Goal: Task Accomplishment & Management: Use online tool/utility

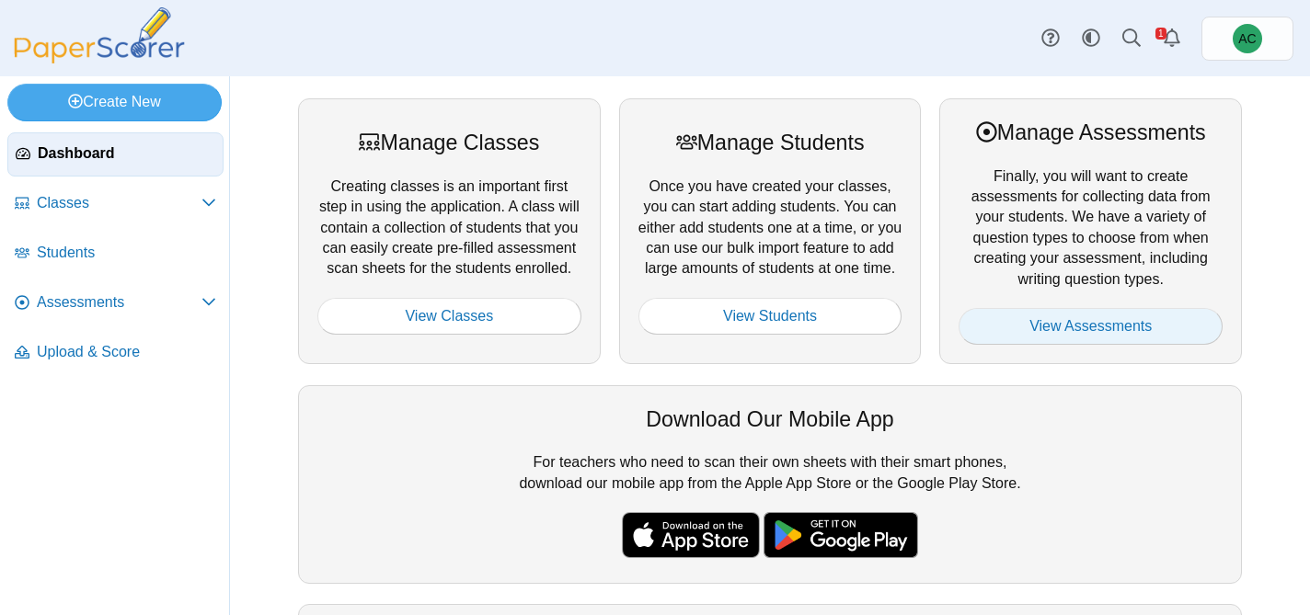
click at [1107, 334] on link "View Assessments" at bounding box center [1090, 326] width 264 height 37
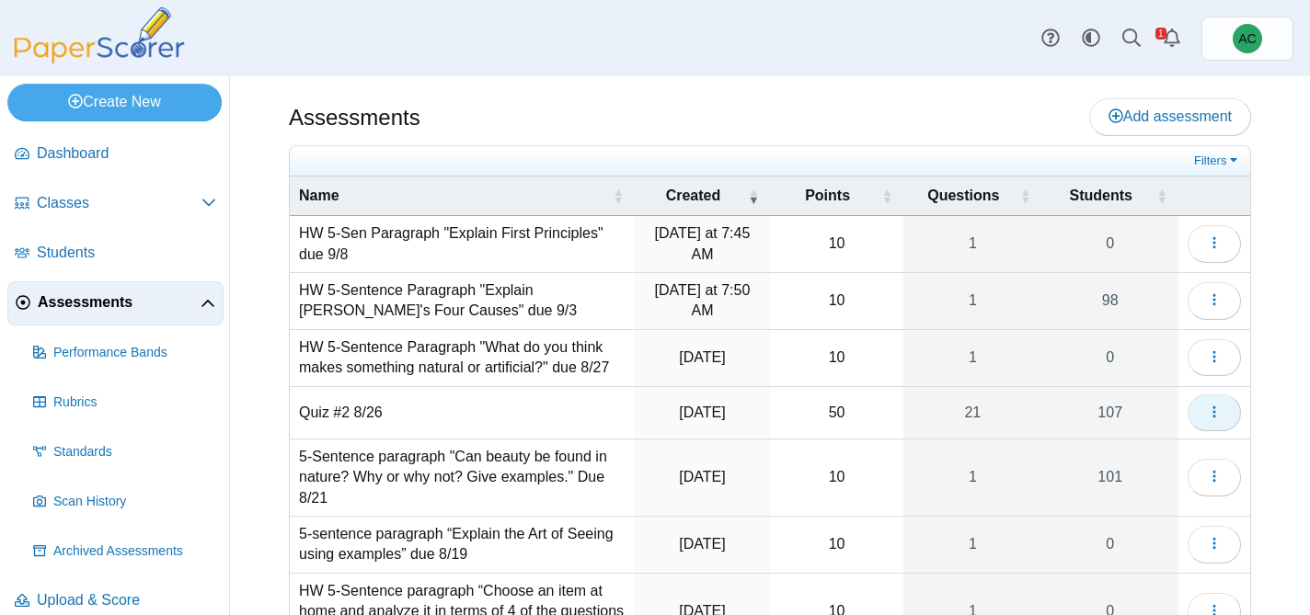
click at [1211, 419] on span "button" at bounding box center [1214, 413] width 15 height 16
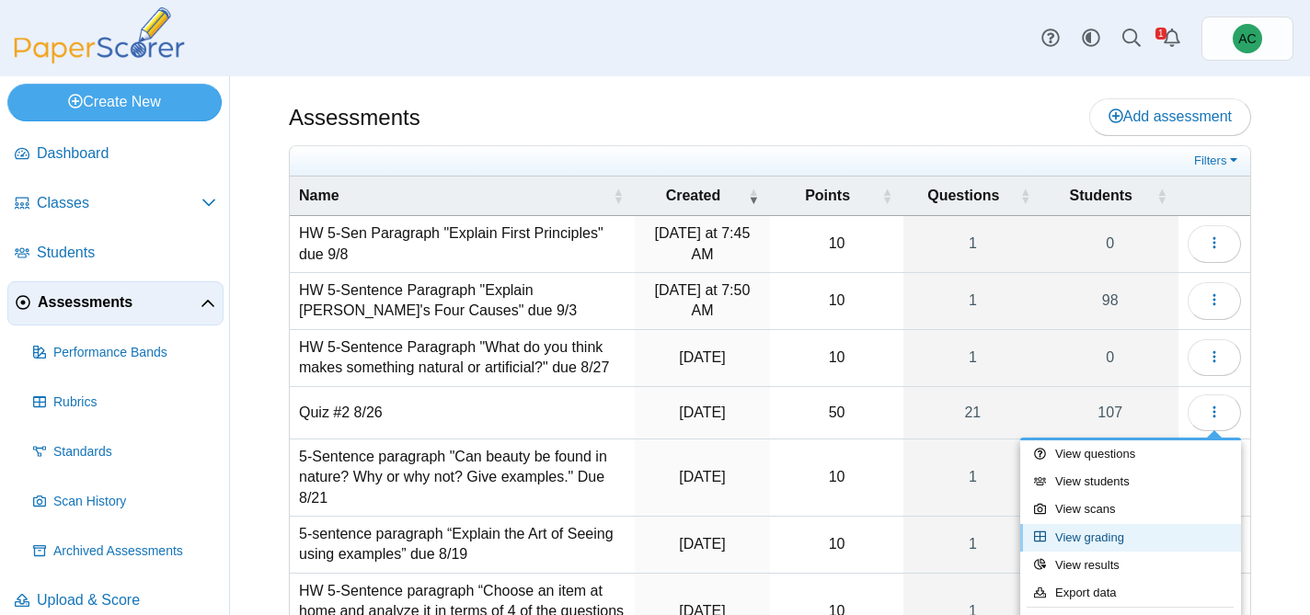
click at [1119, 541] on link "View grading" at bounding box center [1130, 538] width 221 height 28
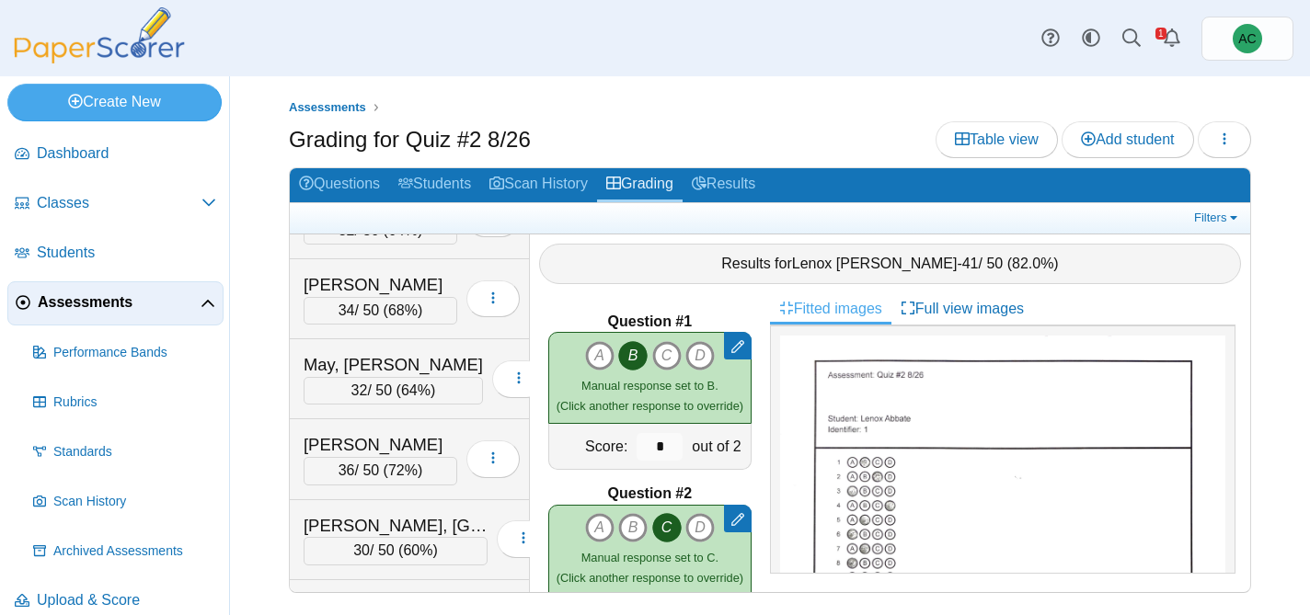
scroll to position [5470, 0]
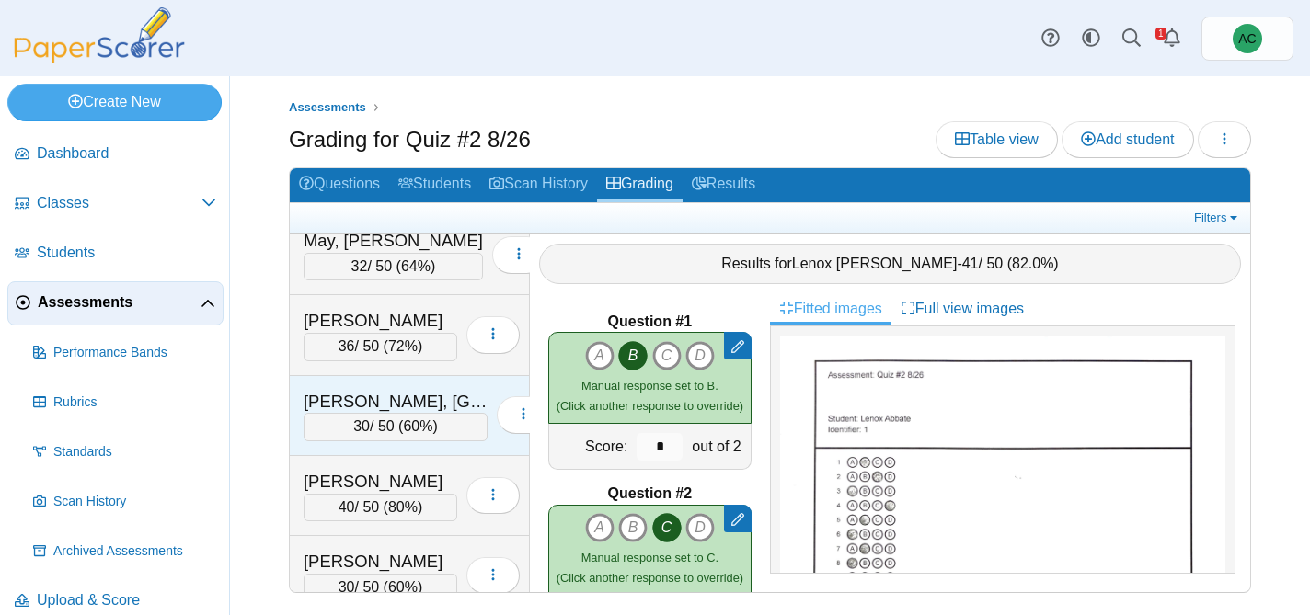
click at [420, 394] on div "[PERSON_NAME], [GEOGRAPHIC_DATA]" at bounding box center [396, 402] width 184 height 24
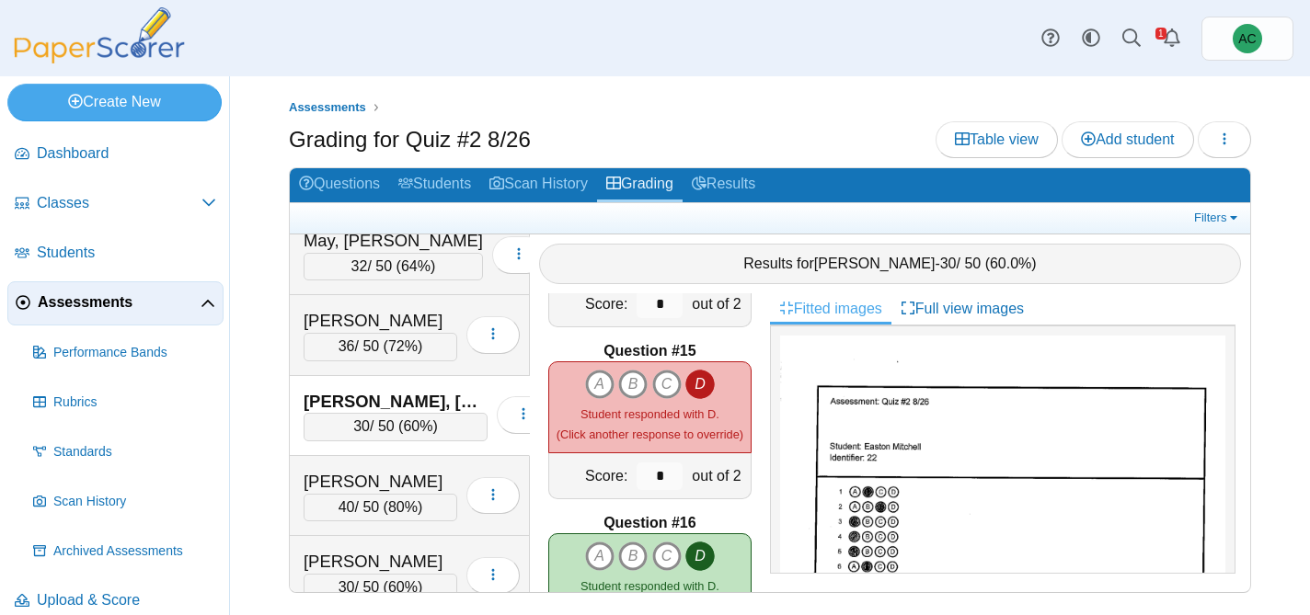
scroll to position [3357, 0]
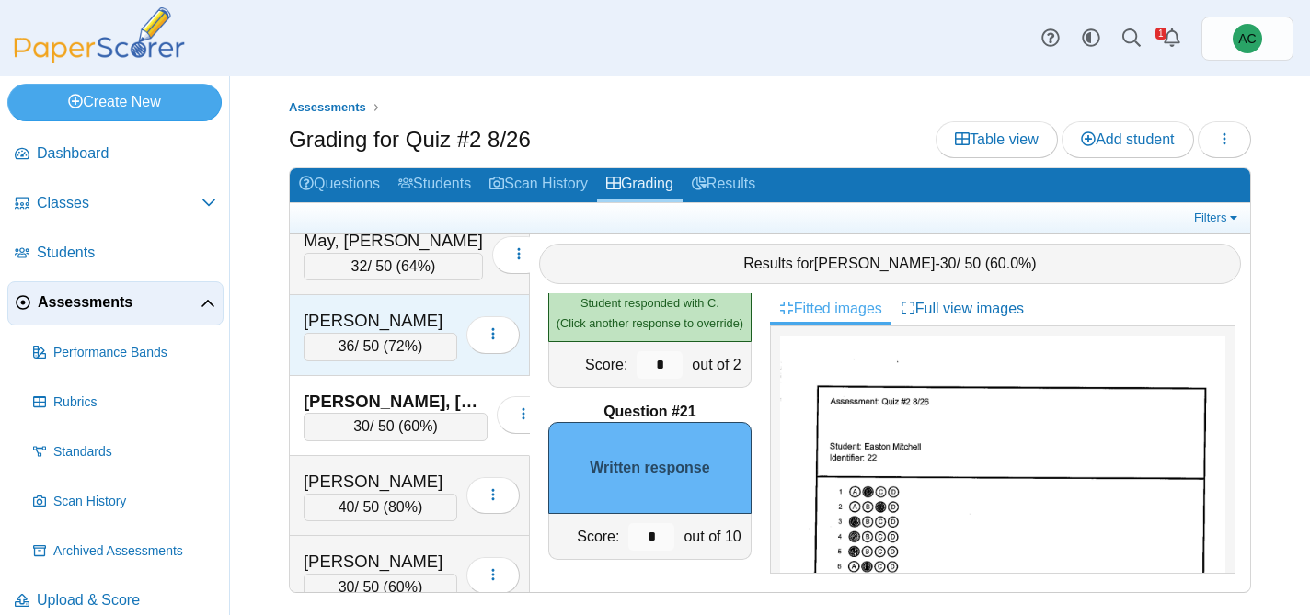
click at [381, 316] on div "[PERSON_NAME]" at bounding box center [381, 321] width 154 height 24
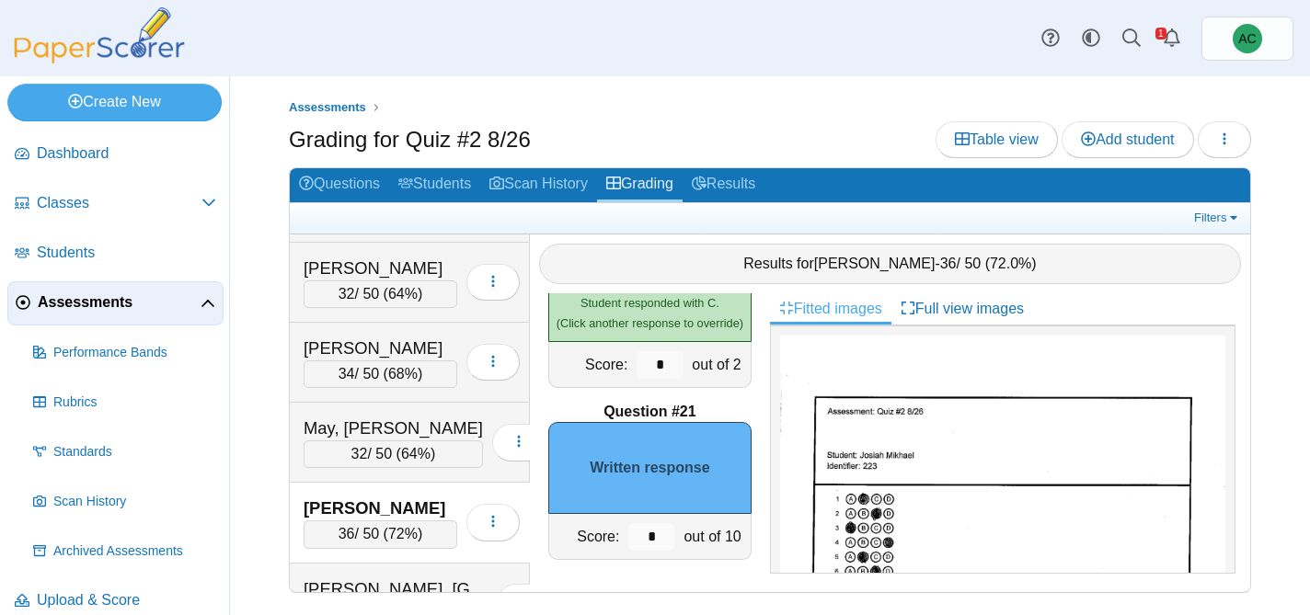
scroll to position [5277, 0]
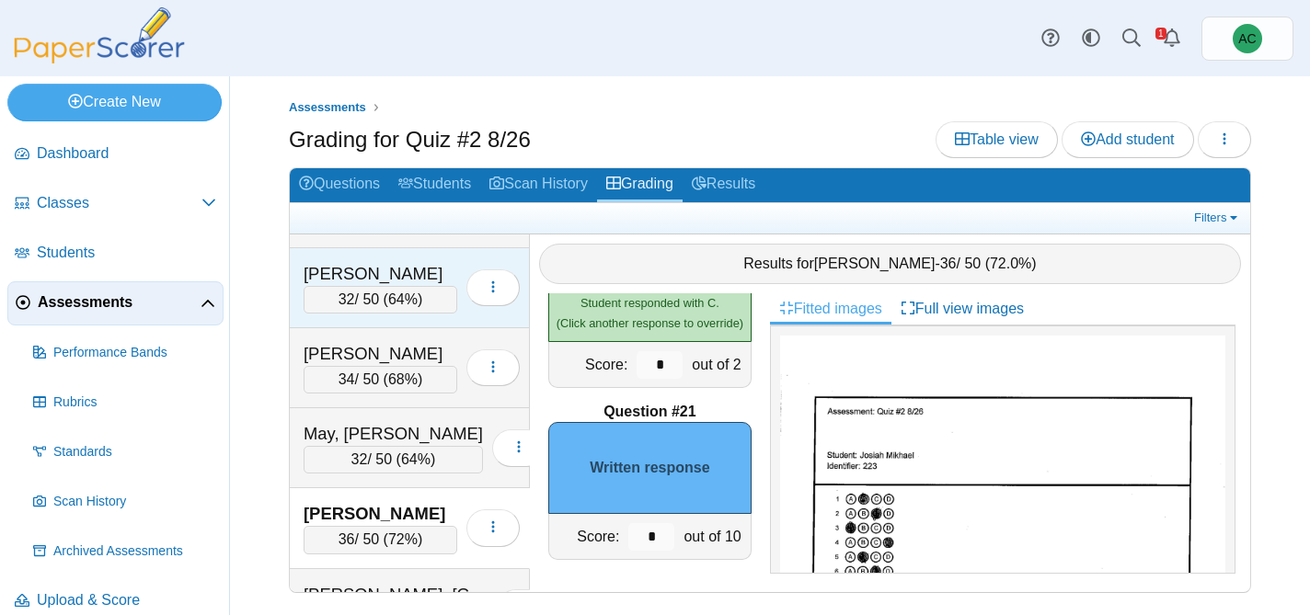
click at [368, 302] on div "32 / 50 ( 64% )" at bounding box center [381, 300] width 154 height 28
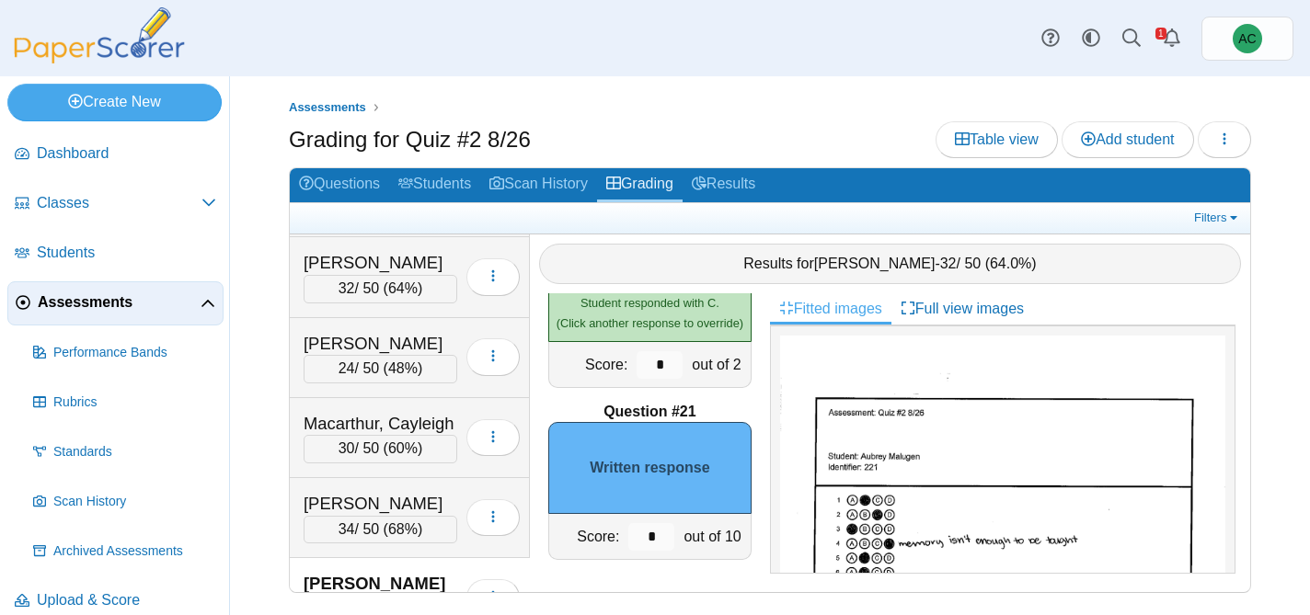
scroll to position [4966, 0]
click at [396, 333] on div "Lynch, Wyatt" at bounding box center [381, 345] width 154 height 24
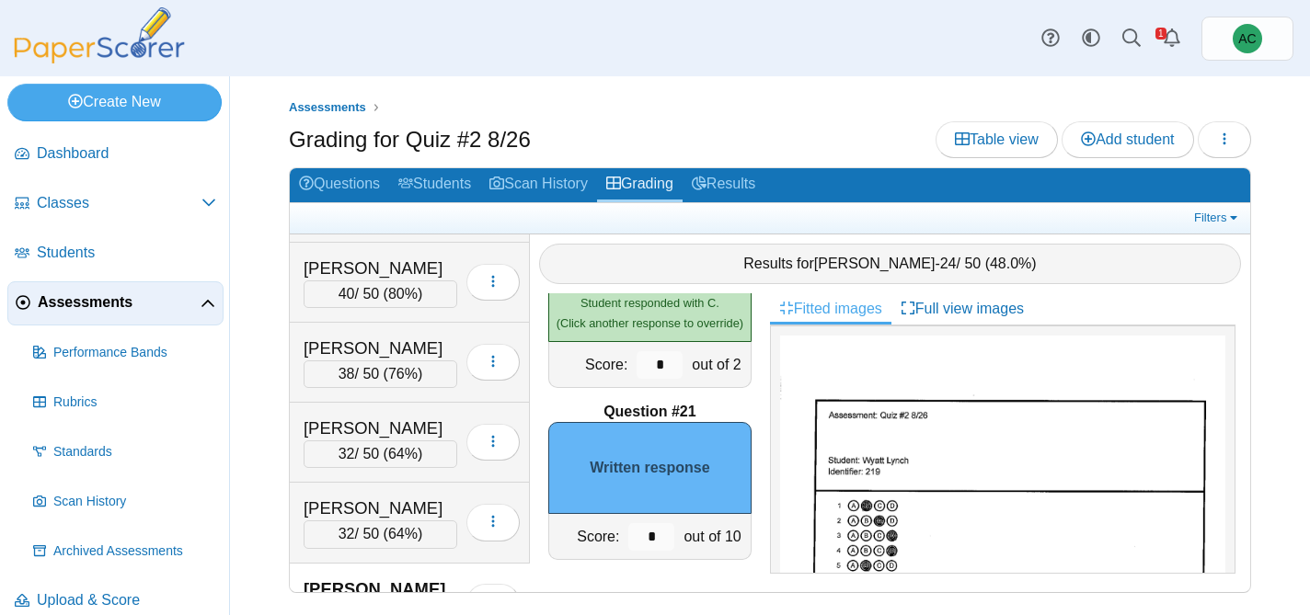
scroll to position [4723, 0]
click at [358, 280] on div "40 / 50 ( 80% )" at bounding box center [381, 294] width 154 height 28
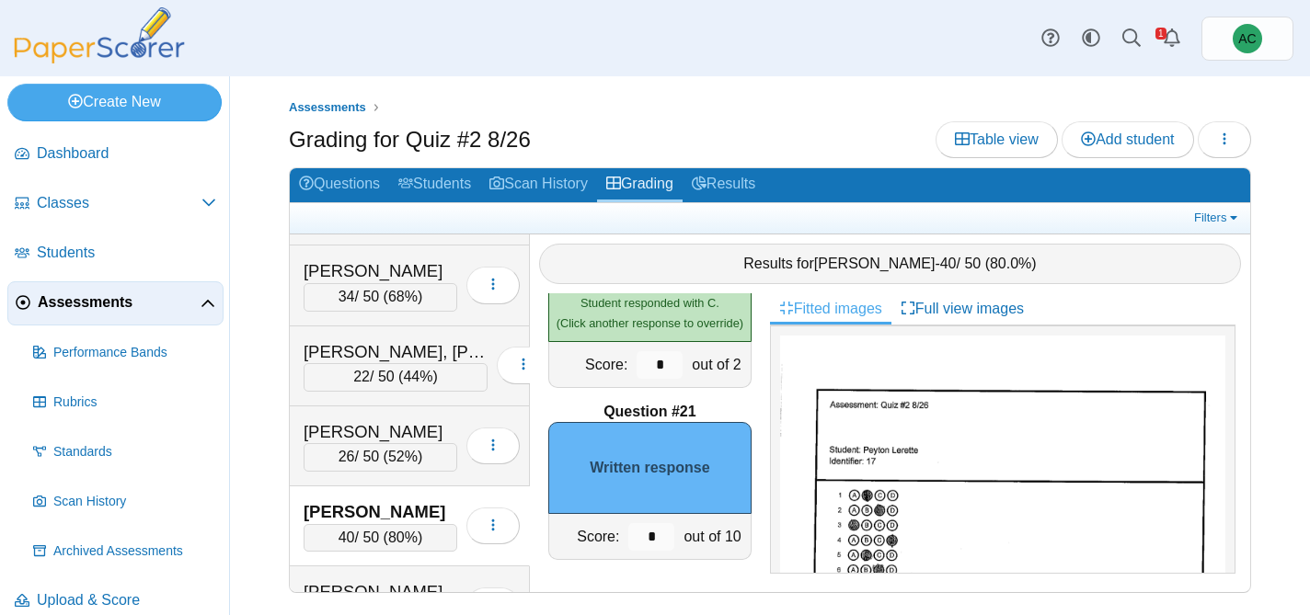
scroll to position [4478, 0]
click at [358, 282] on div "LaPella, Liam" at bounding box center [381, 271] width 154 height 24
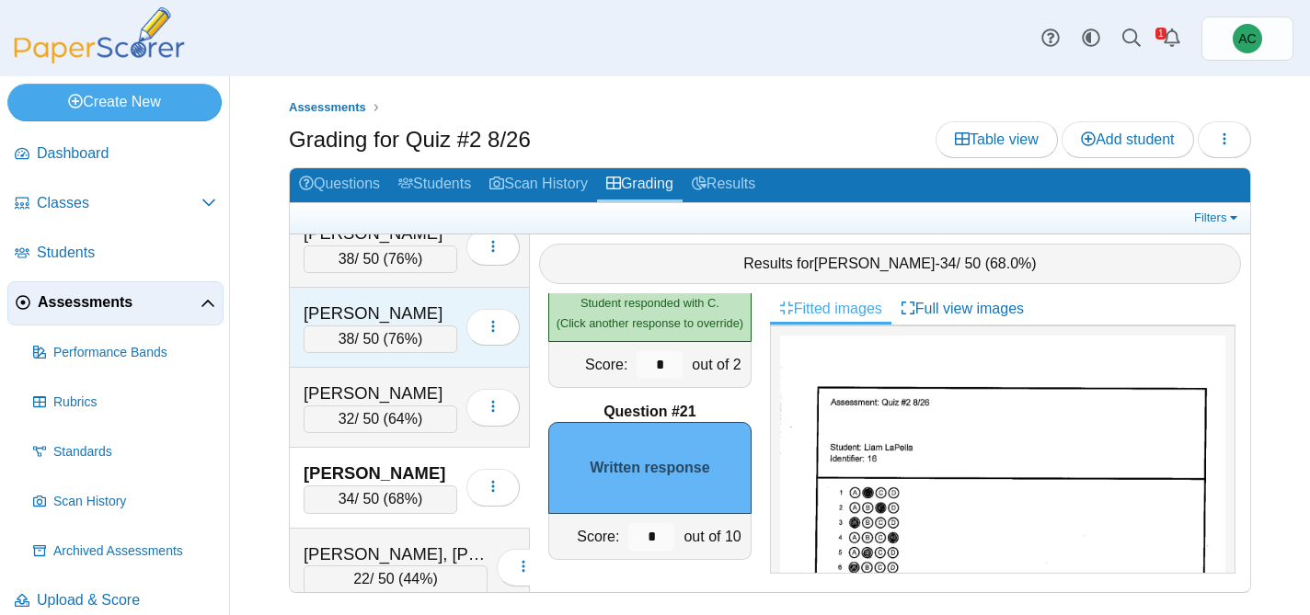
click at [393, 303] on div "Kienzle, Evangeline" at bounding box center [381, 314] width 154 height 24
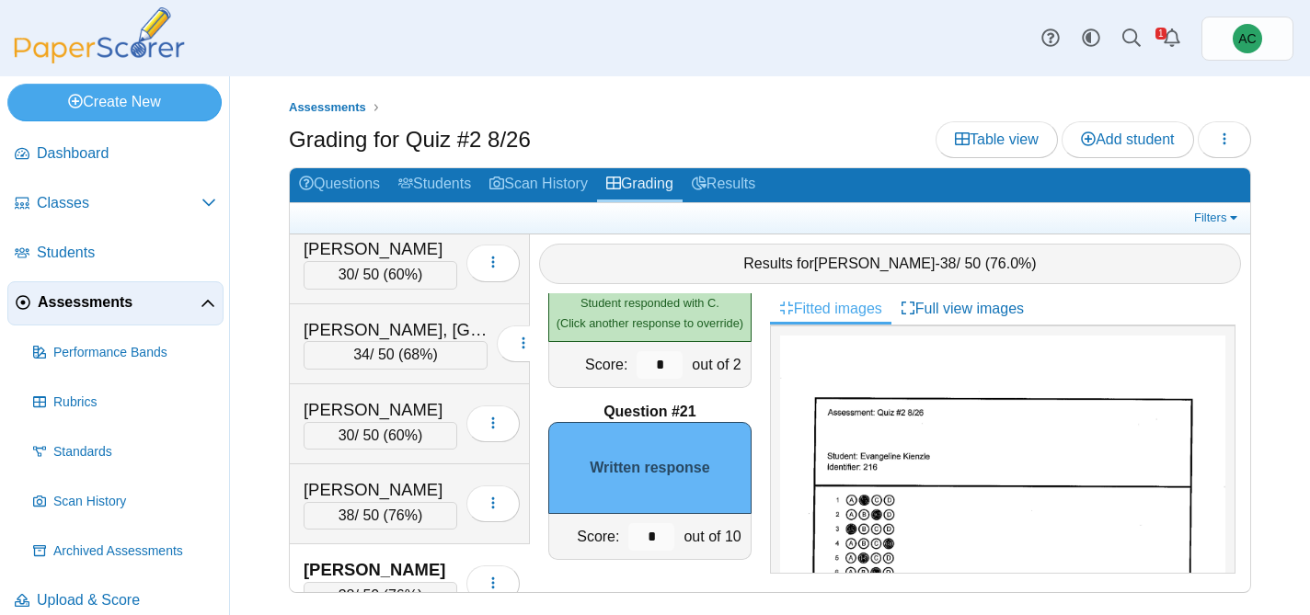
scroll to position [4020, 0]
click at [383, 322] on div "Kahabka, Madison" at bounding box center [396, 329] width 184 height 24
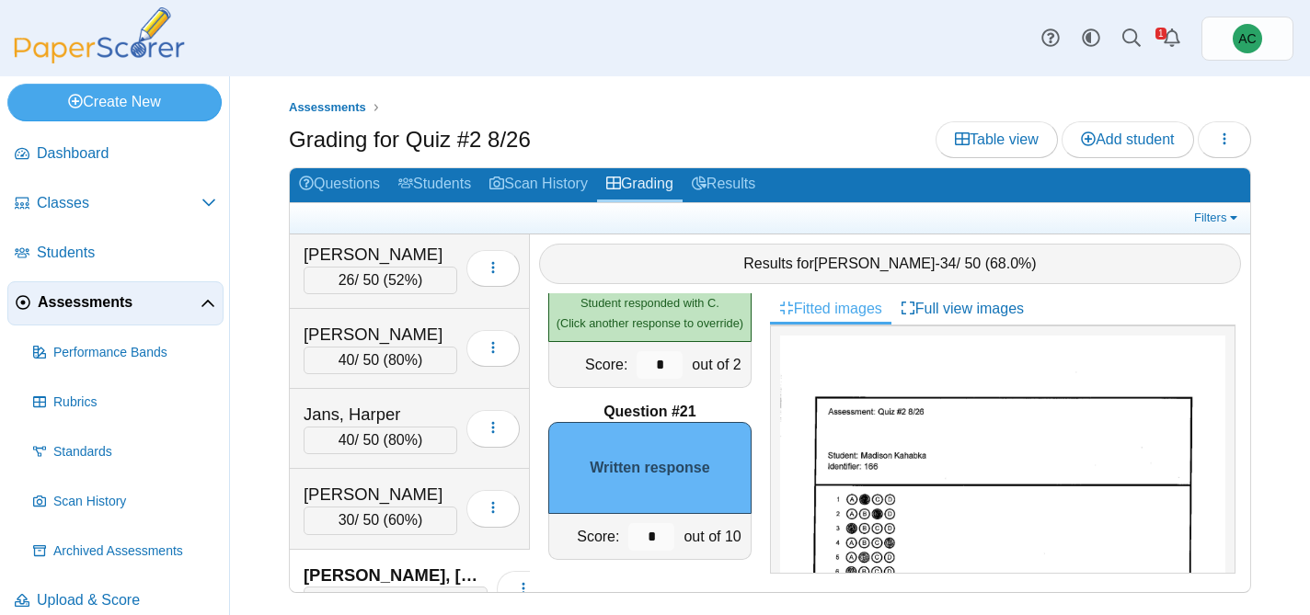
scroll to position [3774, 0]
click at [380, 329] on div "James, Ion" at bounding box center [381, 334] width 154 height 24
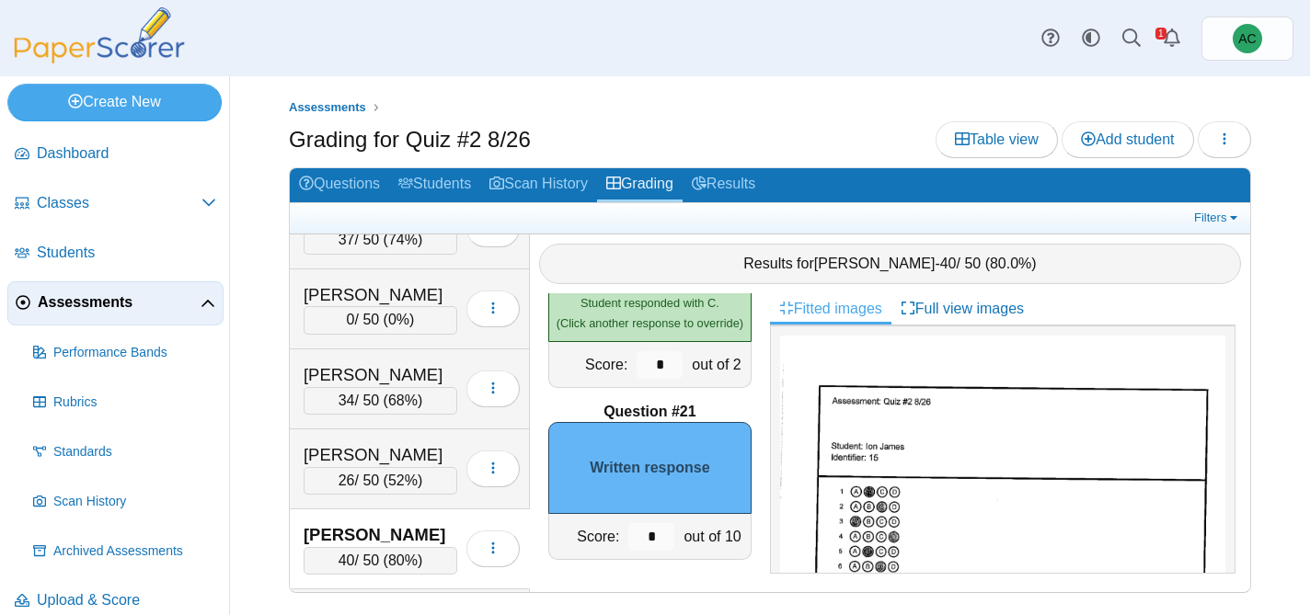
scroll to position [3575, 0]
click at [368, 305] on div "0 / 50 ( 0% )" at bounding box center [381, 318] width 154 height 28
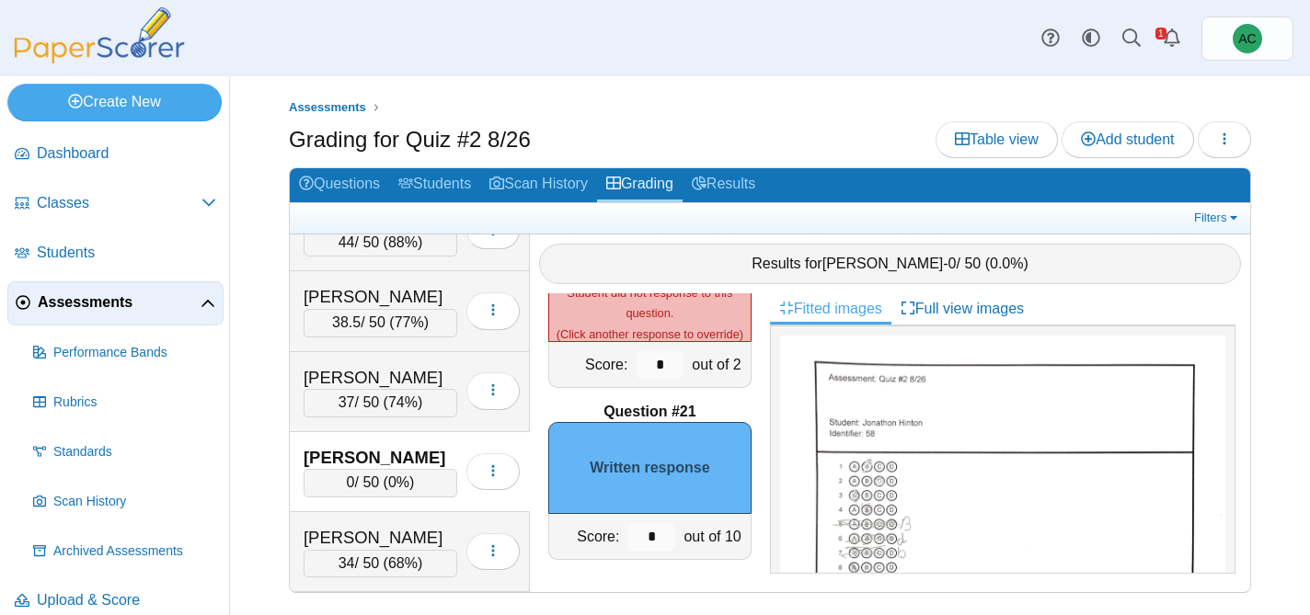
scroll to position [3408, 0]
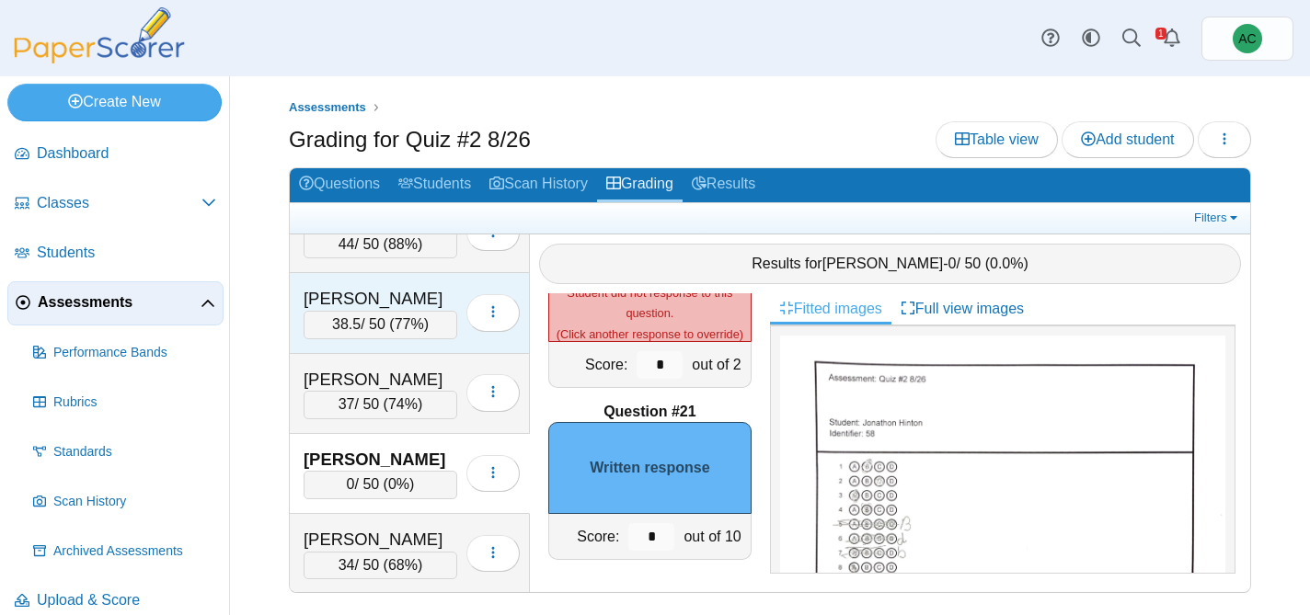
click at [362, 296] on div "Heiskell, Evelyn" at bounding box center [381, 299] width 154 height 24
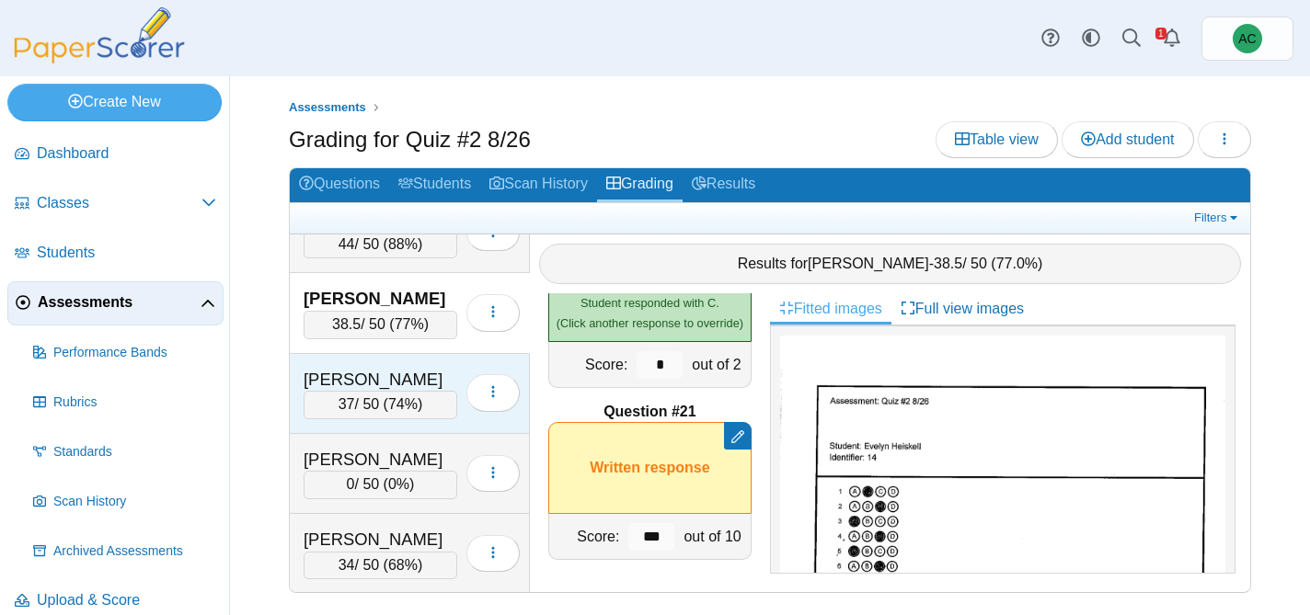
click at [352, 371] on div "Hilcove, Nicholas" at bounding box center [381, 380] width 154 height 24
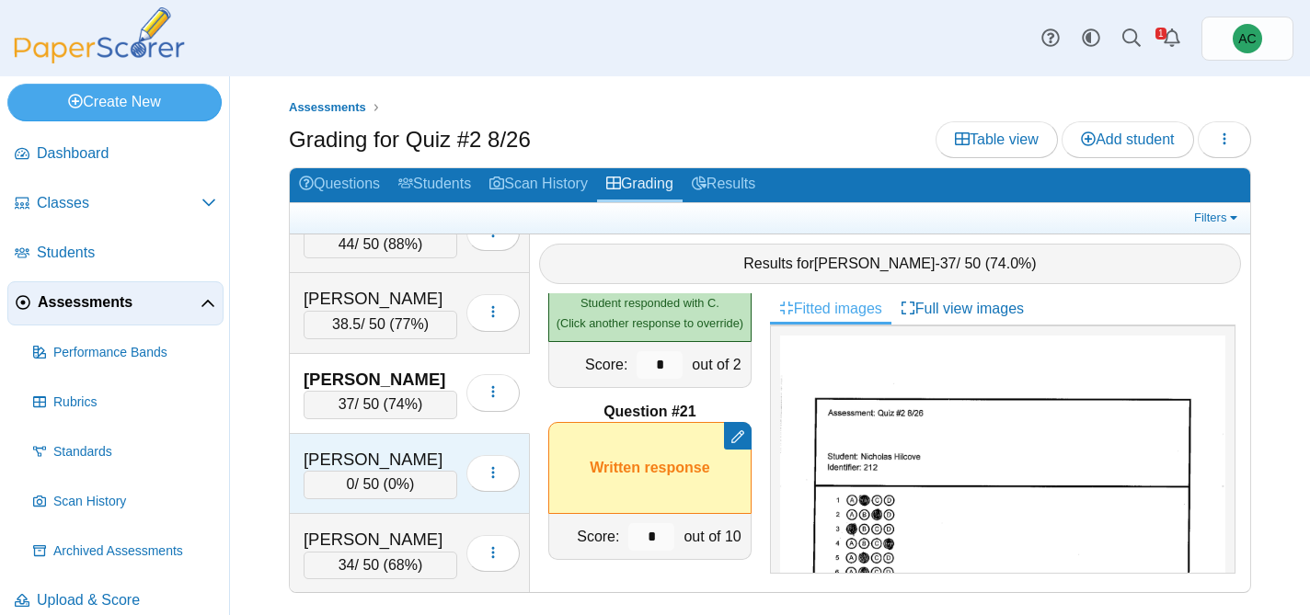
click at [364, 455] on div "Hinton, Jonathon" at bounding box center [381, 460] width 154 height 24
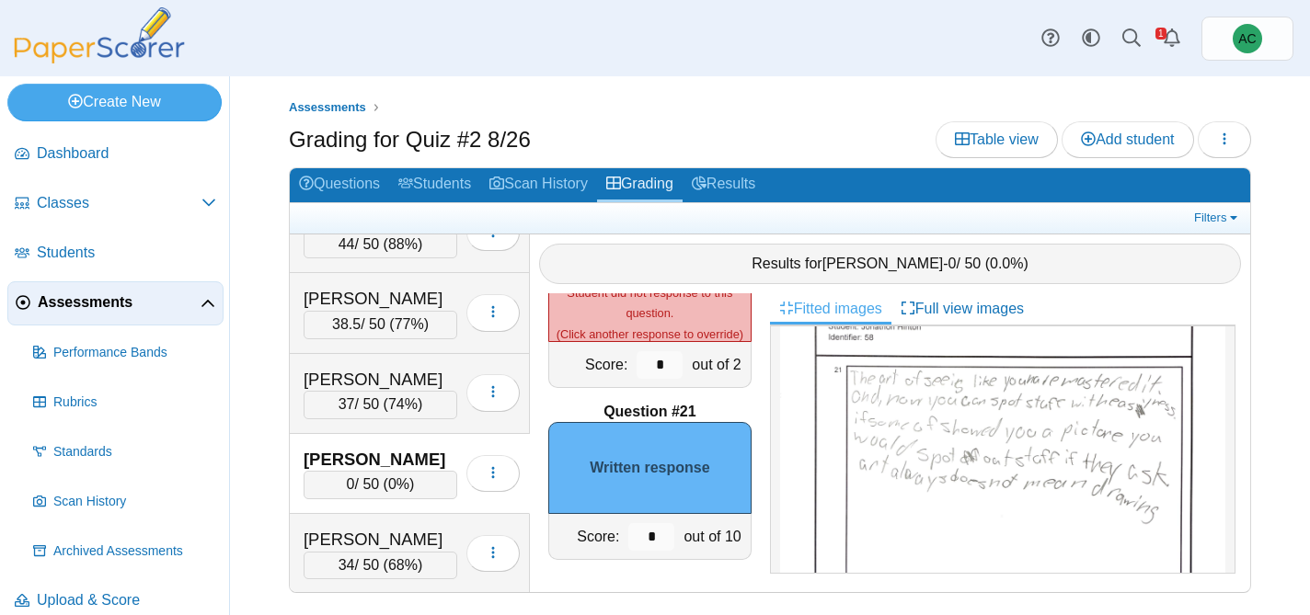
scroll to position [693, 0]
click at [951, 397] on img at bounding box center [1002, 527] width 445 height 573
click at [656, 539] on input "*" at bounding box center [651, 537] width 46 height 28
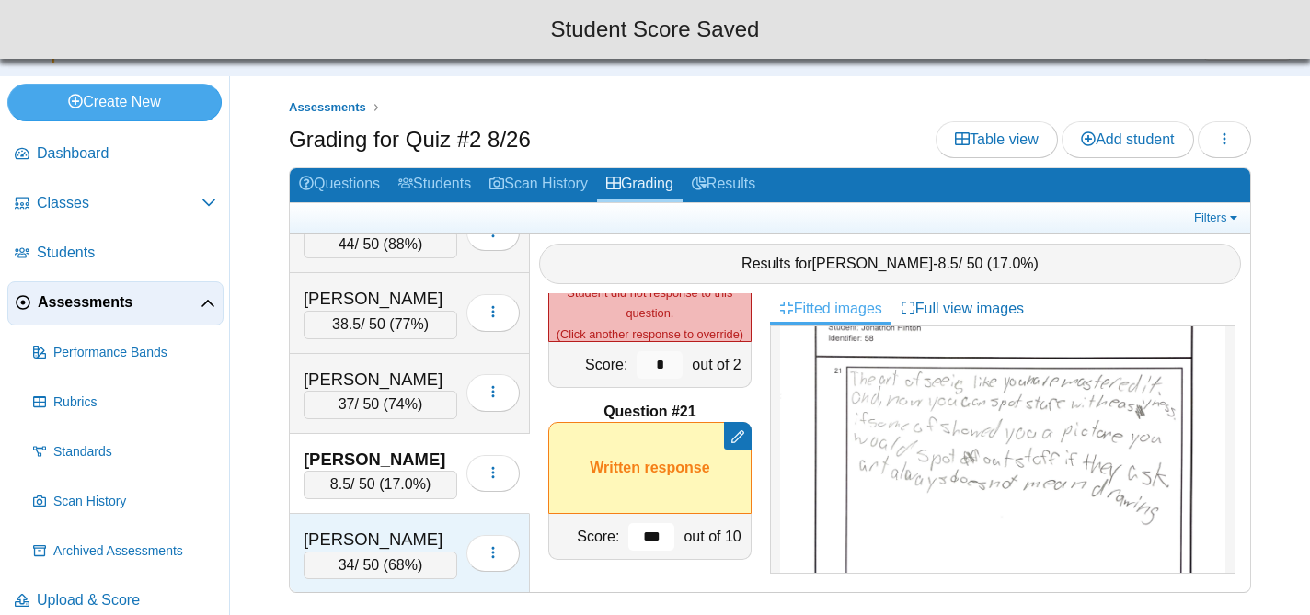
type input "***"
click at [381, 523] on div "Huang, Chang Rou 34 / 50 ( 68% ) Loading…" at bounding box center [410, 554] width 240 height 80
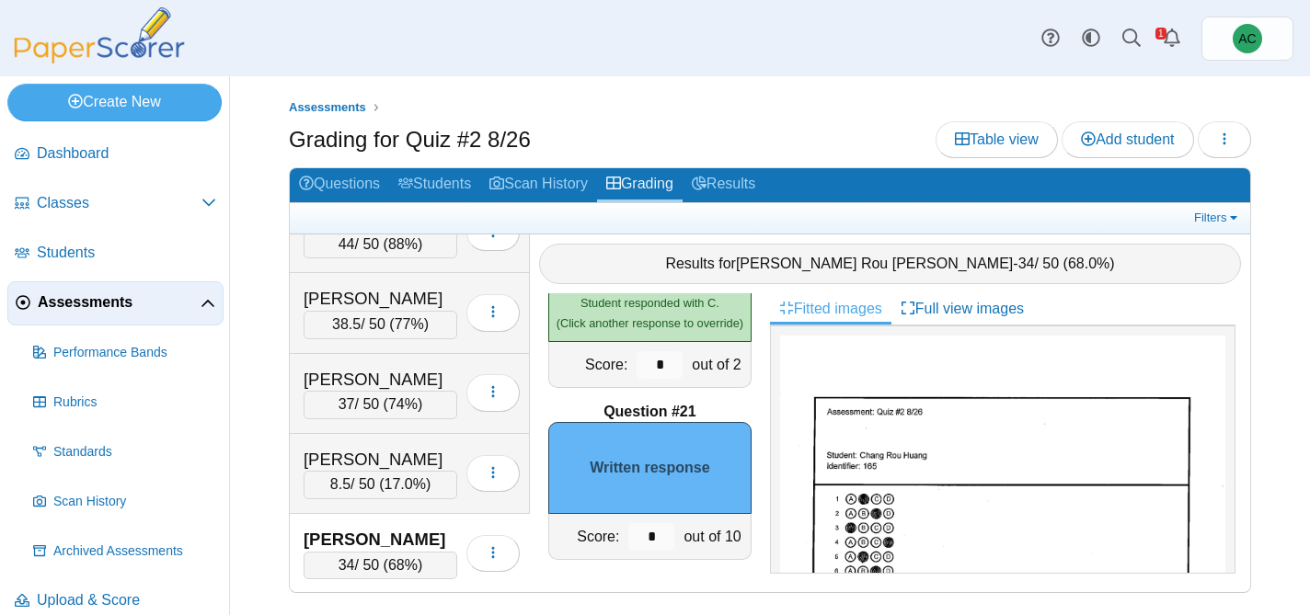
scroll to position [1036, 0]
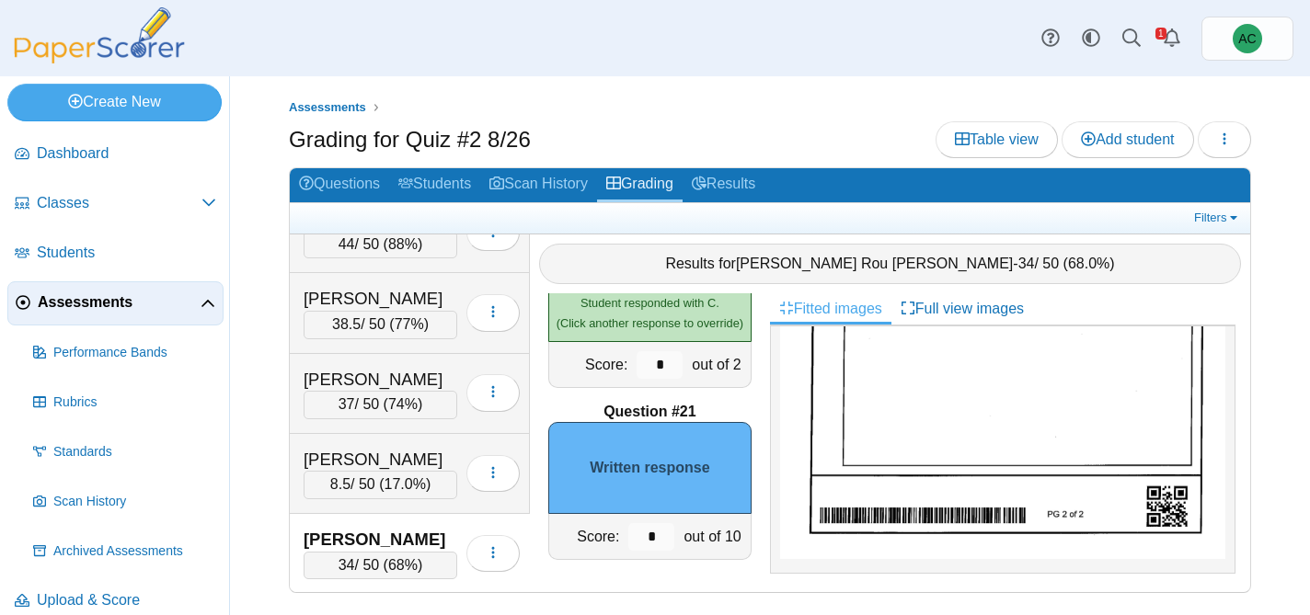
click at [939, 433] on img at bounding box center [1002, 244] width 445 height 629
click at [666, 531] on input "*" at bounding box center [651, 537] width 46 height 28
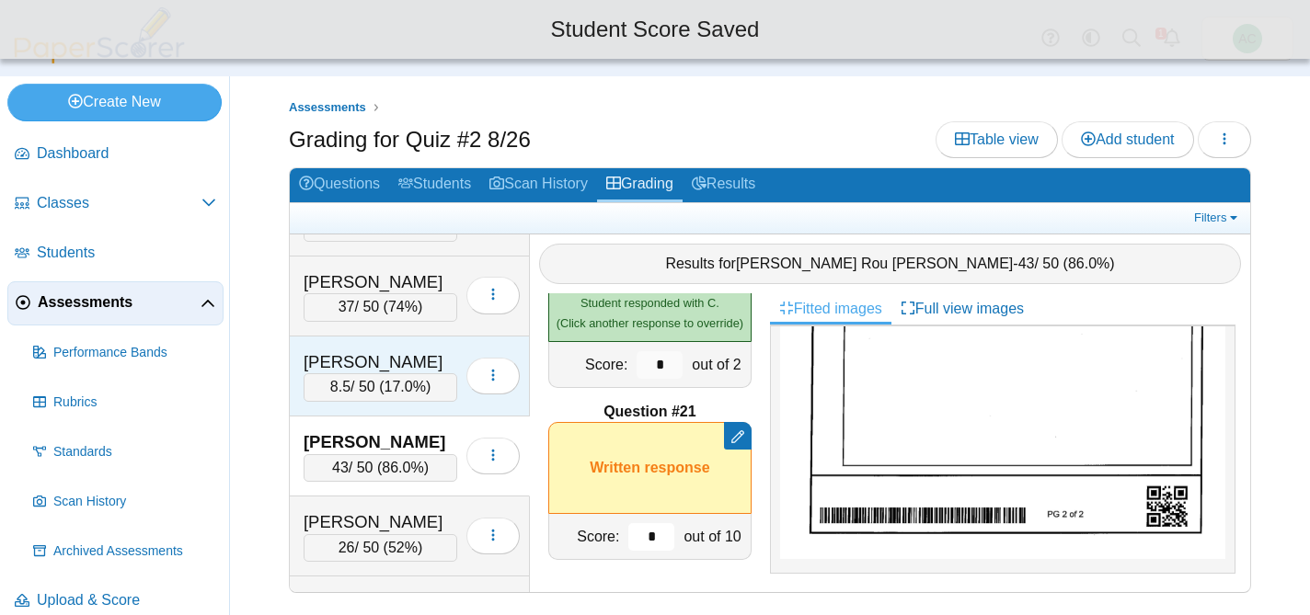
scroll to position [3530, 0]
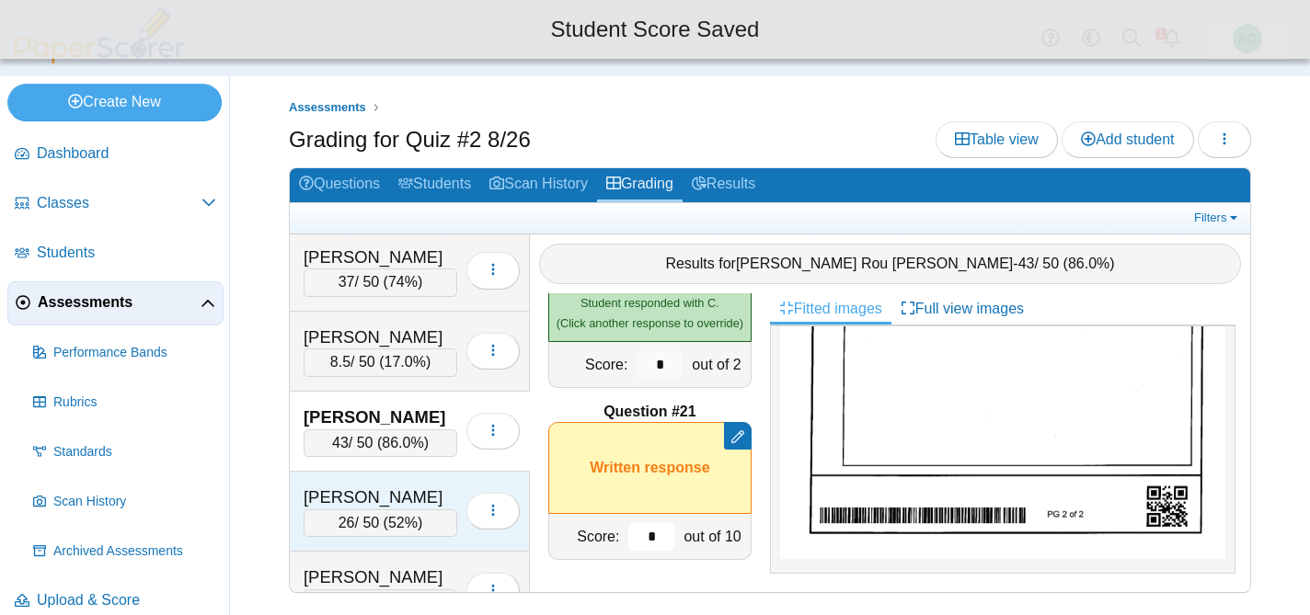
type input "*"
click at [326, 487] on div "Hunter, Carson" at bounding box center [381, 498] width 154 height 24
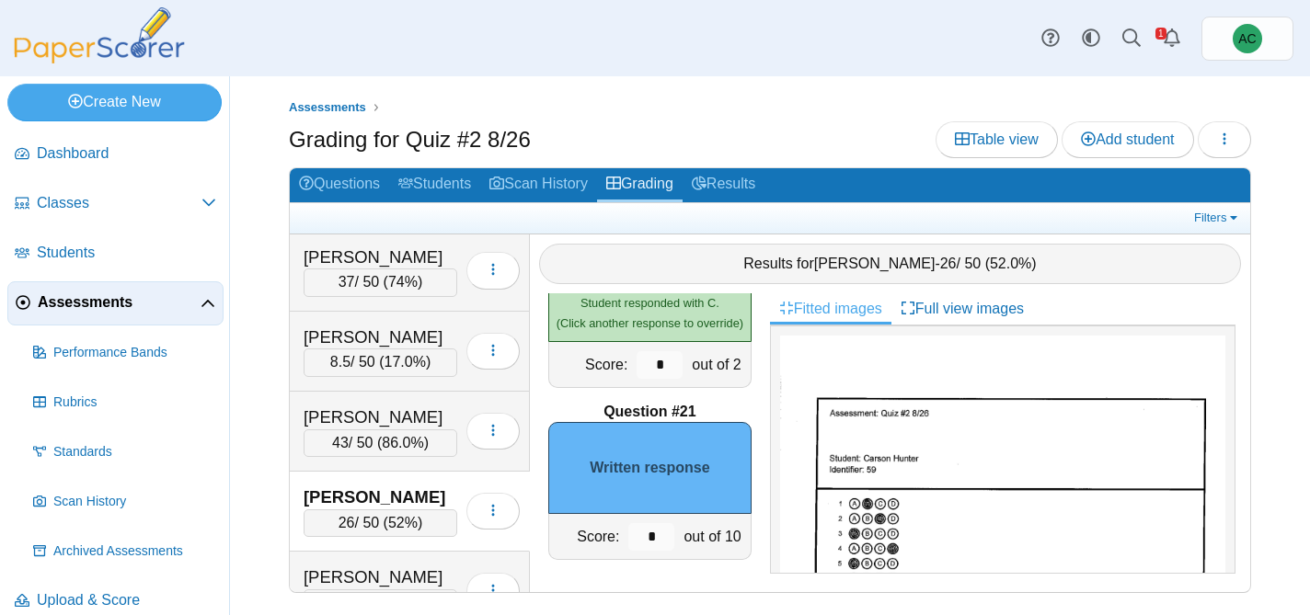
scroll to position [1060, 0]
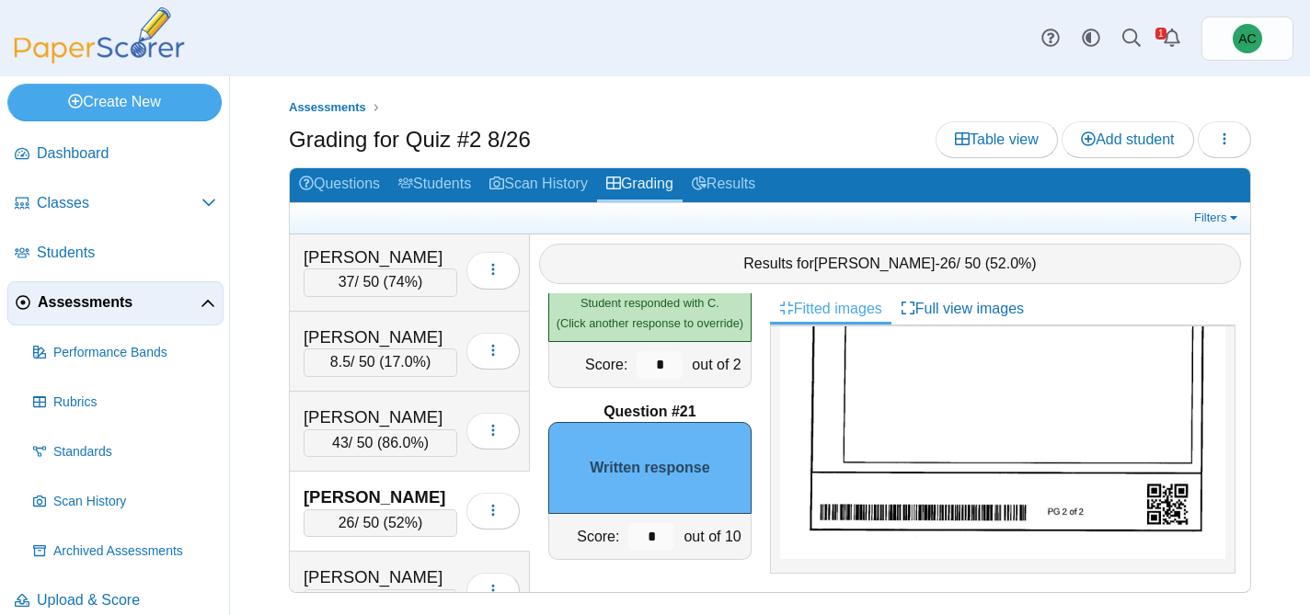
click at [906, 422] on img at bounding box center [1002, 244] width 445 height 629
click at [660, 531] on input "*" at bounding box center [651, 537] width 46 height 28
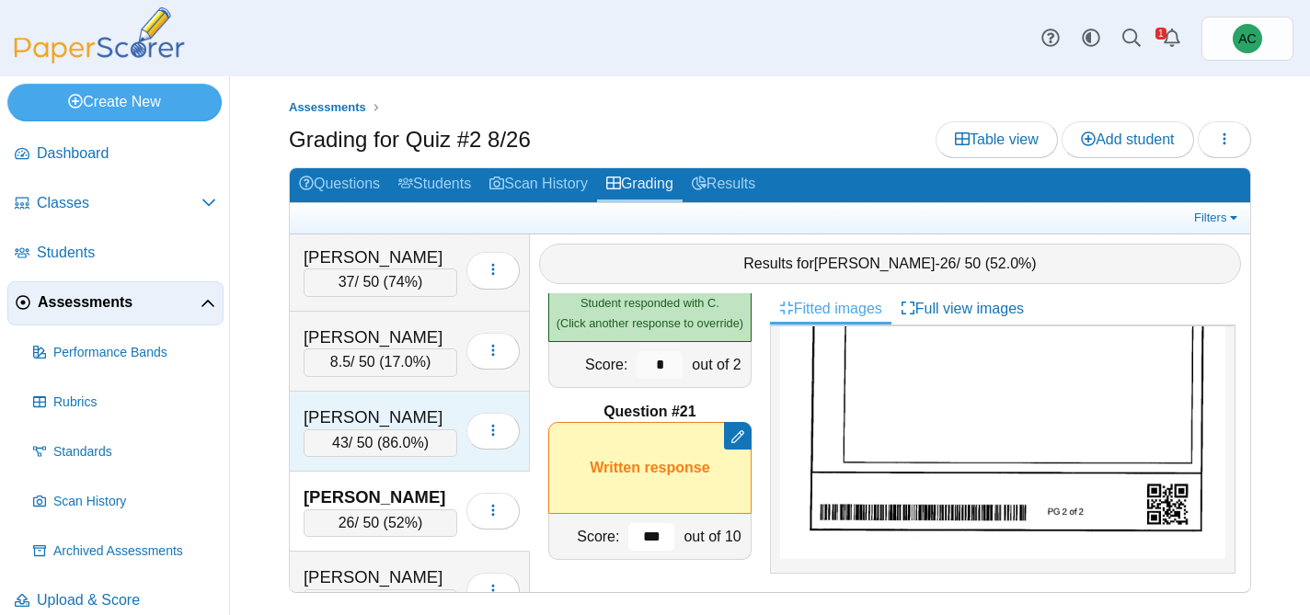
scroll to position [3663, 0]
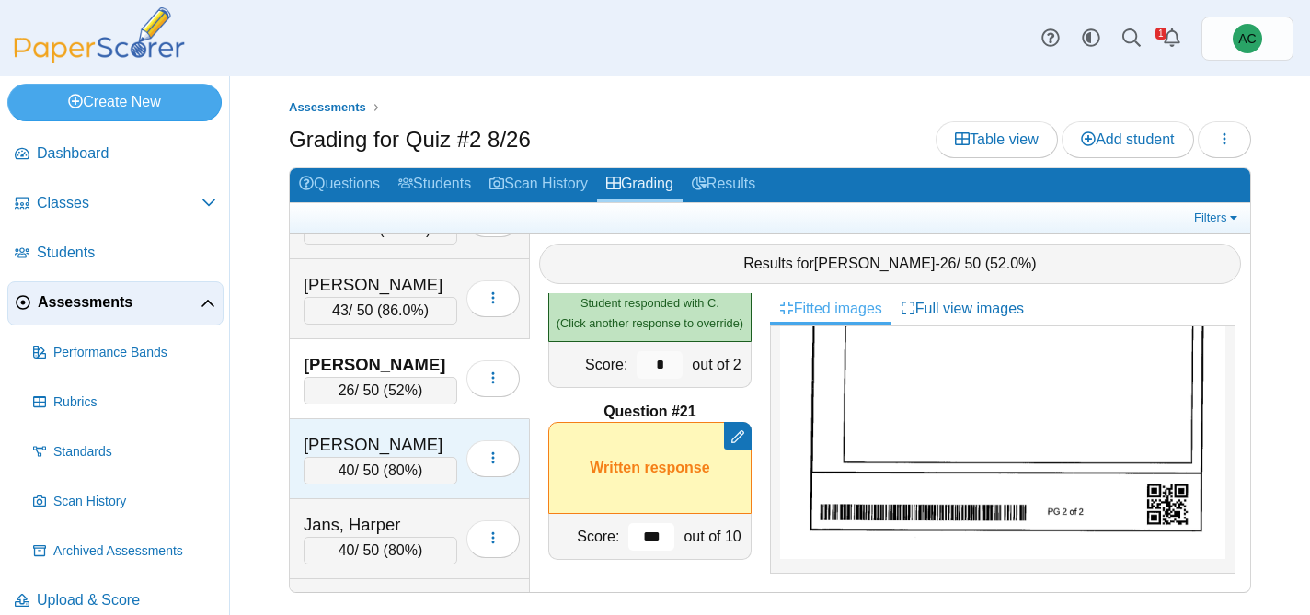
type input "***"
click at [382, 436] on div "James, Ion" at bounding box center [381, 445] width 154 height 24
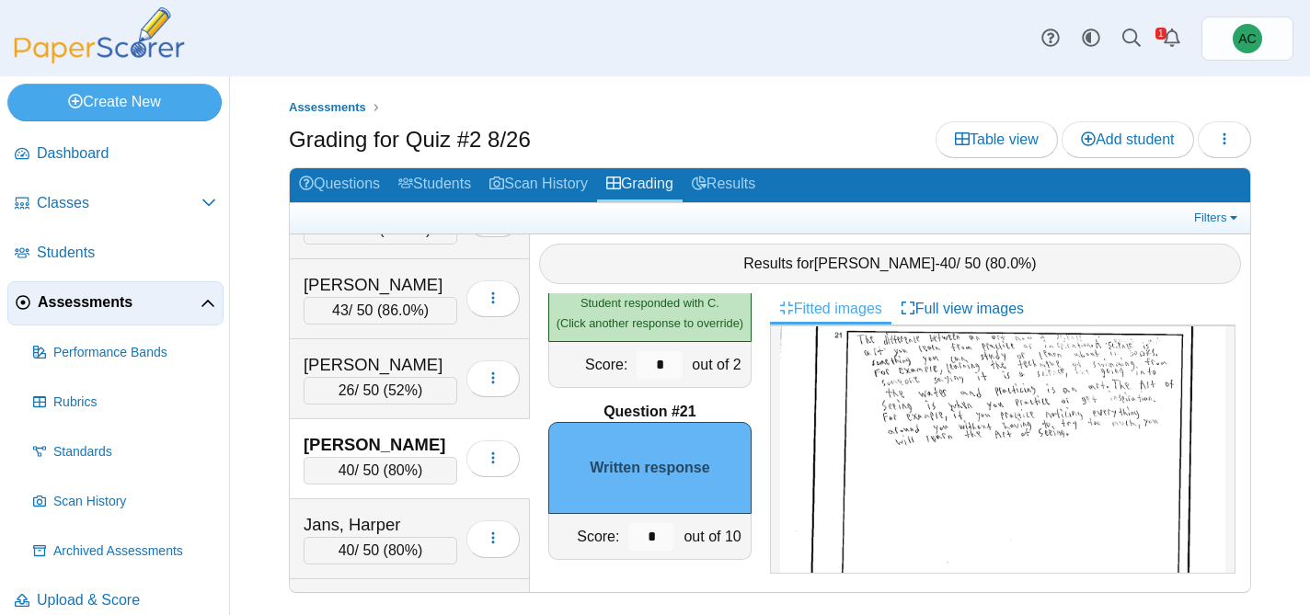
scroll to position [780, 0]
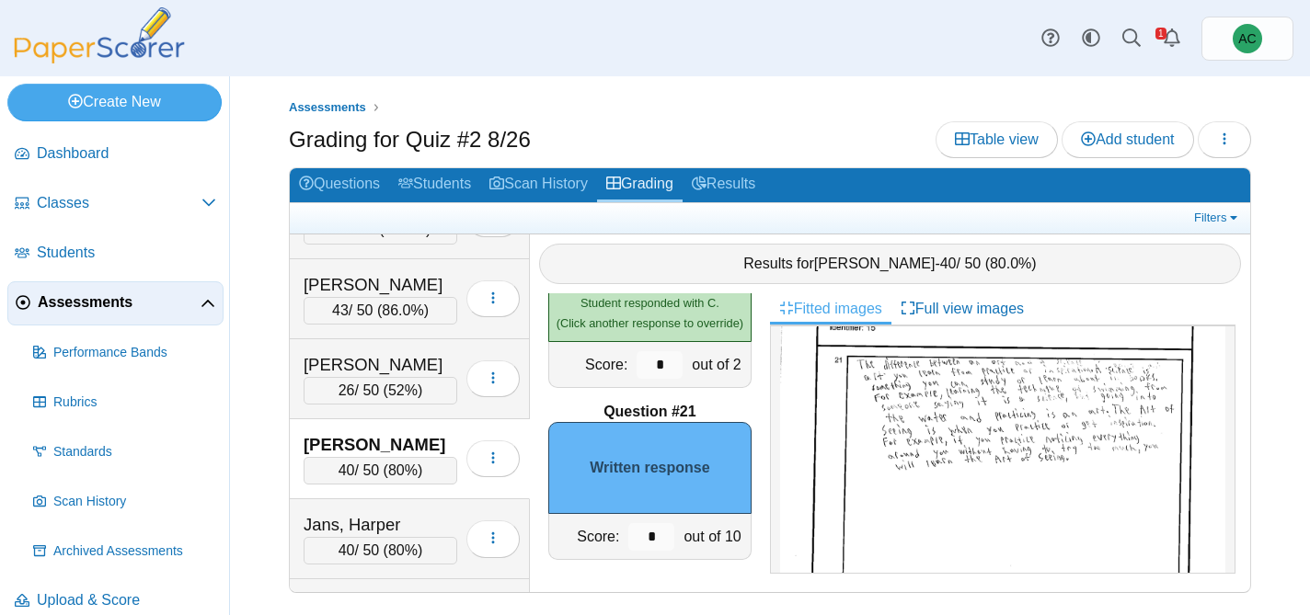
click at [898, 415] on img at bounding box center [1002, 514] width 445 height 609
click at [664, 545] on input "*" at bounding box center [651, 537] width 46 height 28
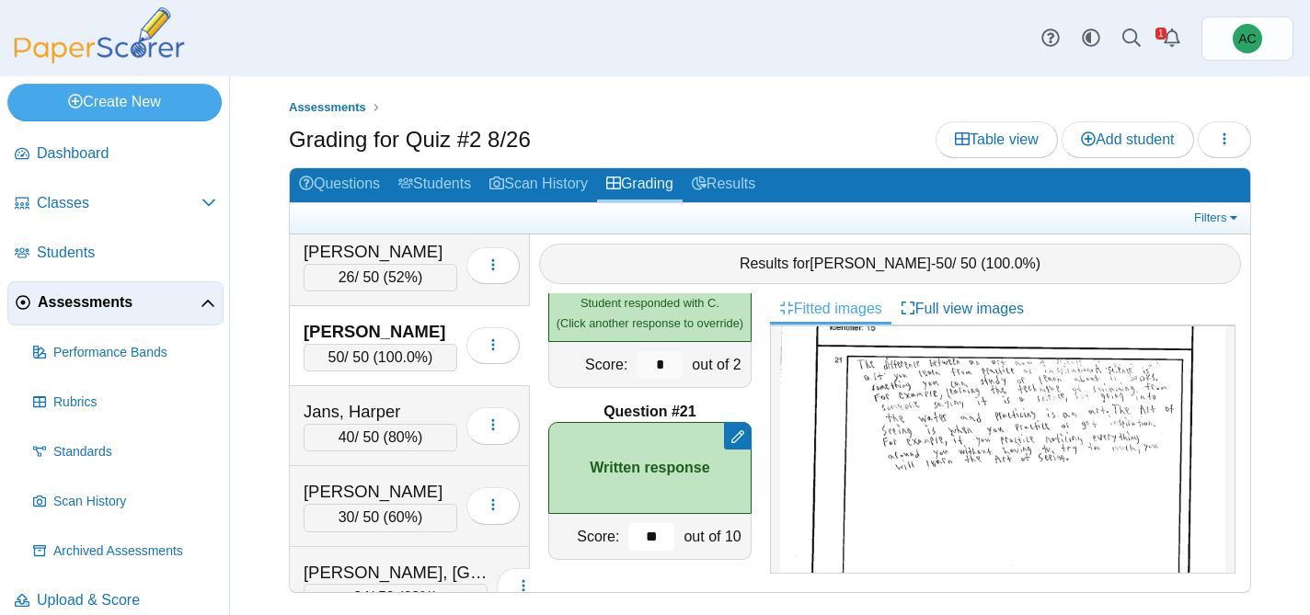
scroll to position [3754, 0]
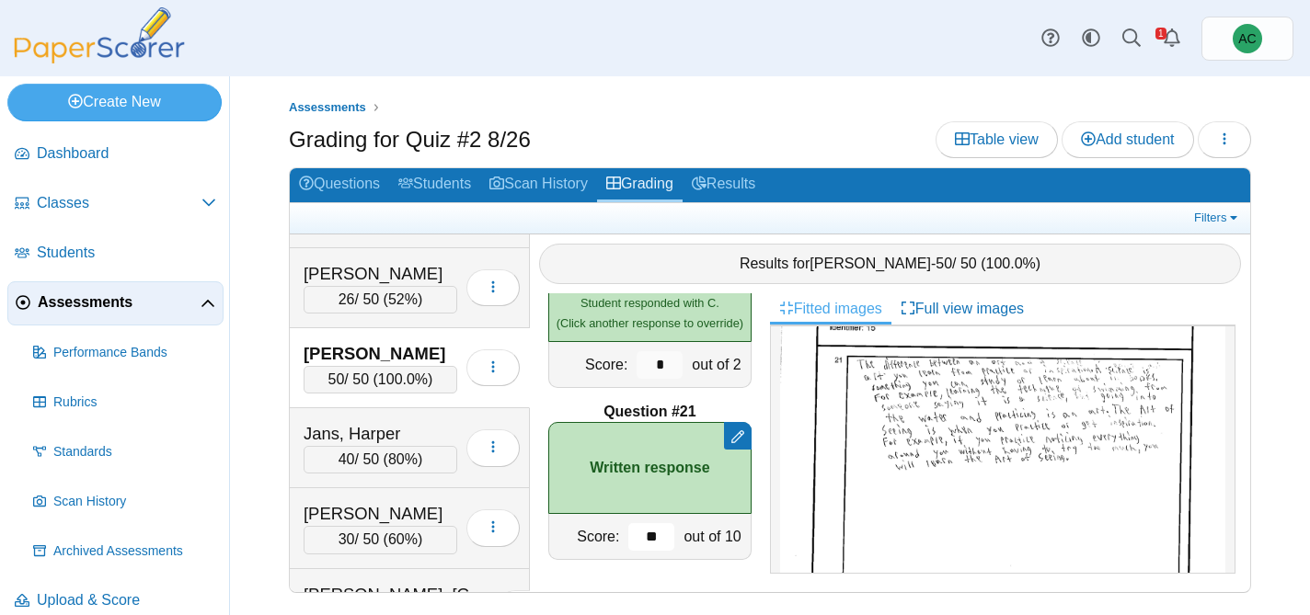
type input "**"
click at [398, 407] on div "James, Ion 50 / 50 ( 100.0% ) Loading…" at bounding box center [410, 368] width 240 height 80
click at [394, 426] on div "Jans, Harper" at bounding box center [381, 434] width 154 height 24
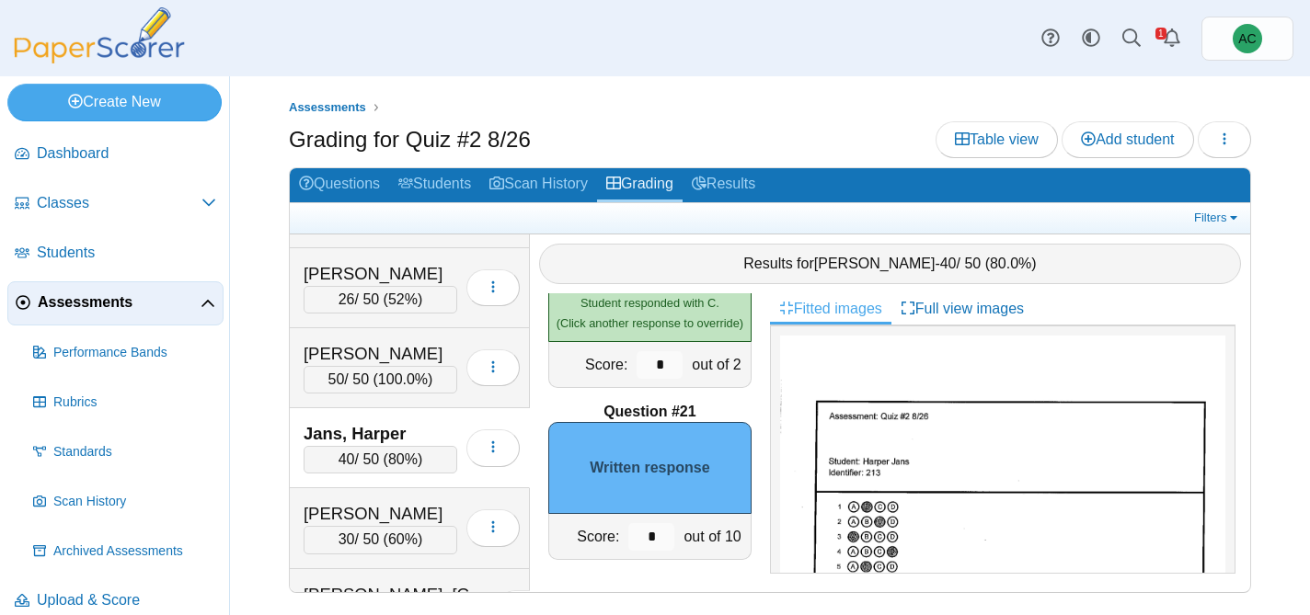
scroll to position [1036, 0]
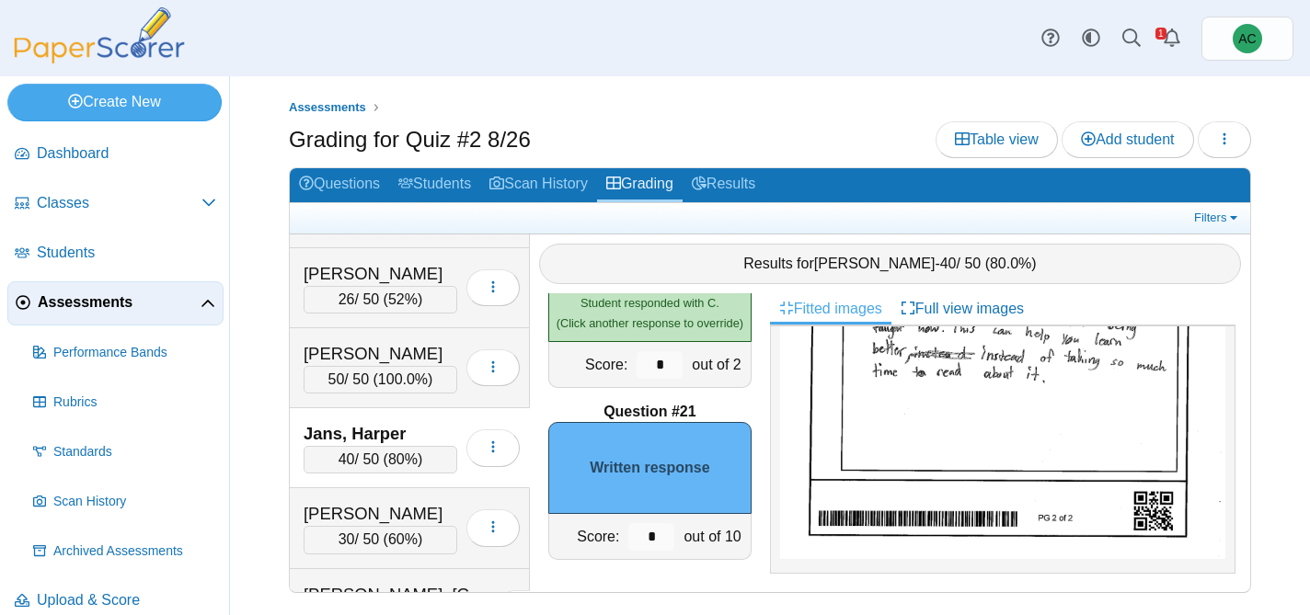
click at [912, 442] on img at bounding box center [1002, 257] width 445 height 606
click at [656, 535] on input "*" at bounding box center [651, 537] width 46 height 28
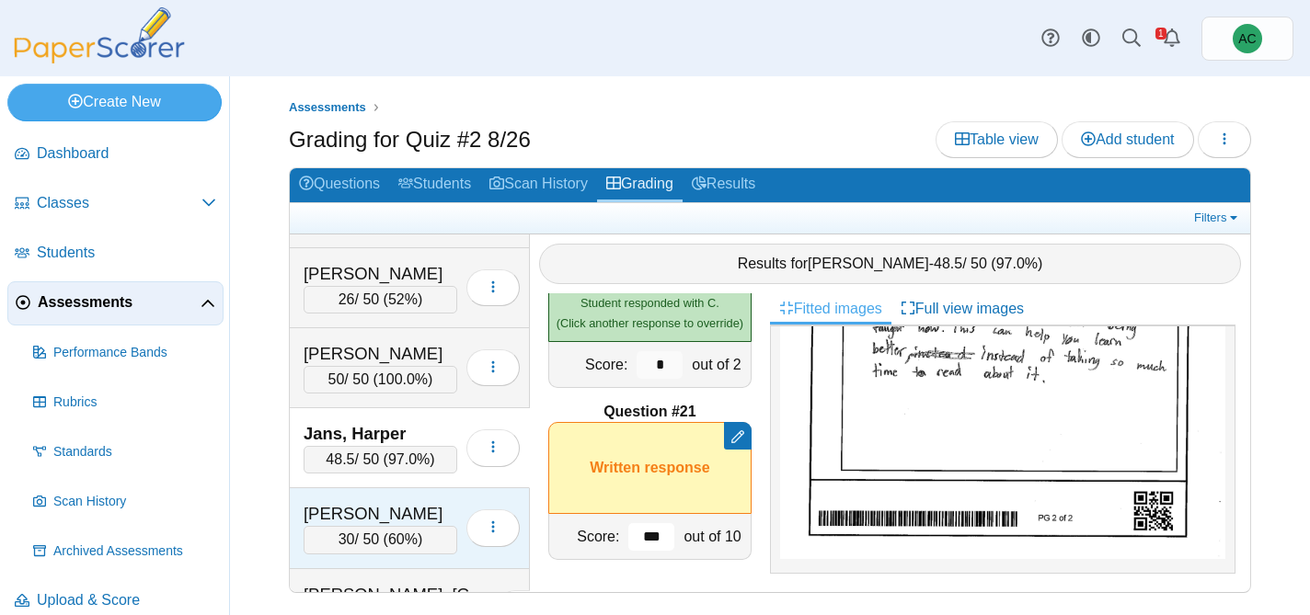
type input "***"
click at [388, 512] on div "Jarvis, Nathaniel" at bounding box center [381, 514] width 154 height 24
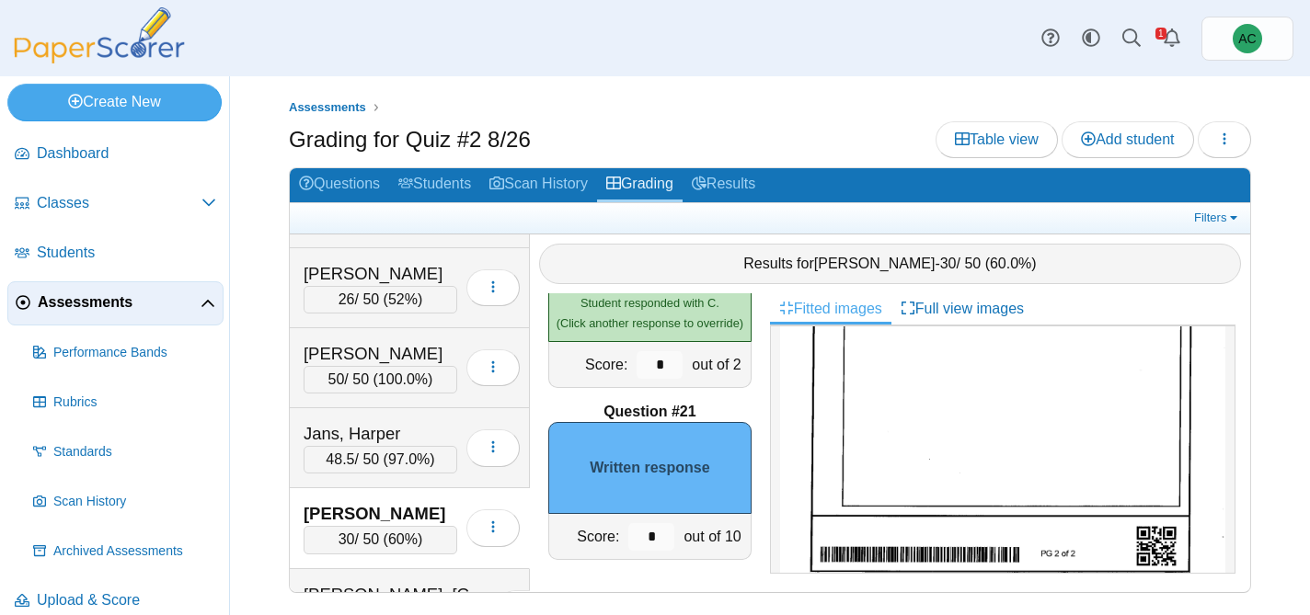
scroll to position [1018, 0]
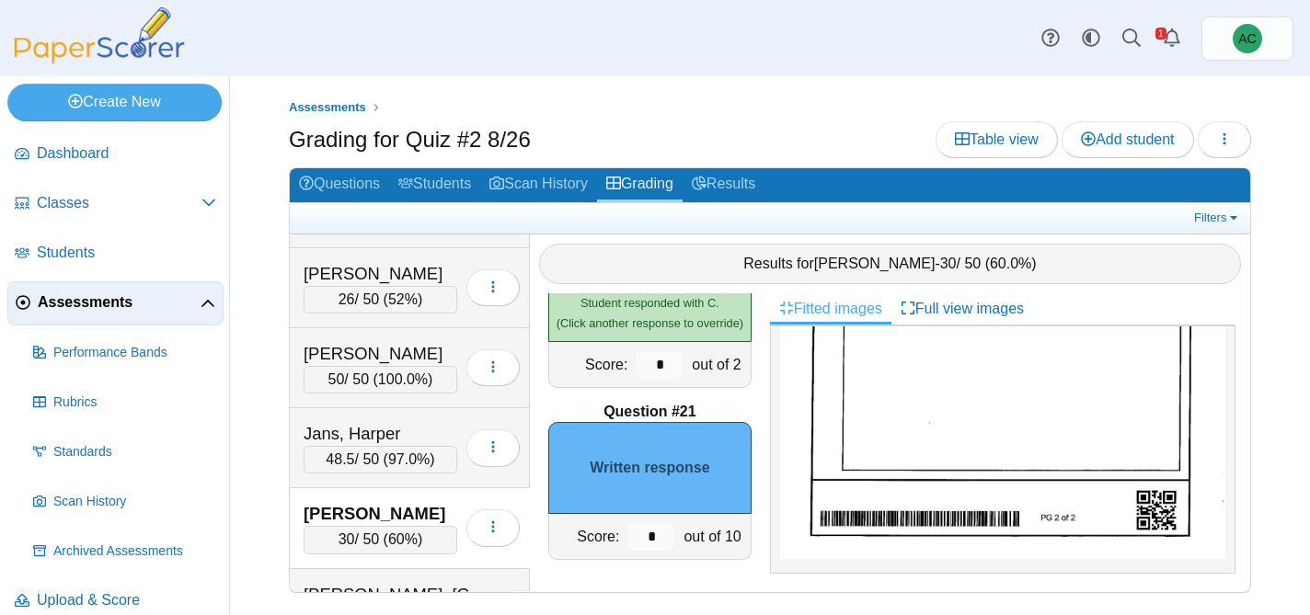
click at [958, 412] on img at bounding box center [1002, 254] width 445 height 609
click at [665, 532] on input "*" at bounding box center [651, 537] width 46 height 28
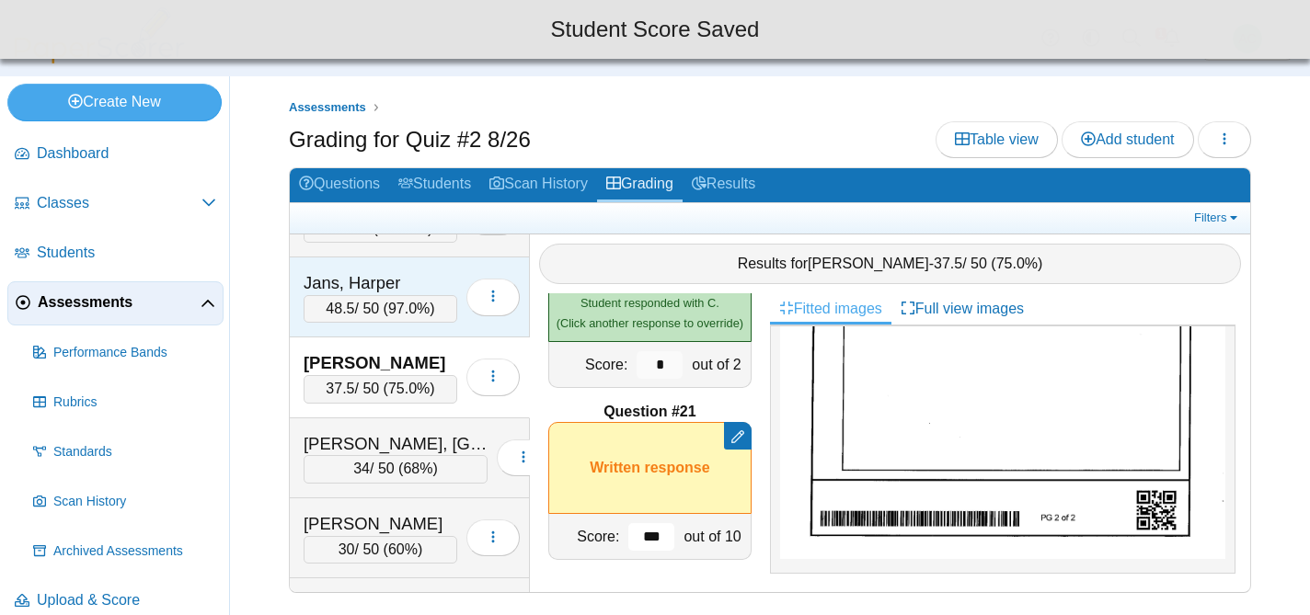
scroll to position [3912, 0]
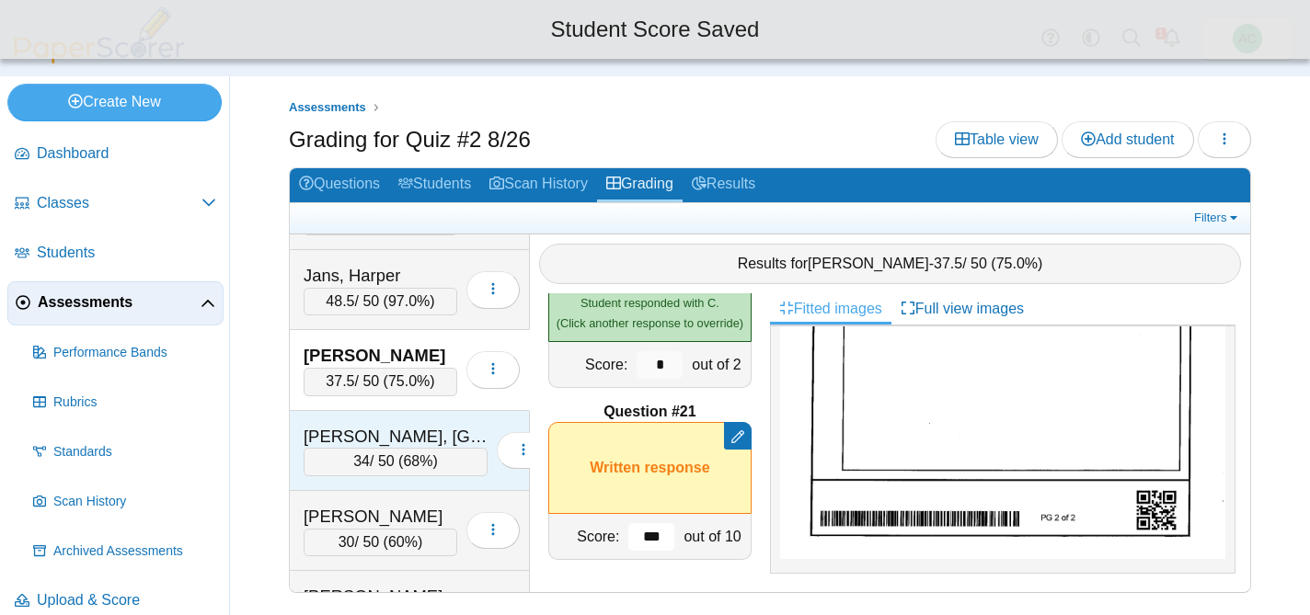
type input "***"
click at [404, 437] on div "Kahabka, Madison" at bounding box center [396, 437] width 184 height 24
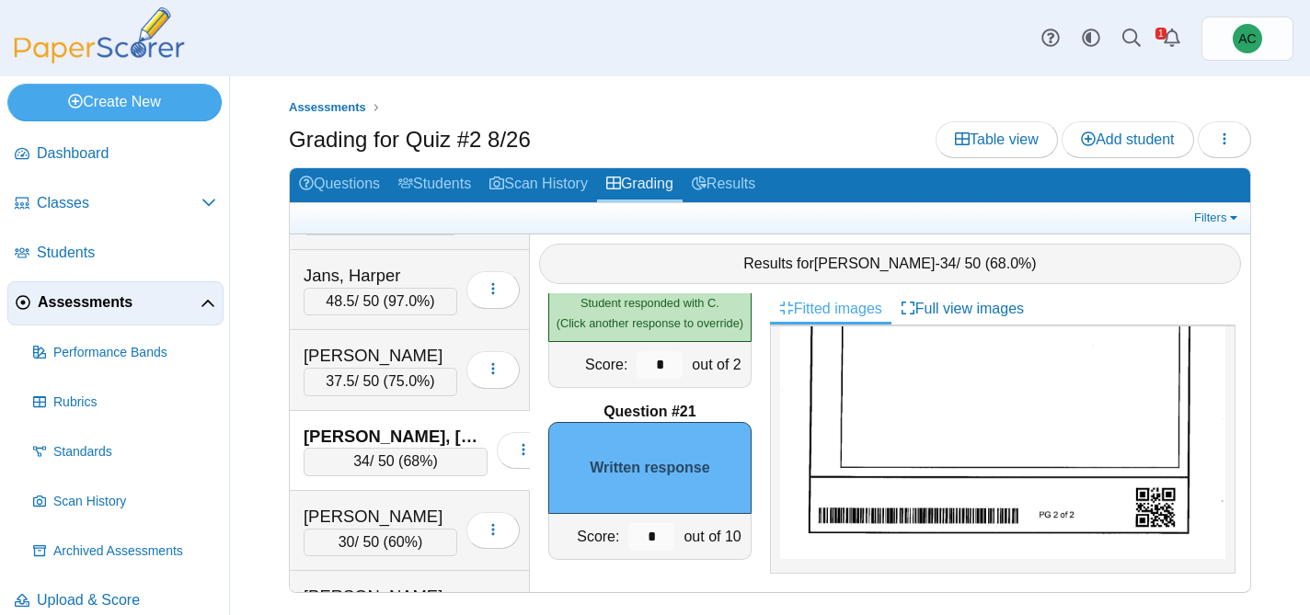
scroll to position [0, 0]
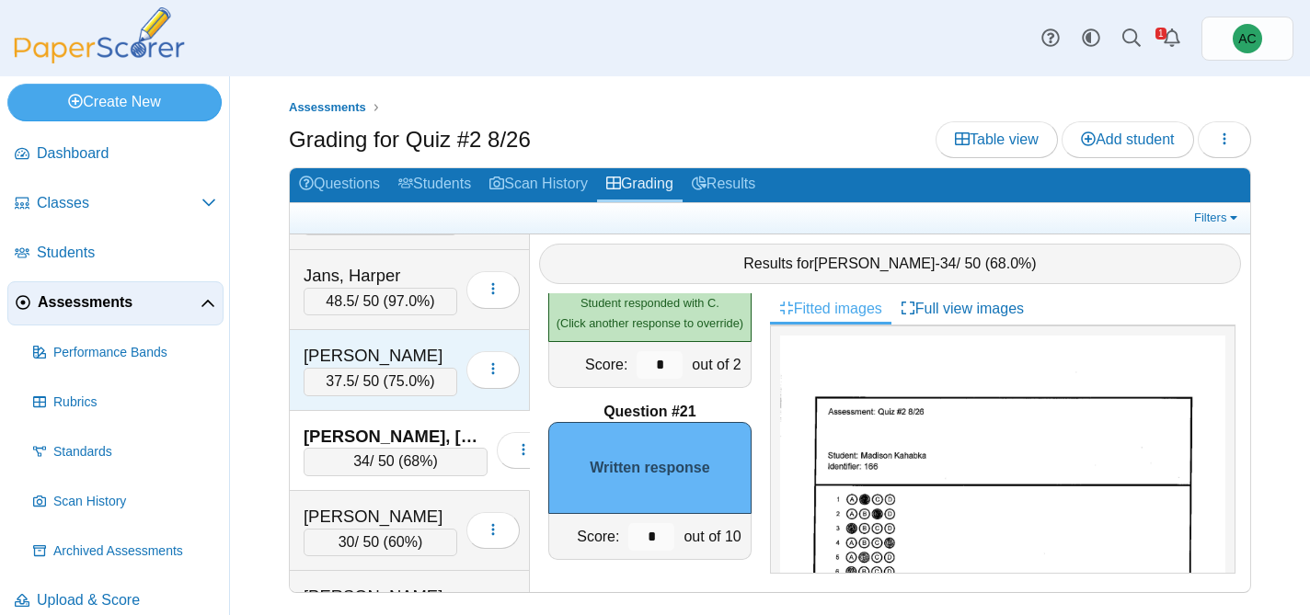
click at [402, 359] on div "Jarvis, Nathaniel" at bounding box center [381, 356] width 154 height 24
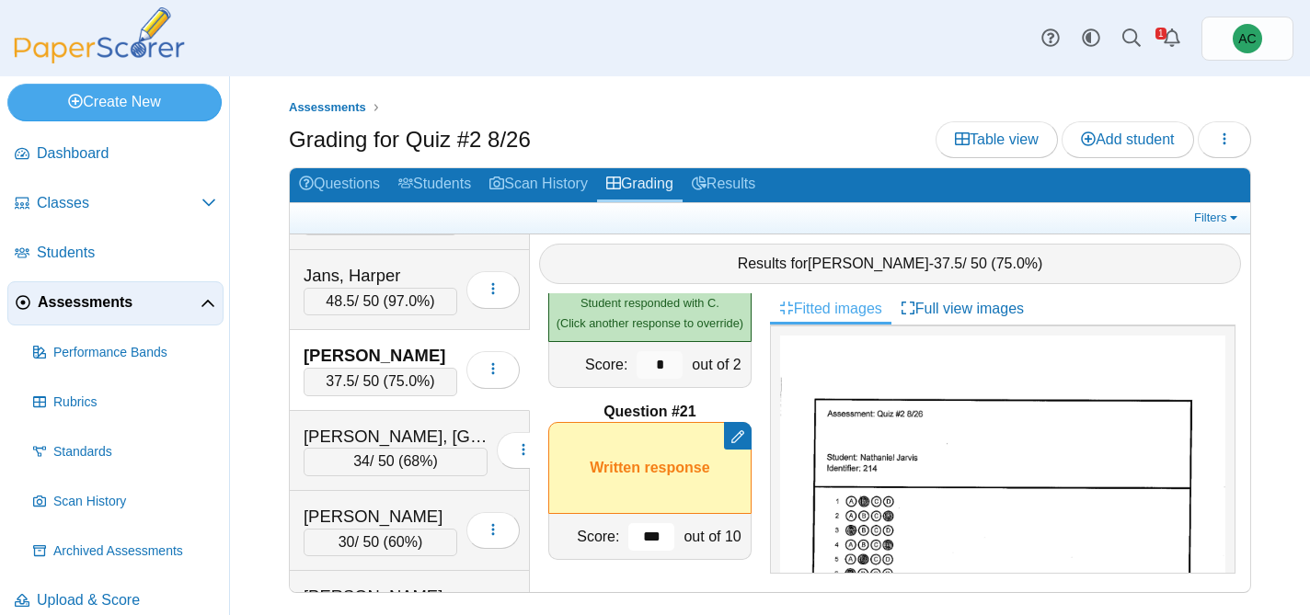
click at [661, 535] on input "***" at bounding box center [651, 537] width 46 height 28
type input "*"
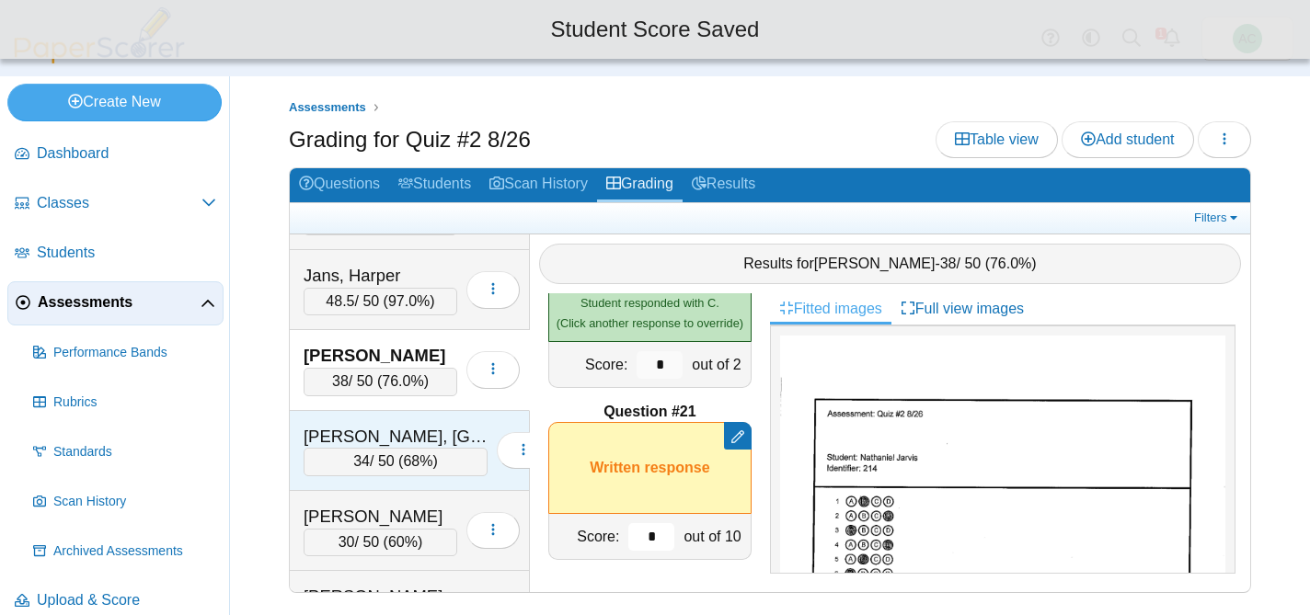
type input "*"
click at [390, 444] on div "Kahabka, Madison" at bounding box center [396, 437] width 184 height 24
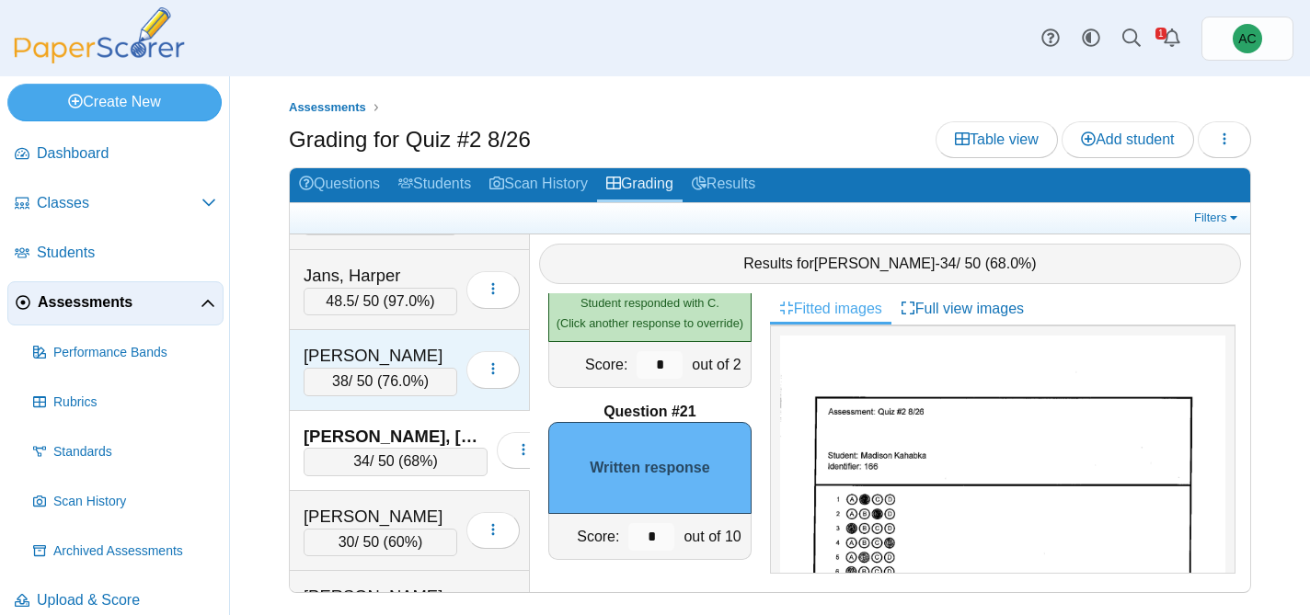
click at [398, 346] on div "Jarvis, Nathaniel" at bounding box center [381, 356] width 154 height 24
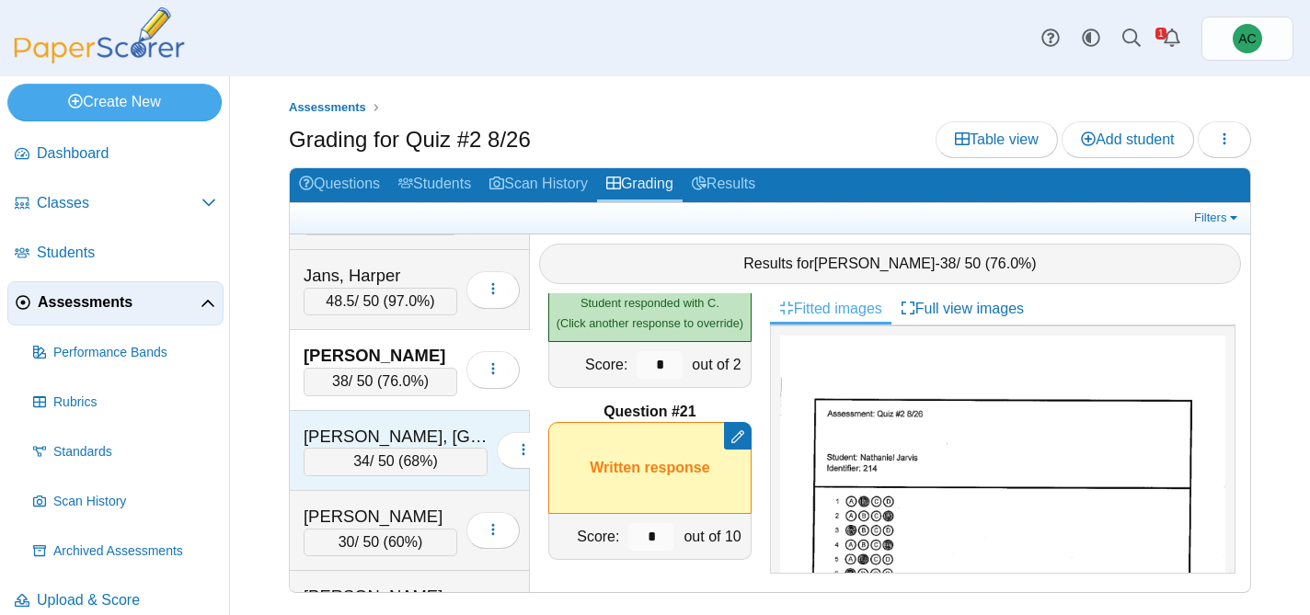
click at [389, 419] on div "Kahabka, Madison 34 / 50 ( 68% ) Loading…" at bounding box center [410, 451] width 240 height 80
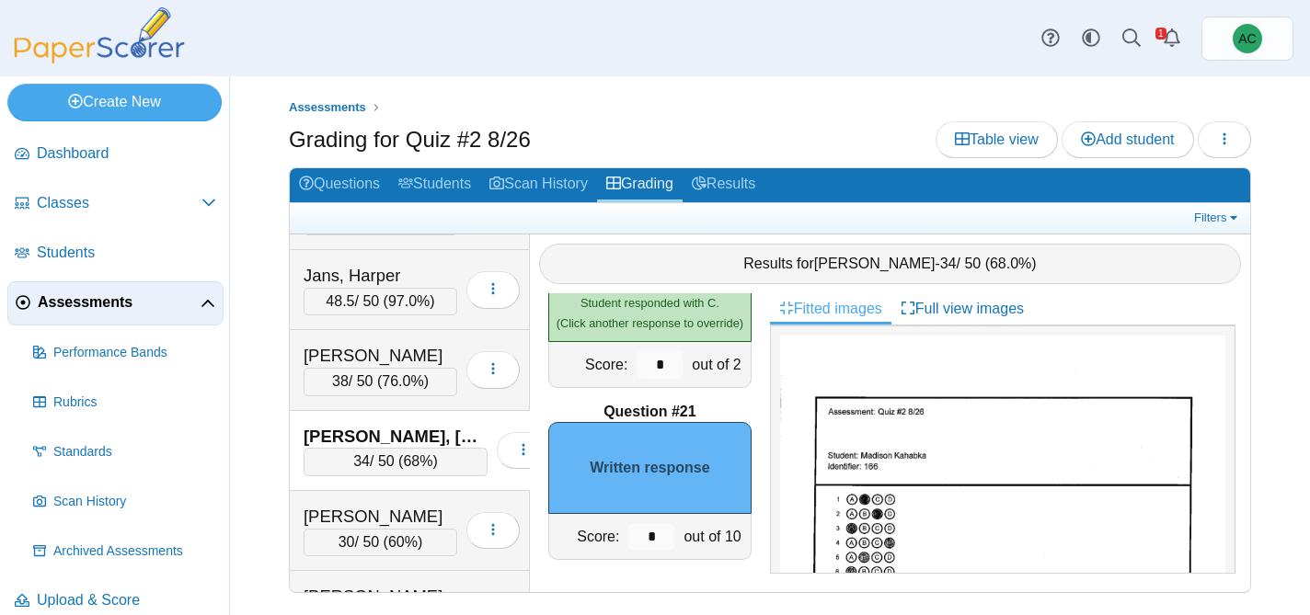
scroll to position [1018, 0]
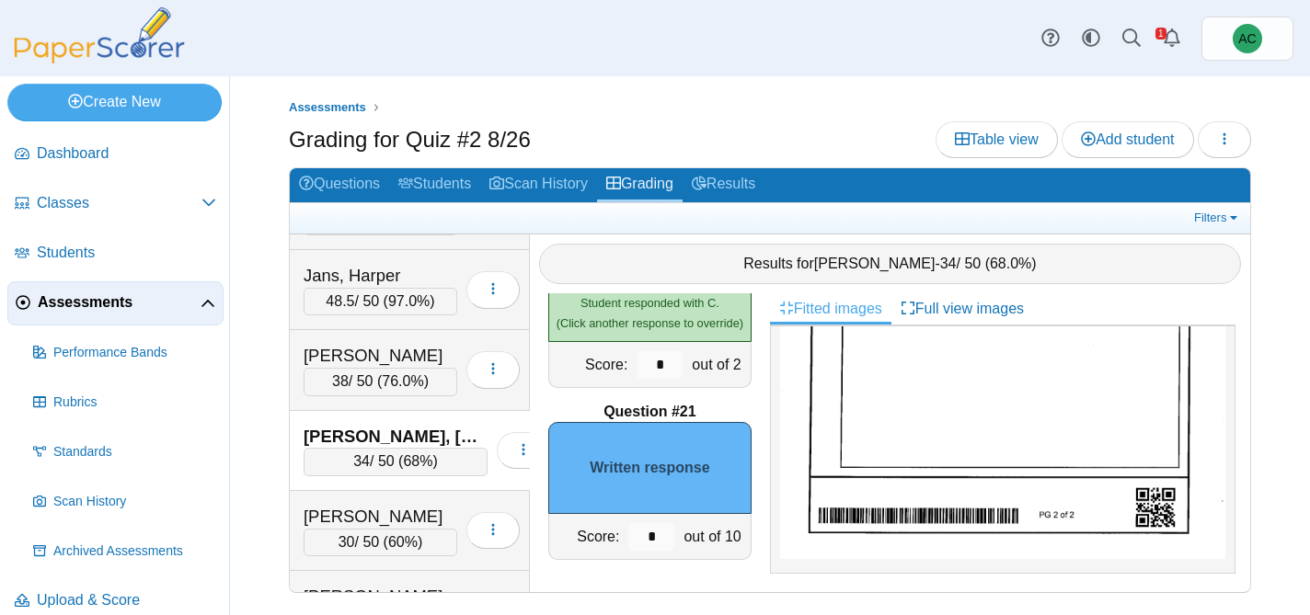
click at [960, 441] on img at bounding box center [1002, 254] width 445 height 609
click at [666, 538] on input "*" at bounding box center [651, 537] width 46 height 28
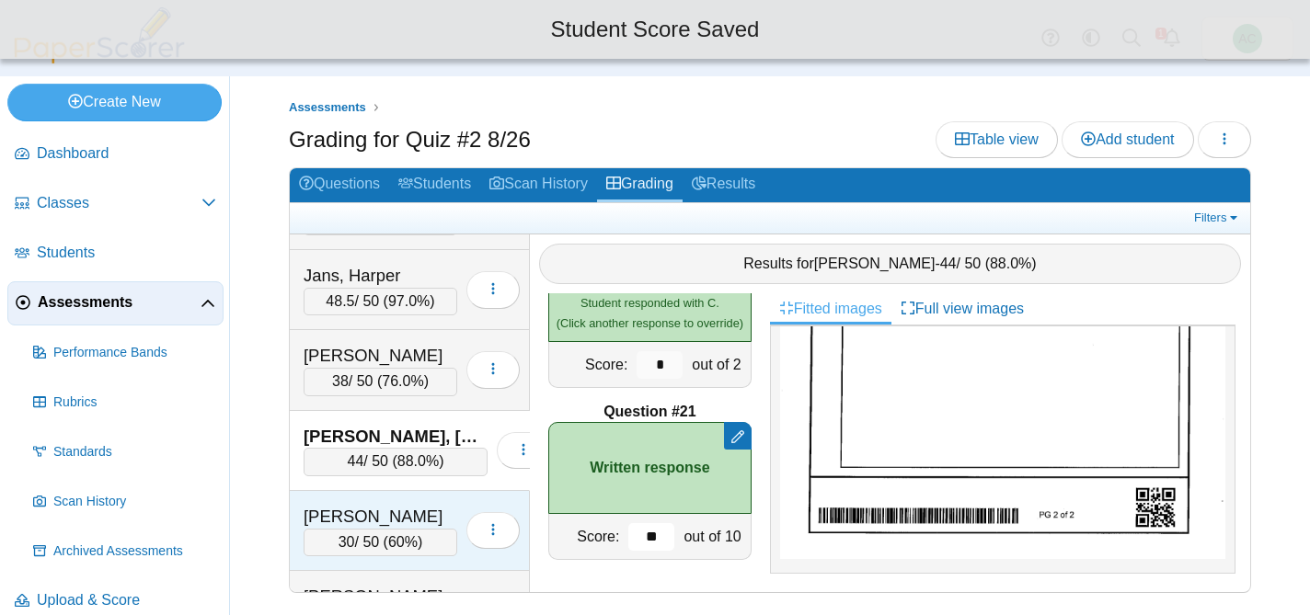
type input "**"
click at [445, 509] on div "Kallookaran, Josephine" at bounding box center [381, 517] width 154 height 24
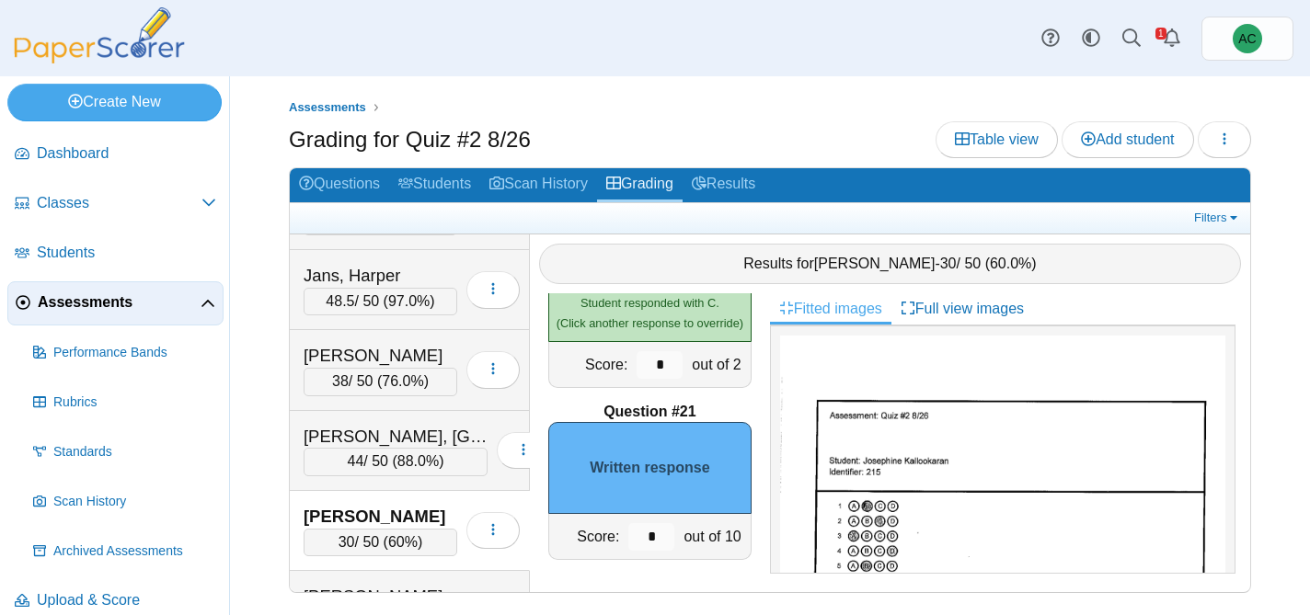
scroll to position [1060, 0]
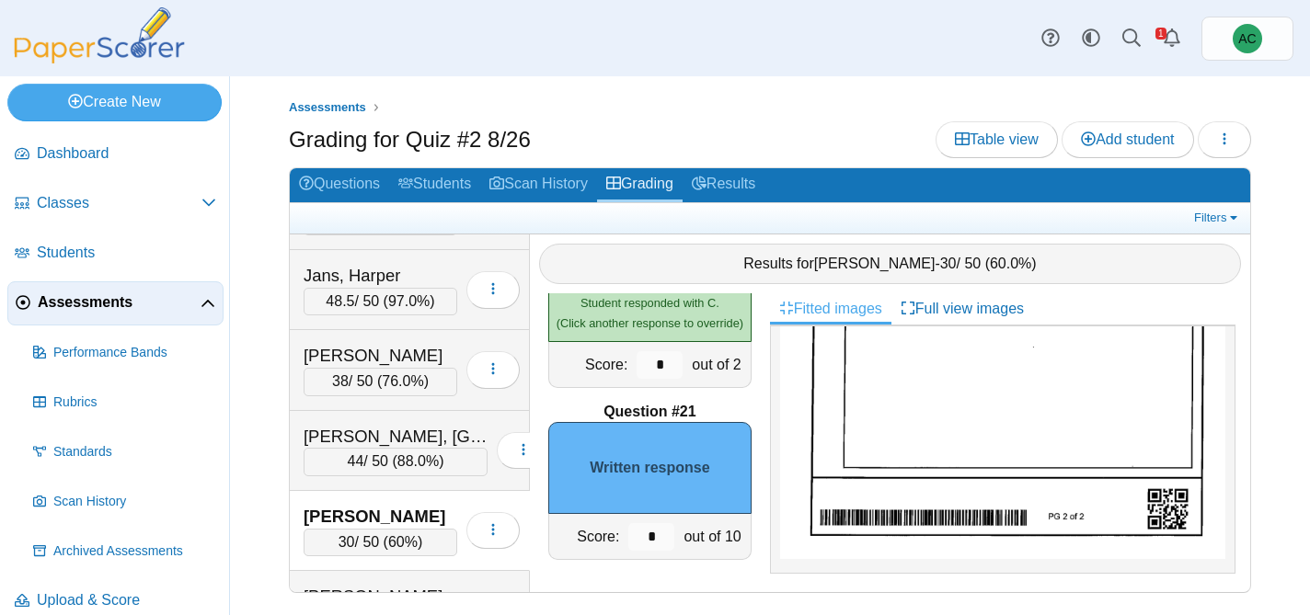
click at [985, 454] on img at bounding box center [1002, 244] width 445 height 629
click at [660, 535] on input "*" at bounding box center [651, 537] width 46 height 28
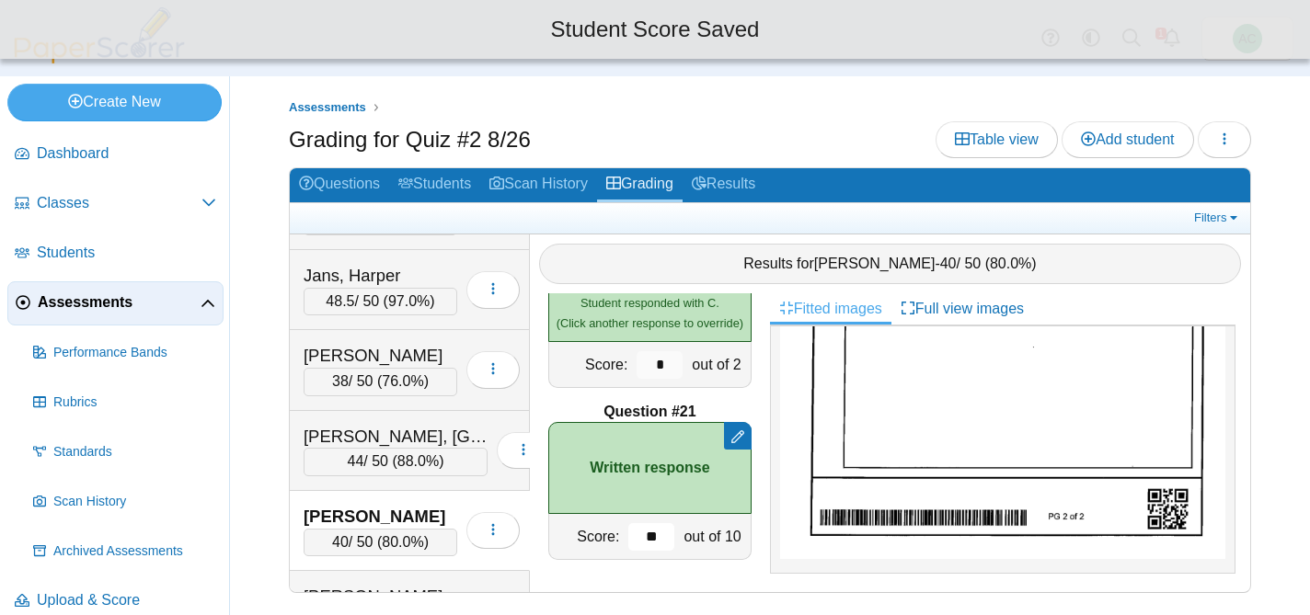
type input "**"
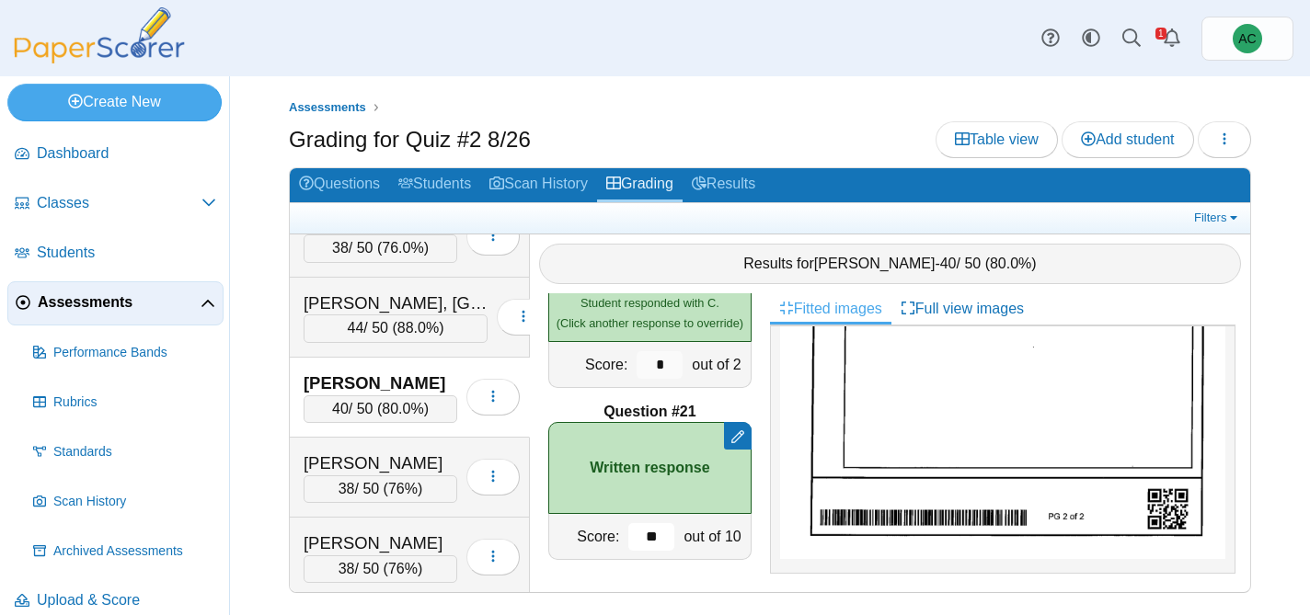
scroll to position [4045, 0]
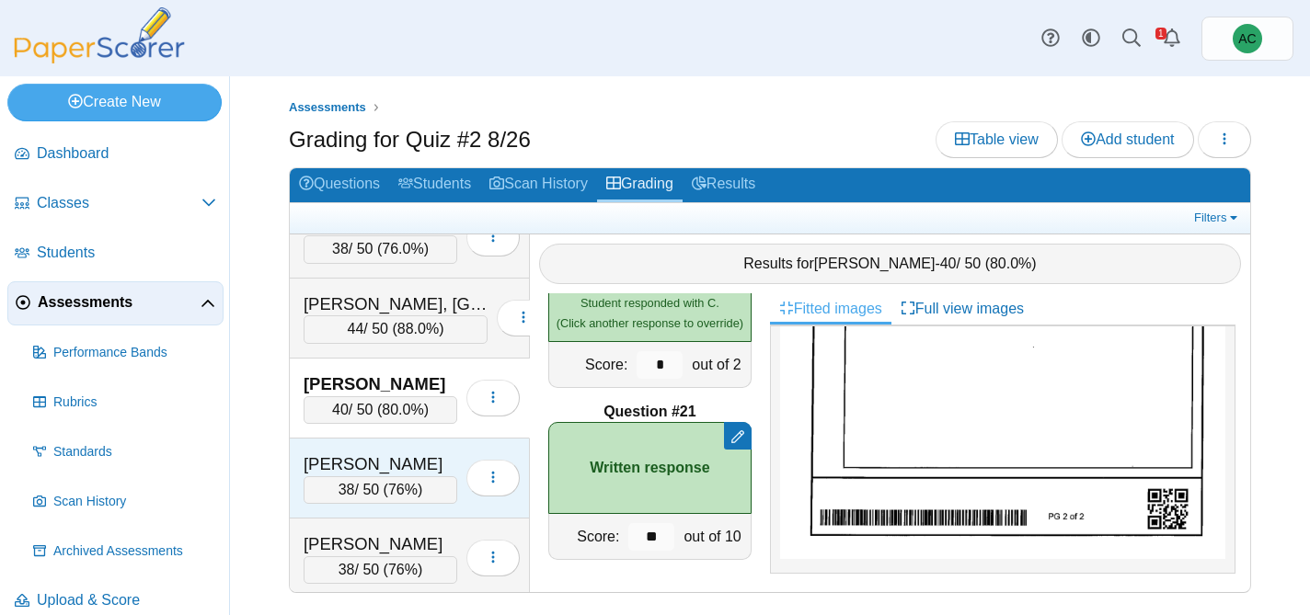
click at [433, 443] on div "Kidd, Avery 38 / 50 ( 76% ) Loading…" at bounding box center [410, 479] width 240 height 80
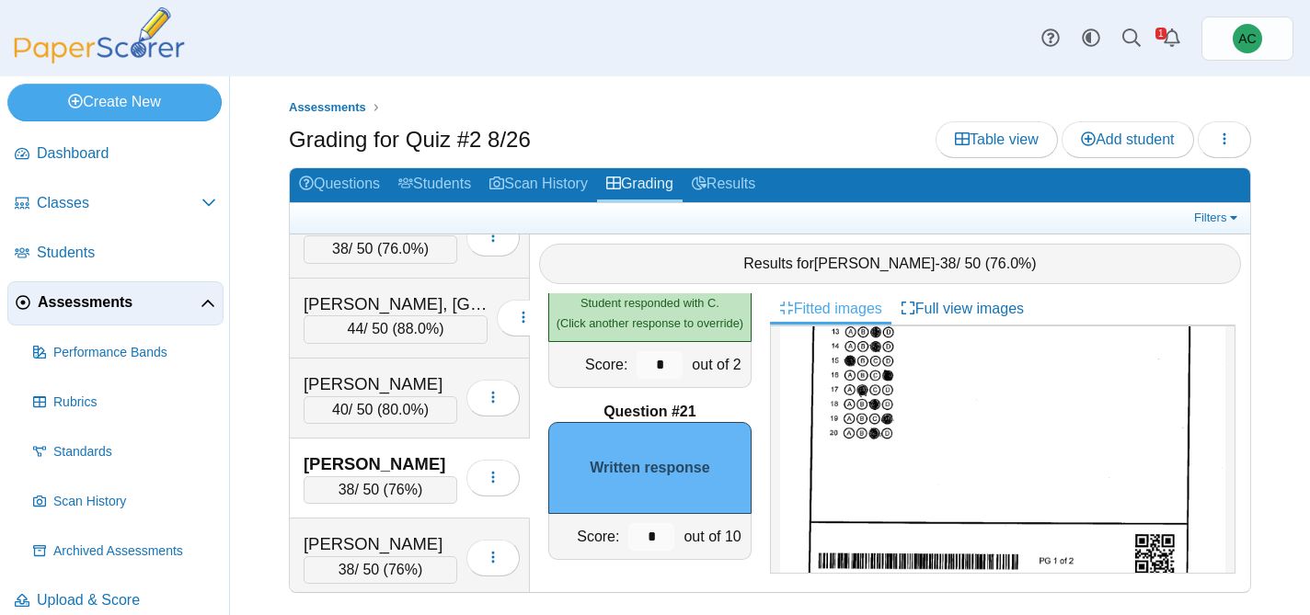
scroll to position [1018, 0]
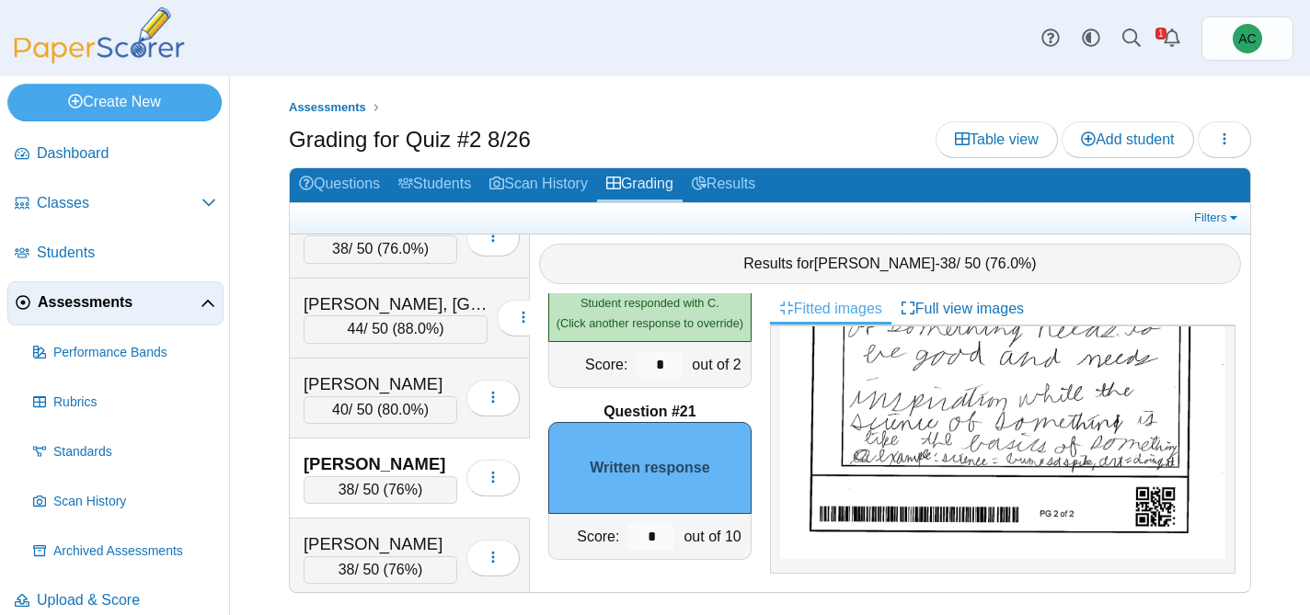
click at [990, 469] on img at bounding box center [1002, 254] width 445 height 609
click at [647, 534] on input "*" at bounding box center [651, 537] width 46 height 28
click at [669, 538] on input "*" at bounding box center [651, 537] width 46 height 28
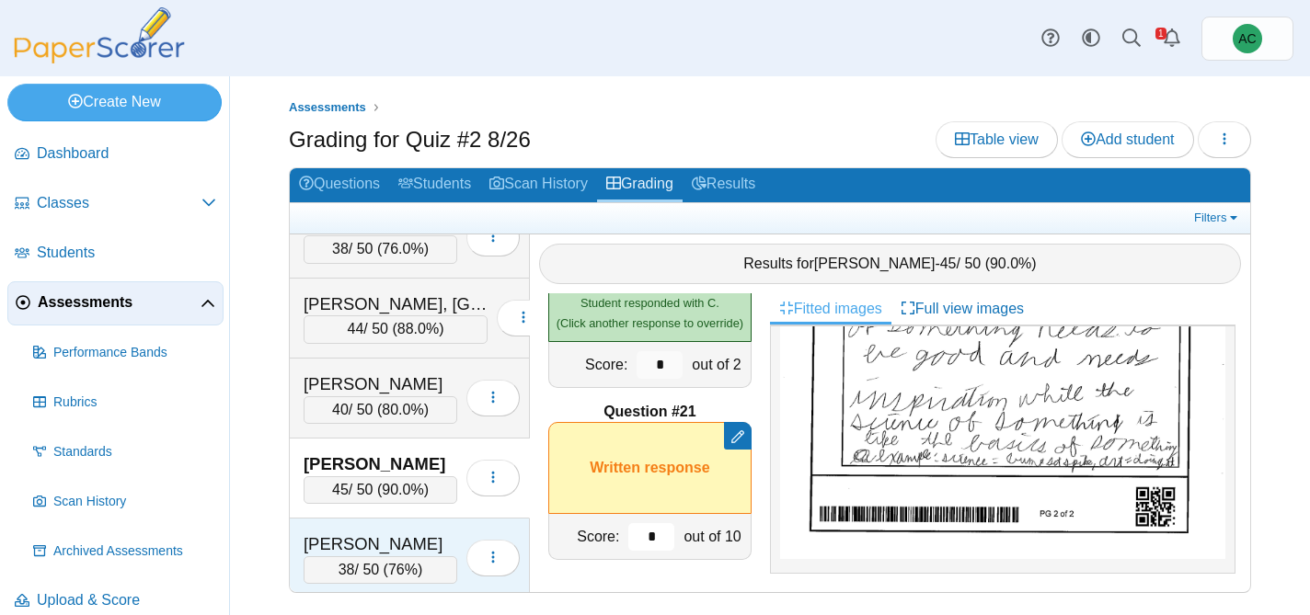
type input "*"
click at [404, 524] on div "Kienzle, Evangeline 38 / 50 ( 76% ) Loading…" at bounding box center [410, 559] width 240 height 80
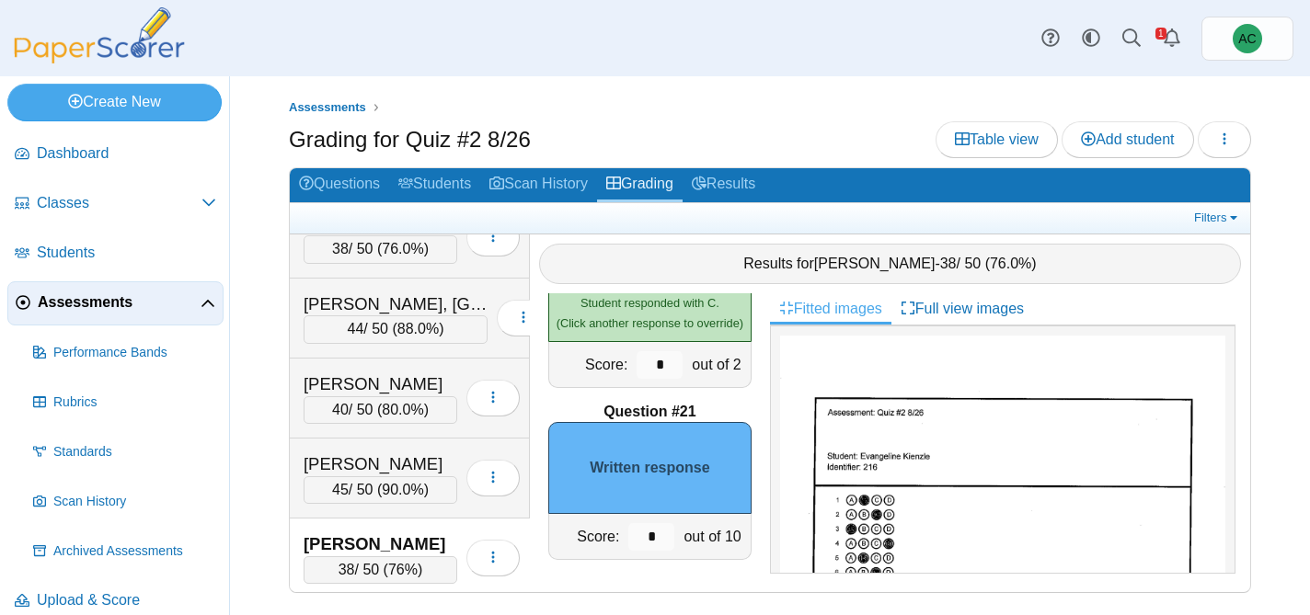
scroll to position [1039, 0]
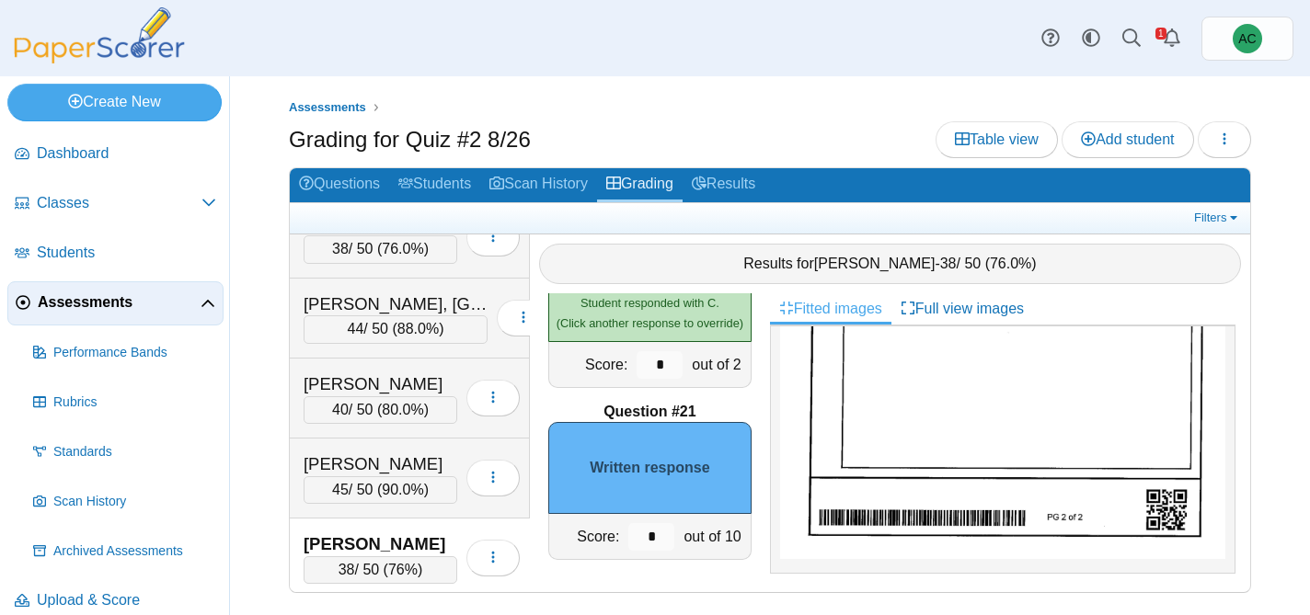
click at [941, 452] on img at bounding box center [1002, 244] width 445 height 629
click at [660, 539] on input "*" at bounding box center [651, 537] width 46 height 28
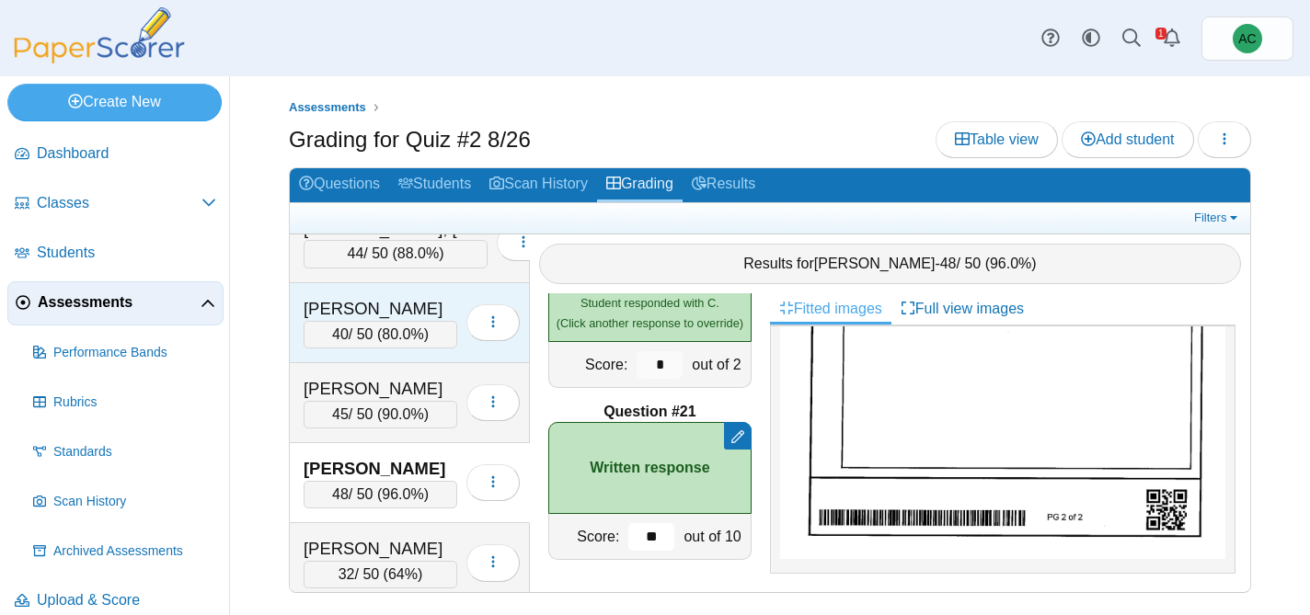
scroll to position [4145, 0]
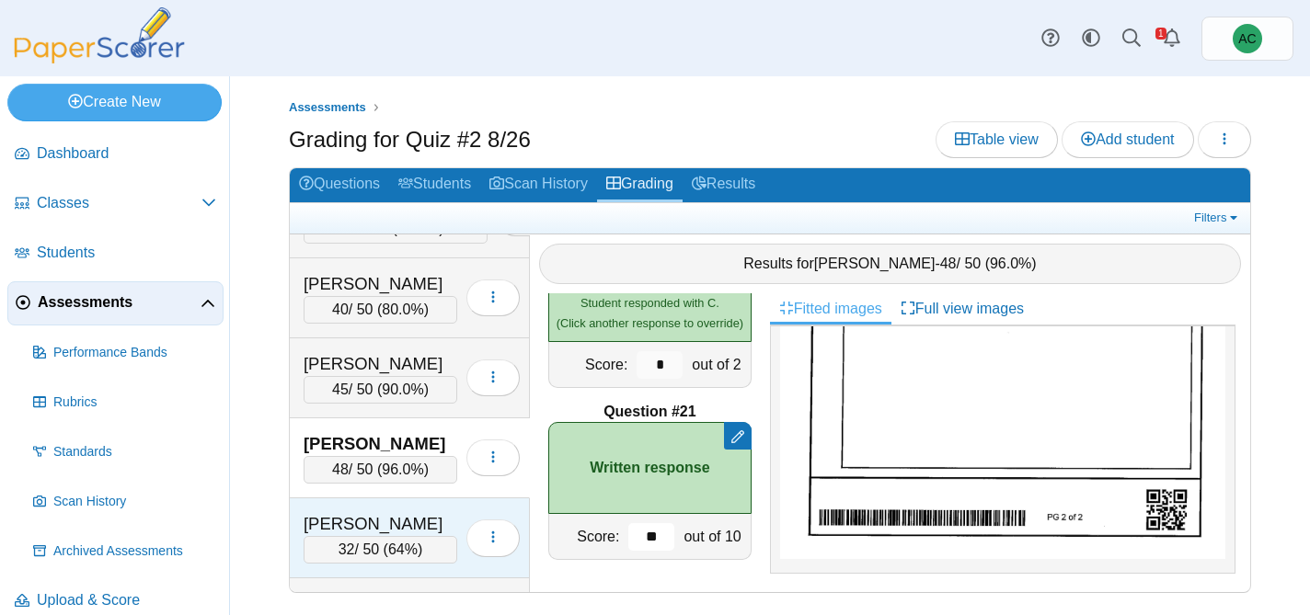
type input "**"
click at [392, 507] on div "King, Avery 32 / 50 ( 64% ) Loading…" at bounding box center [410, 539] width 240 height 80
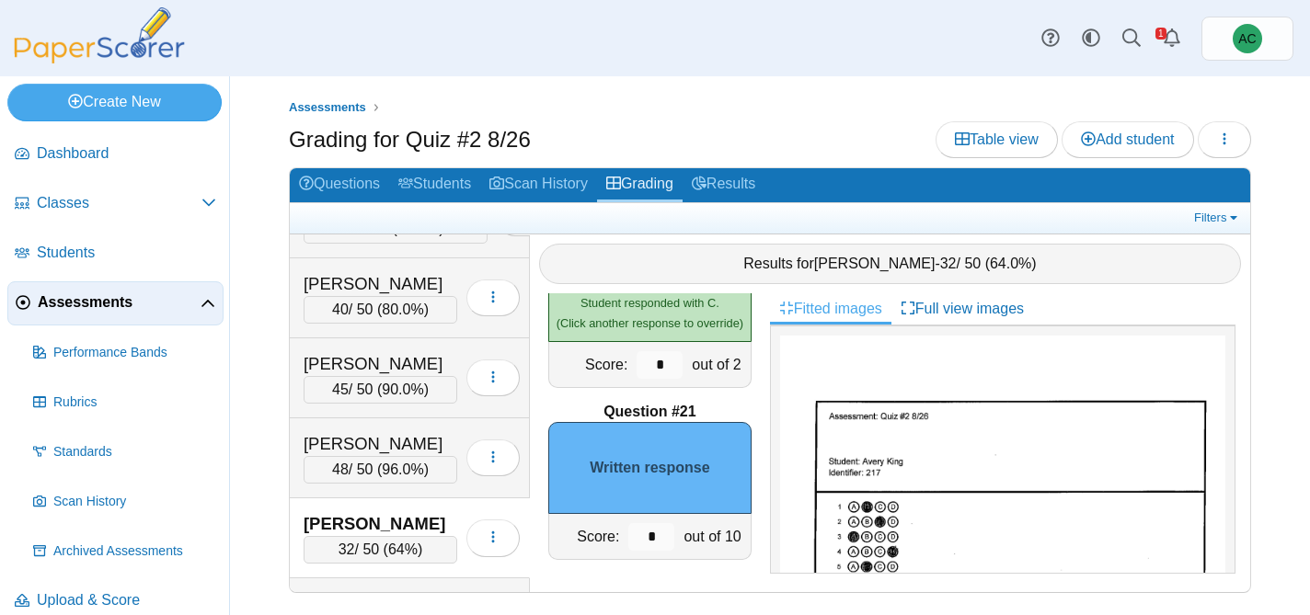
scroll to position [1039, 0]
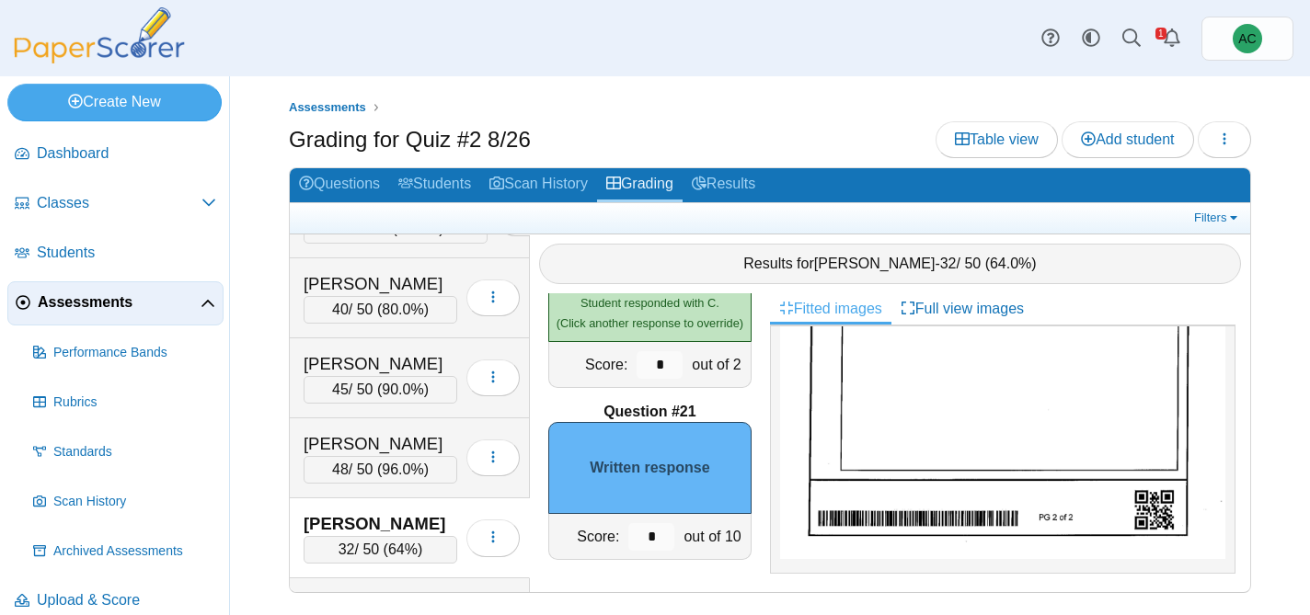
click at [899, 474] on img at bounding box center [1002, 255] width 445 height 609
click at [661, 529] on input "*" at bounding box center [651, 537] width 46 height 28
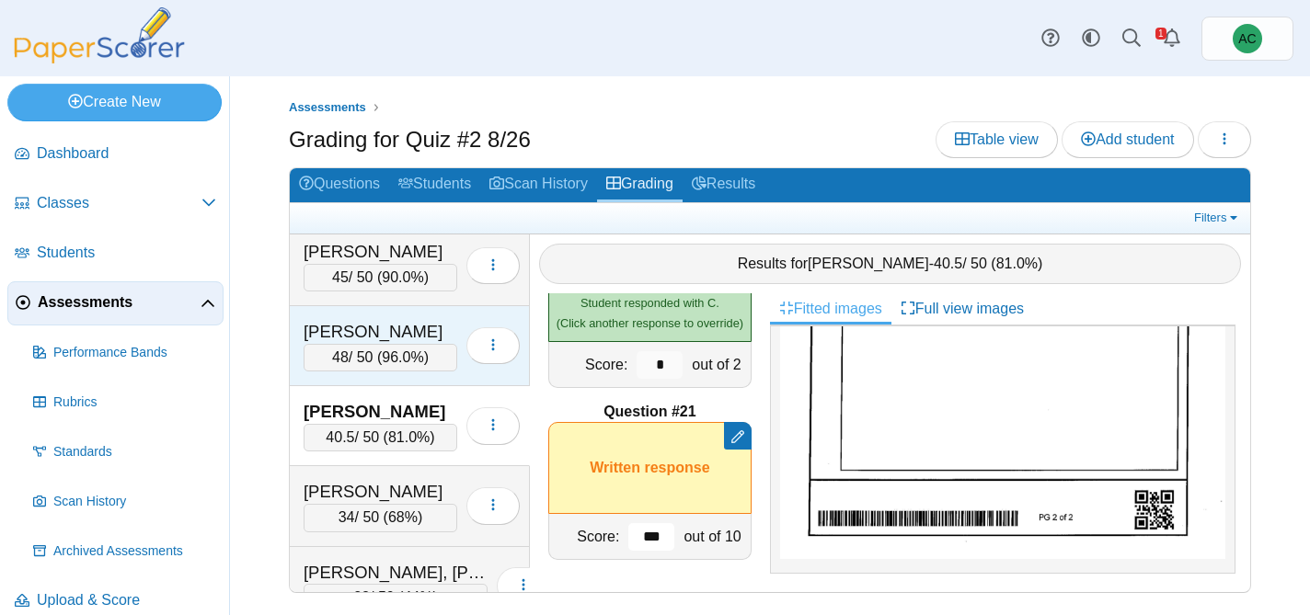
scroll to position [4259, 0]
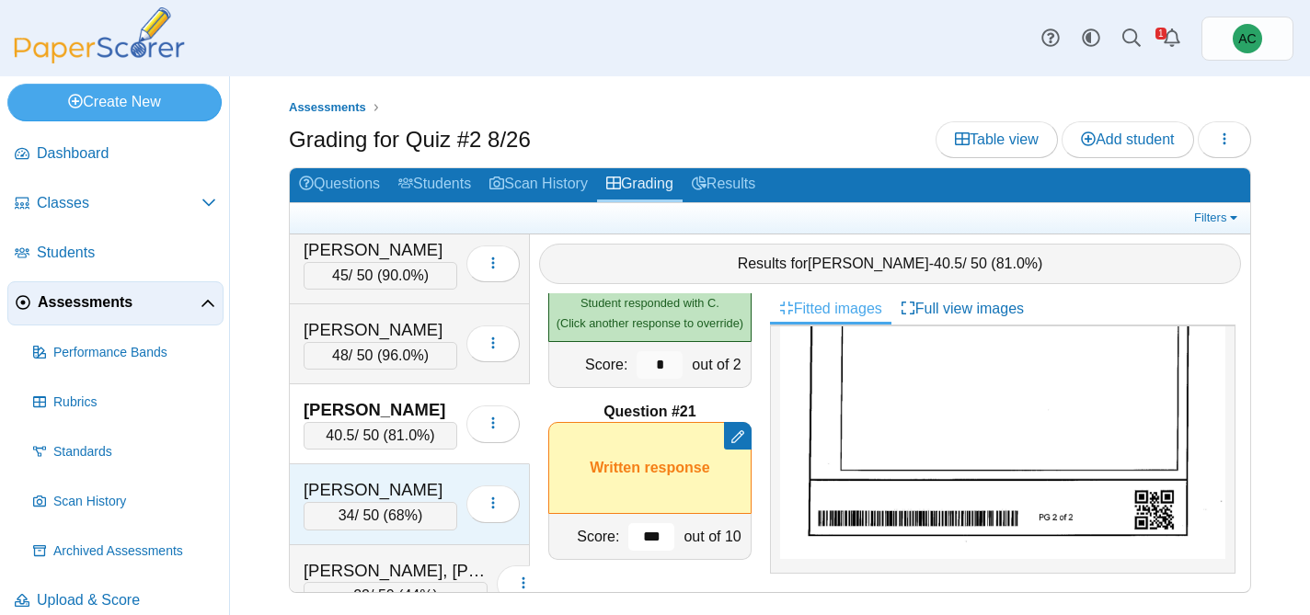
type input "***"
click at [368, 490] on div "LaPella, Liam" at bounding box center [381, 490] width 154 height 24
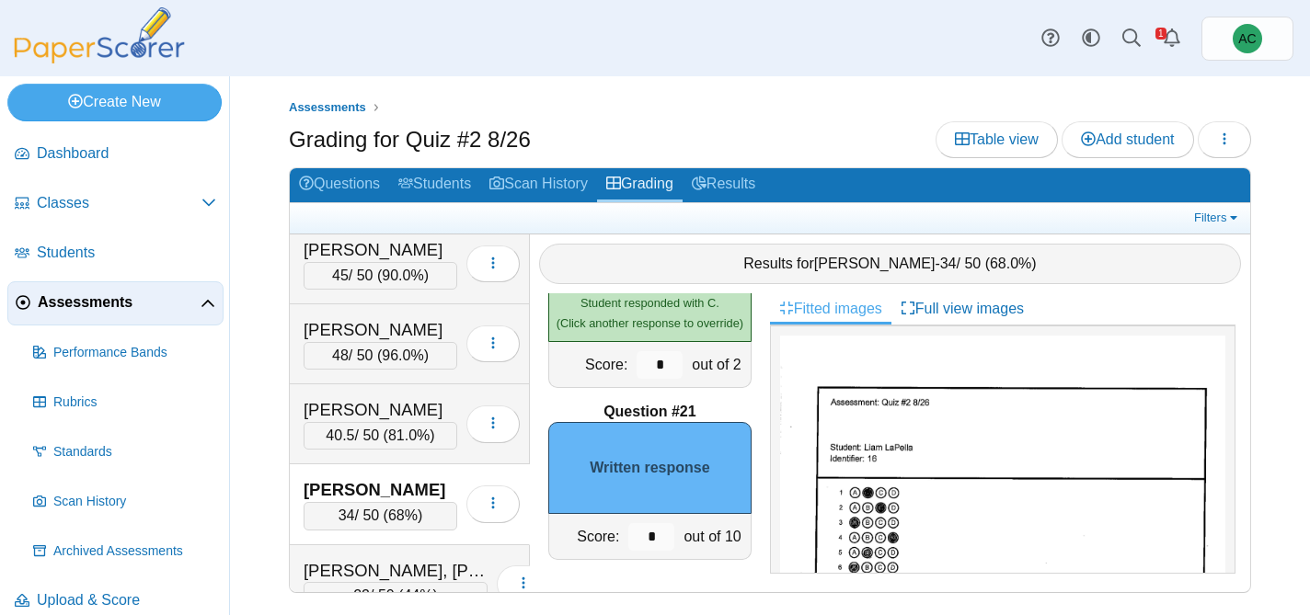
scroll to position [1060, 0]
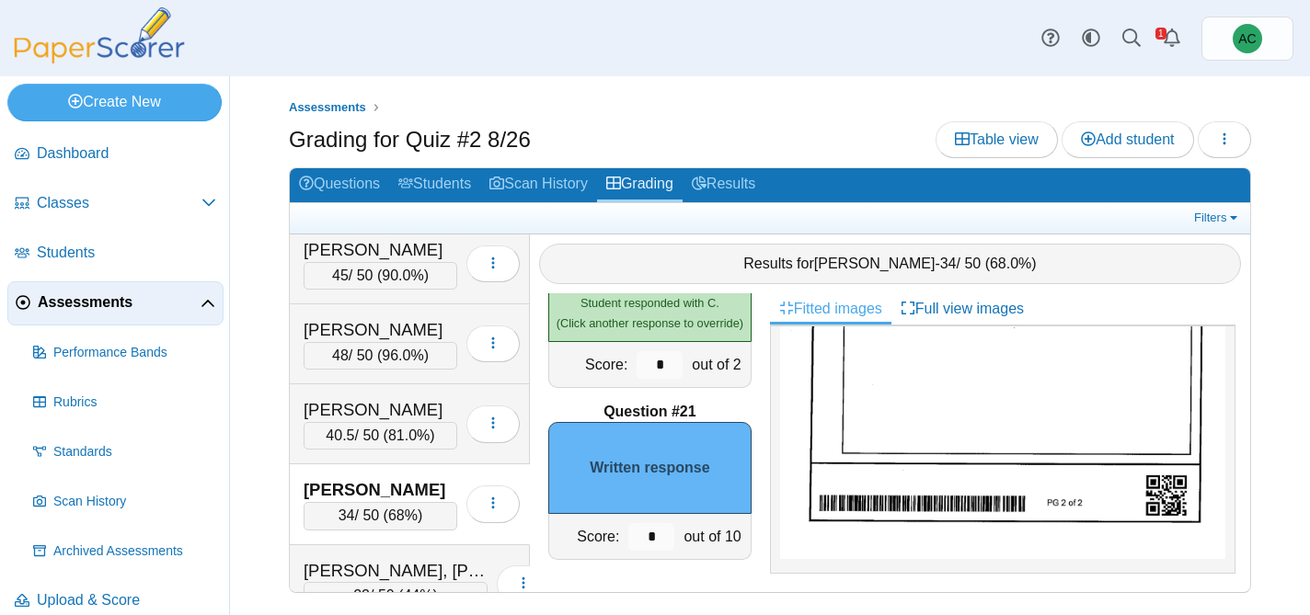
click at [928, 414] on img at bounding box center [1002, 244] width 445 height 629
click at [649, 525] on input "*" at bounding box center [651, 537] width 46 height 28
click at [660, 533] on input "*" at bounding box center [651, 537] width 46 height 28
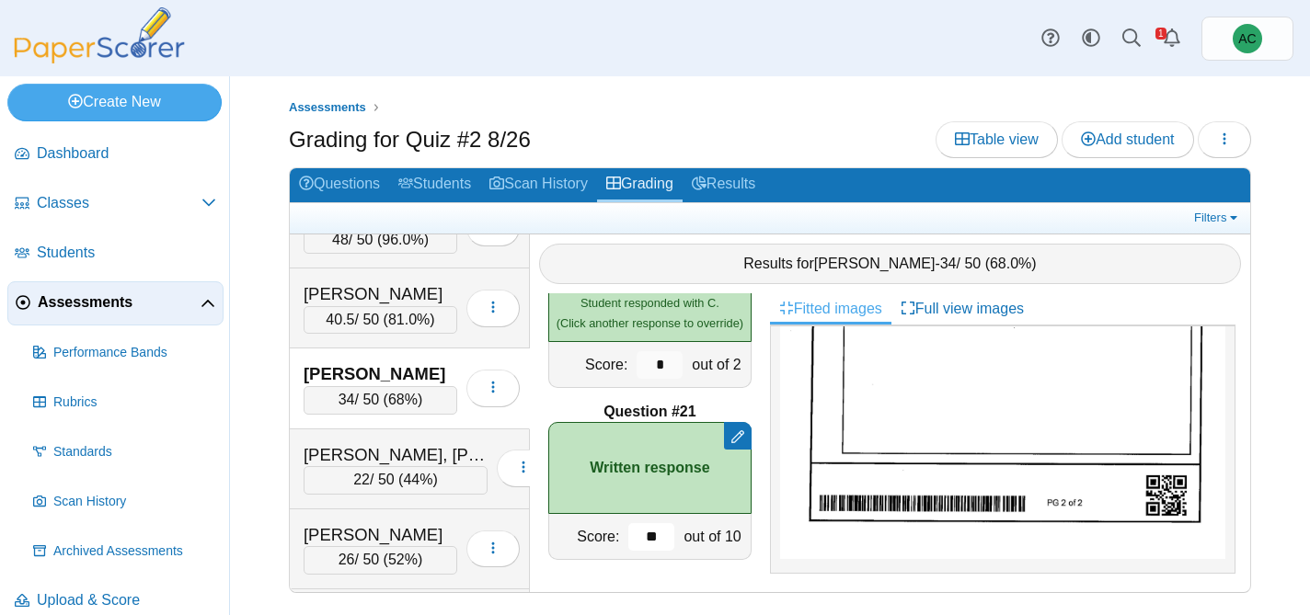
scroll to position [4376, 0]
type input "**"
click at [386, 452] on div "Larsen, Jagger" at bounding box center [396, 454] width 184 height 24
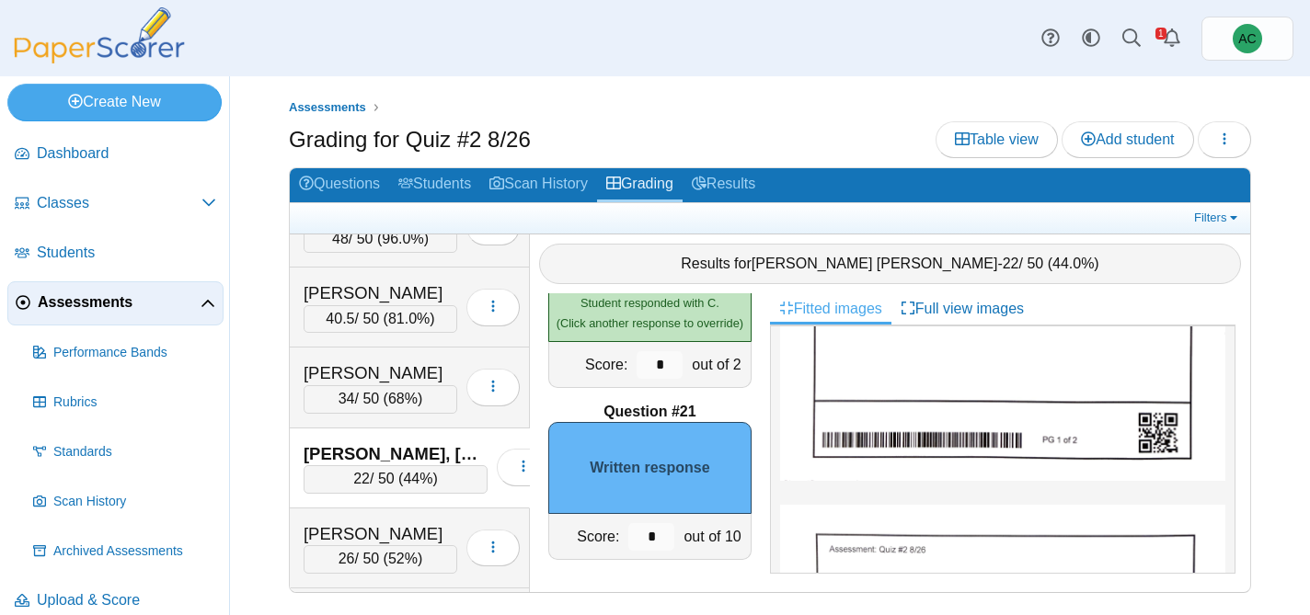
scroll to position [948, 0]
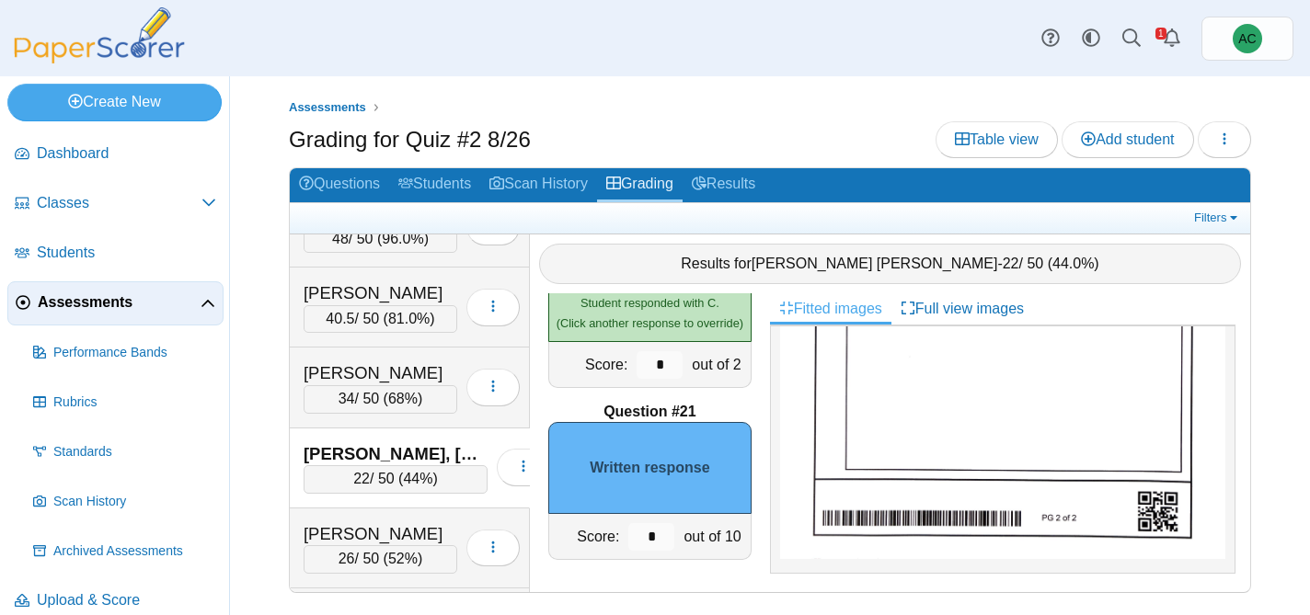
click at [917, 480] on img at bounding box center [1002, 272] width 445 height 574
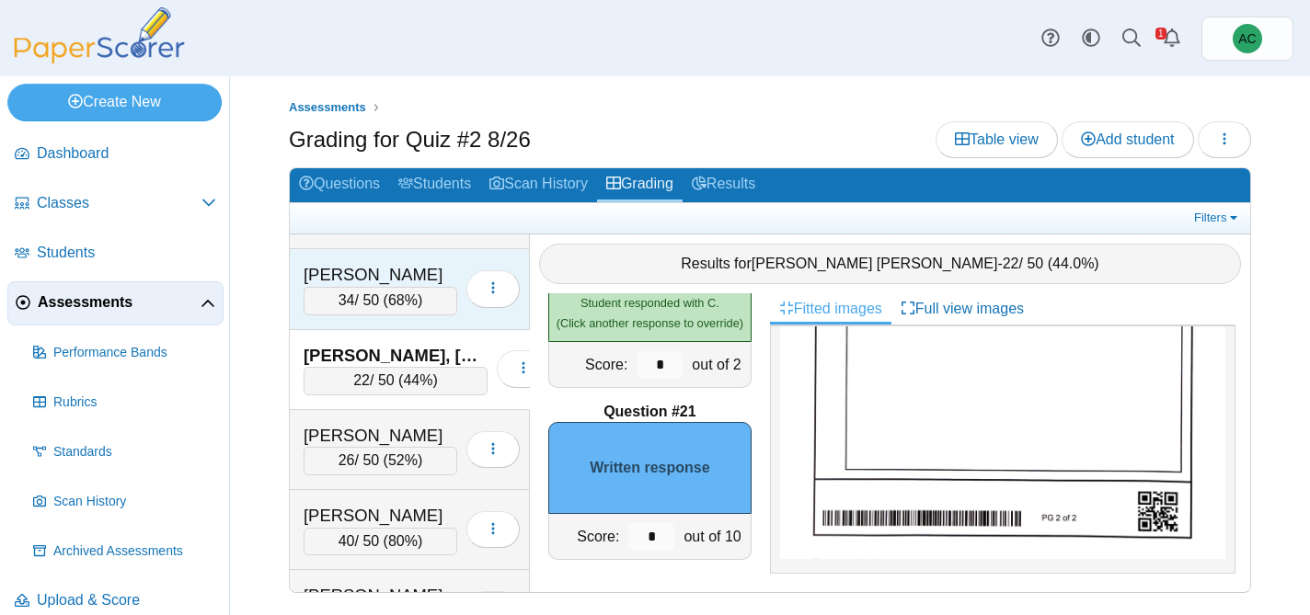
scroll to position [4482, 0]
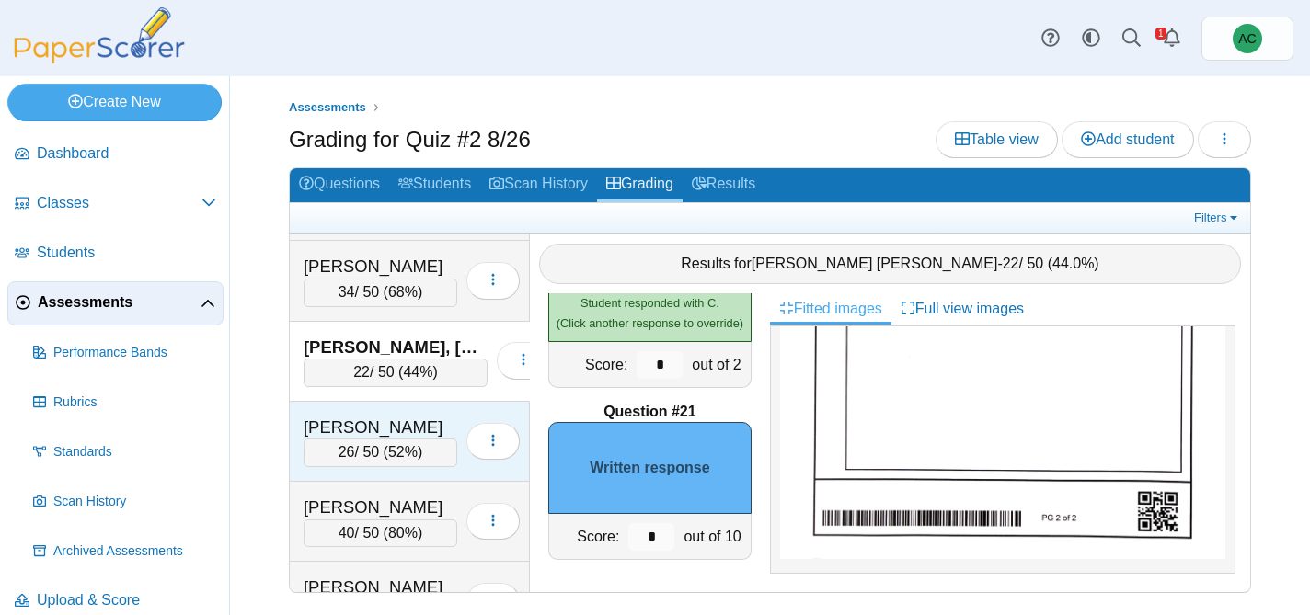
click at [395, 416] on div "Lee, Van" at bounding box center [381, 428] width 154 height 24
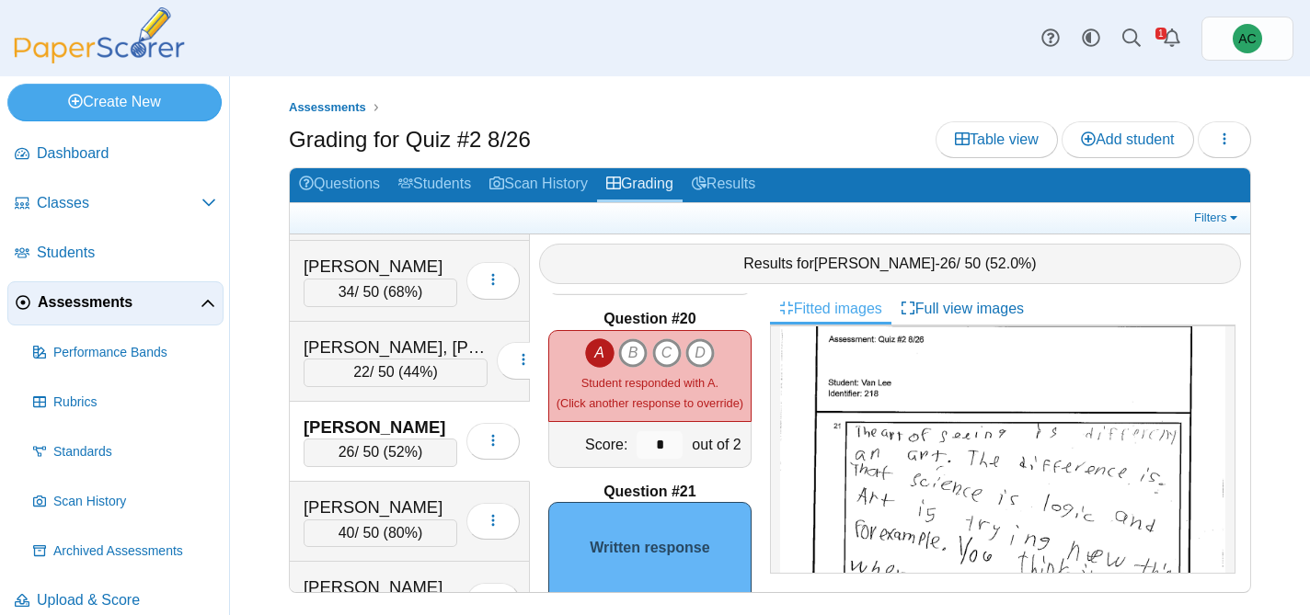
scroll to position [729, 0]
click at [861, 445] on img at bounding box center [1002, 564] width 445 height 606
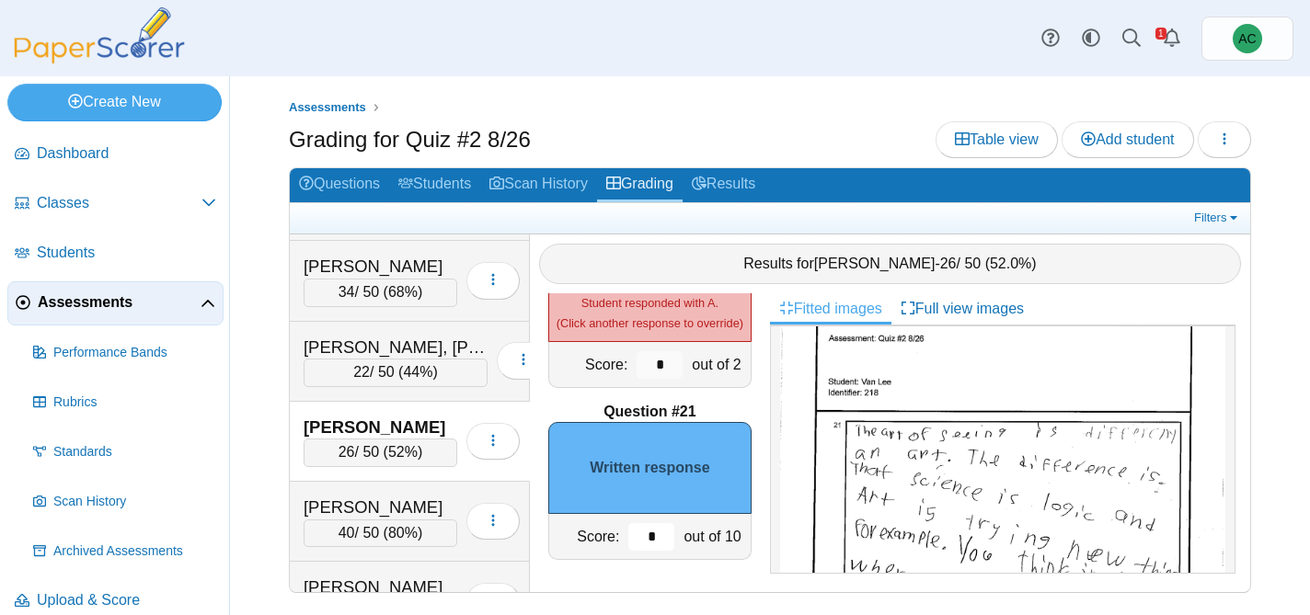
click at [663, 537] on input "*" at bounding box center [651, 537] width 46 height 28
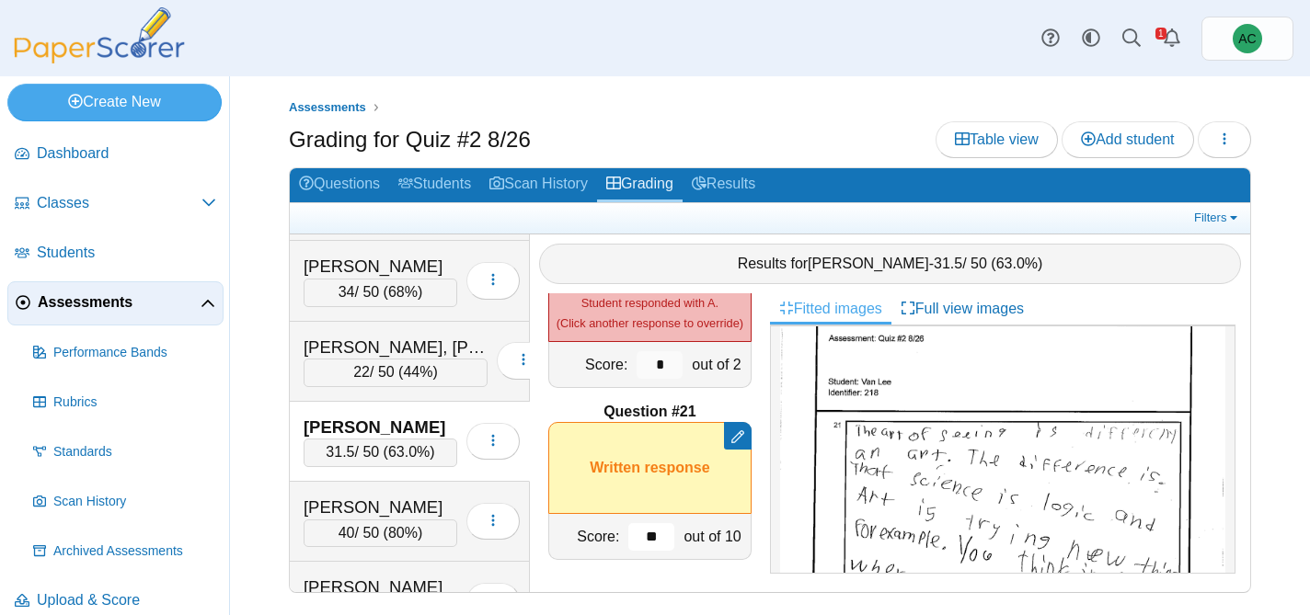
type input "*"
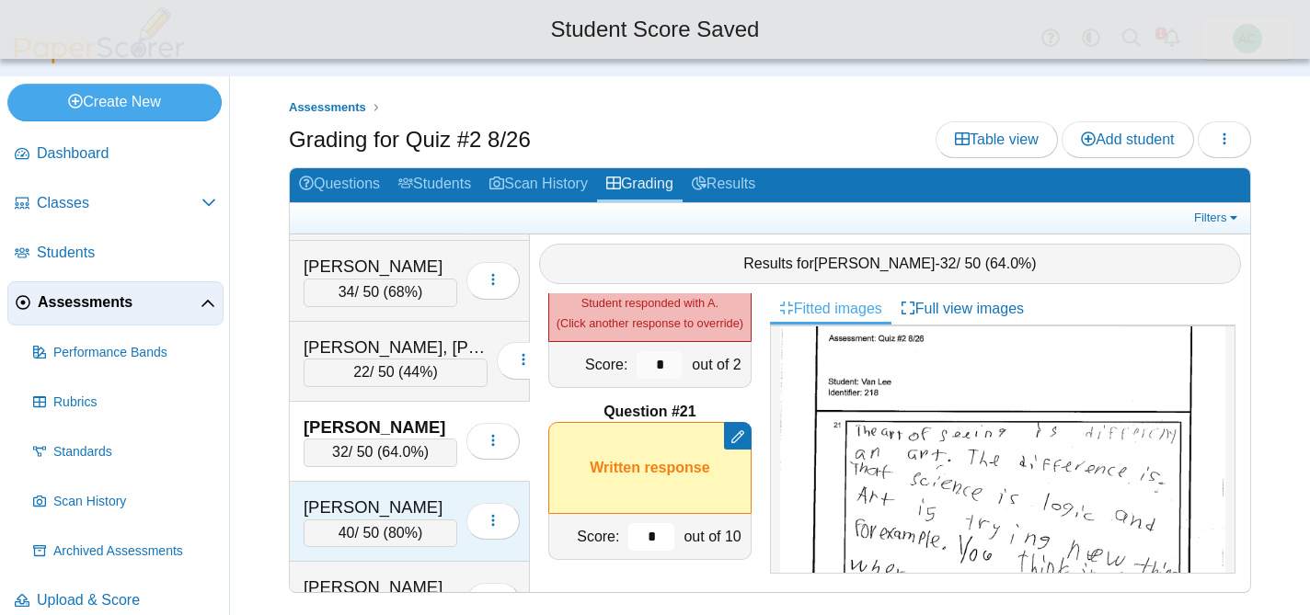
type input "*"
click at [352, 512] on div "Lerette, Peyton" at bounding box center [381, 508] width 154 height 24
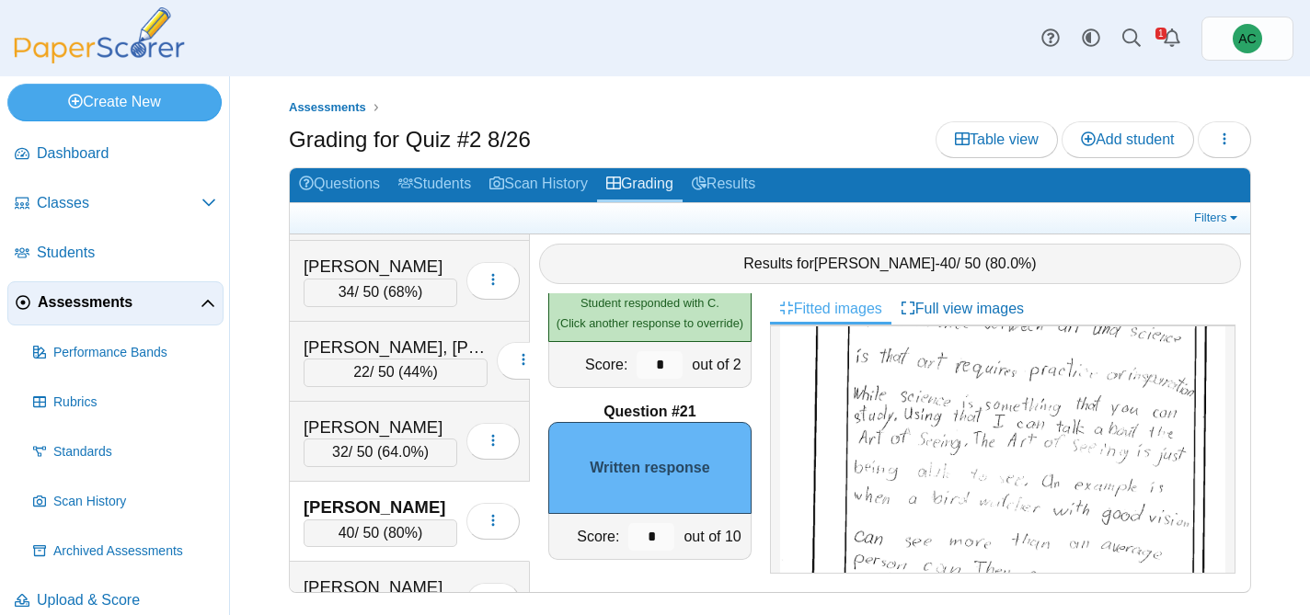
scroll to position [837, 0]
click at [924, 445] on img at bounding box center [1002, 467] width 445 height 629
click at [660, 548] on input "*" at bounding box center [651, 537] width 46 height 28
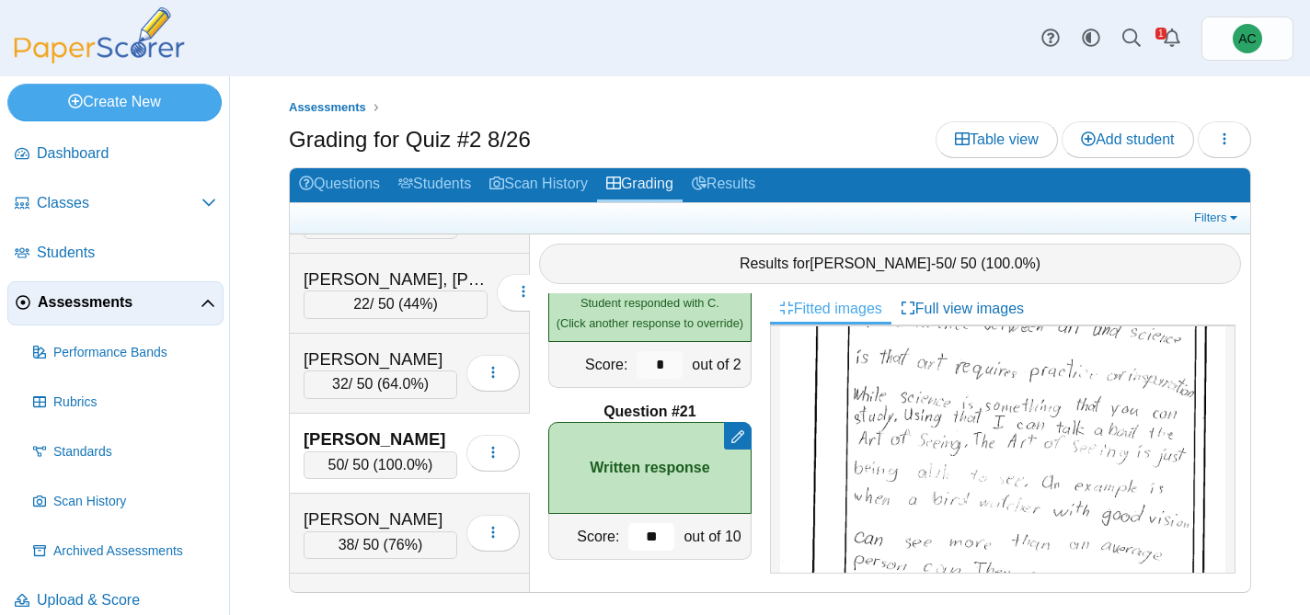
scroll to position [4551, 0]
type input "**"
click at [357, 511] on div "Lesmes, Christian" at bounding box center [381, 519] width 154 height 24
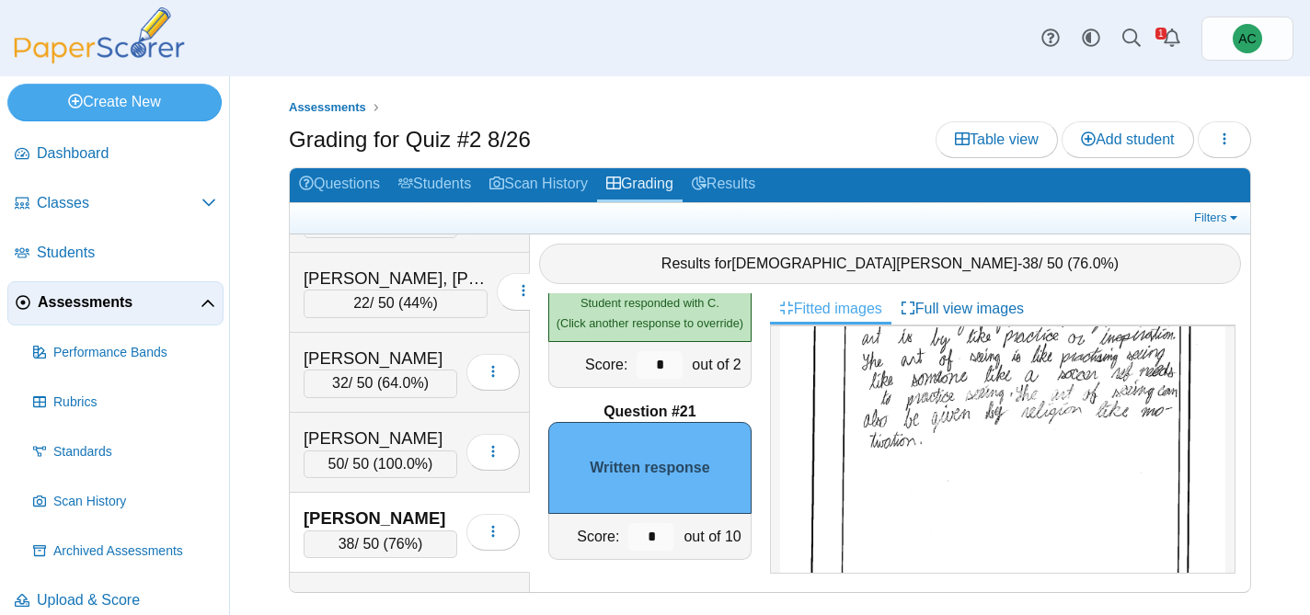
scroll to position [809, 0]
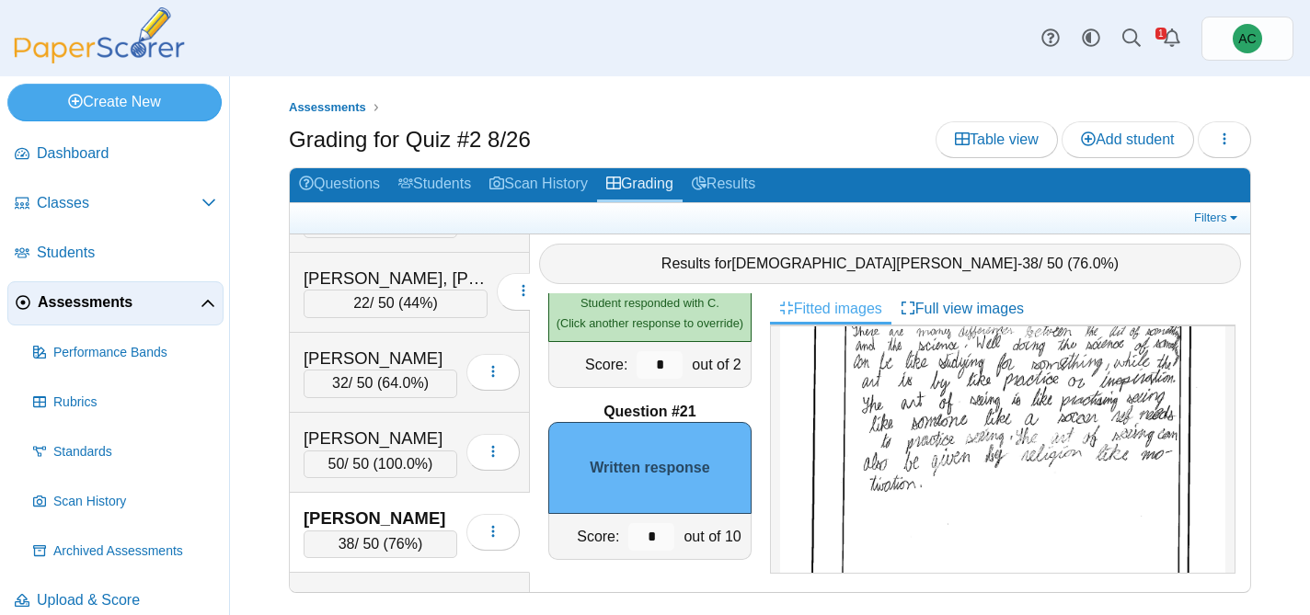
click at [1012, 485] on img at bounding box center [1002, 463] width 445 height 606
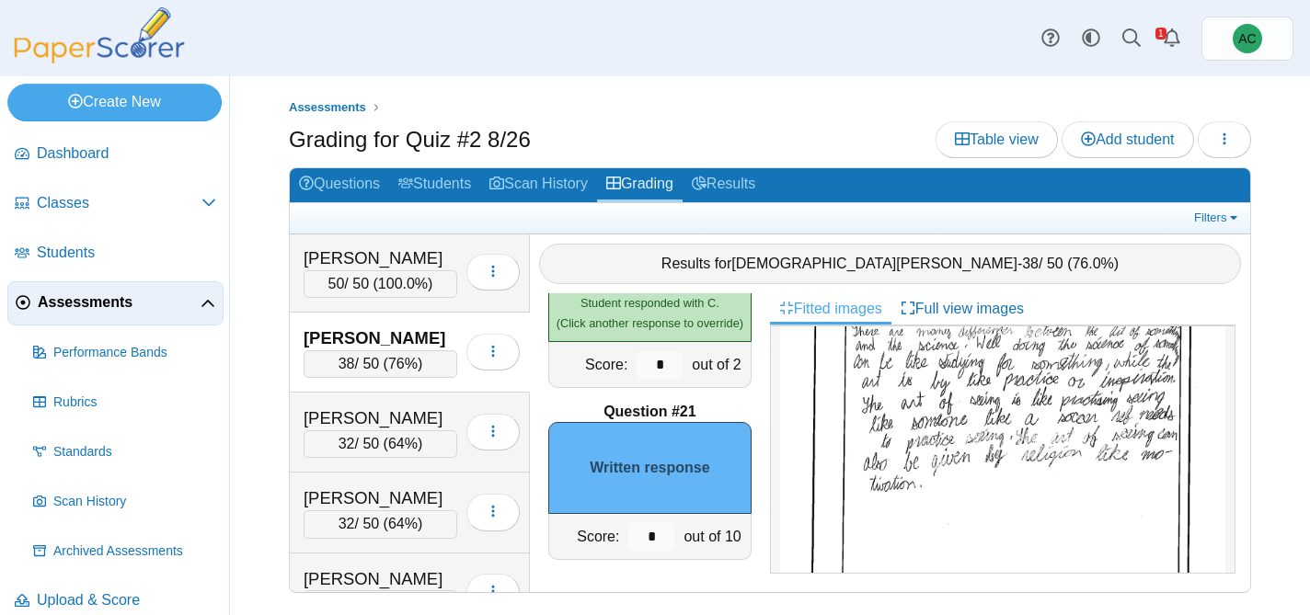
scroll to position [4734, 0]
click at [661, 532] on input "*" at bounding box center [651, 537] width 46 height 28
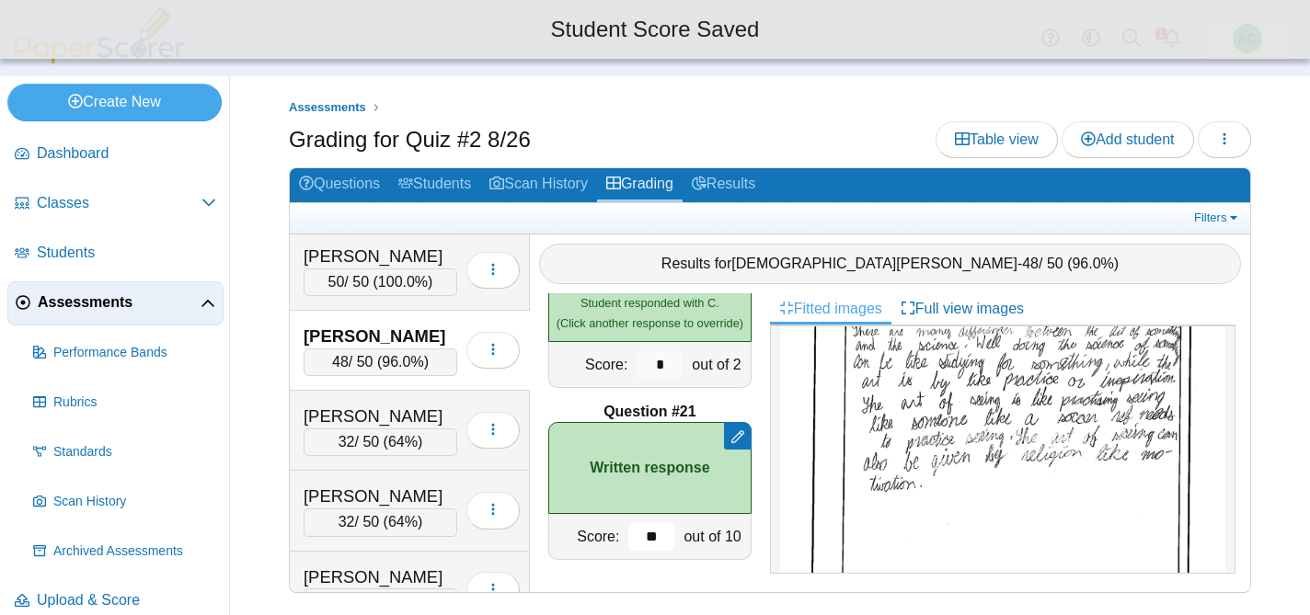
type input "**"
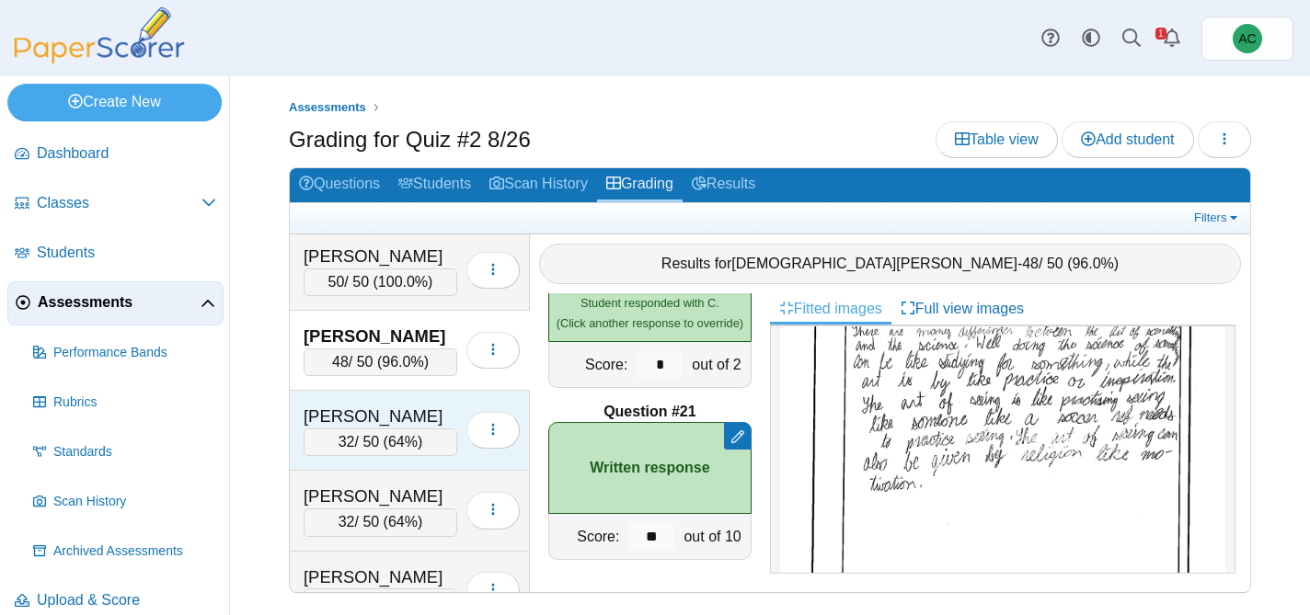
click at [415, 414] on div "Lopez, Luca" at bounding box center [381, 417] width 154 height 24
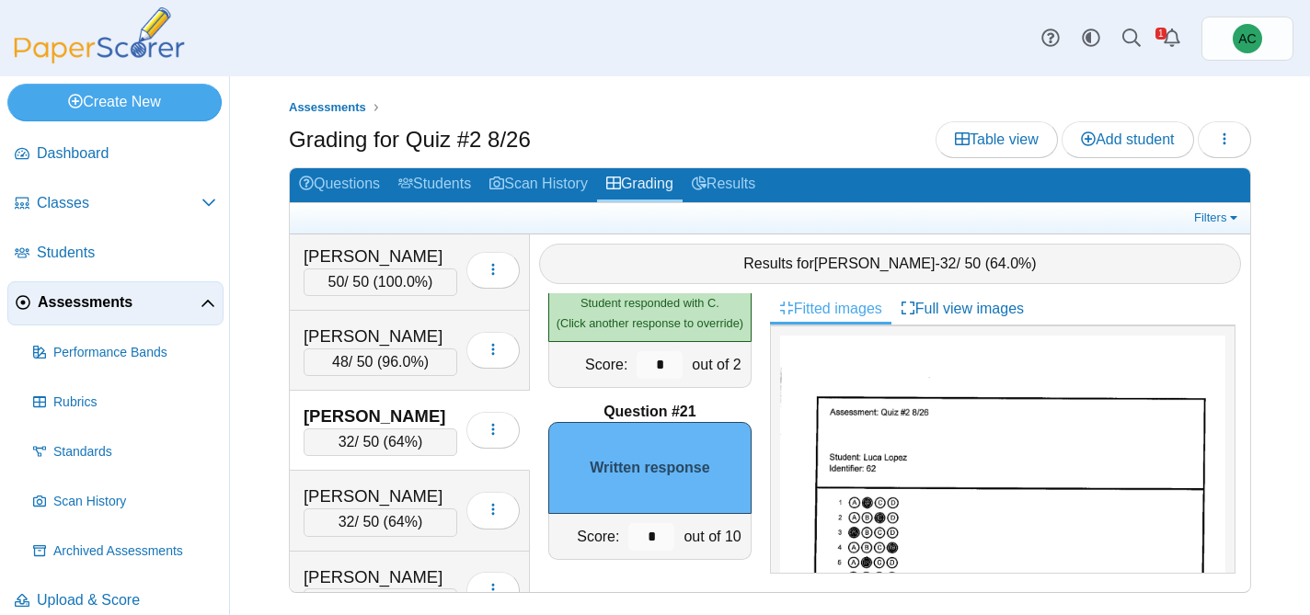
scroll to position [1060, 0]
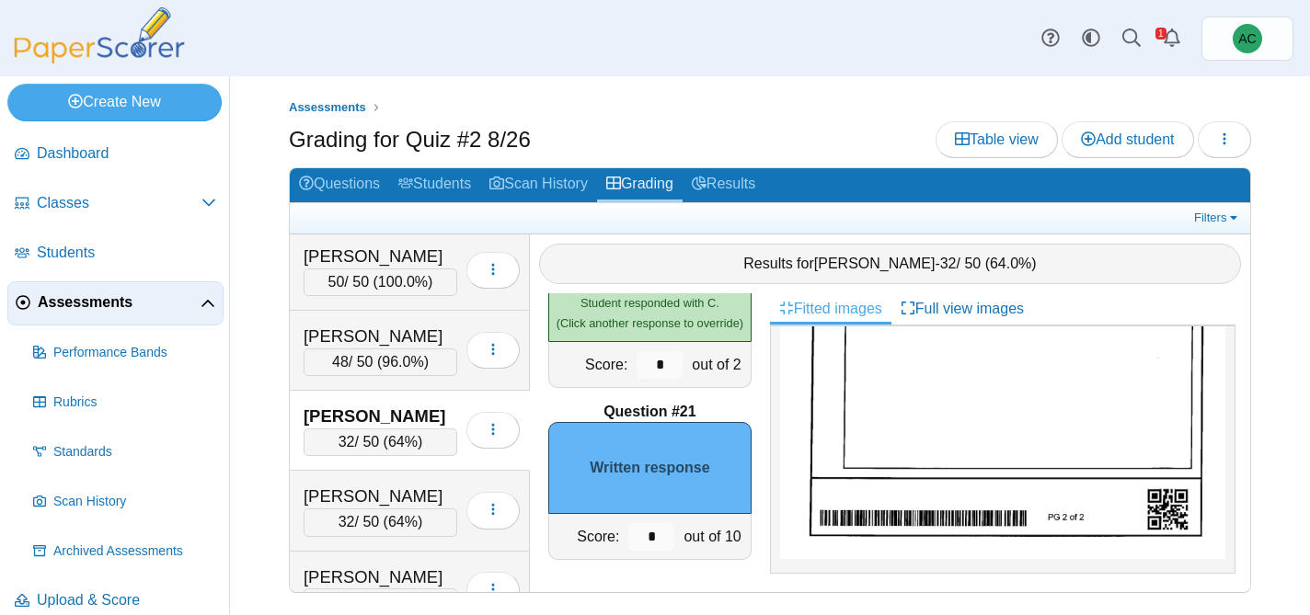
click at [946, 428] on img at bounding box center [1002, 244] width 445 height 629
click at [660, 533] on input "*" at bounding box center [651, 537] width 46 height 28
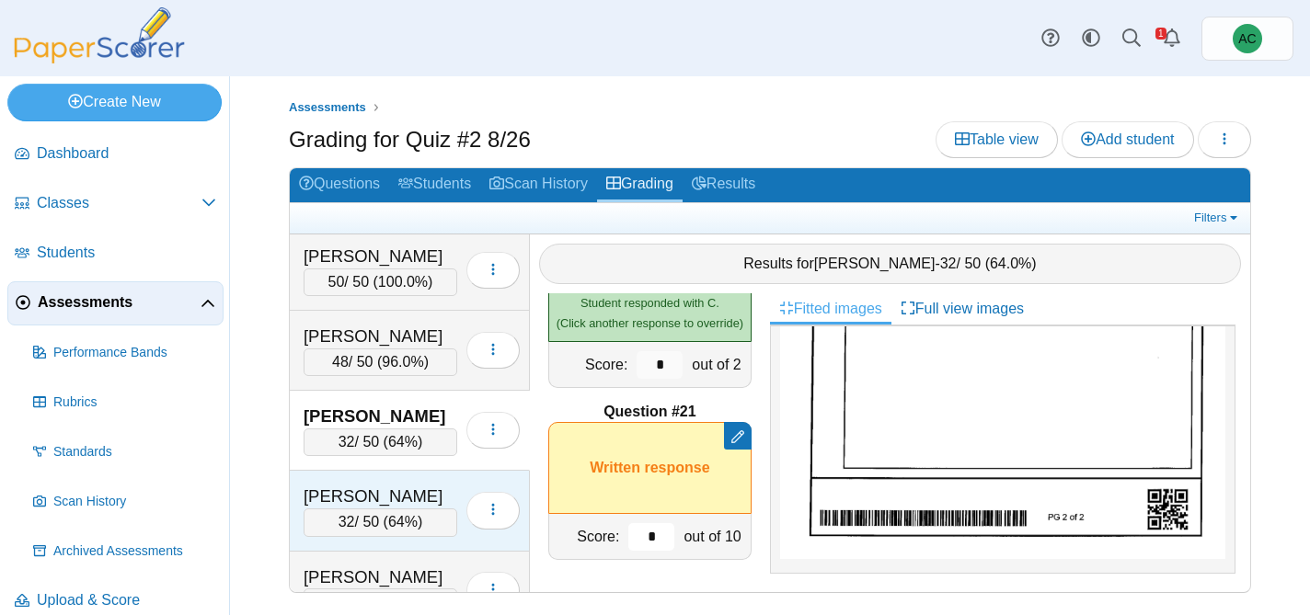
type input "*"
click at [421, 502] on div "Lucius, Hannah" at bounding box center [381, 497] width 154 height 24
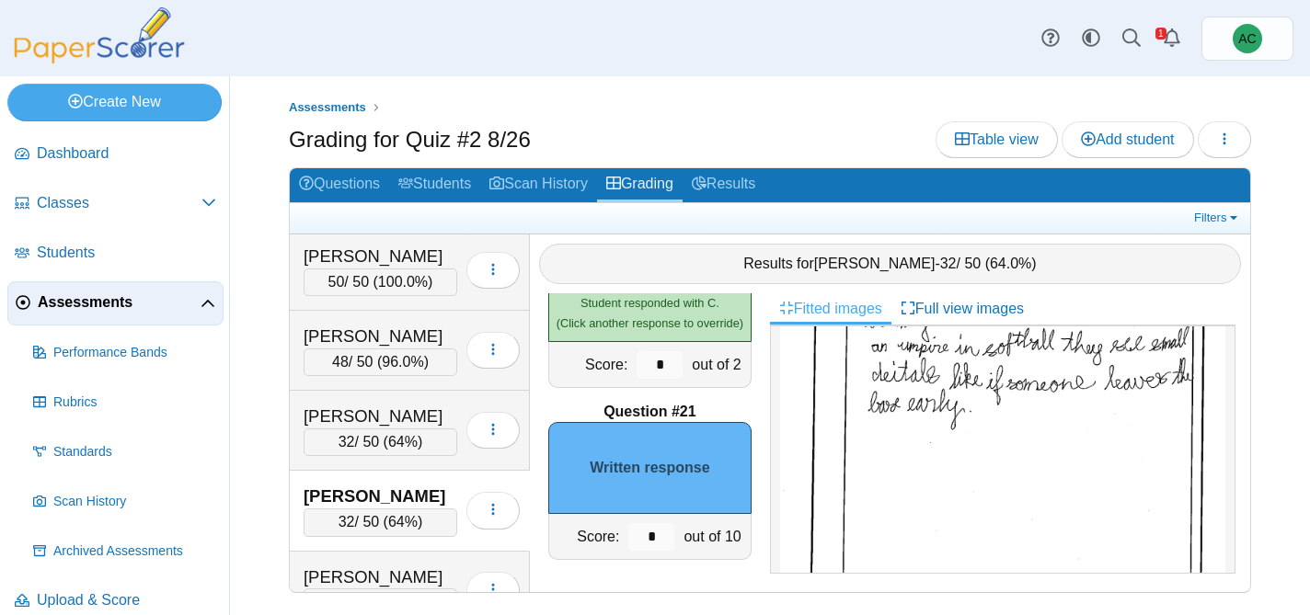
scroll to position [1036, 0]
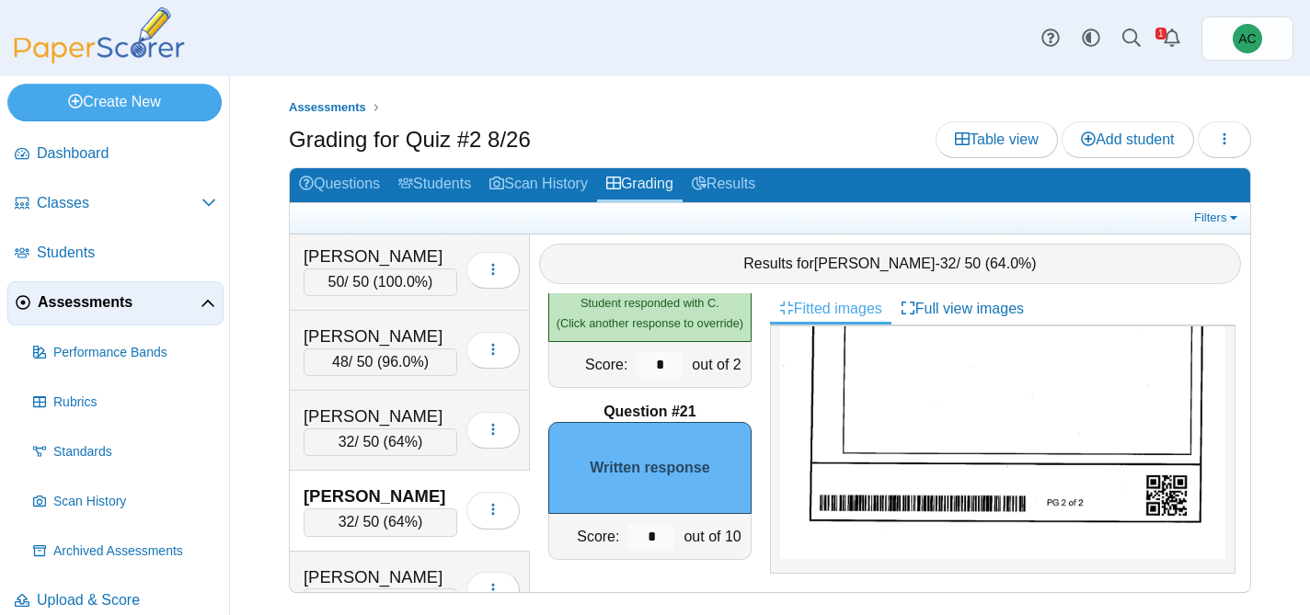
click at [939, 442] on img at bounding box center [1002, 244] width 445 height 629
click at [661, 540] on input "*" at bounding box center [651, 537] width 46 height 28
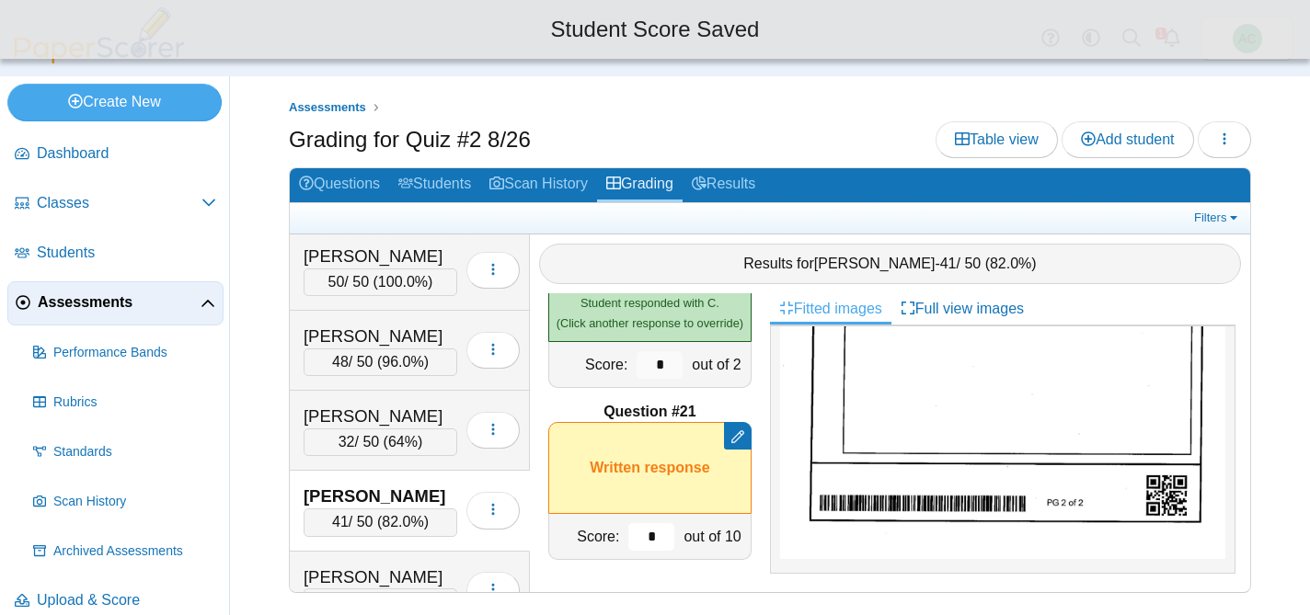
type input "*"
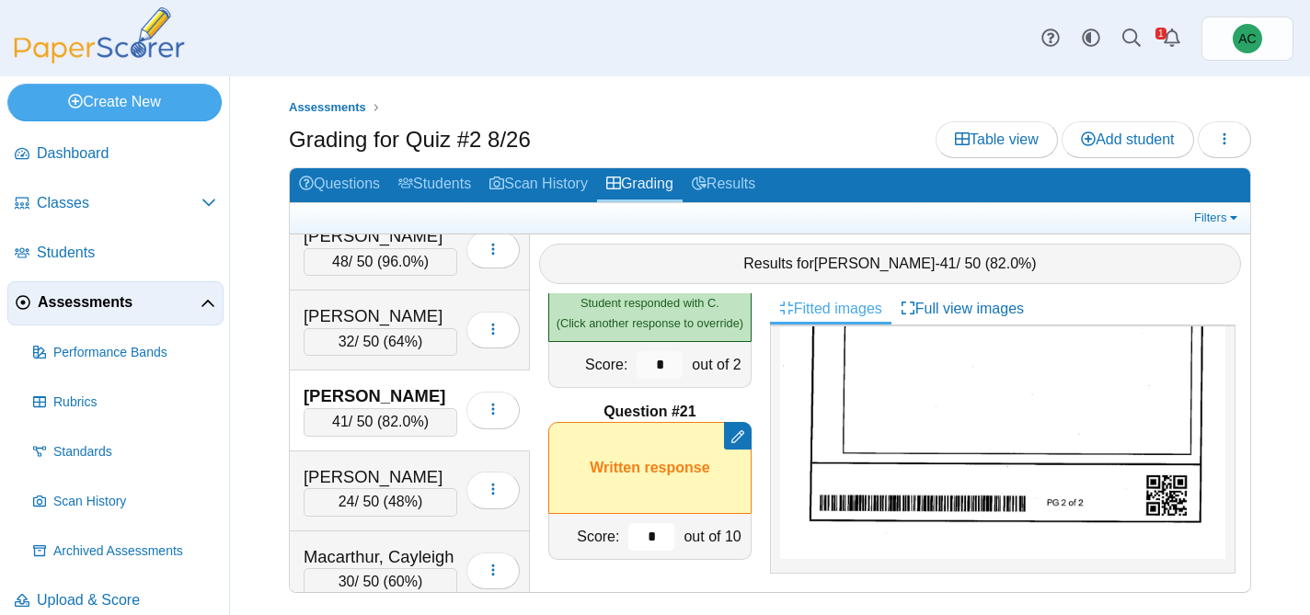
scroll to position [4850, 0]
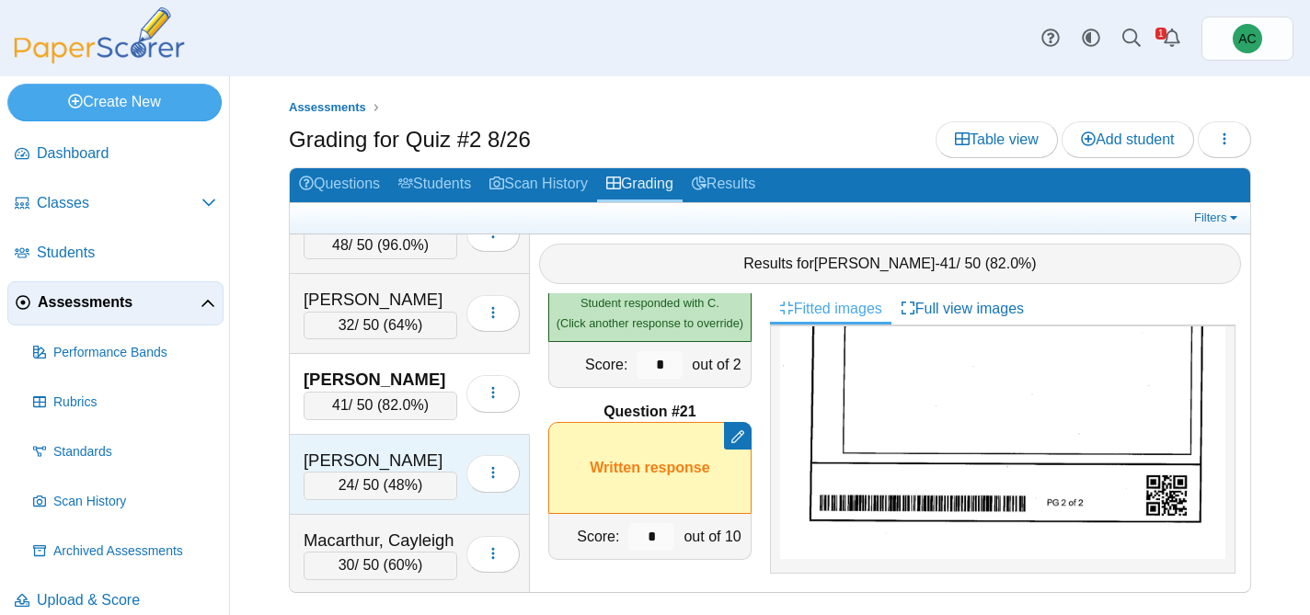
click at [381, 469] on div "Lynch, Wyatt" at bounding box center [381, 461] width 154 height 24
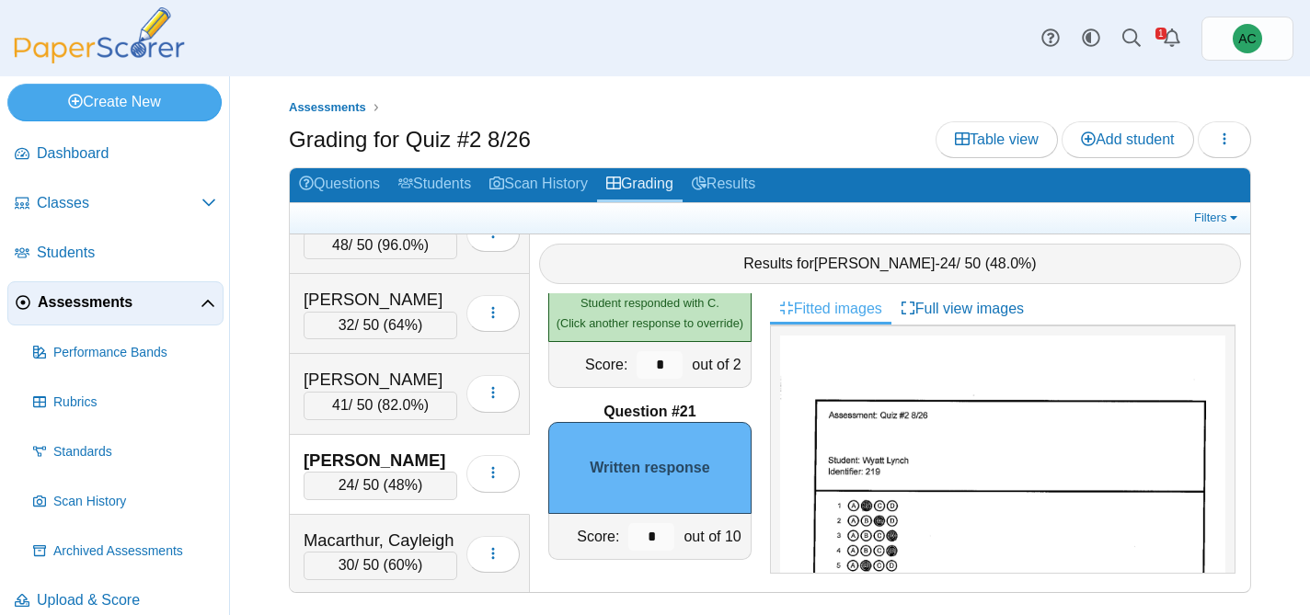
scroll to position [1060, 0]
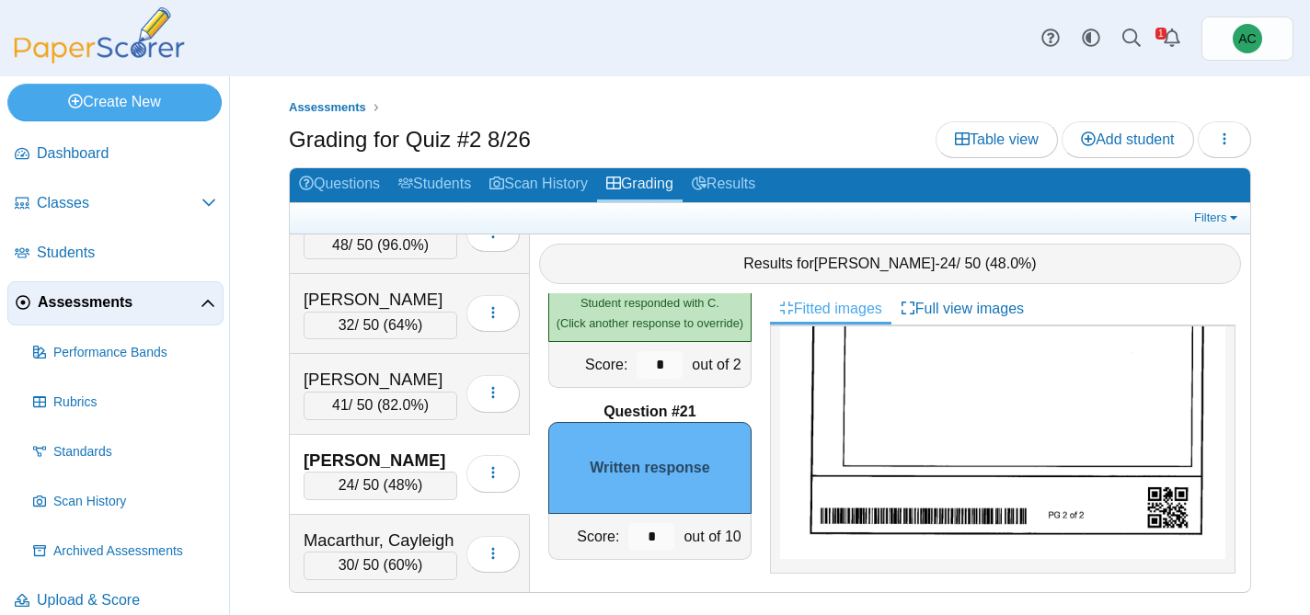
click at [882, 472] on img at bounding box center [1002, 244] width 445 height 629
click at [664, 534] on input "*" at bounding box center [651, 537] width 46 height 28
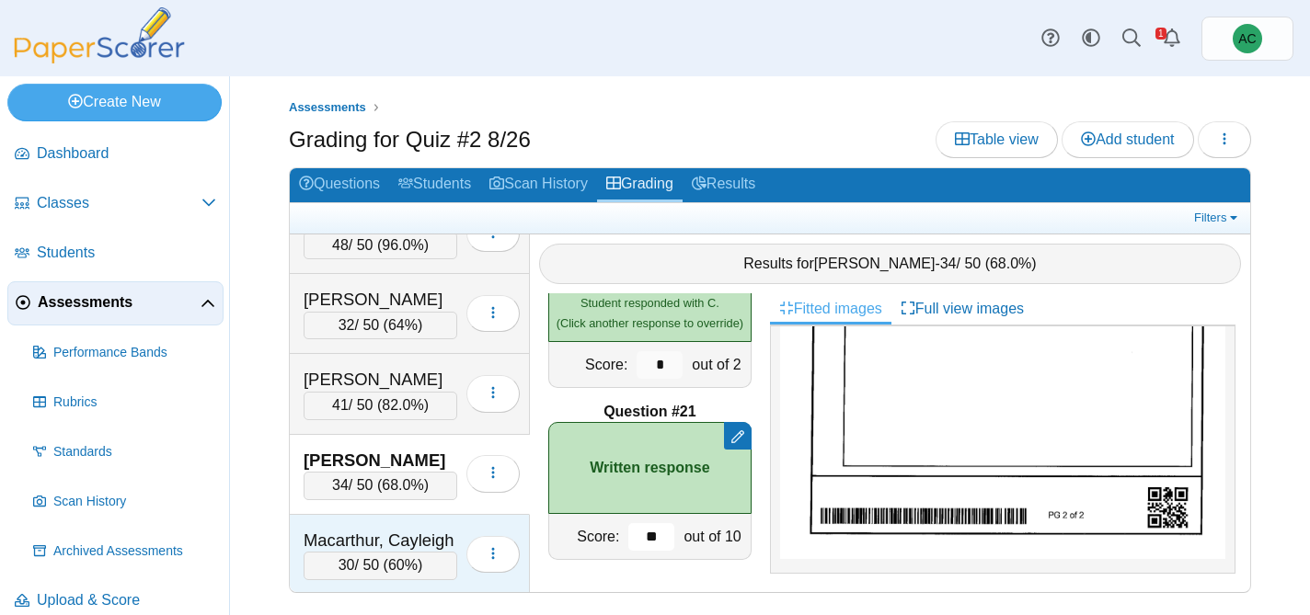
type input "**"
click at [439, 536] on div "Macarthur, Cayleigh" at bounding box center [381, 541] width 154 height 24
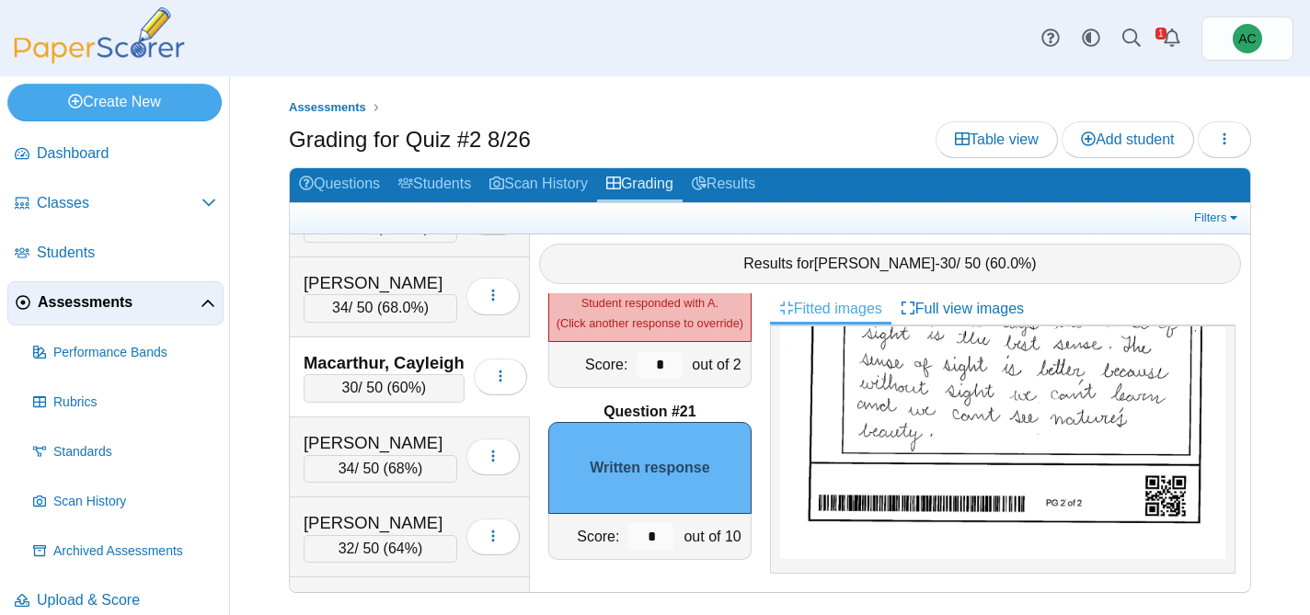
click at [1004, 414] on img at bounding box center [1002, 244] width 445 height 629
click at [661, 540] on input "*" at bounding box center [651, 537] width 46 height 28
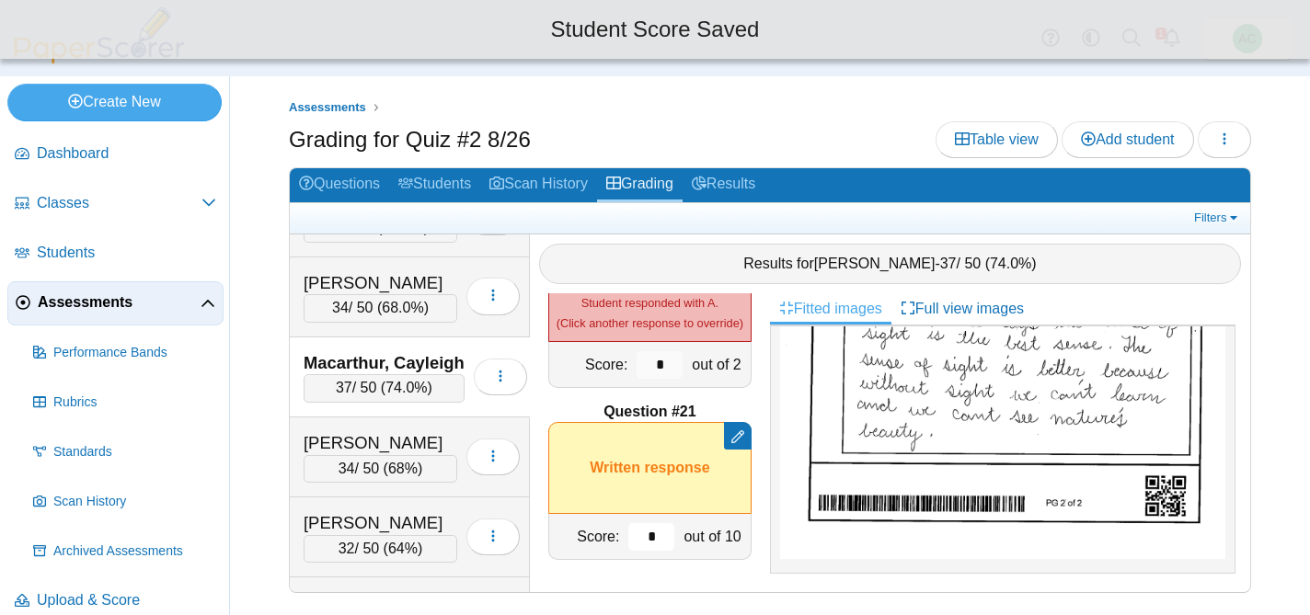
type input "*"
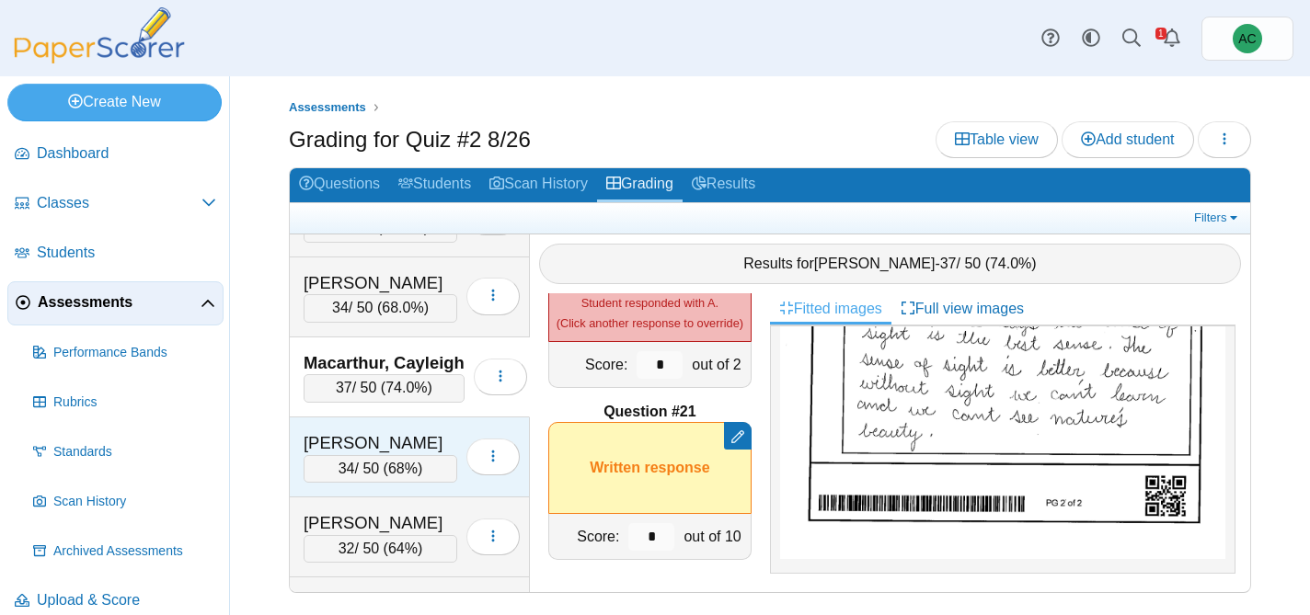
click at [379, 442] on div "Madera, Annabelle" at bounding box center [381, 443] width 154 height 24
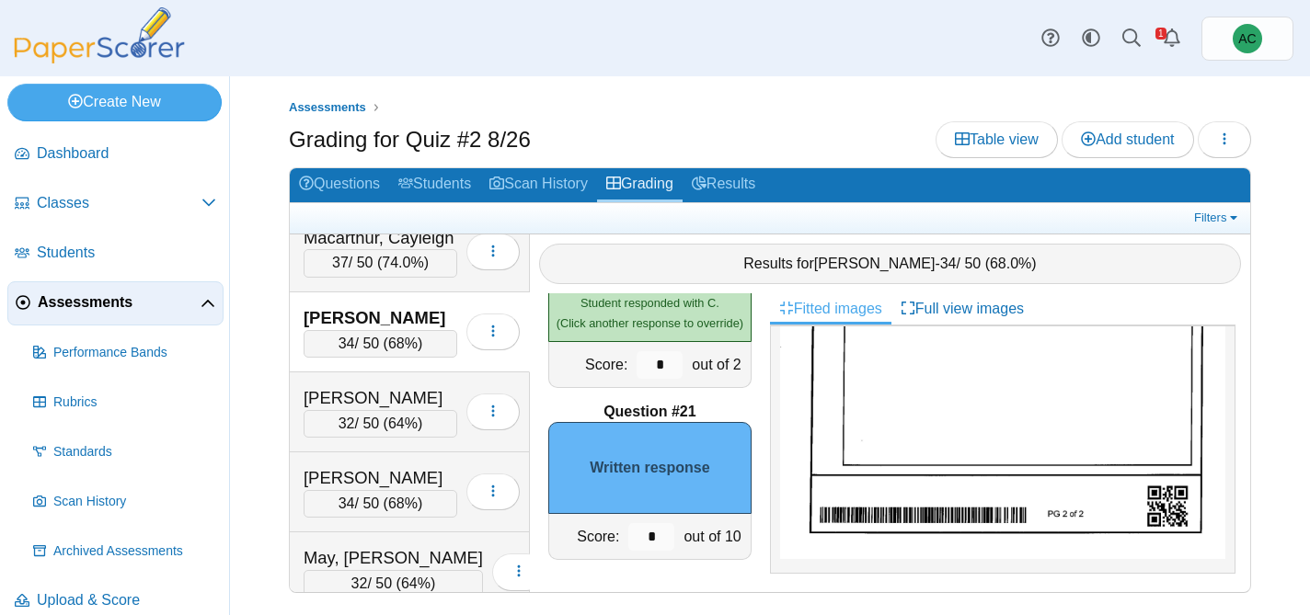
click at [886, 455] on img at bounding box center [1002, 244] width 445 height 629
click at [668, 536] on input "*" at bounding box center [651, 537] width 46 height 28
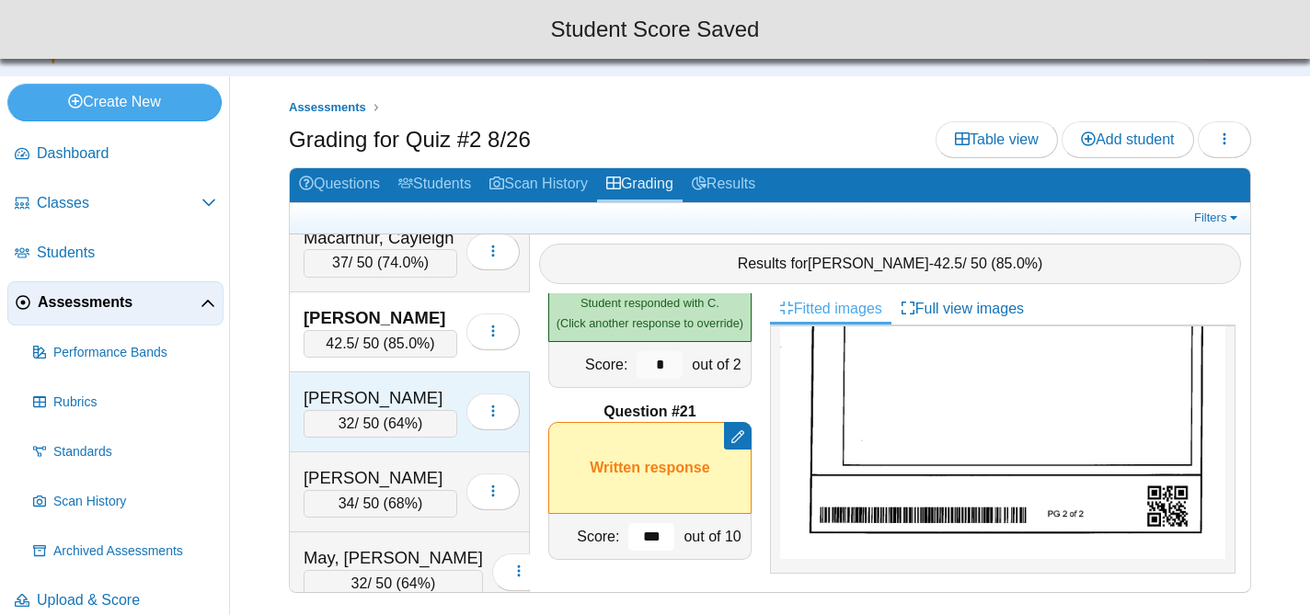
type input "***"
click at [396, 395] on div "Malugen, Aubrey" at bounding box center [381, 398] width 154 height 24
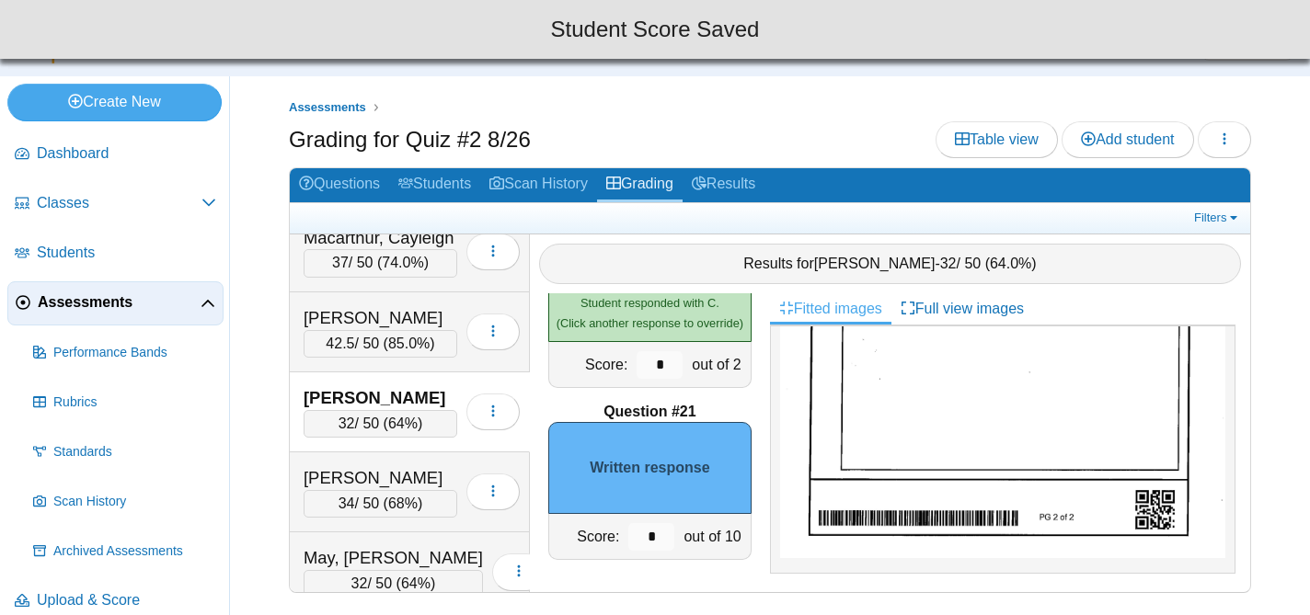
scroll to position [425, 0]
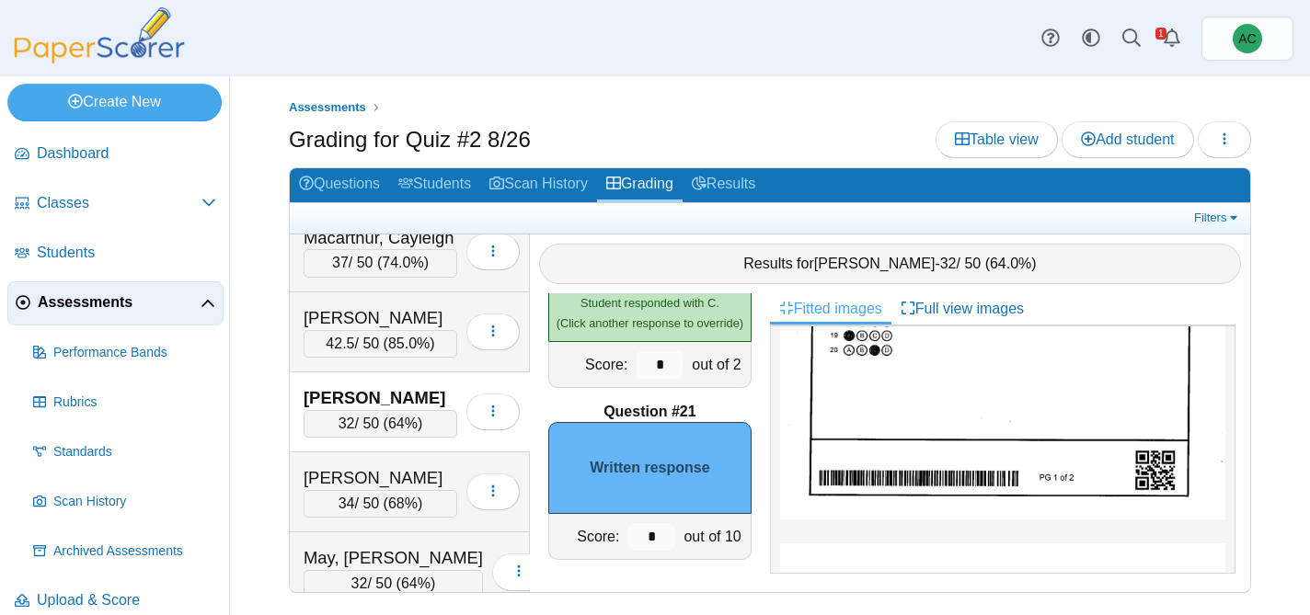
click at [1024, 532] on div at bounding box center [1002, 450] width 465 height 248
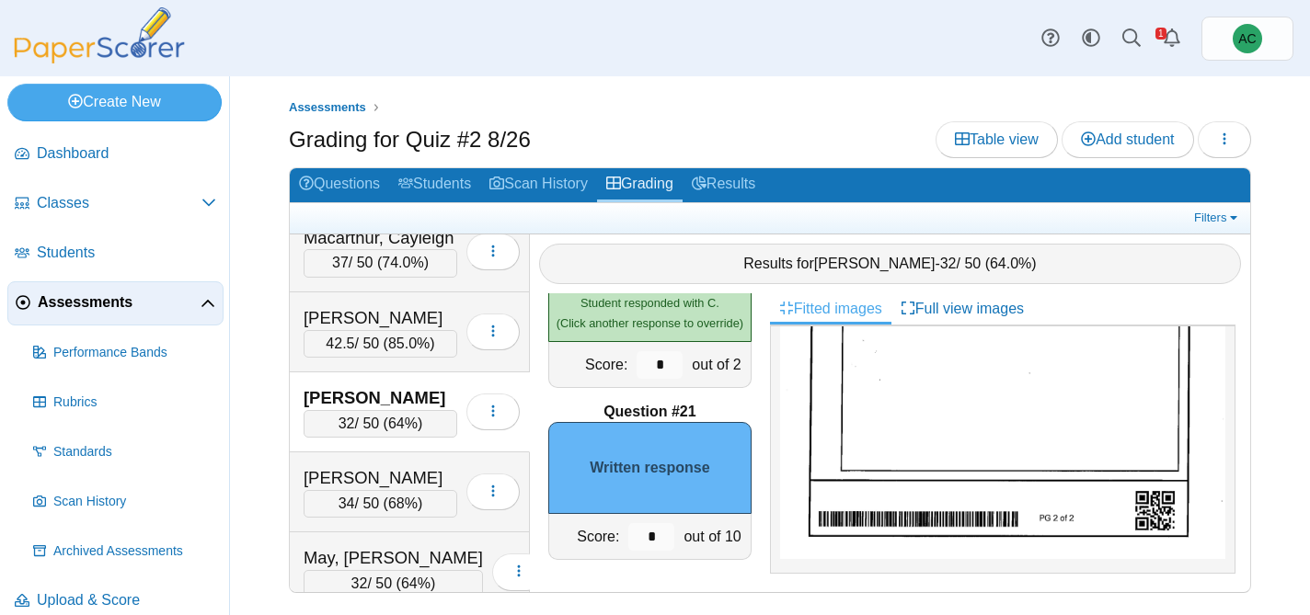
click at [970, 455] on img at bounding box center [1002, 254] width 445 height 609
click at [653, 526] on input "*" at bounding box center [651, 537] width 46 height 28
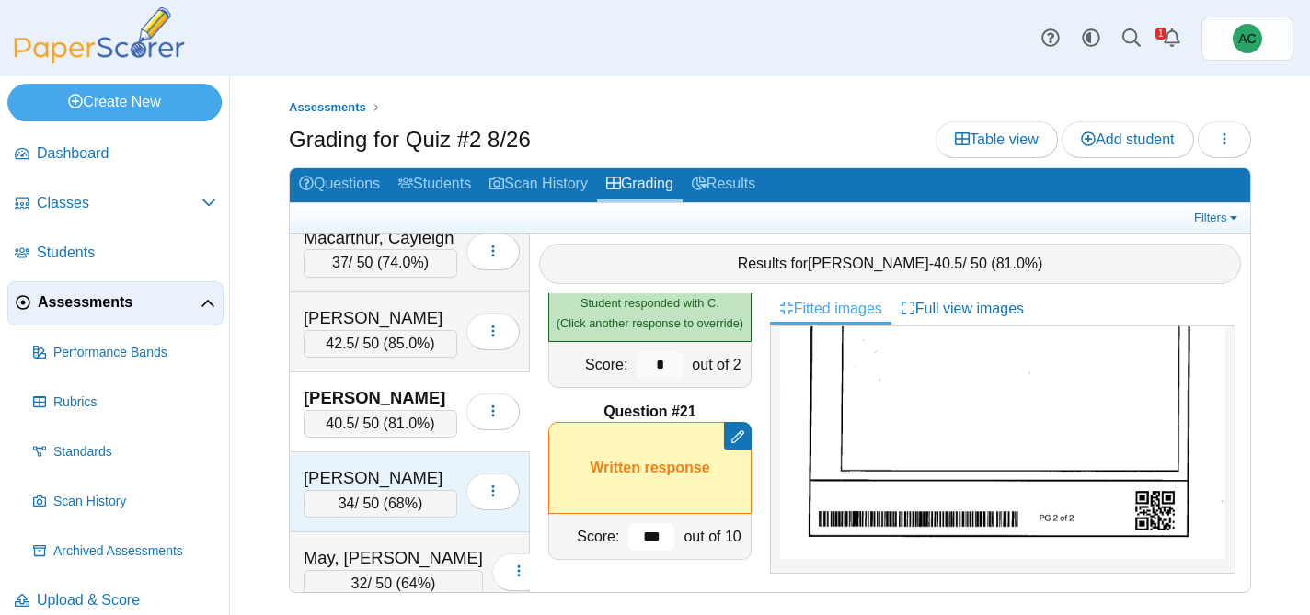
type input "***"
click at [369, 477] on div "Matson, Hannah" at bounding box center [381, 478] width 154 height 24
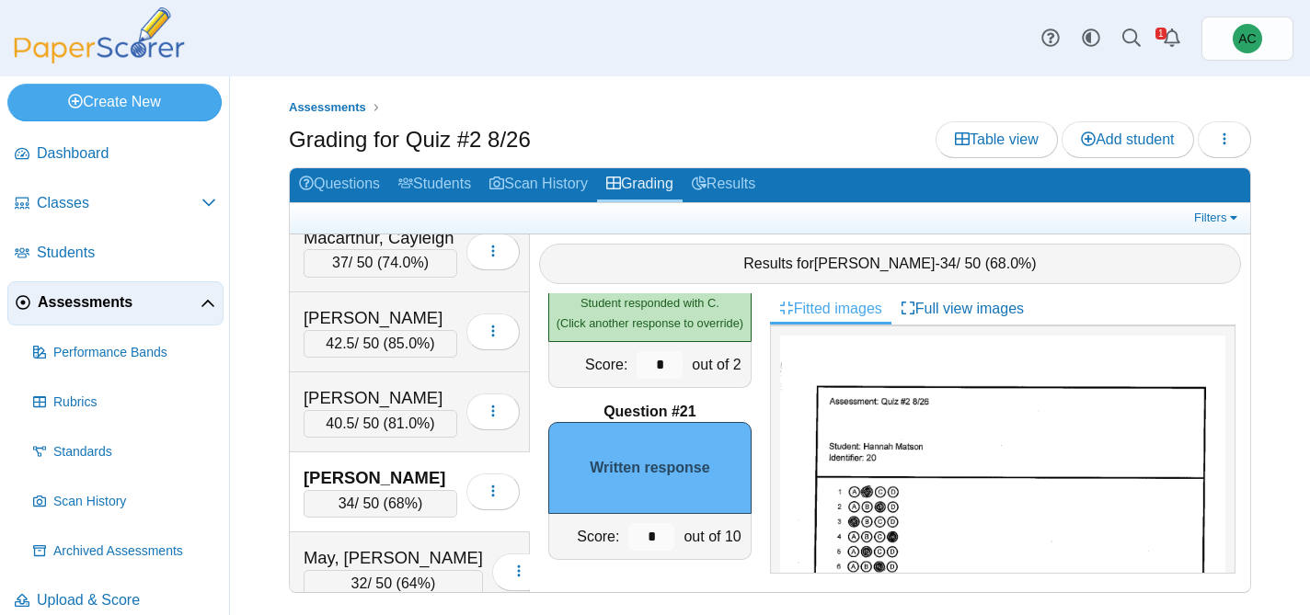
scroll to position [1060, 0]
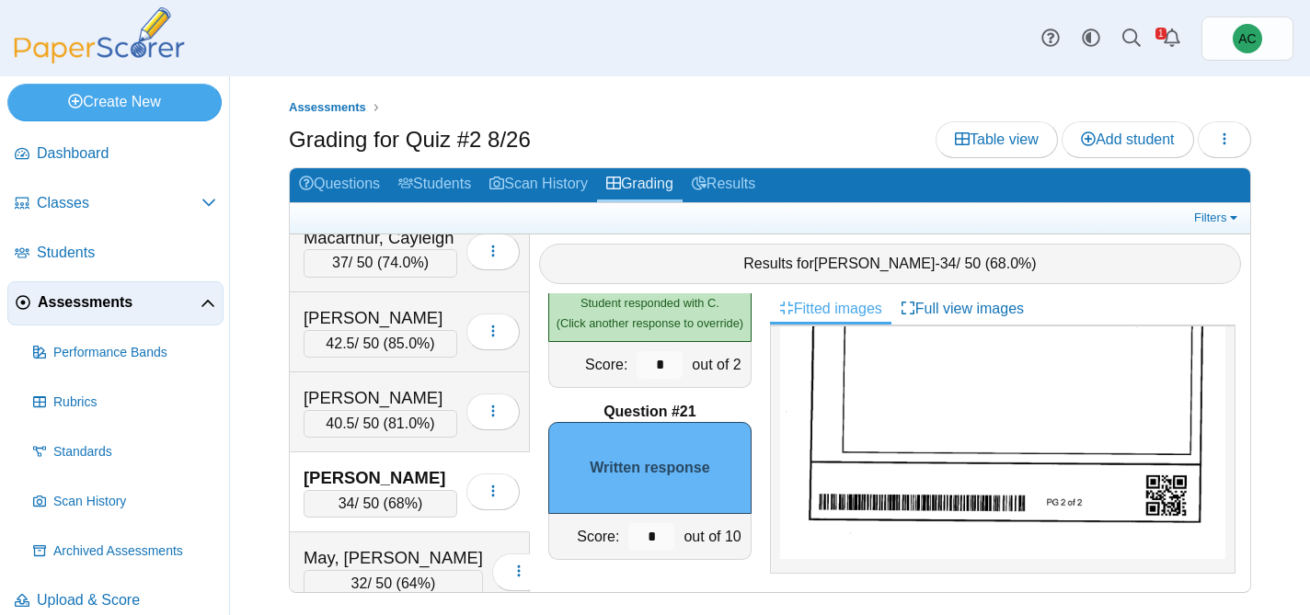
click at [958, 456] on img at bounding box center [1002, 244] width 445 height 629
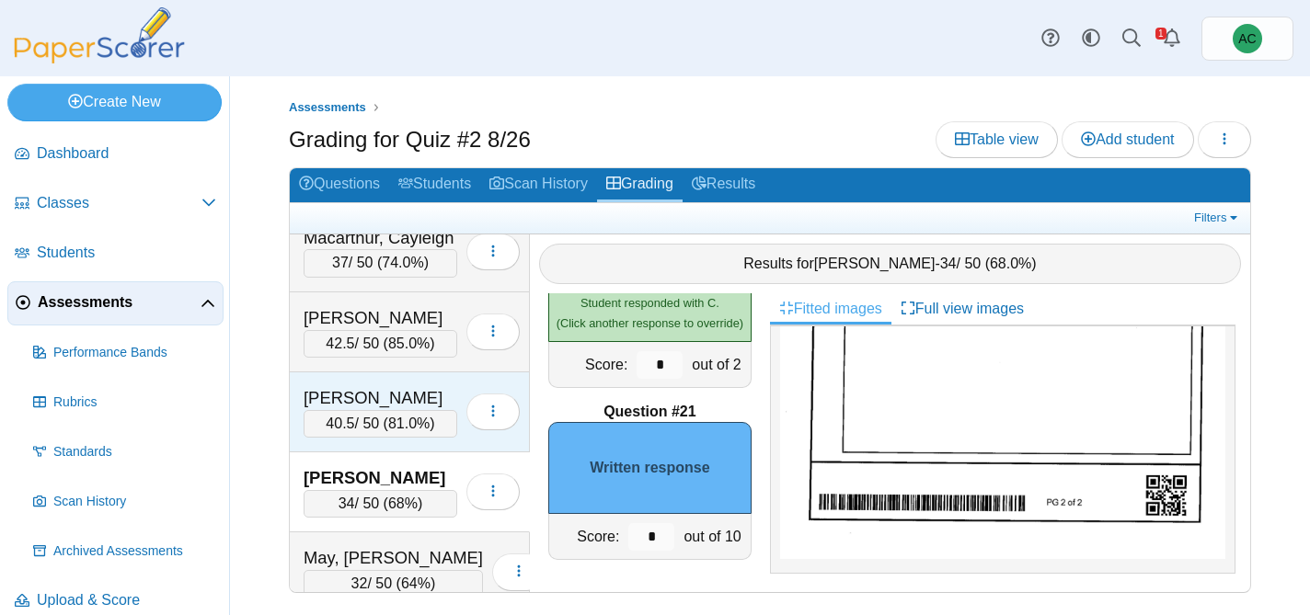
click at [358, 394] on div "Malugen, Aubrey" at bounding box center [381, 398] width 154 height 24
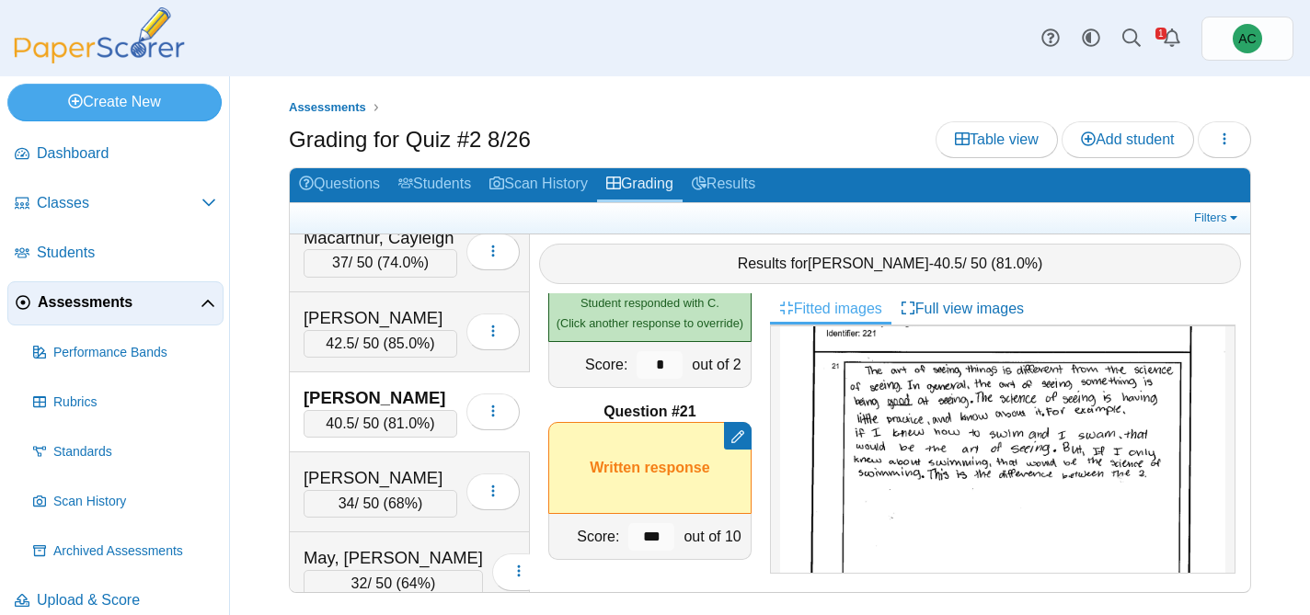
scroll to position [769, 0]
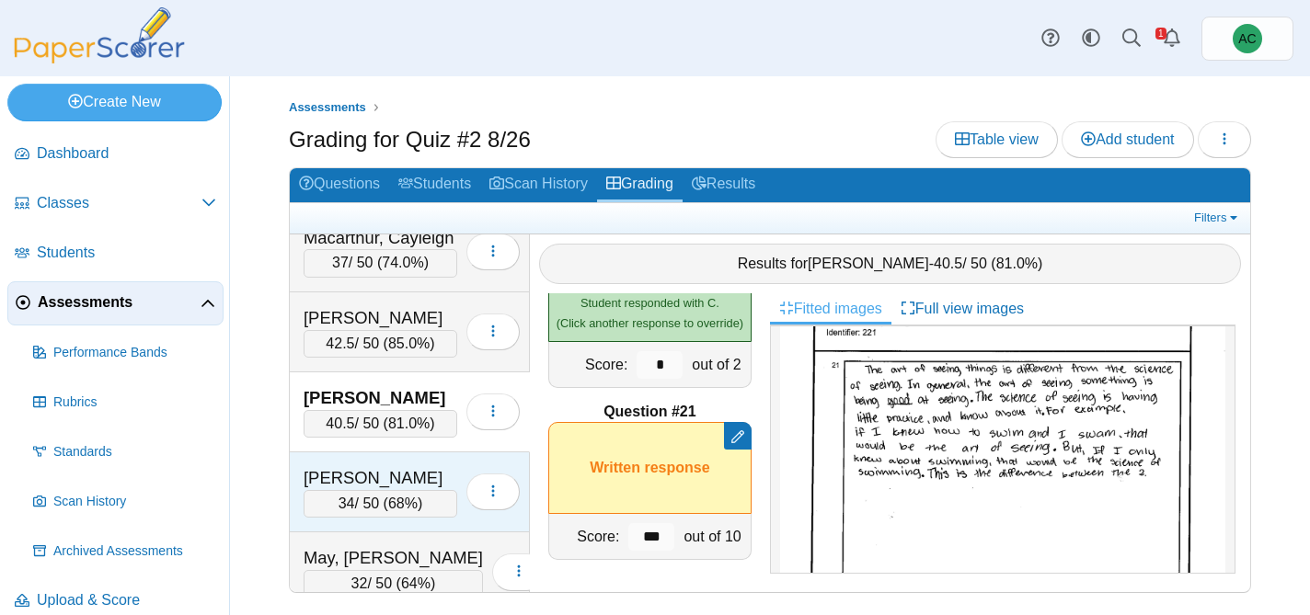
click at [358, 473] on div "Matson, Hannah" at bounding box center [381, 478] width 154 height 24
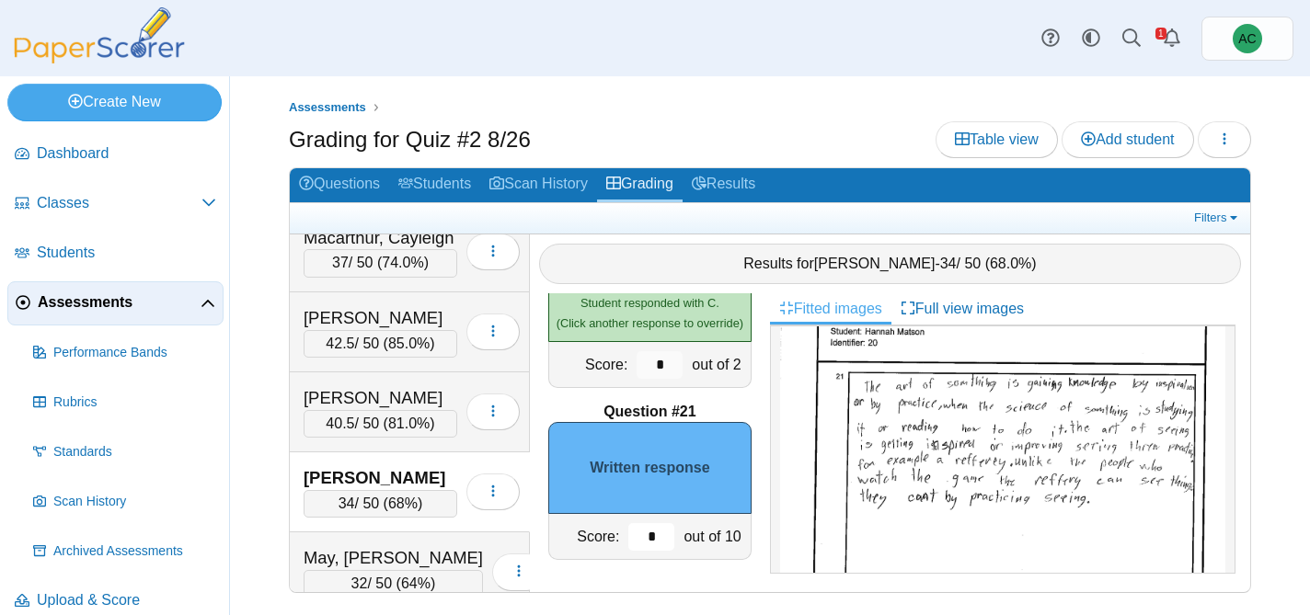
click at [656, 538] on input "*" at bounding box center [651, 537] width 46 height 28
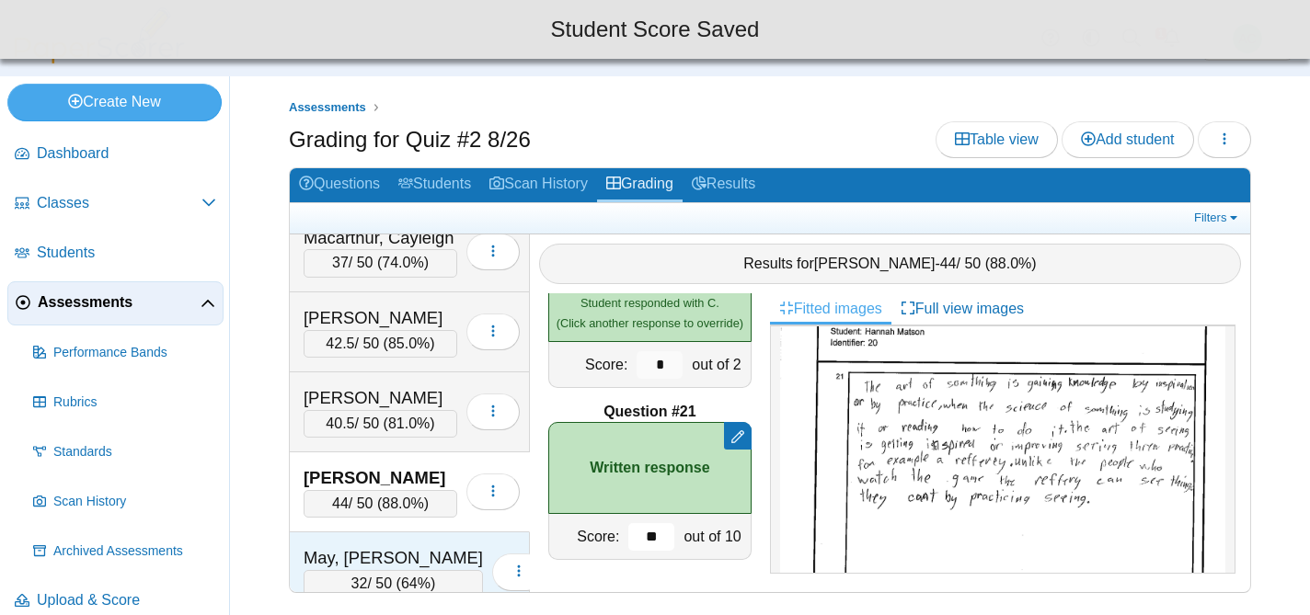
type input "**"
click at [428, 556] on div "May, Audreyna" at bounding box center [393, 558] width 179 height 24
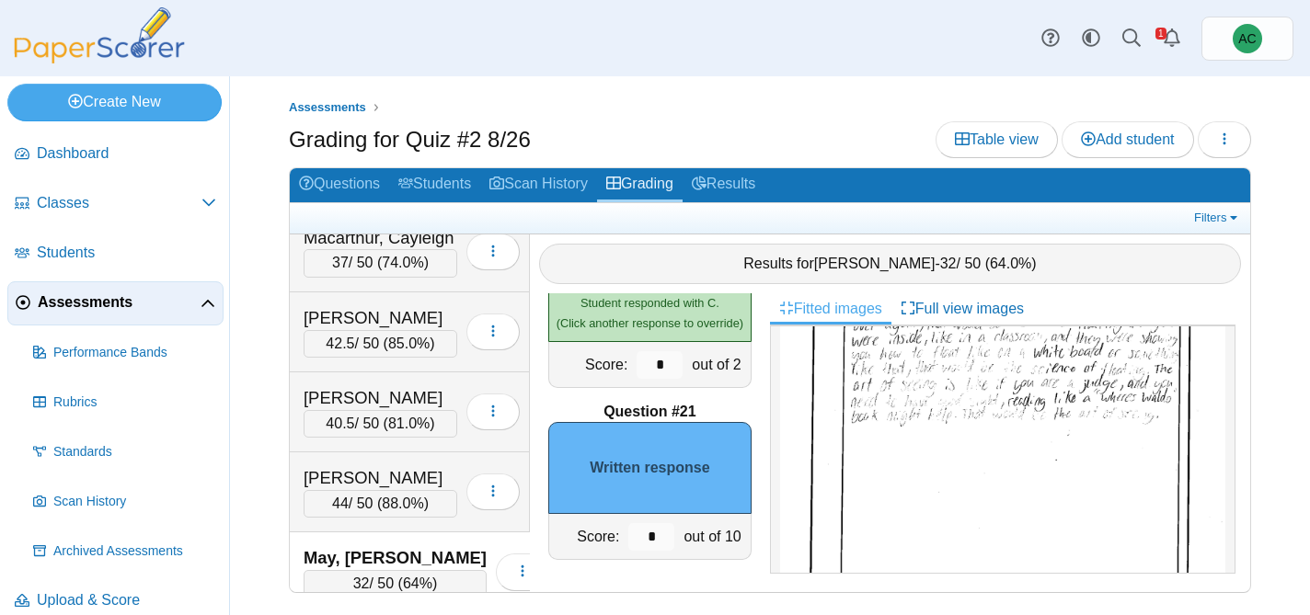
scroll to position [1039, 0]
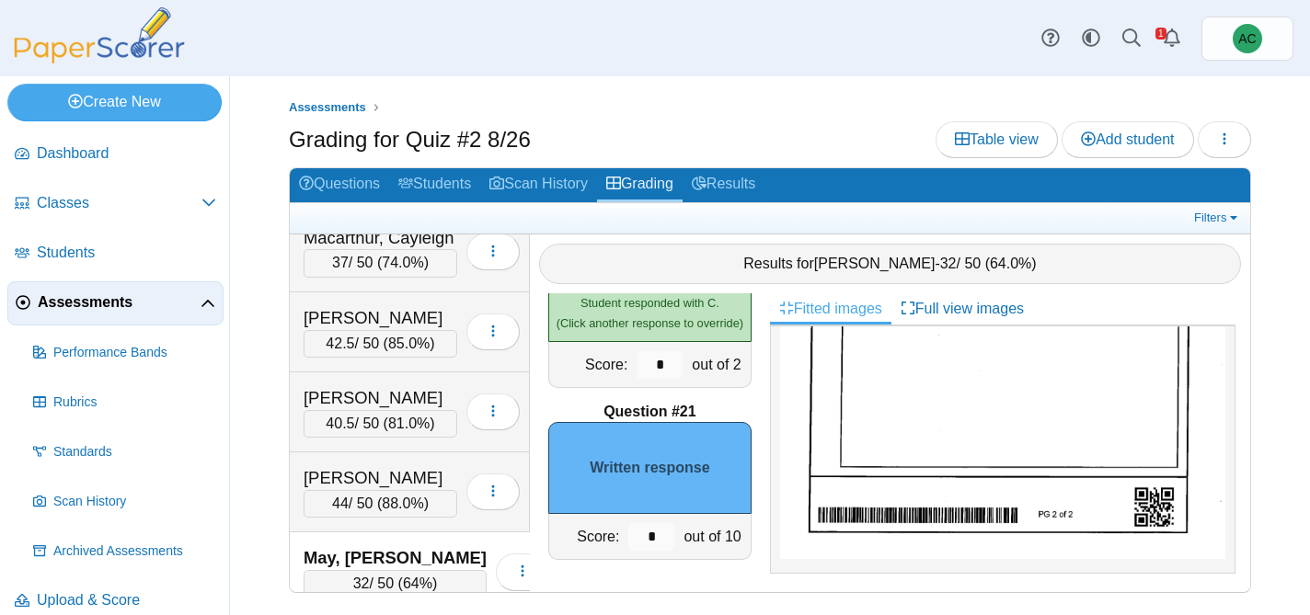
click at [954, 406] on img at bounding box center [1002, 255] width 445 height 609
click at [656, 526] on input "*" at bounding box center [651, 537] width 46 height 28
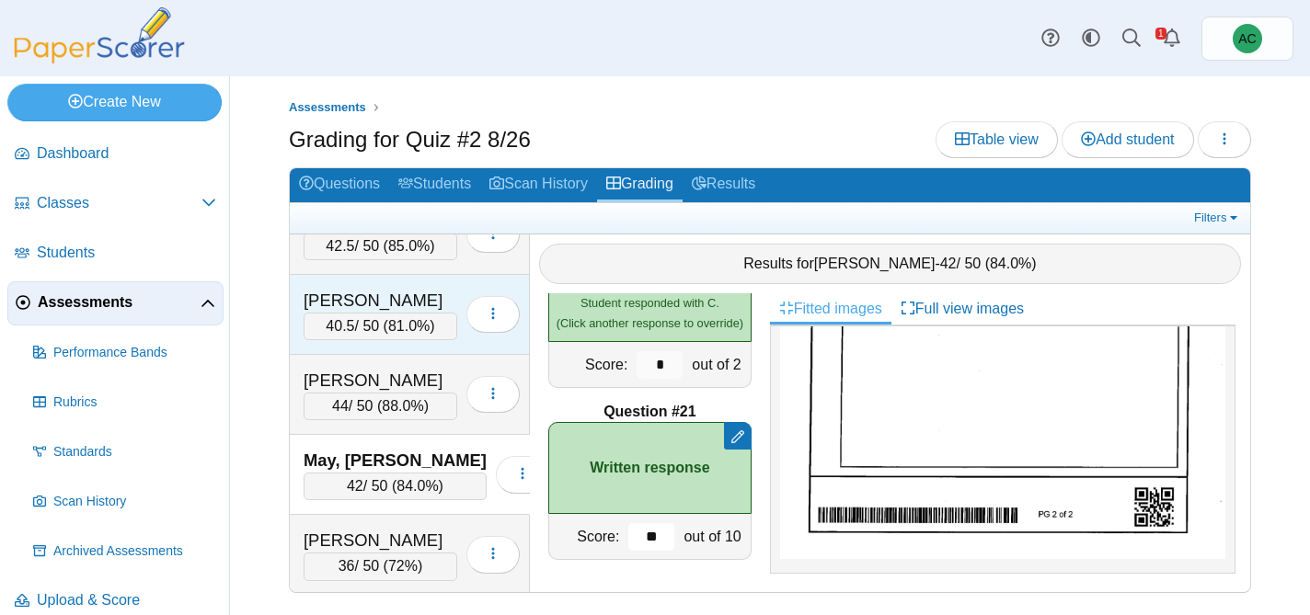
scroll to position [5259, 0]
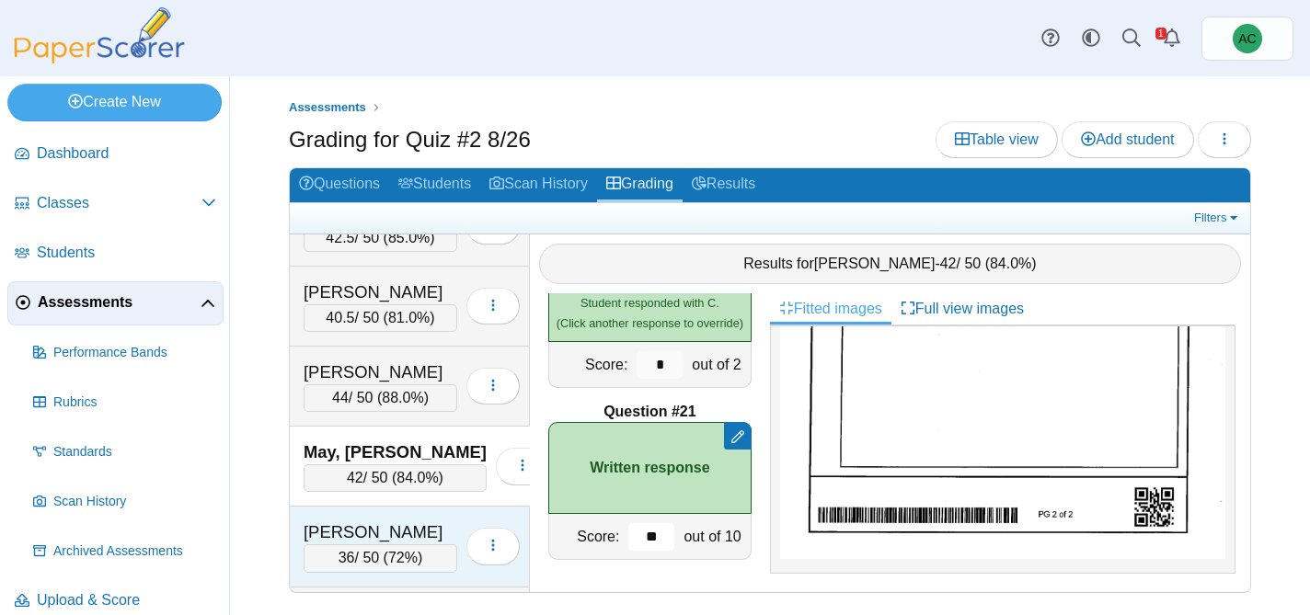
type input "**"
click at [358, 529] on div "Mikhael, Josiah" at bounding box center [381, 533] width 154 height 24
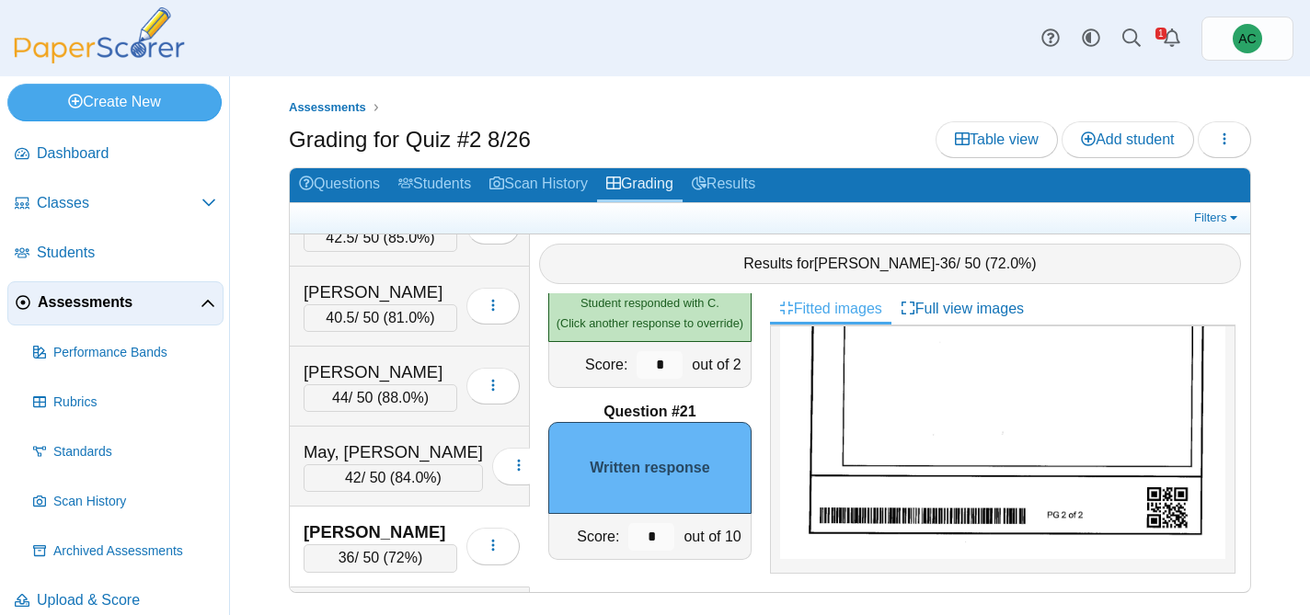
scroll to position [867, 0]
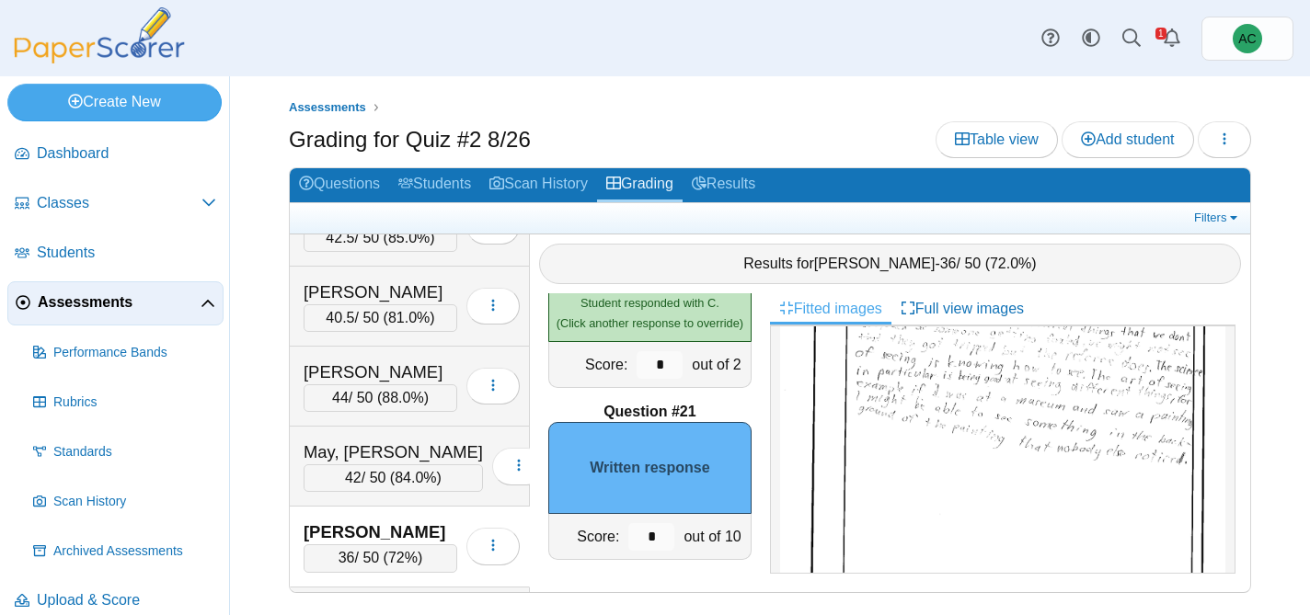
click at [868, 445] on img at bounding box center [1002, 416] width 445 height 629
click at [662, 545] on input "*" at bounding box center [651, 537] width 46 height 28
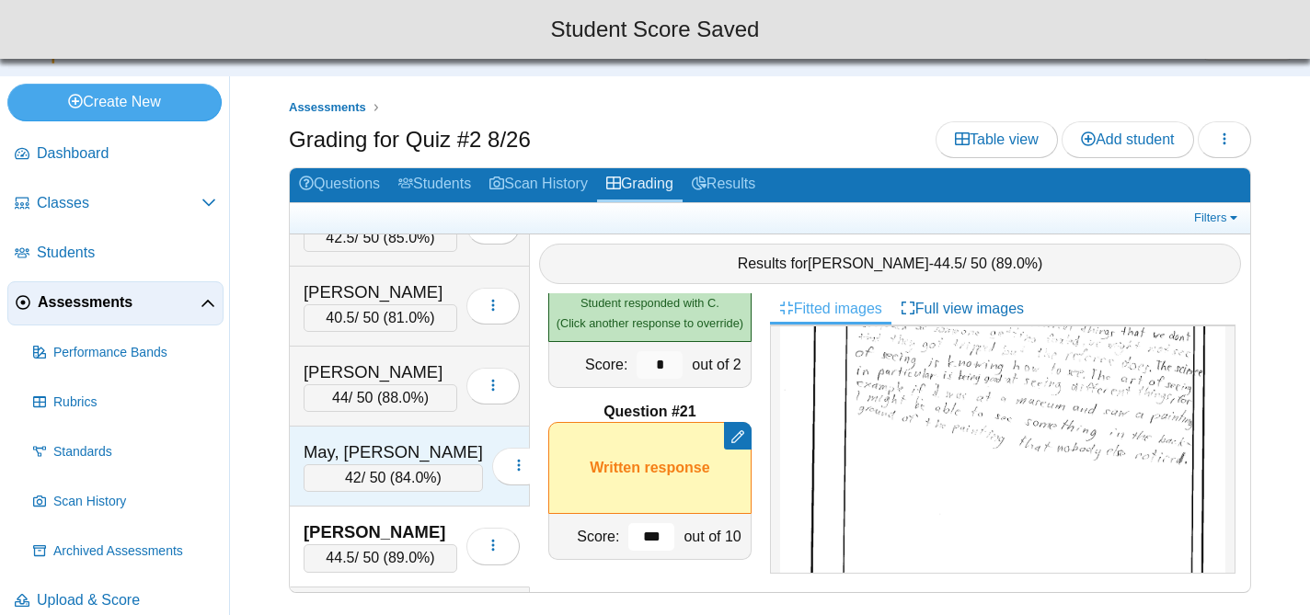
scroll to position [5383, 0]
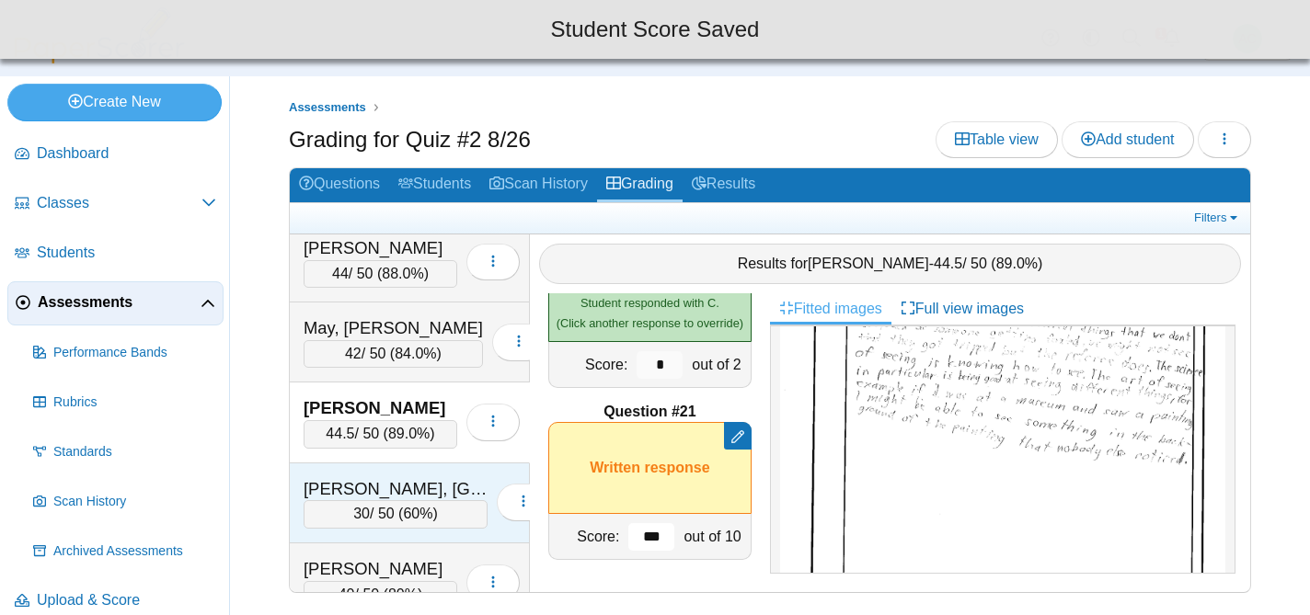
type input "***"
click at [373, 492] on div "Mitchell, Easton" at bounding box center [396, 489] width 184 height 24
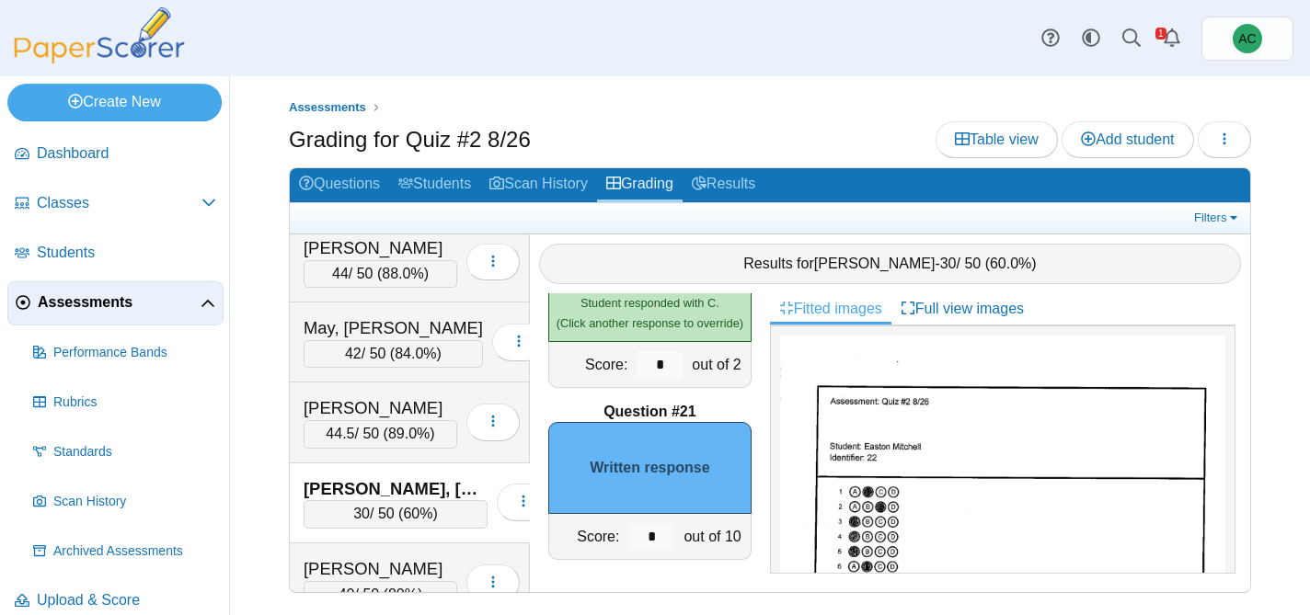
scroll to position [1060, 0]
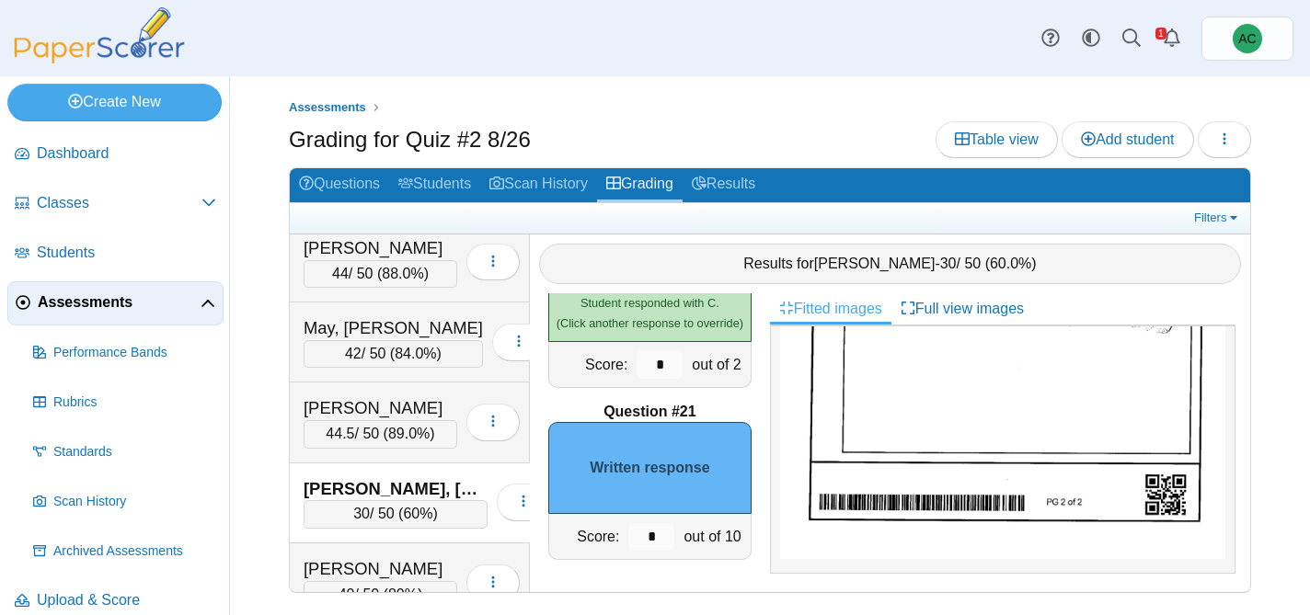
click at [947, 399] on img at bounding box center [1002, 244] width 445 height 629
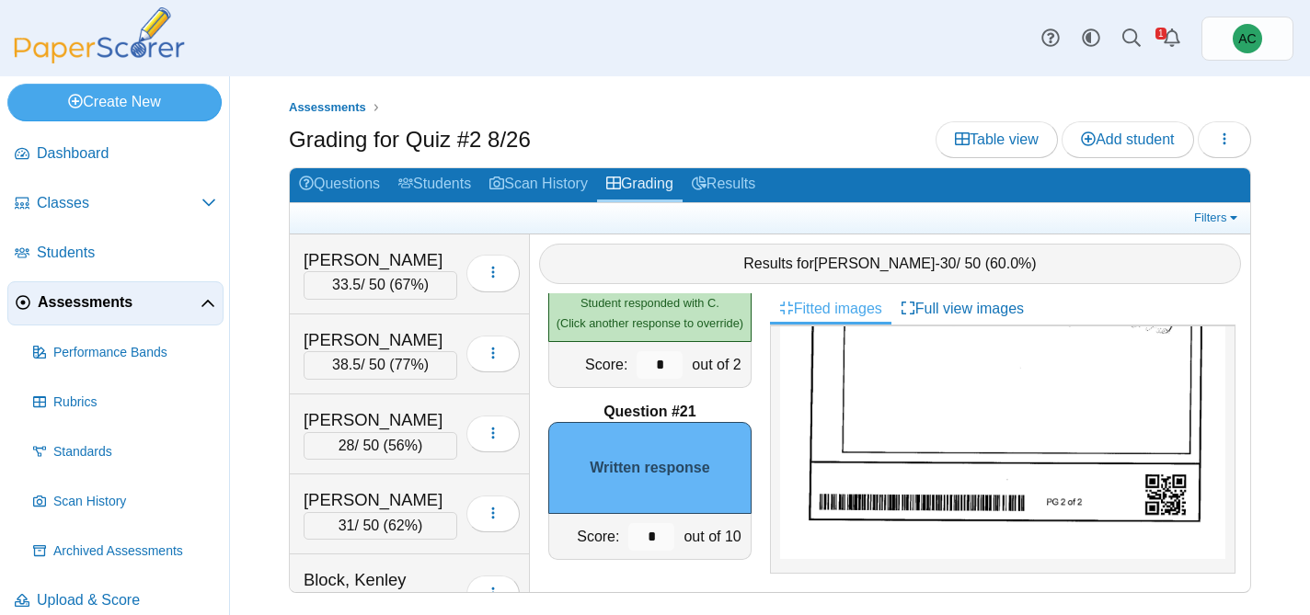
scroll to position [0, 0]
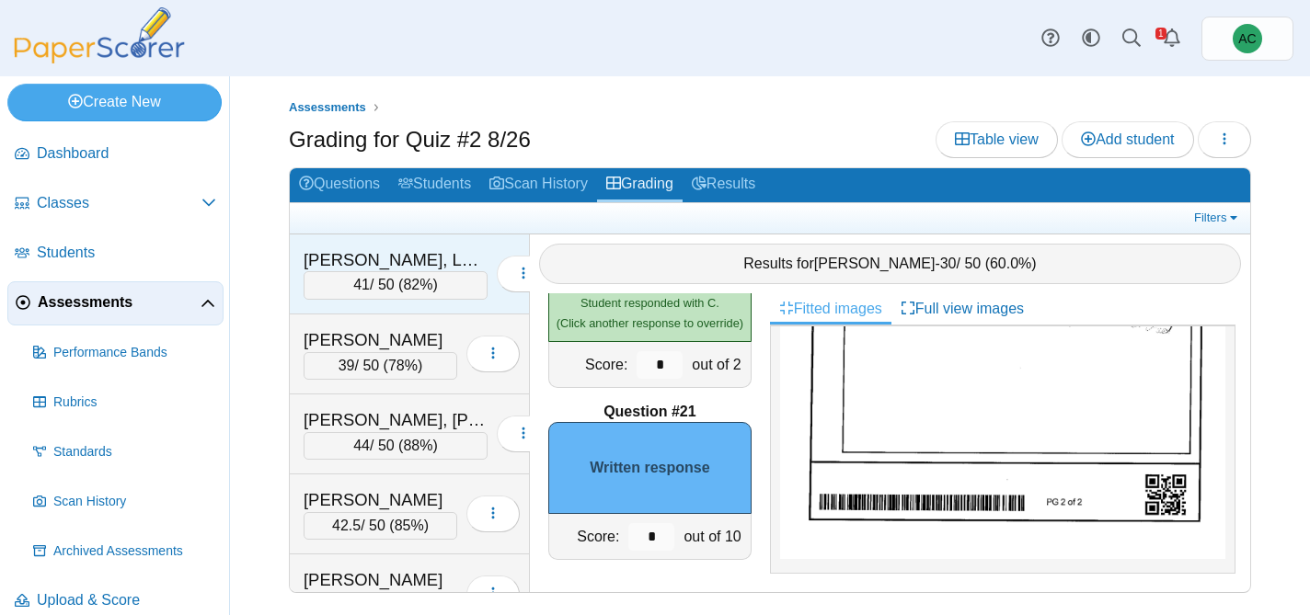
click at [371, 270] on div "Abbate, Lenox" at bounding box center [396, 260] width 184 height 24
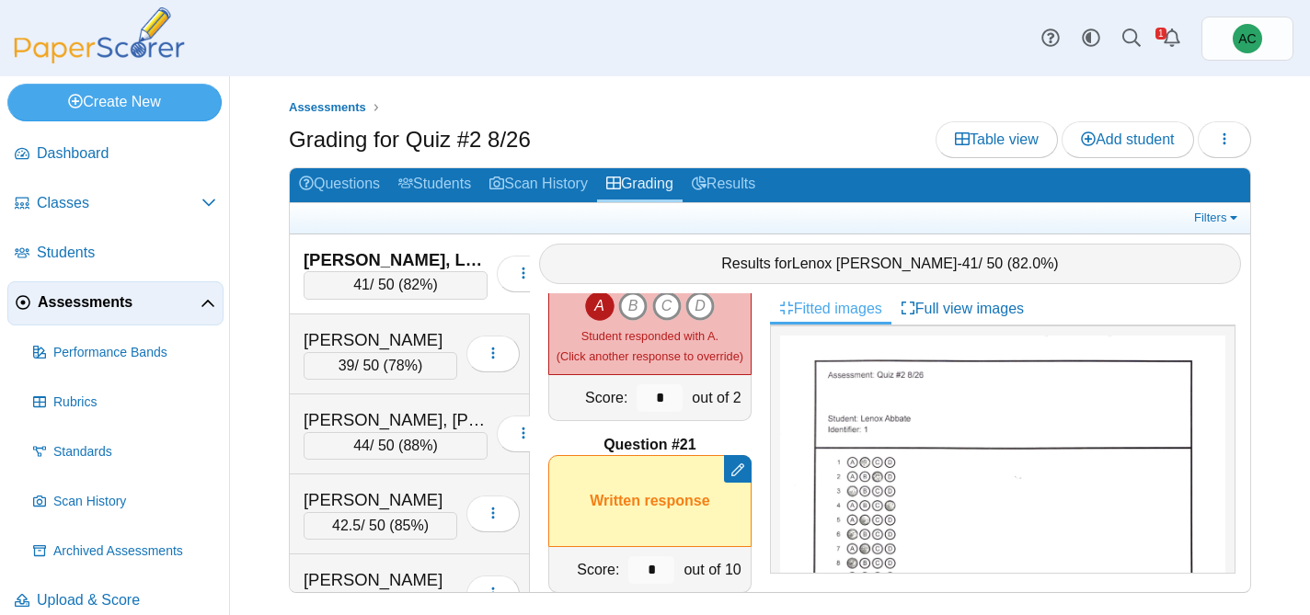
scroll to position [3357, 0]
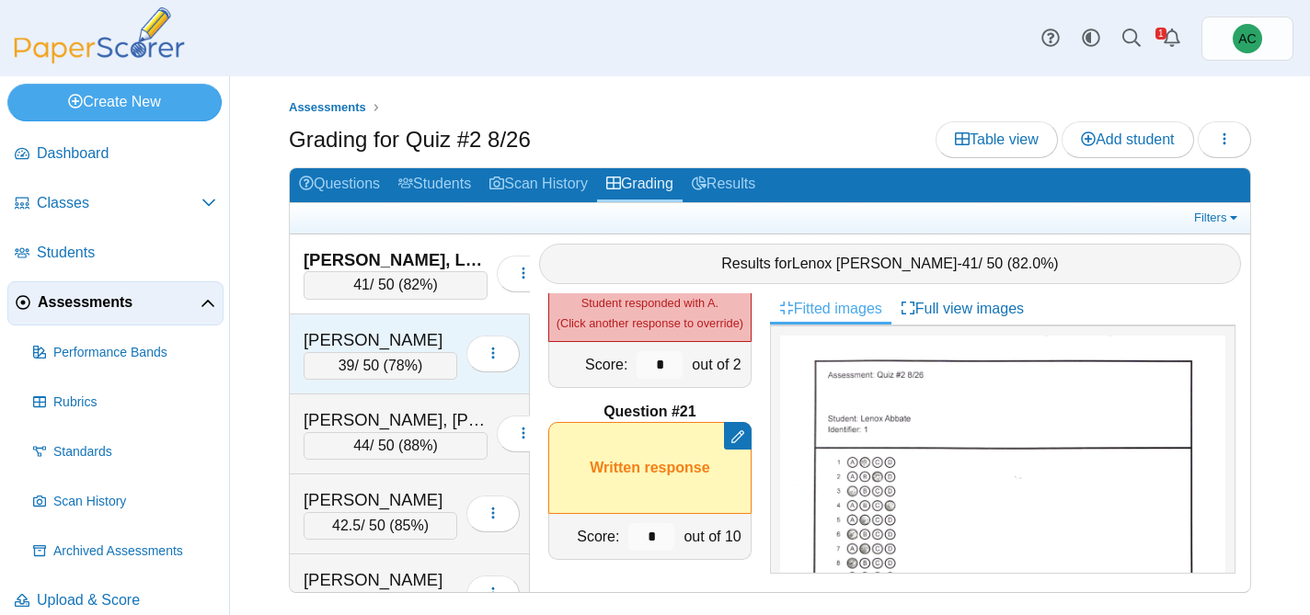
click at [361, 328] on div "Alazzawi, Ghena" at bounding box center [381, 340] width 154 height 24
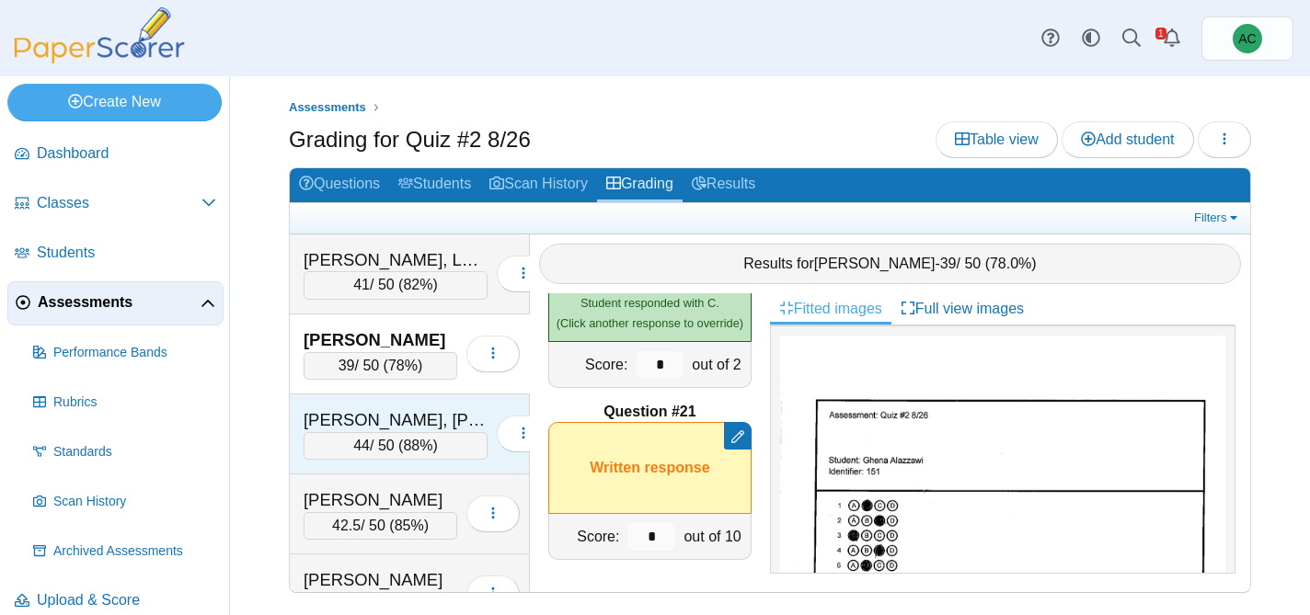
click at [378, 416] on div "Alex, Elizabeth Maria" at bounding box center [396, 420] width 184 height 24
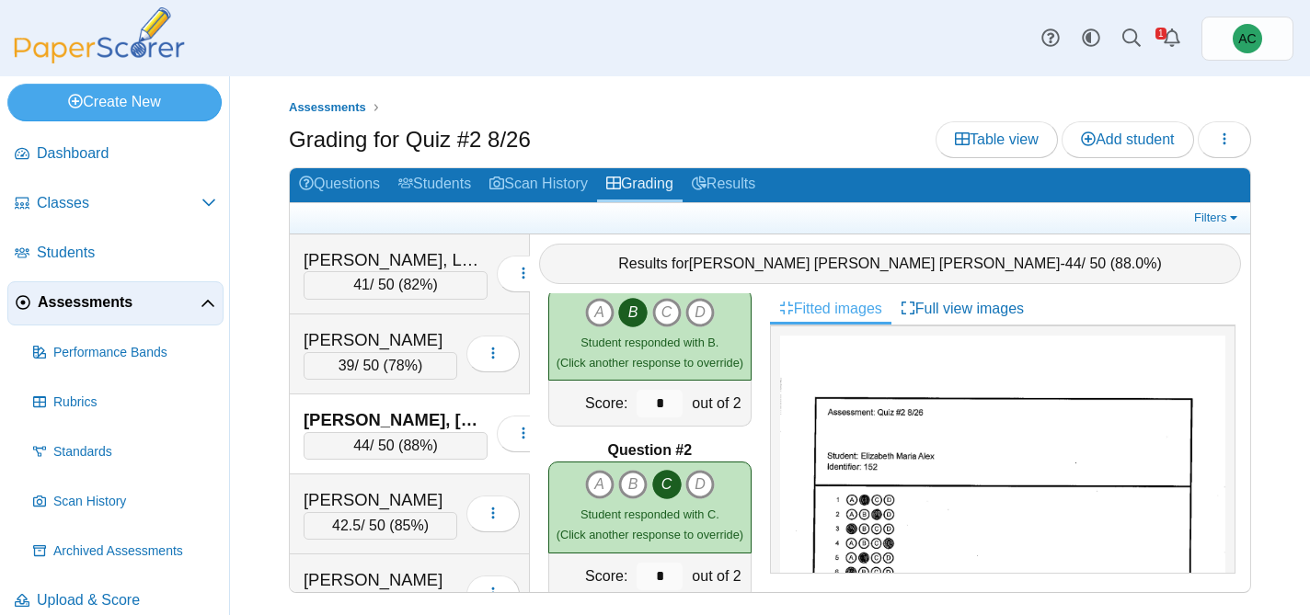
scroll to position [0, 0]
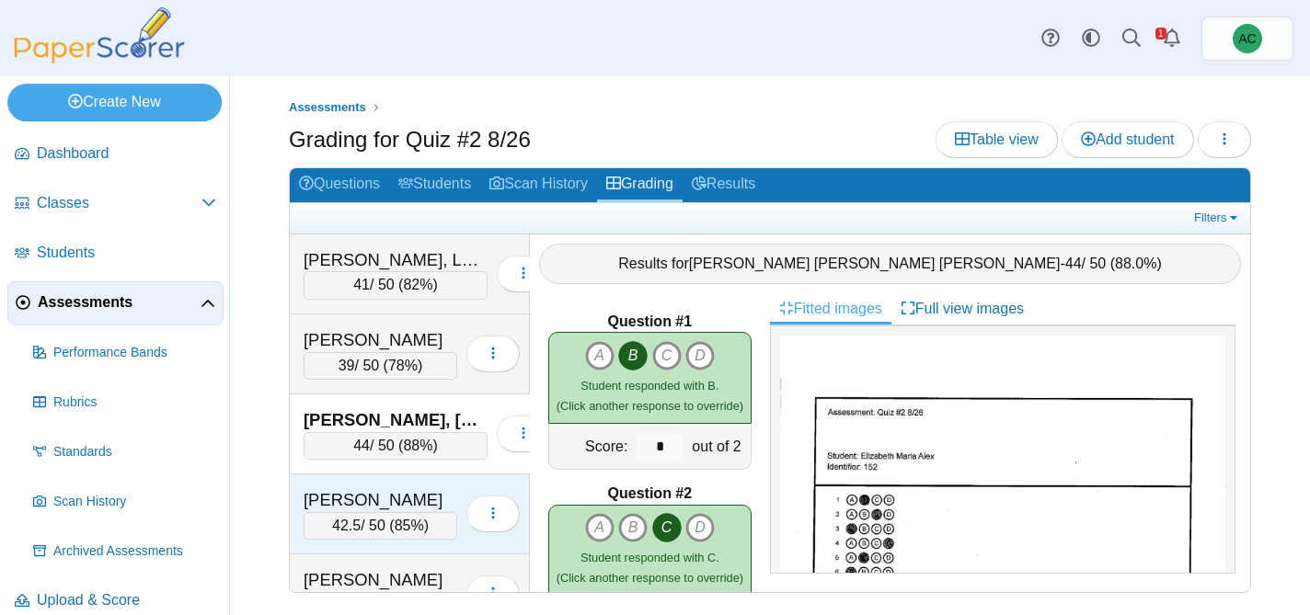
click at [356, 498] on div "Andersen, Blythe" at bounding box center [381, 500] width 154 height 24
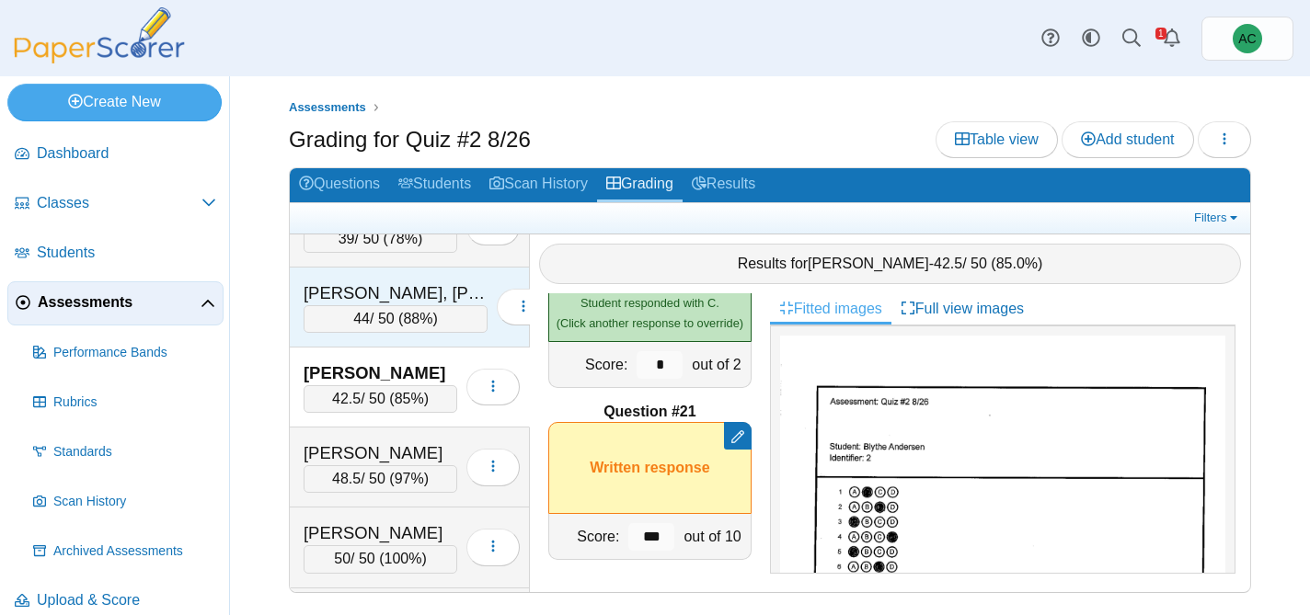
scroll to position [164, 0]
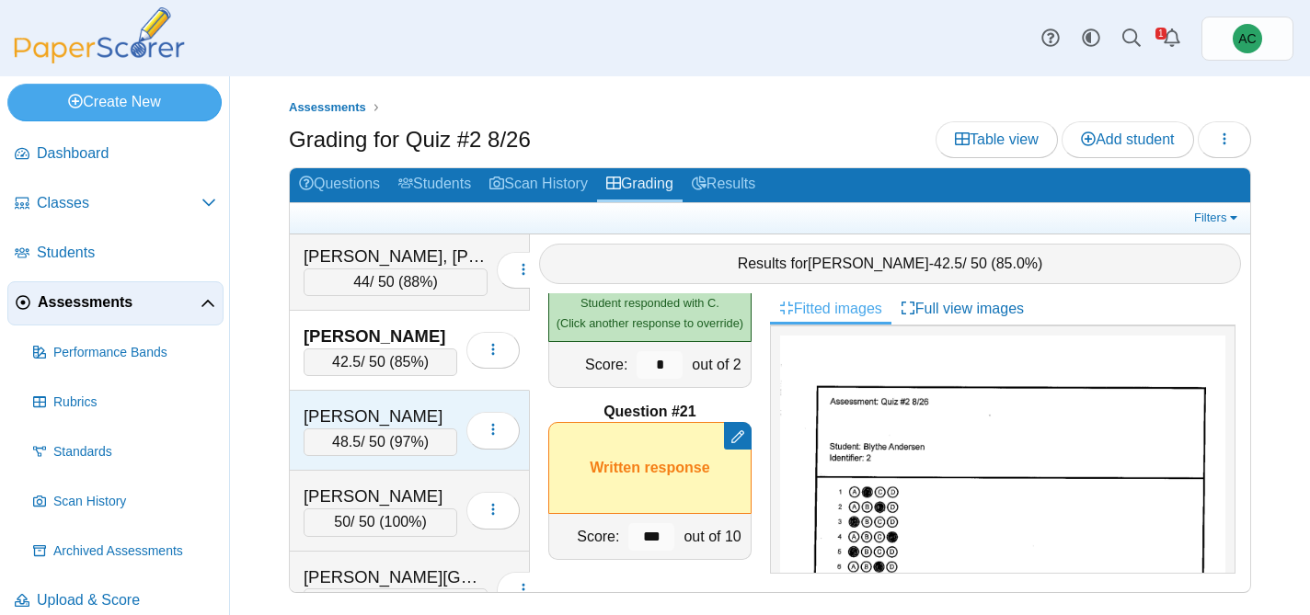
click at [354, 416] on div "Andersen, Hannah" at bounding box center [381, 417] width 154 height 24
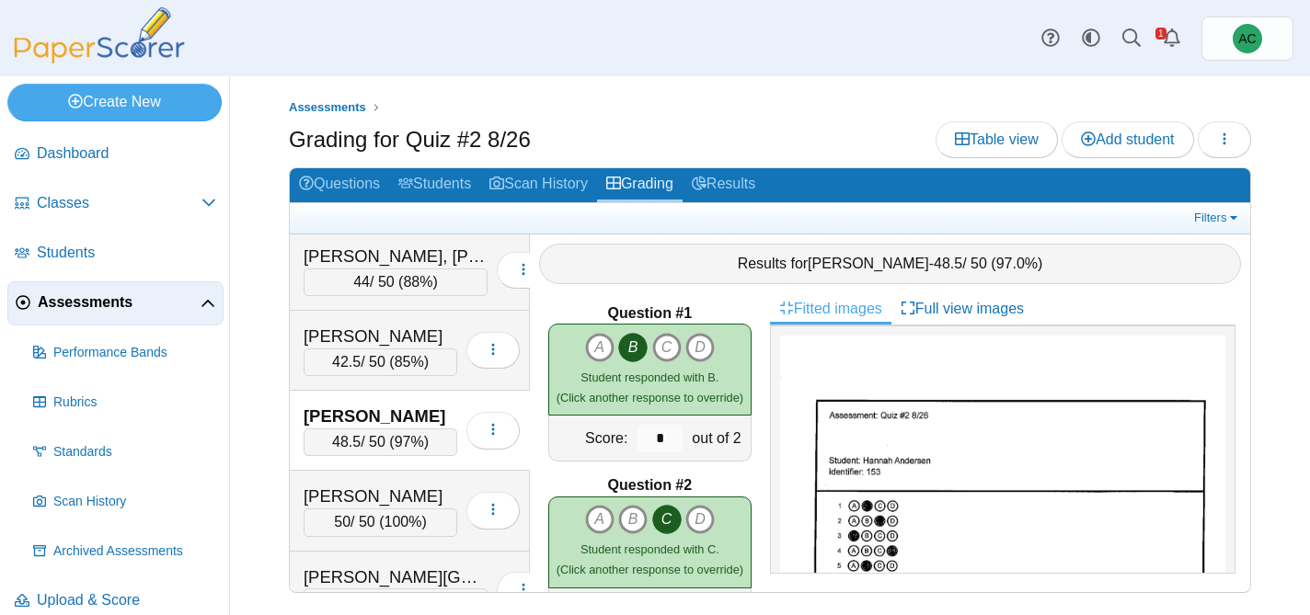
scroll to position [0, 0]
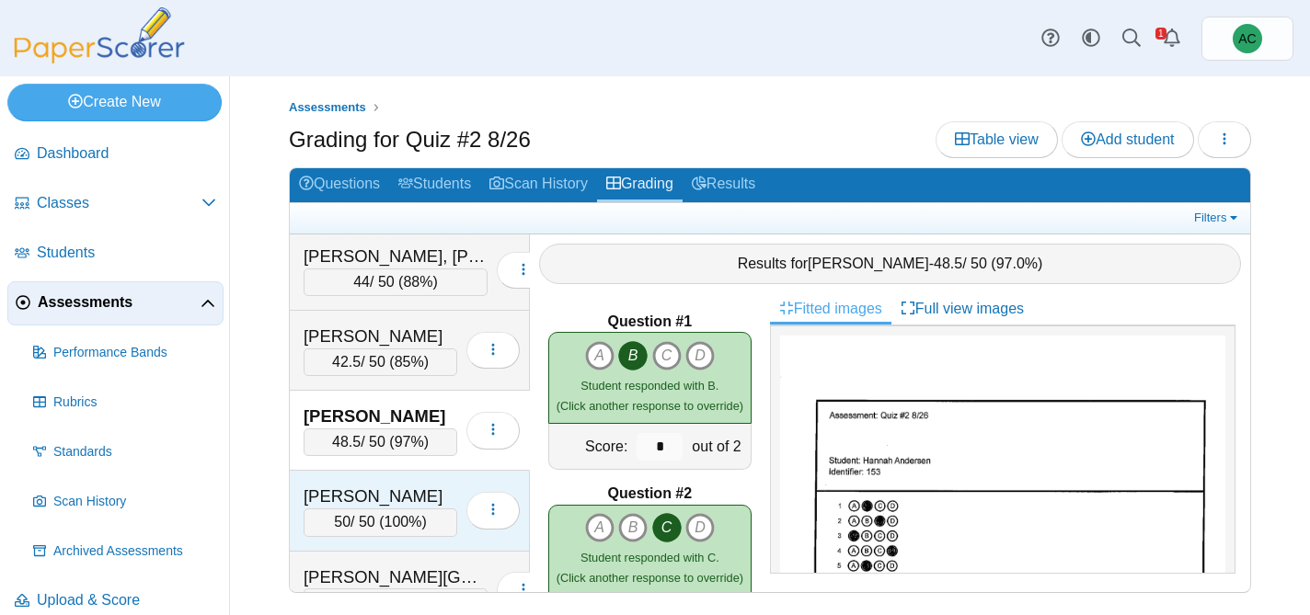
click at [367, 490] on div "Anderson, Ivy" at bounding box center [381, 497] width 154 height 24
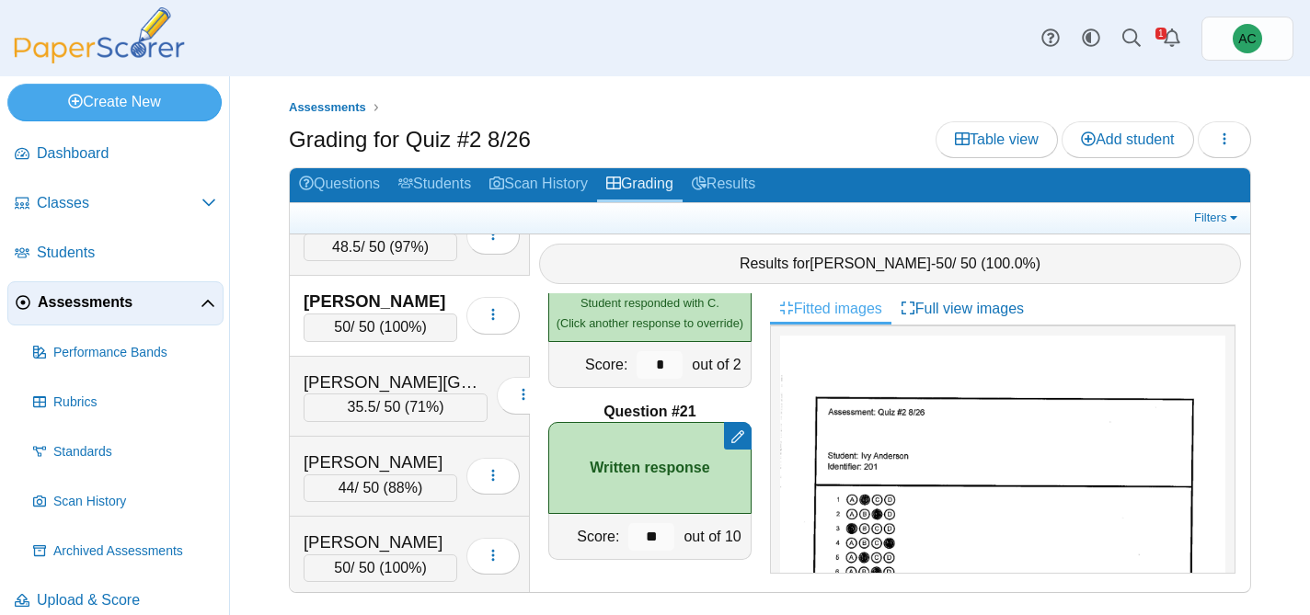
scroll to position [422, 0]
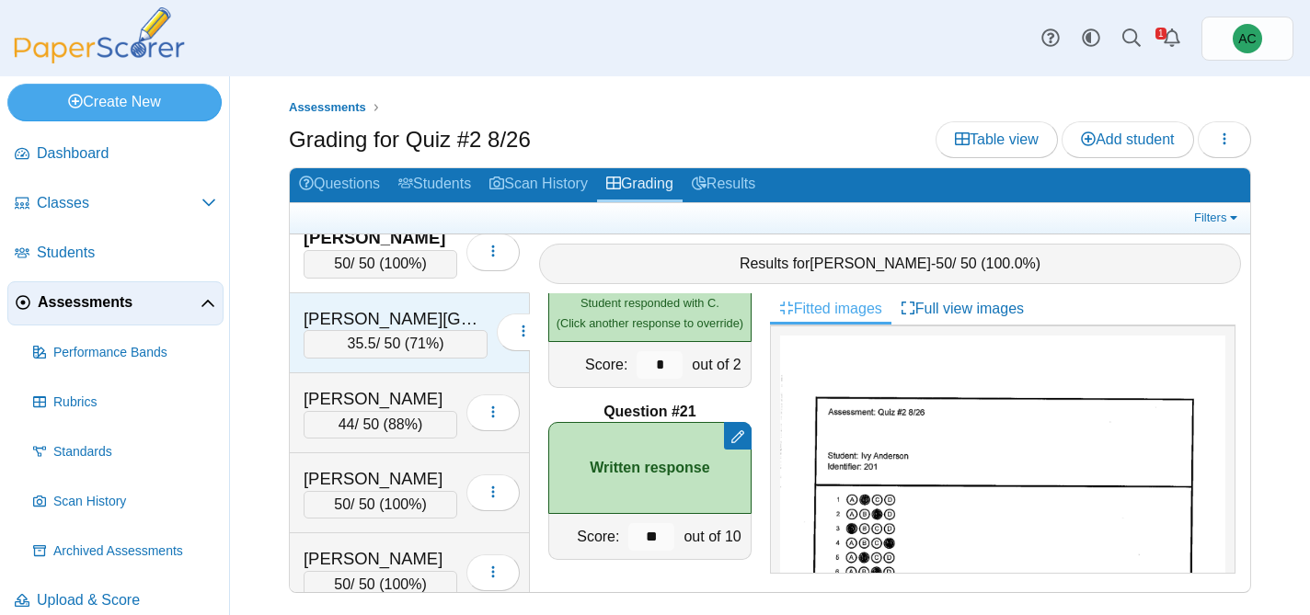
click at [339, 323] on div "Ardelean, Charlotte" at bounding box center [396, 319] width 184 height 24
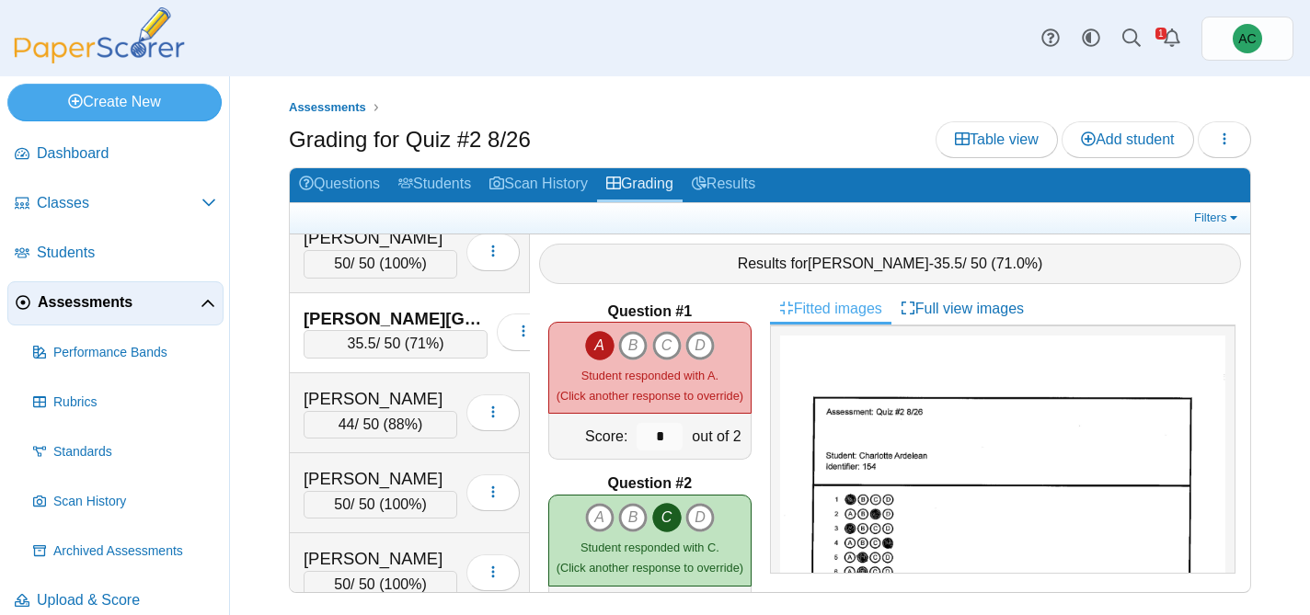
scroll to position [0, 0]
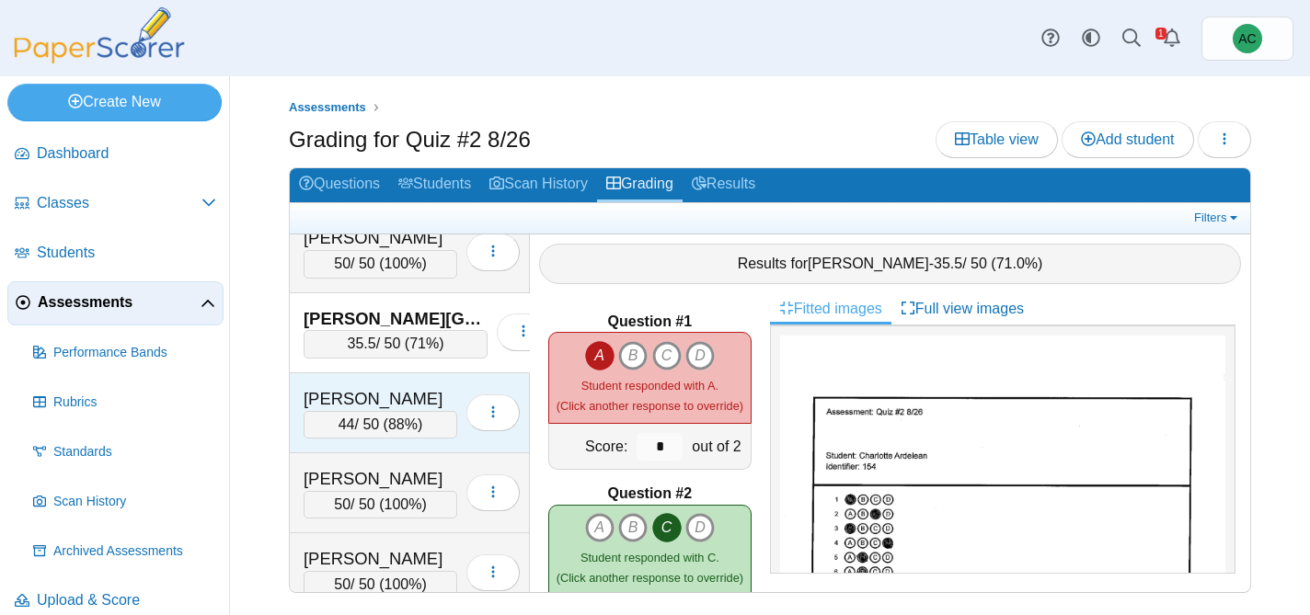
click at [344, 403] on div "Arnold, Adam" at bounding box center [381, 399] width 154 height 24
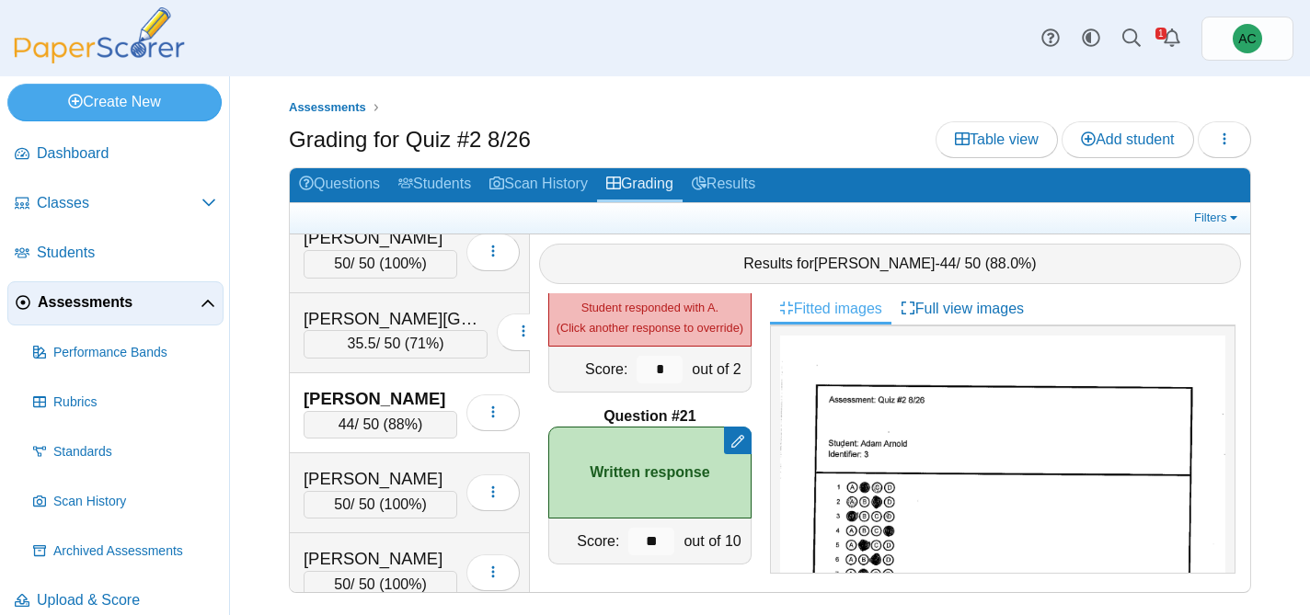
scroll to position [3357, 0]
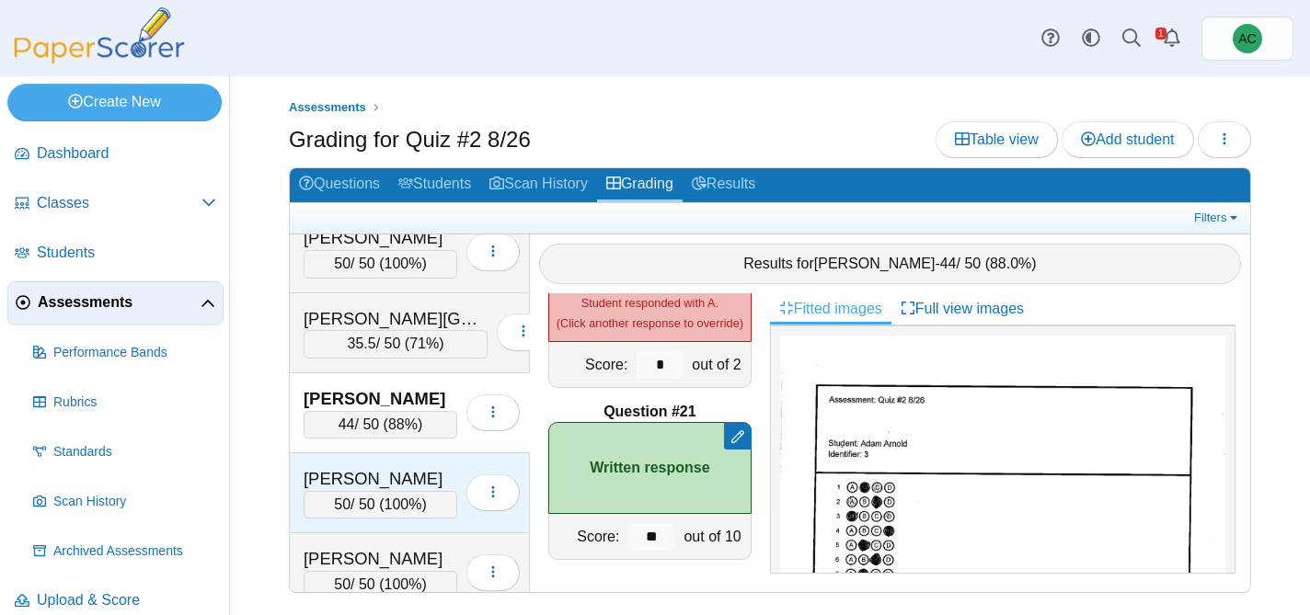
click at [336, 473] on div "Arnold, Kate" at bounding box center [381, 479] width 154 height 24
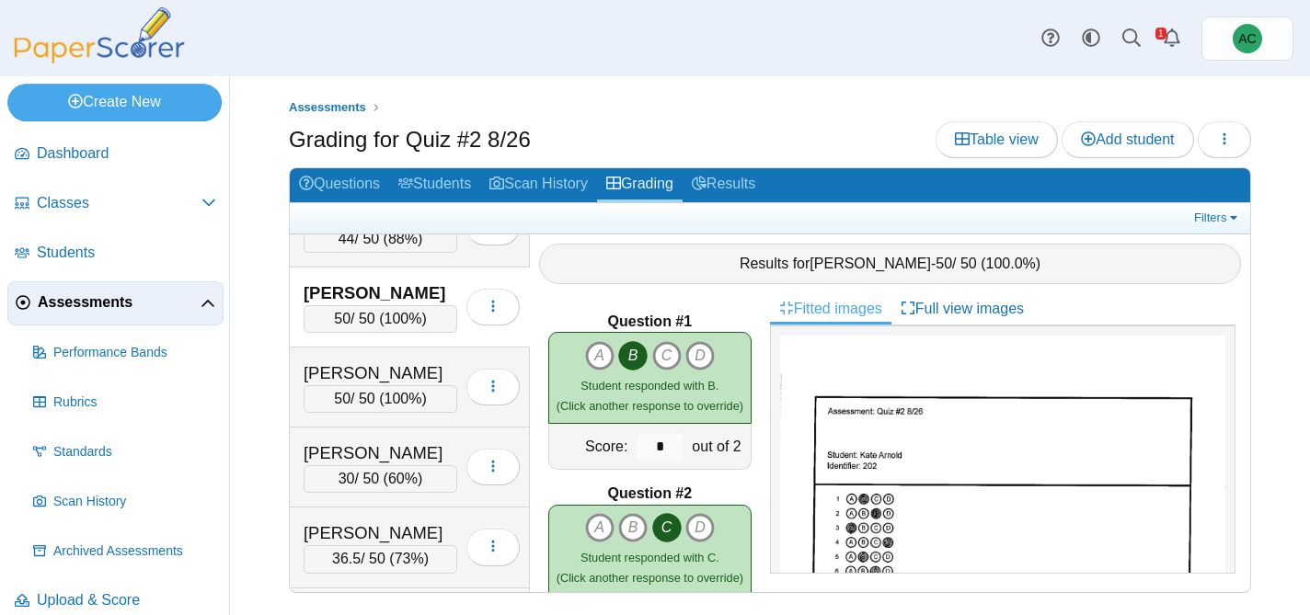
scroll to position [612, 0]
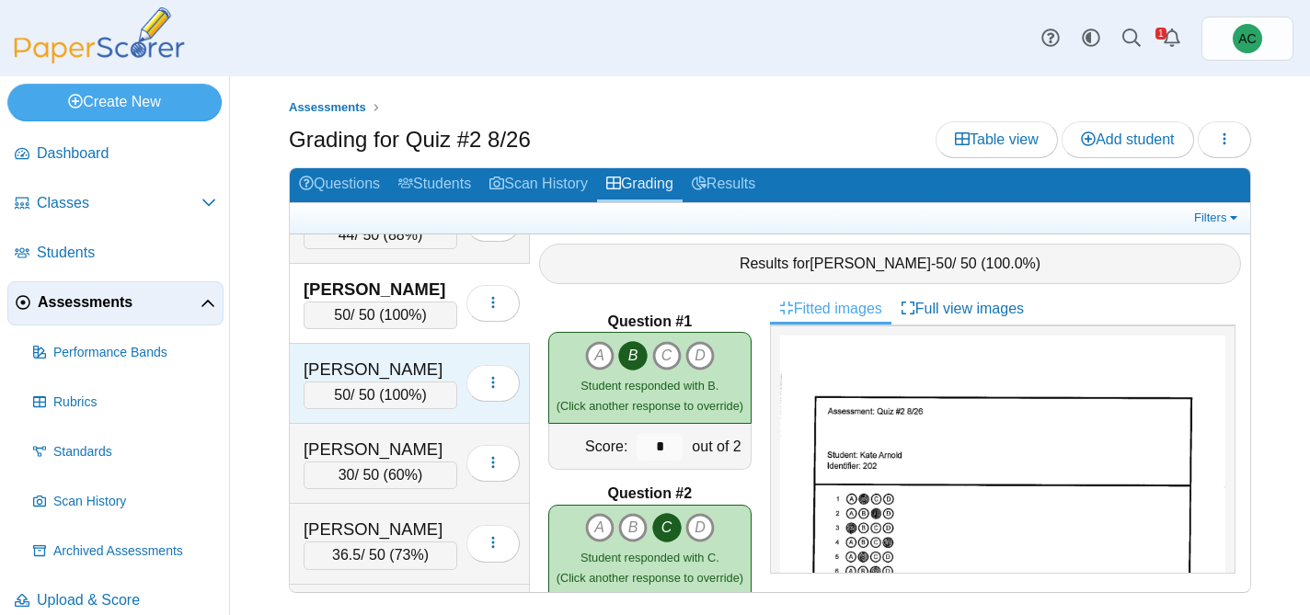
click at [336, 349] on div "Arunkumar, Tharan 50 / 50 ( 100% ) Loading…" at bounding box center [410, 384] width 240 height 80
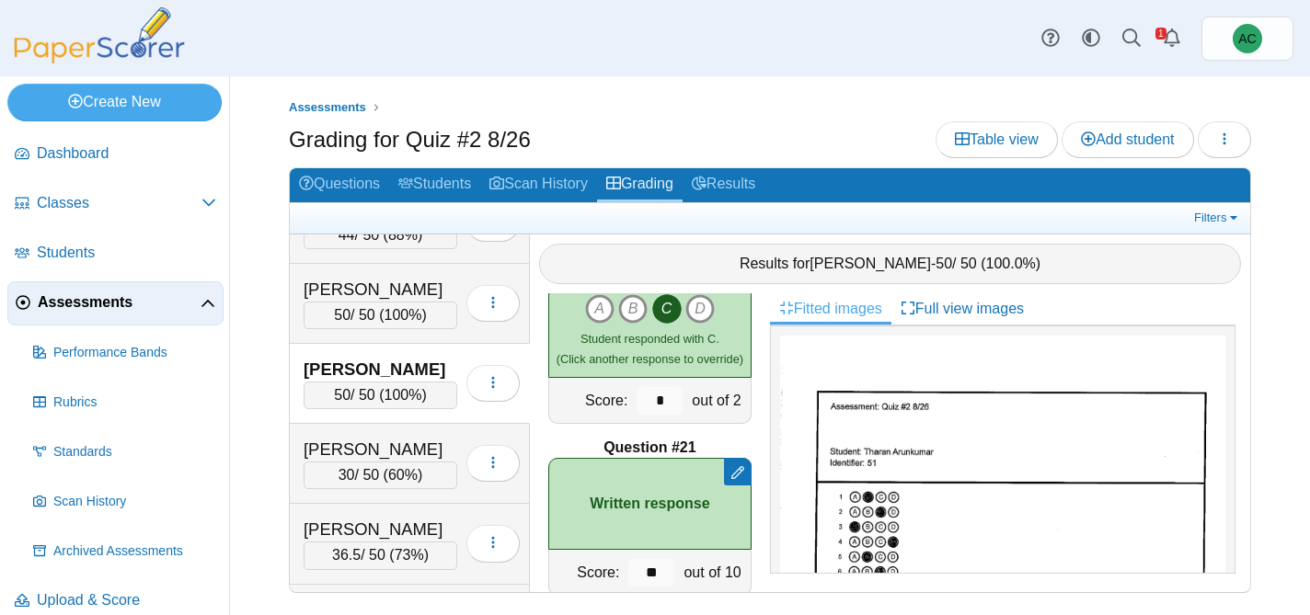
scroll to position [3357, 0]
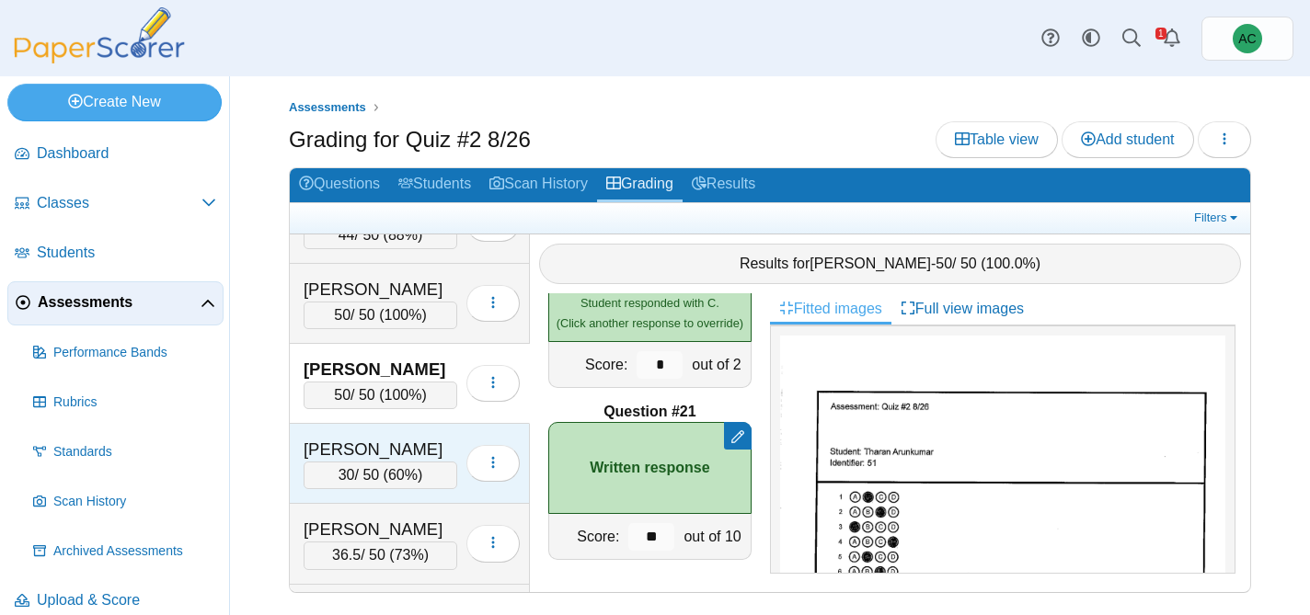
click at [309, 439] on div "Ast, Liam" at bounding box center [381, 450] width 154 height 24
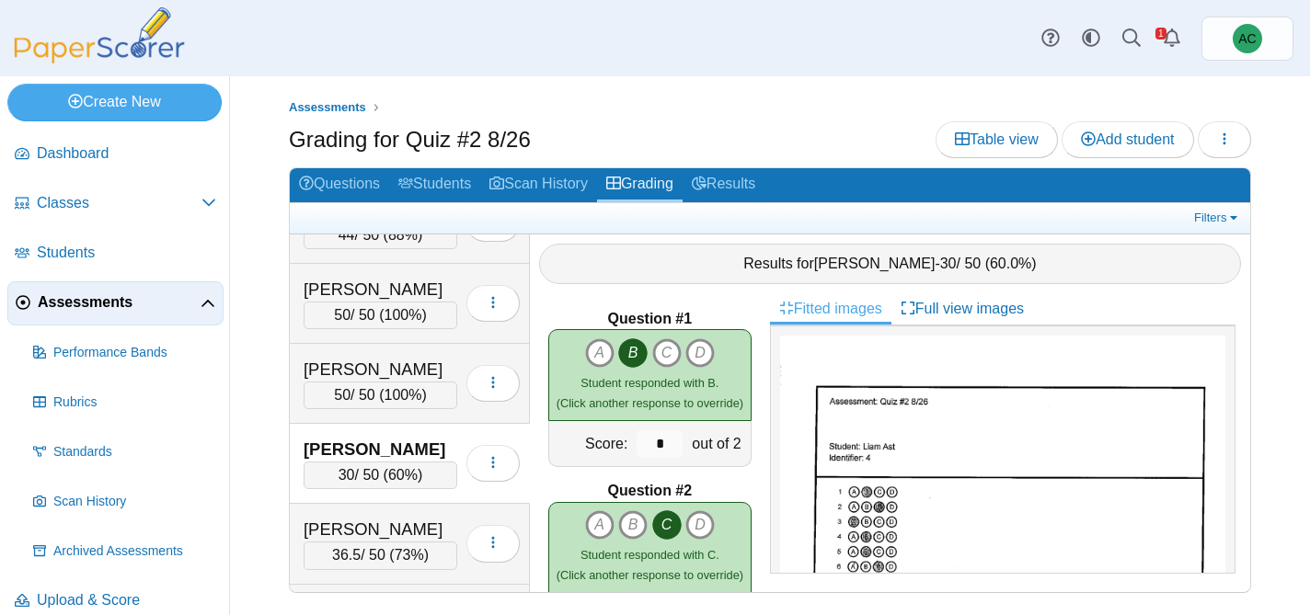
scroll to position [0, 0]
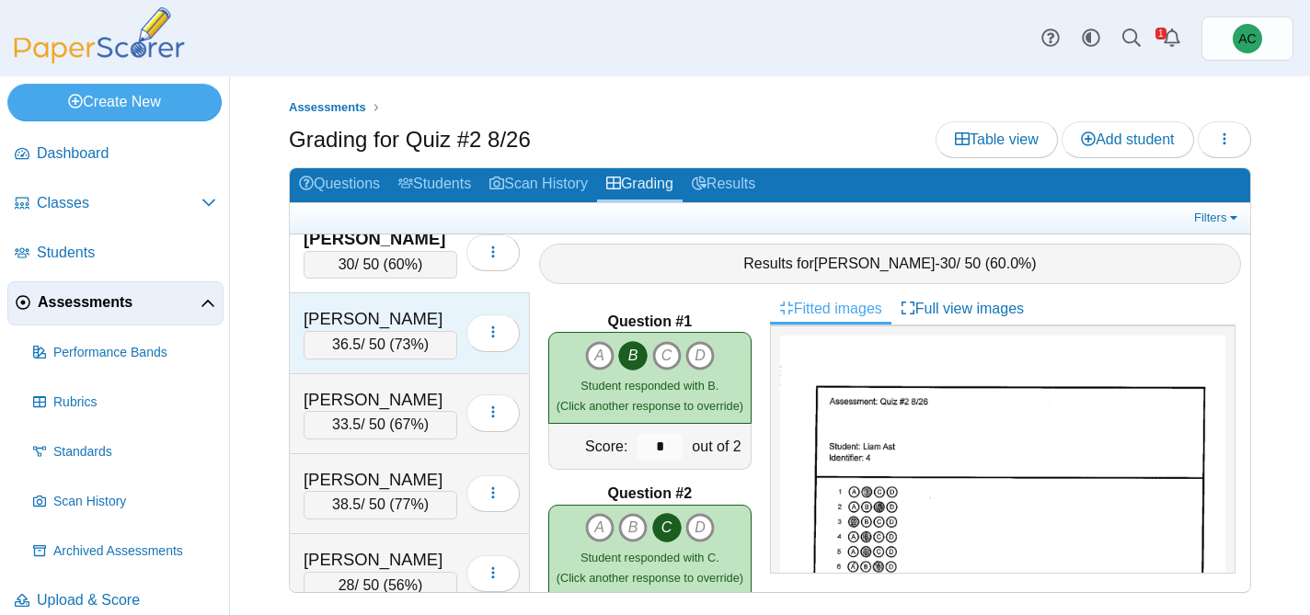
click at [352, 304] on div "Baxter, Svea 36.5 / 50 ( 73% ) Loading…" at bounding box center [410, 333] width 240 height 80
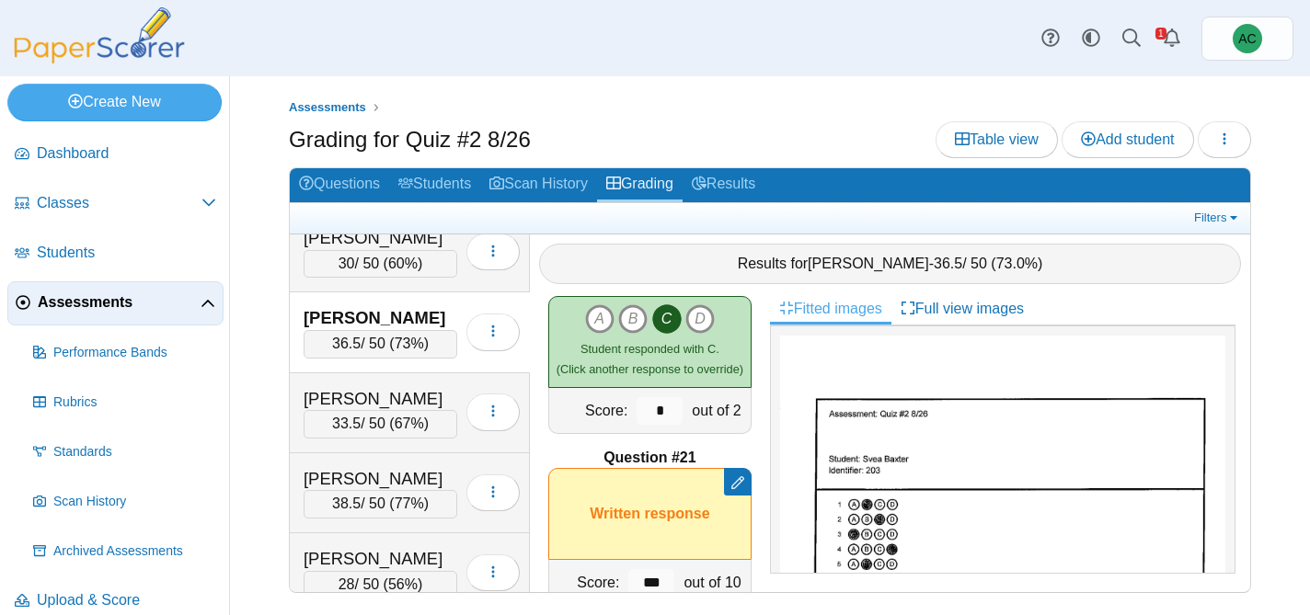
scroll to position [3357, 0]
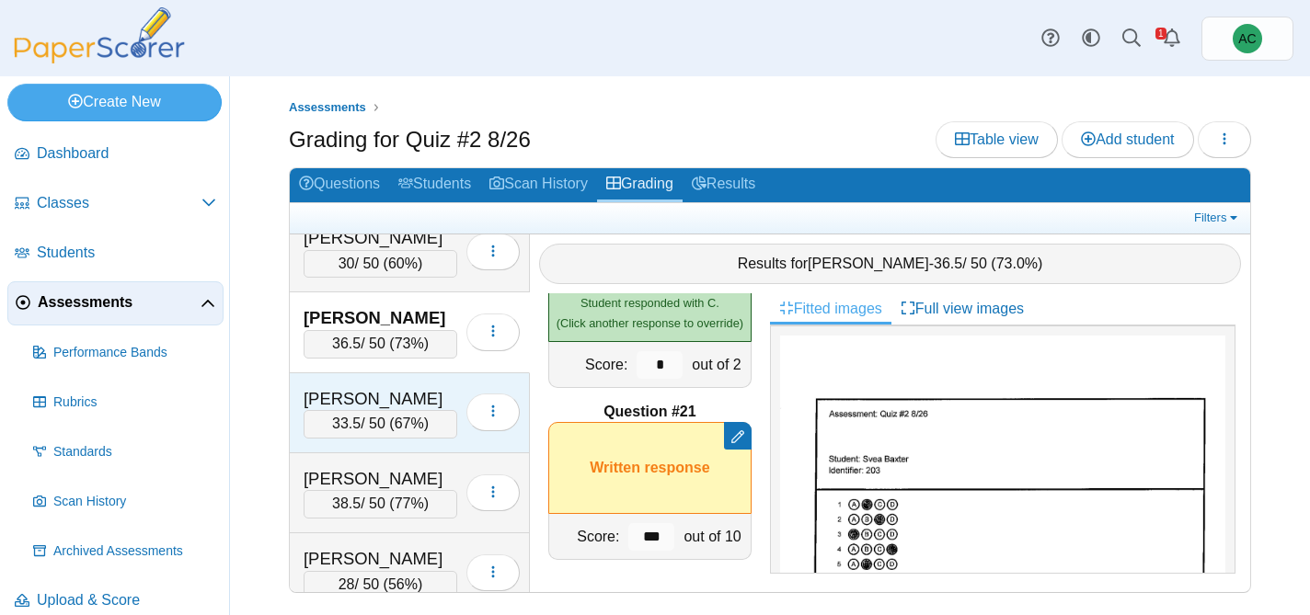
click at [357, 410] on div "33.5 / 50 ( 67% )" at bounding box center [381, 424] width 154 height 28
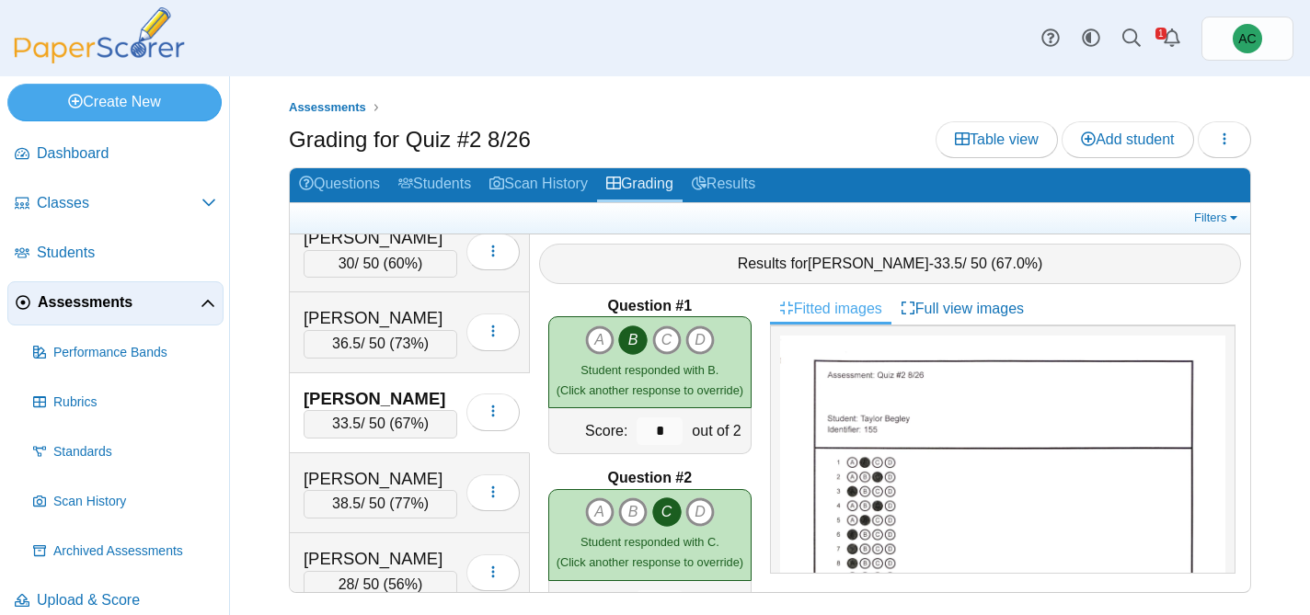
scroll to position [0, 0]
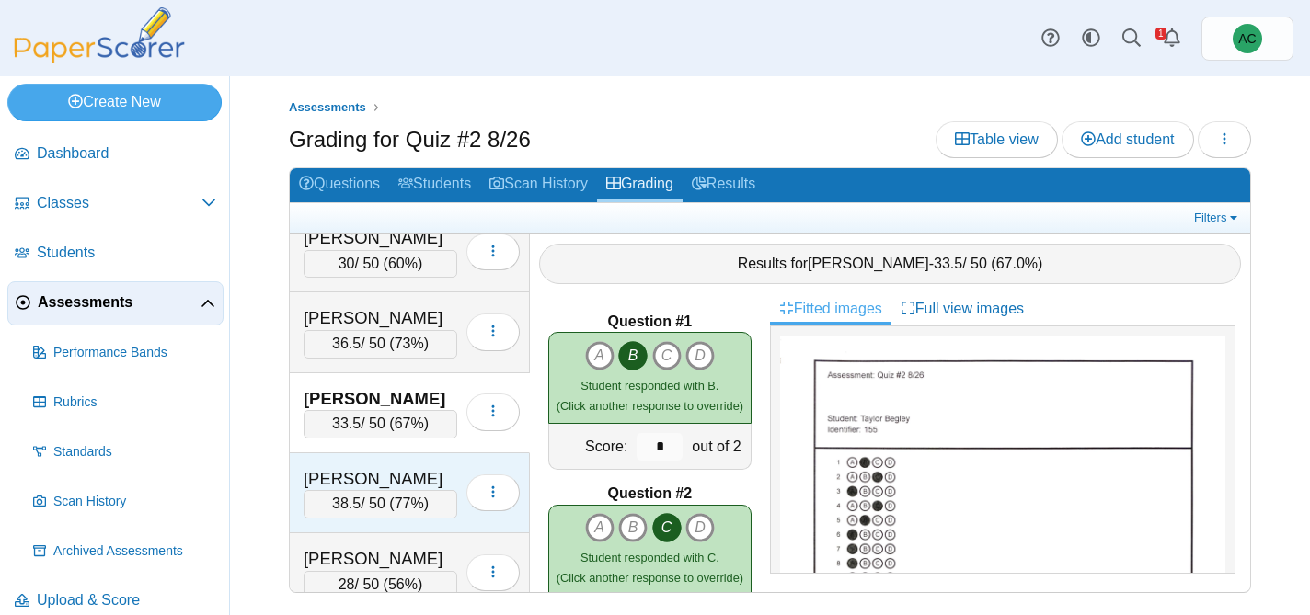
click at [372, 487] on div "Benham, Violet" at bounding box center [381, 479] width 154 height 24
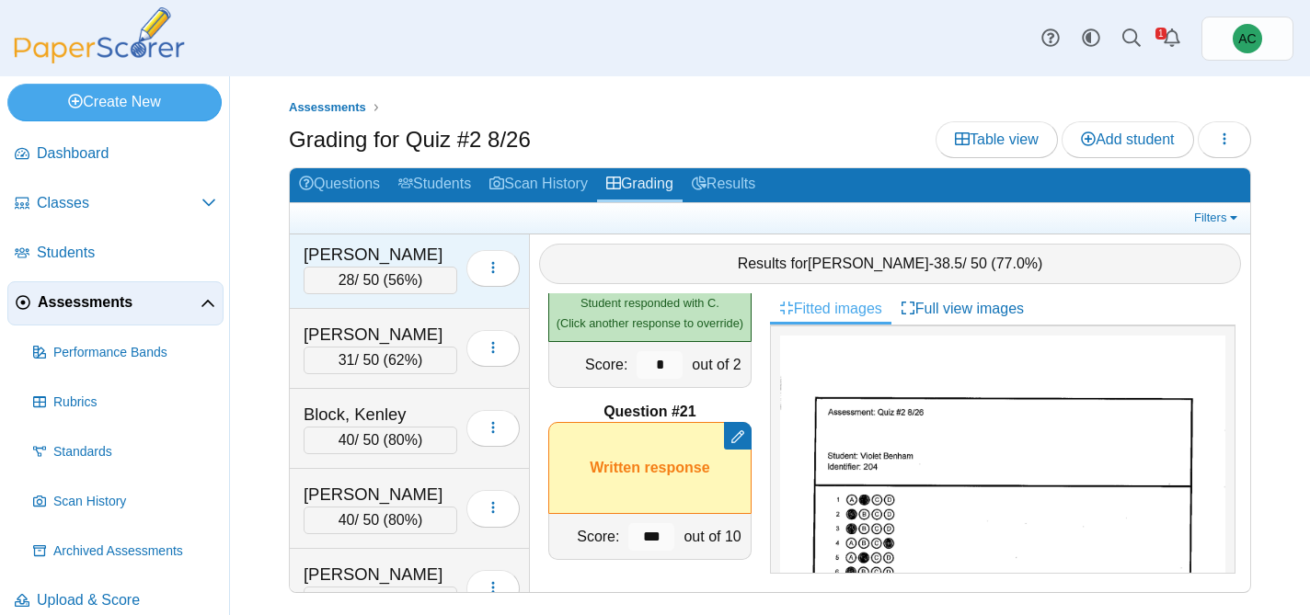
scroll to position [1049, 0]
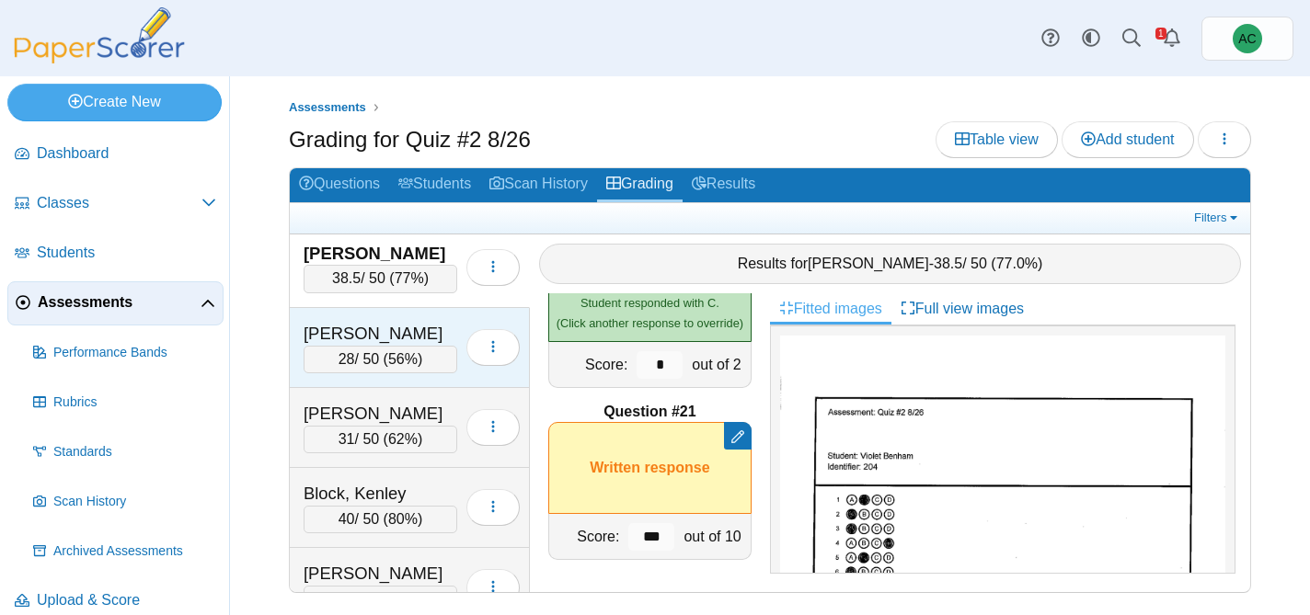
click at [362, 328] on div "Betts, Cason" at bounding box center [381, 334] width 154 height 24
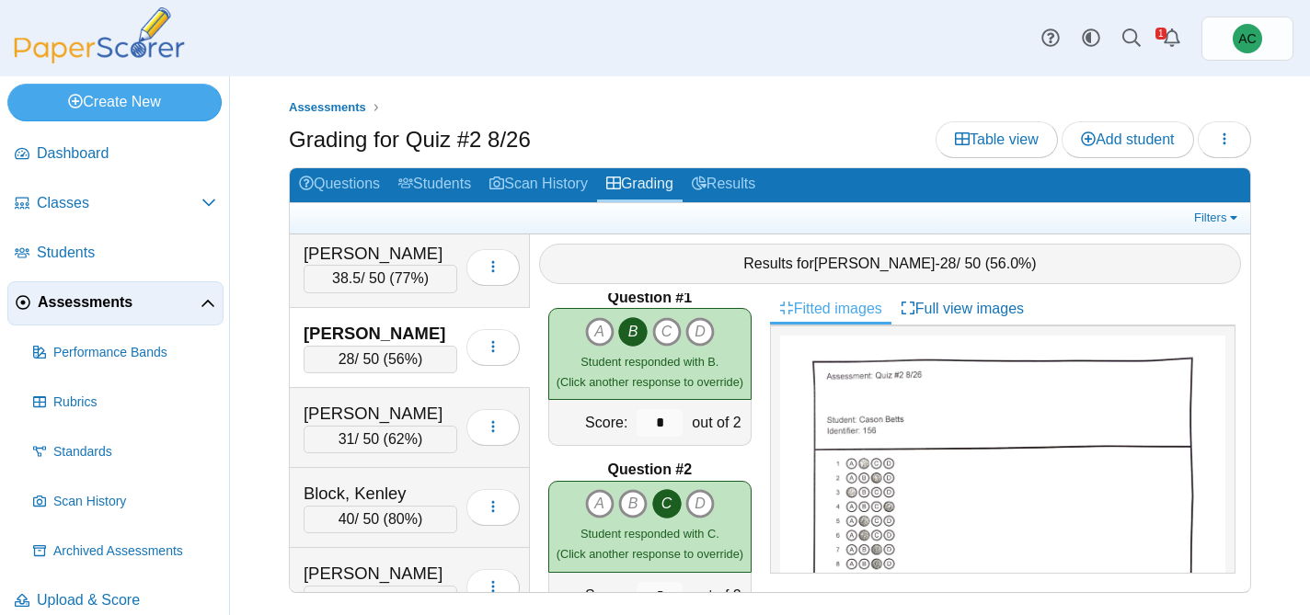
scroll to position [0, 0]
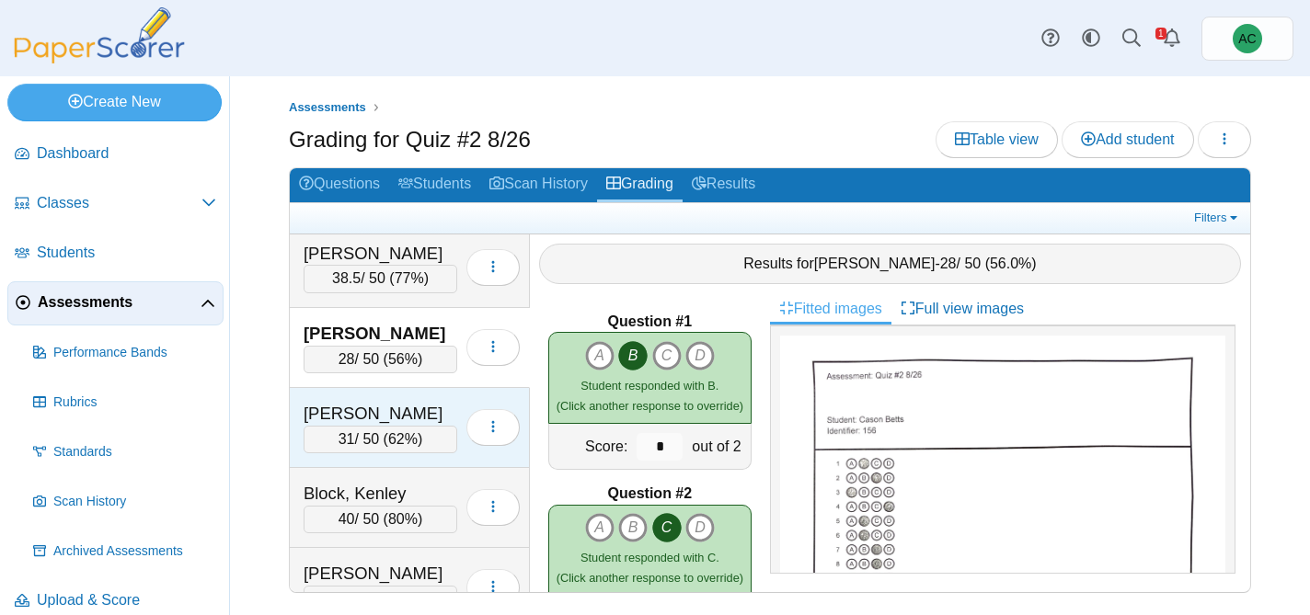
click at [414, 431] on span "62%" at bounding box center [402, 439] width 29 height 16
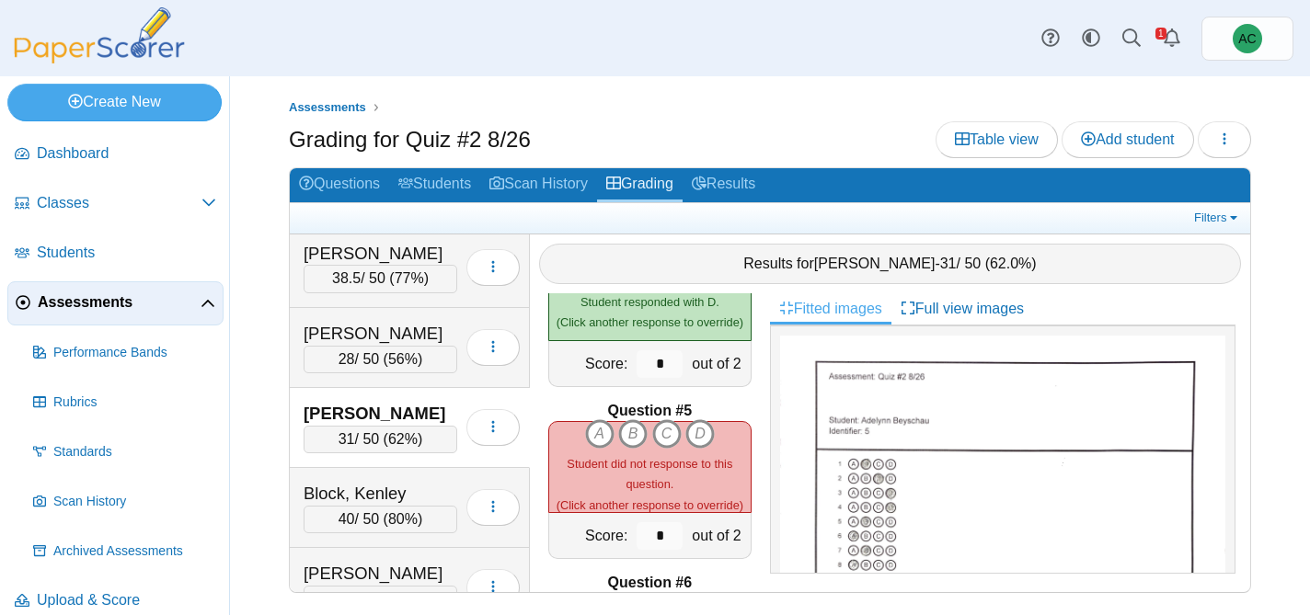
scroll to position [609, 0]
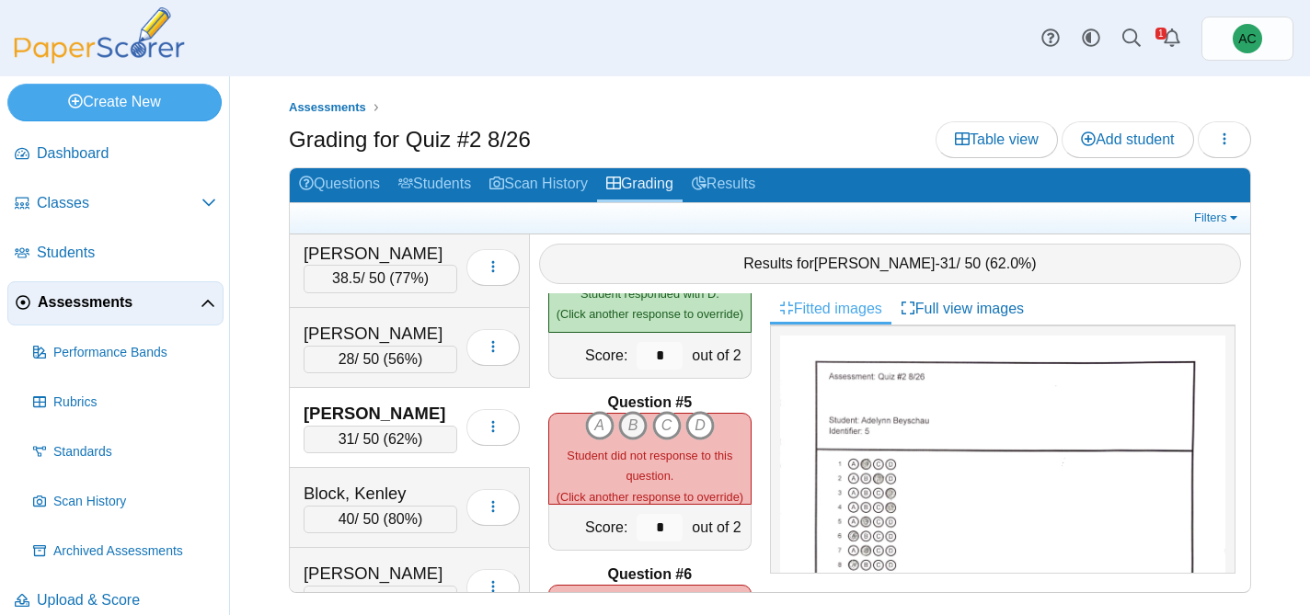
click at [629, 419] on icon "B" at bounding box center [632, 425] width 29 height 29
type input "*"
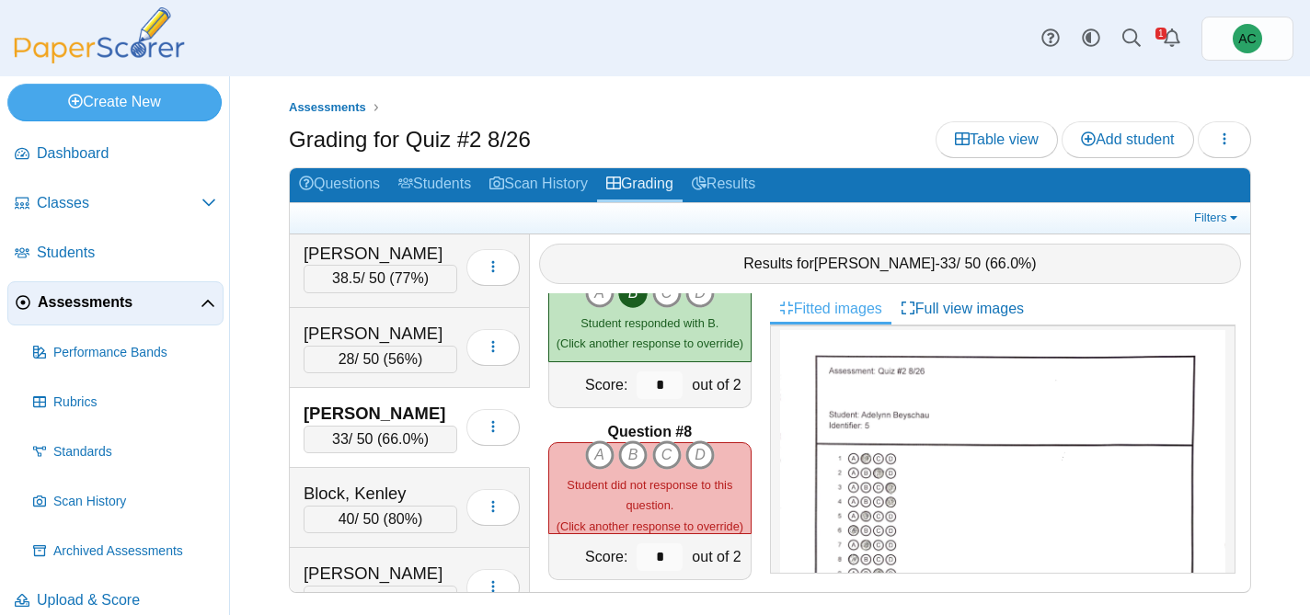
scroll to position [0, 0]
click at [594, 454] on icon "A" at bounding box center [599, 455] width 29 height 29
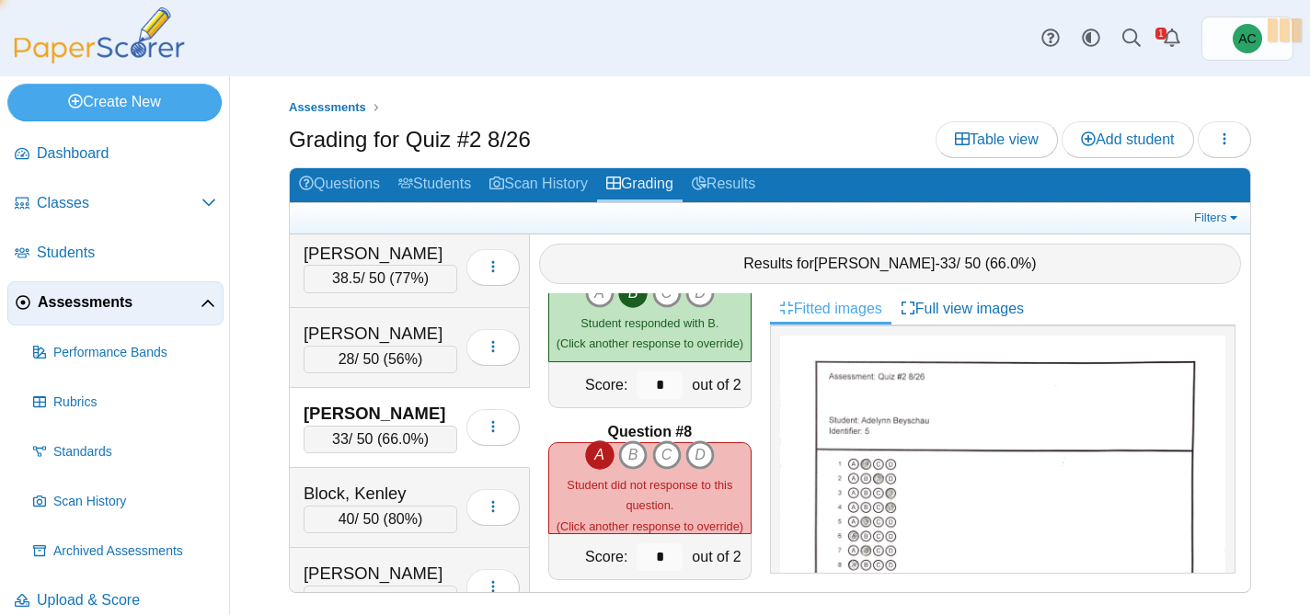
type input "*"
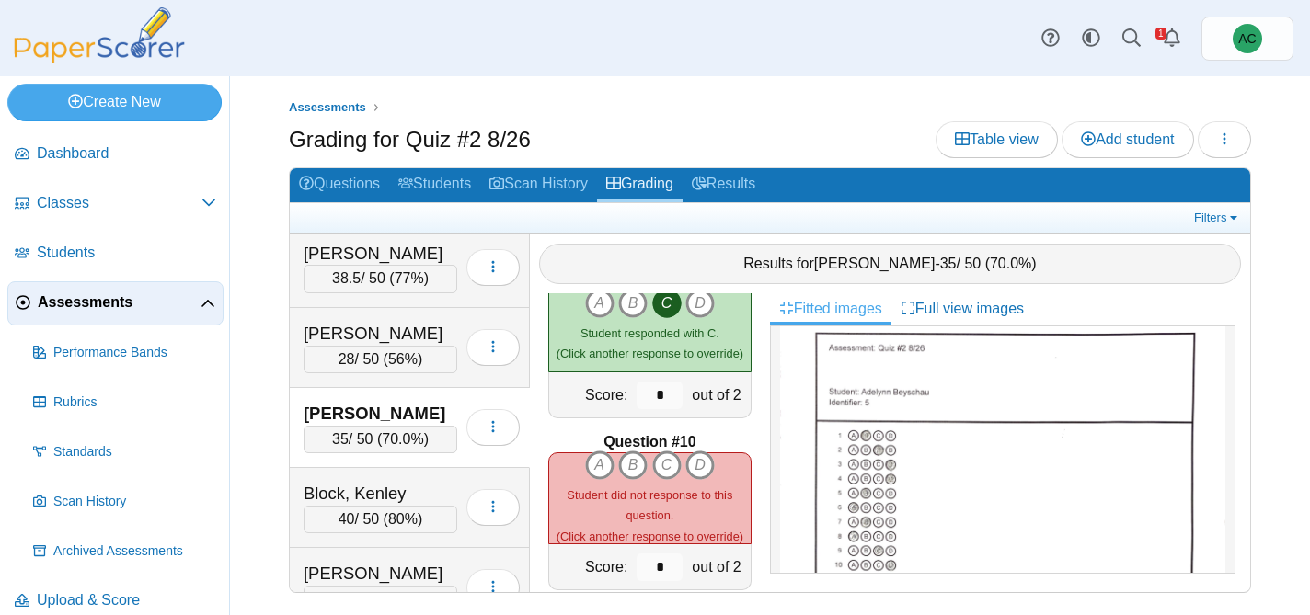
scroll to position [28, 0]
click at [703, 467] on icon "D" at bounding box center [699, 465] width 29 height 29
type input "*"
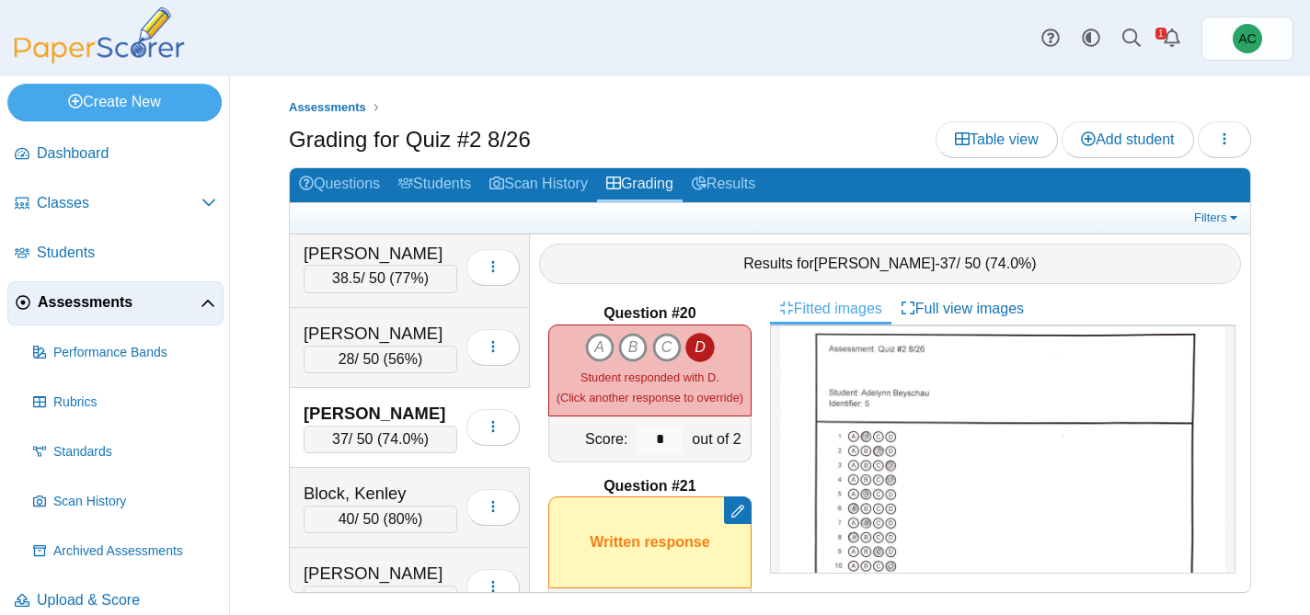
scroll to position [3357, 0]
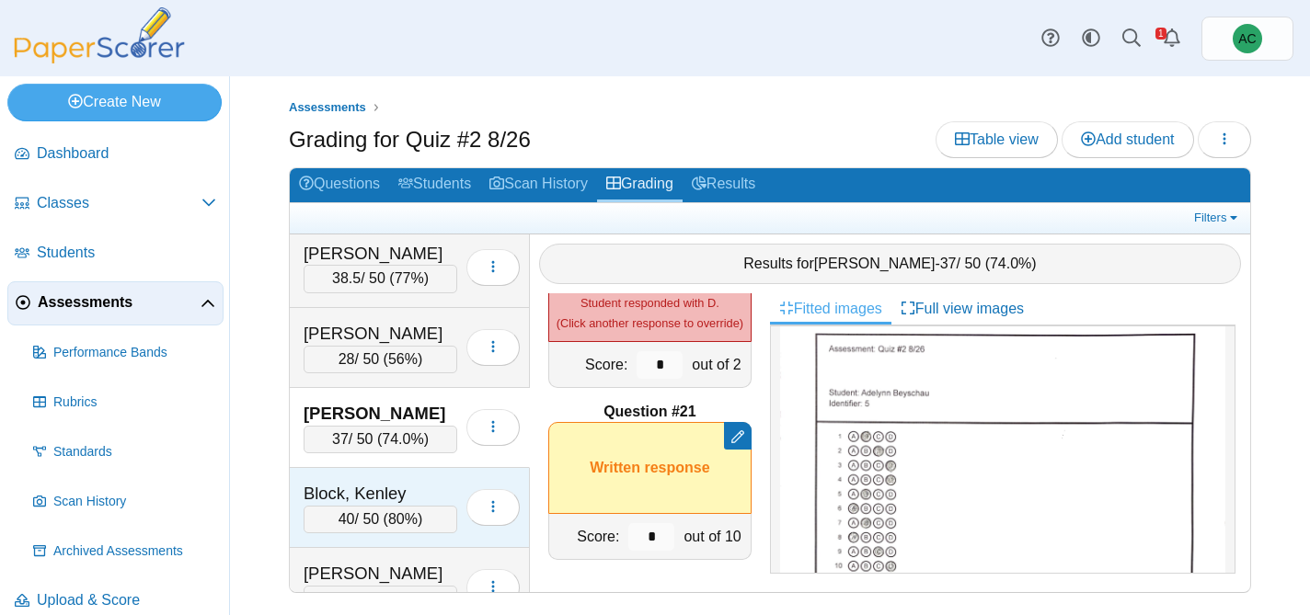
click at [388, 480] on div "Block, Kenley 40 / 50 ( 80% ) Loading…" at bounding box center [410, 508] width 240 height 80
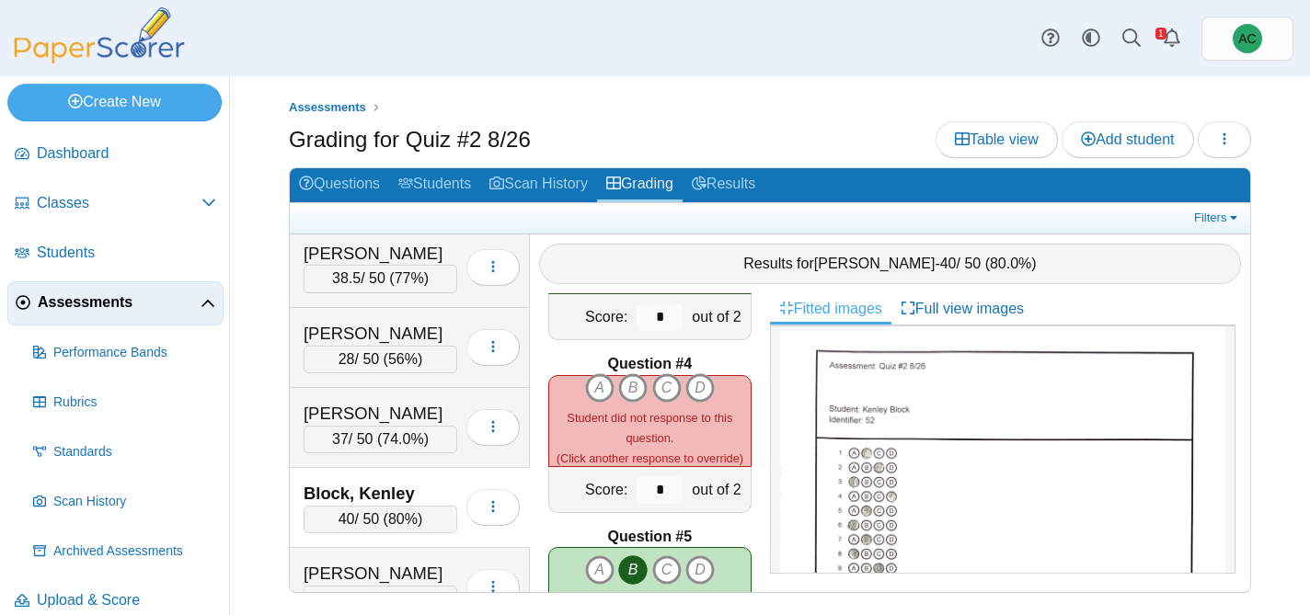
scroll to position [14, 0]
click at [695, 384] on icon "D" at bounding box center [699, 387] width 29 height 29
type input "*"
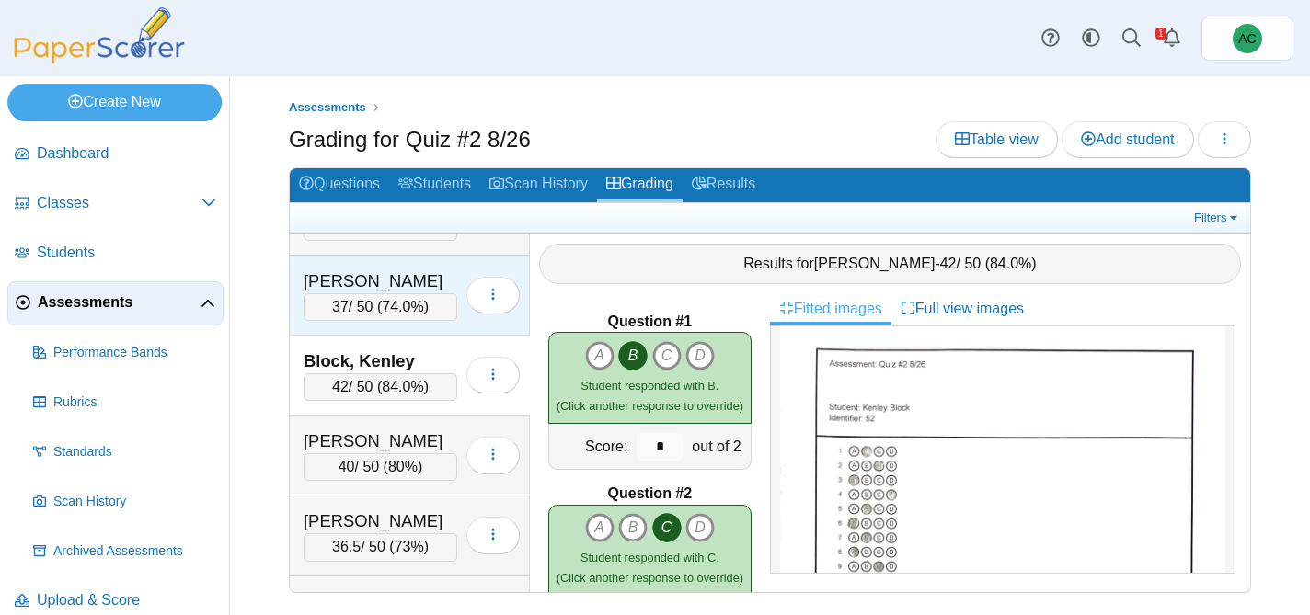
scroll to position [1184, 0]
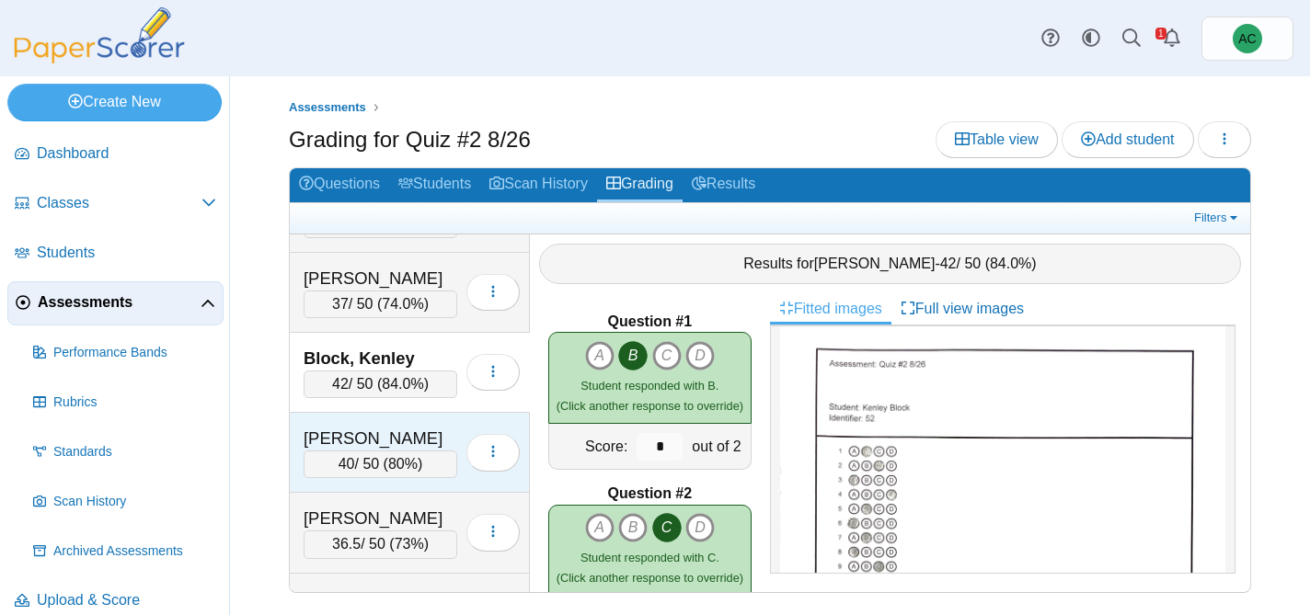
click at [358, 443] on div "Bowers, Lorelei" at bounding box center [381, 439] width 154 height 24
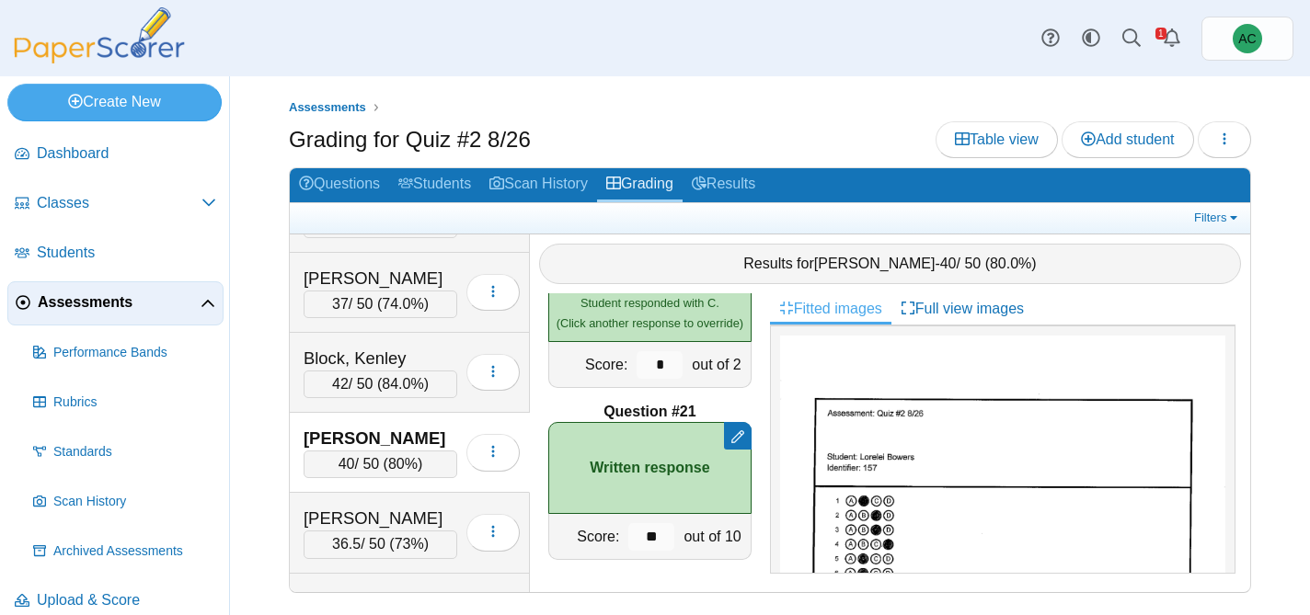
scroll to position [1303, 0]
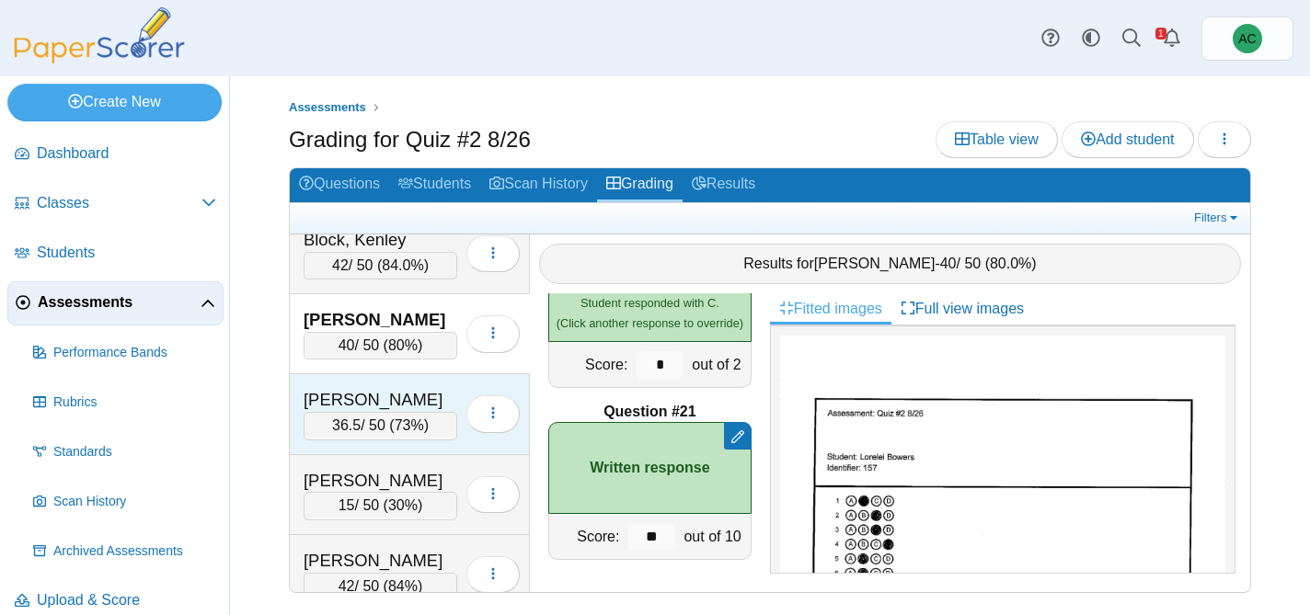
click at [349, 402] on div "Brooker, Kinsley" at bounding box center [381, 400] width 154 height 24
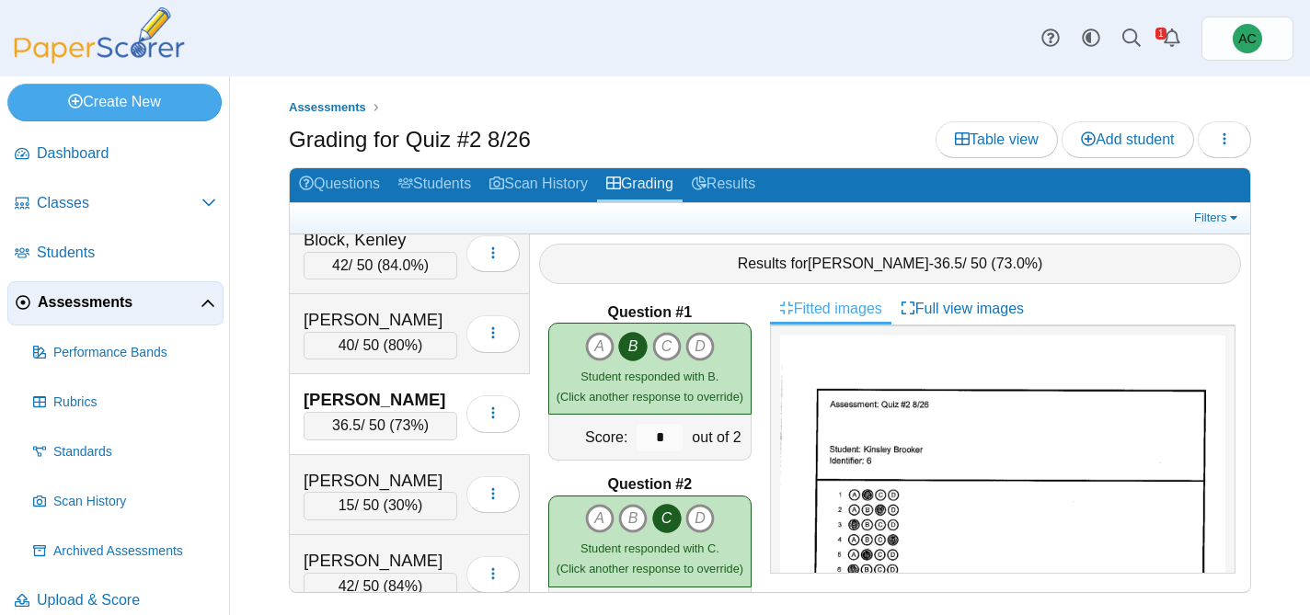
scroll to position [0, 0]
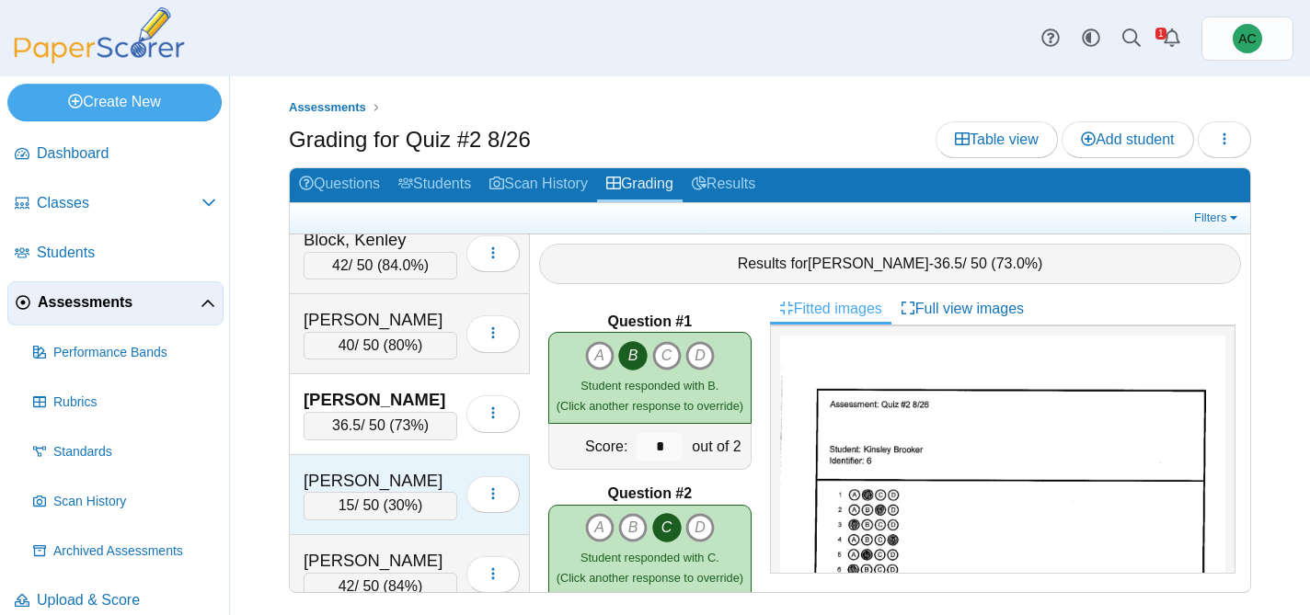
click at [348, 474] on div "Burge, Elias" at bounding box center [381, 481] width 154 height 24
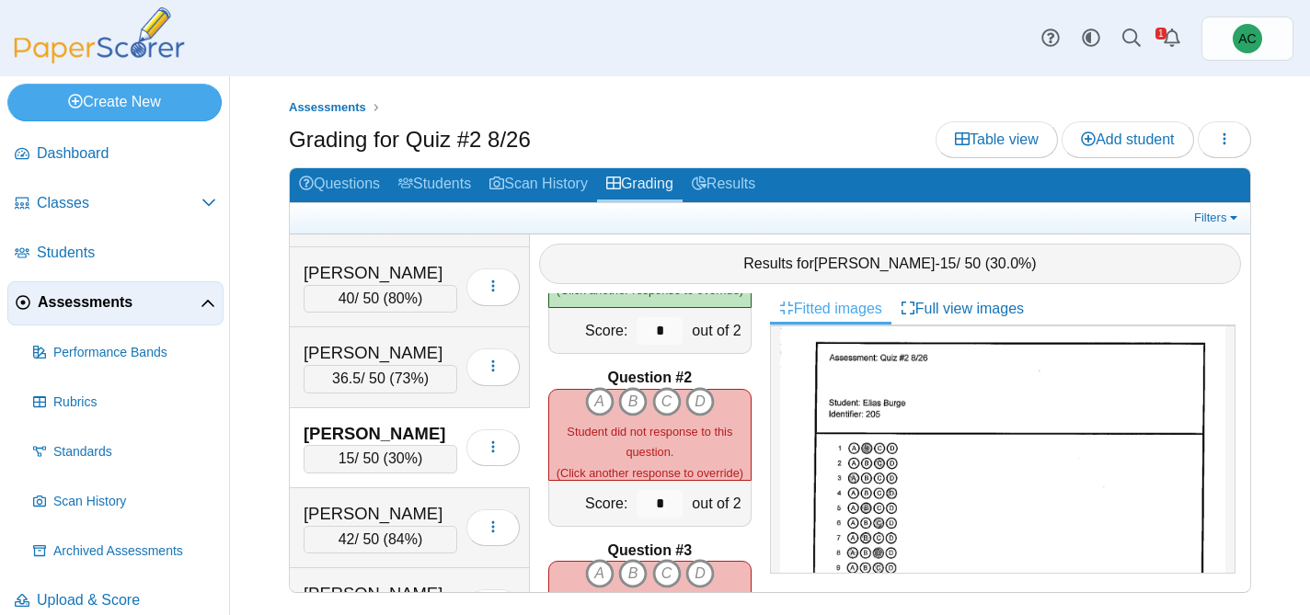
scroll to position [65, 0]
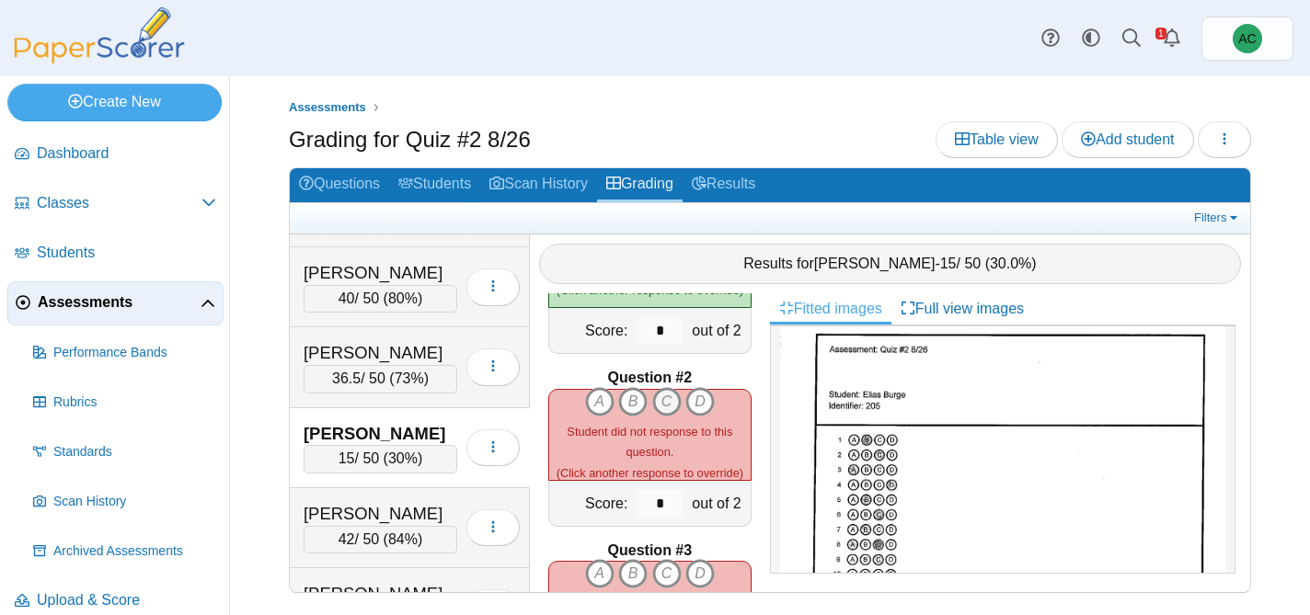
click at [669, 403] on icon "C" at bounding box center [666, 401] width 29 height 29
type input "*"
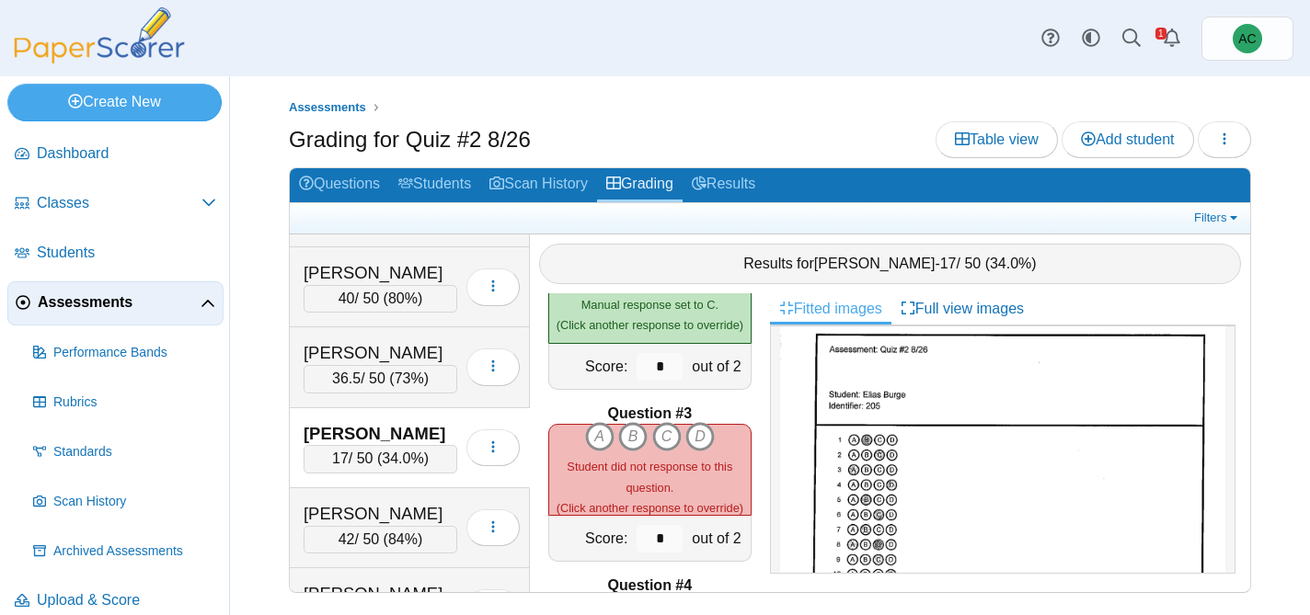
scroll to position [257, 0]
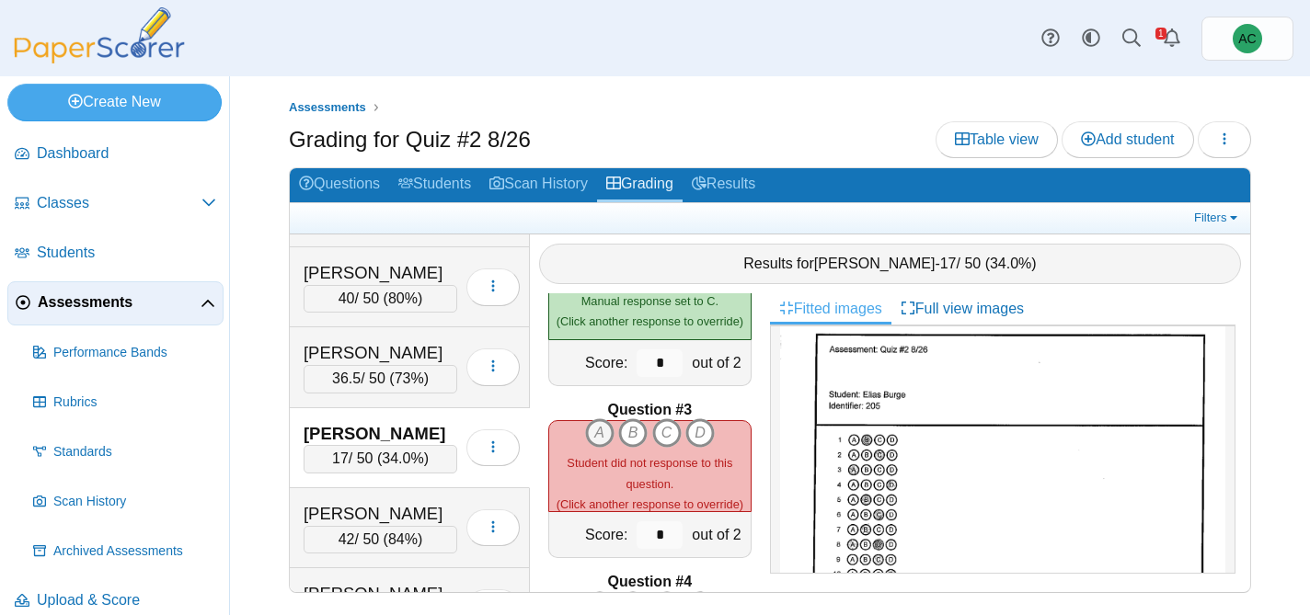
click at [600, 440] on icon "A" at bounding box center [599, 433] width 29 height 29
type input "*"
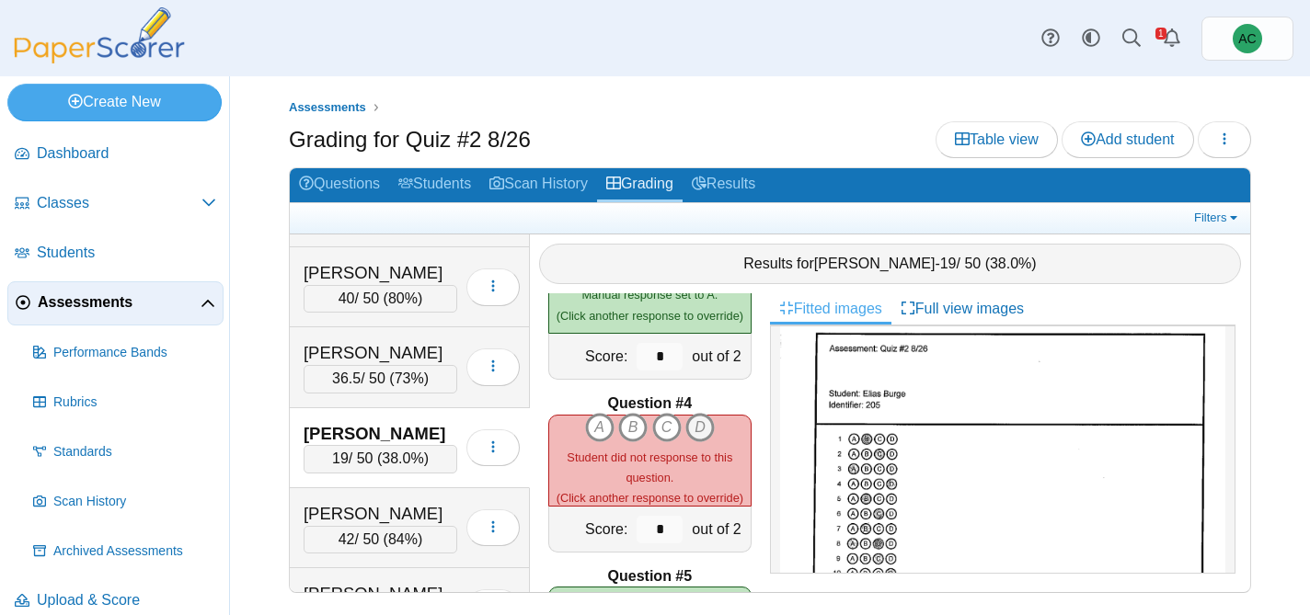
click at [702, 429] on icon "D" at bounding box center [699, 427] width 29 height 29
type input "*"
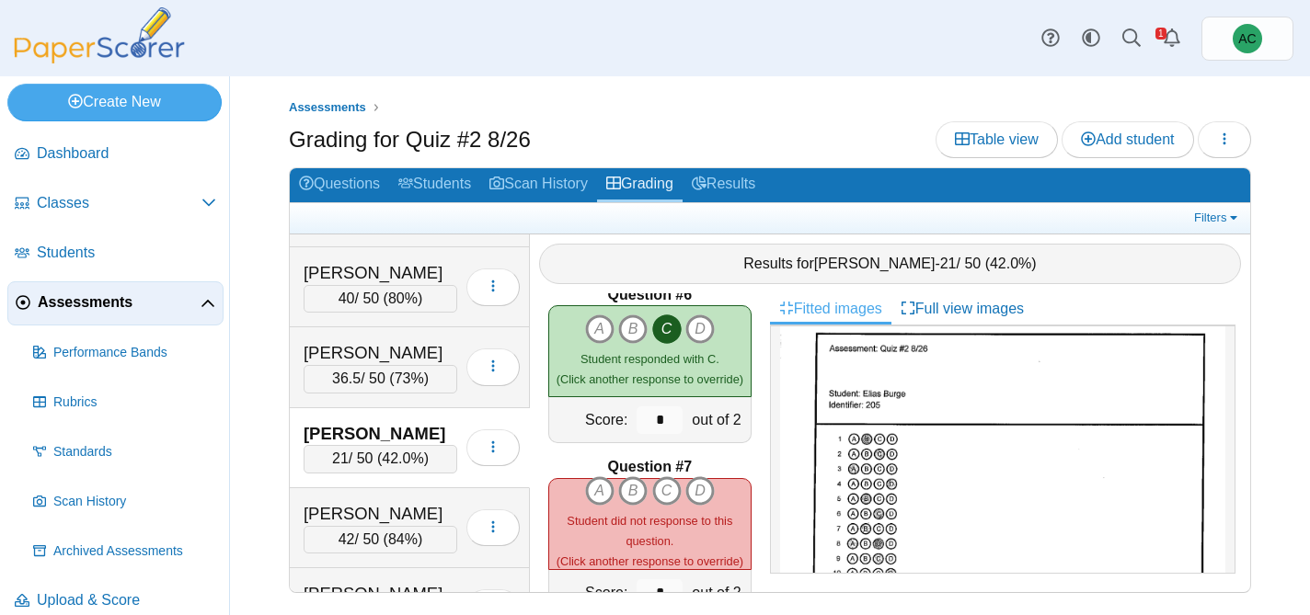
scroll to position [944, 0]
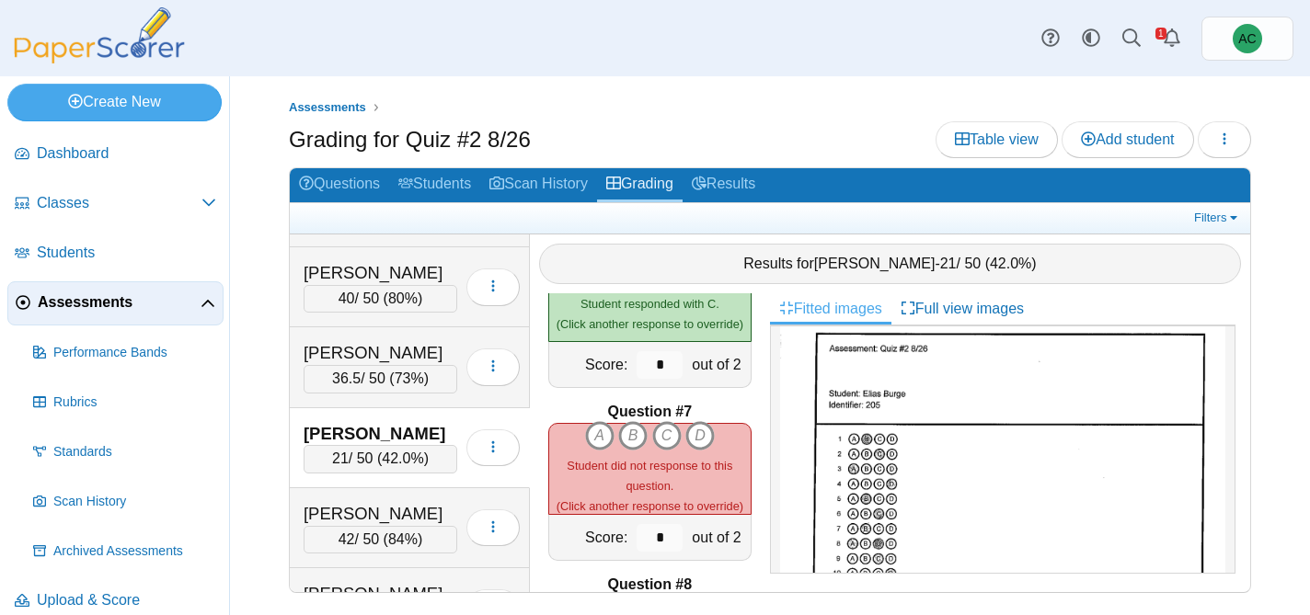
click at [870, 533] on img at bounding box center [1002, 584] width 445 height 629
click at [632, 442] on icon "B" at bounding box center [632, 435] width 29 height 29
type input "*"
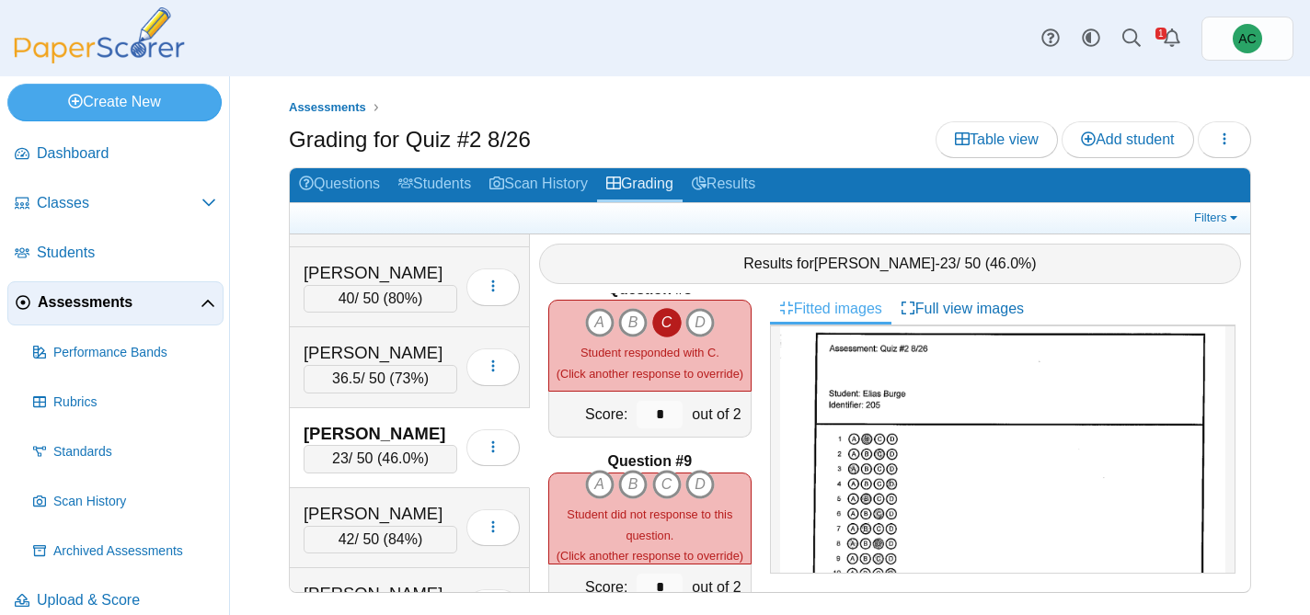
scroll to position [1253, 0]
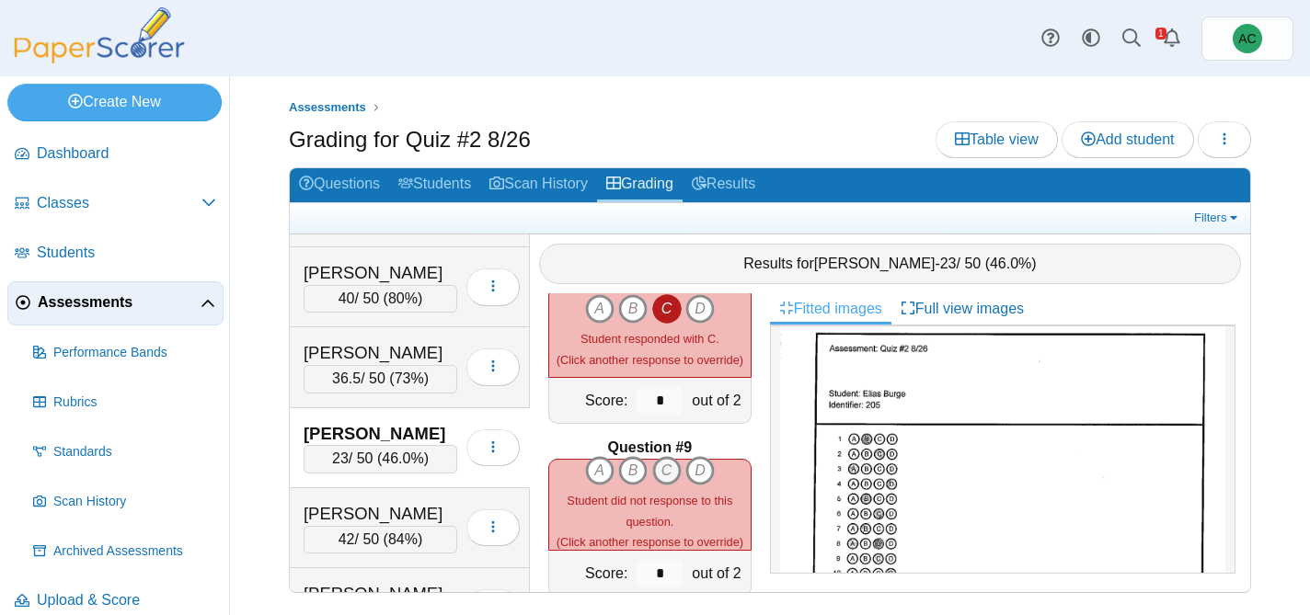
click at [668, 477] on icon "C" at bounding box center [666, 470] width 29 height 29
type input "*"
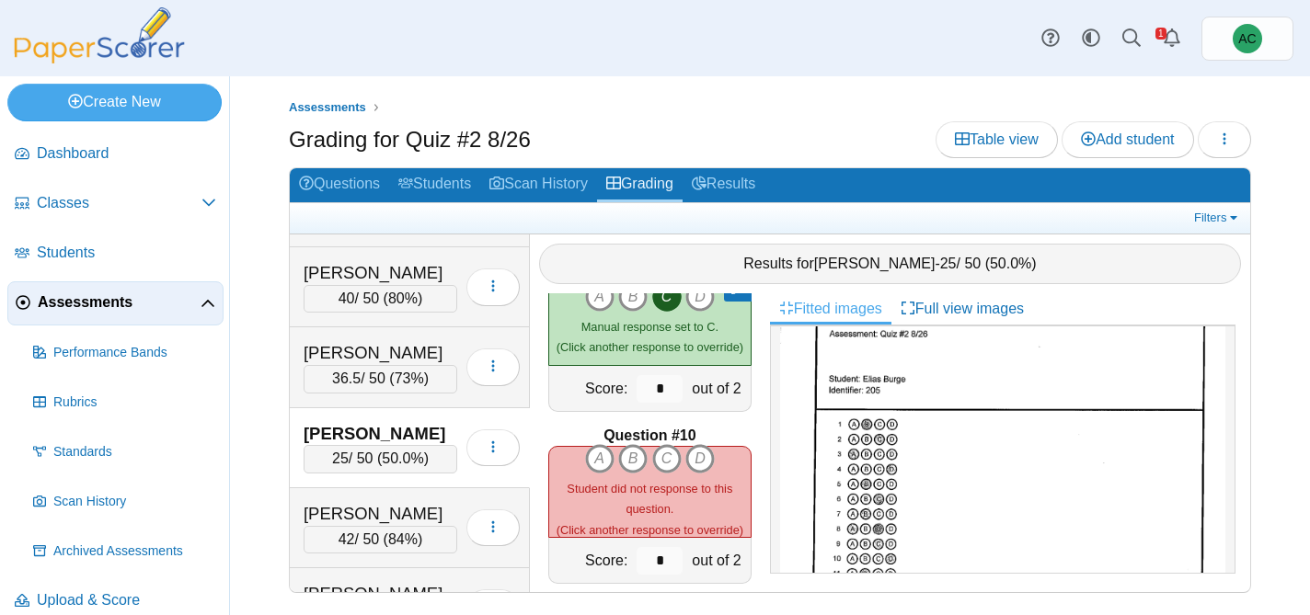
scroll to position [82, 0]
click at [697, 463] on icon "D" at bounding box center [699, 458] width 29 height 29
type input "*"
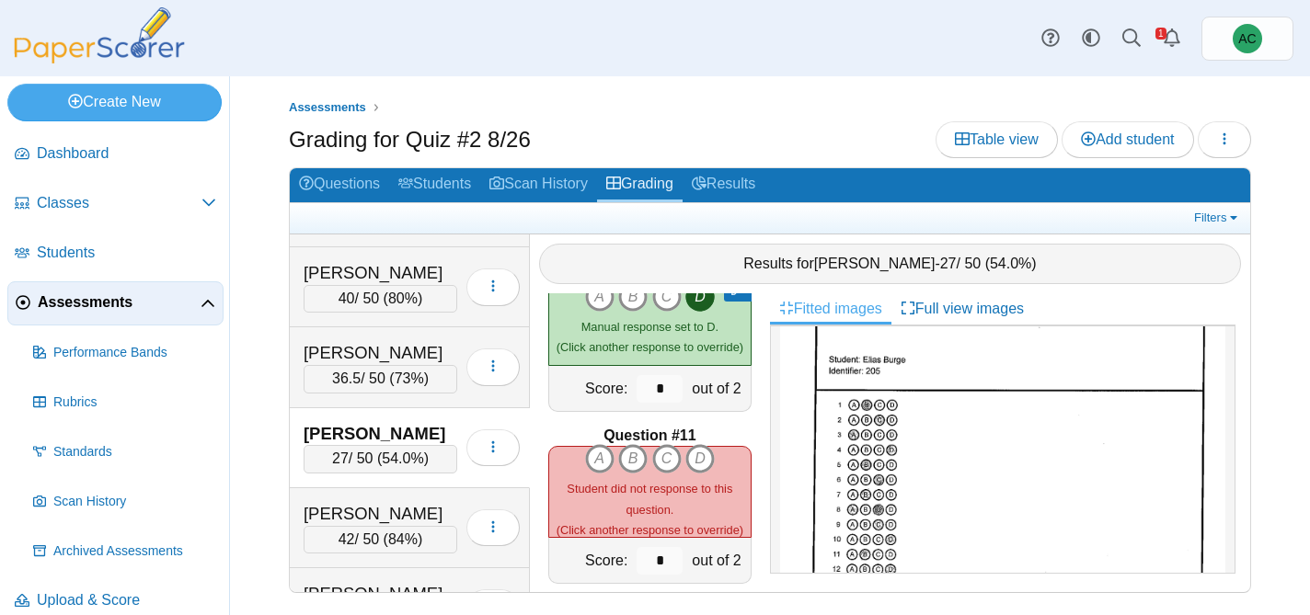
scroll to position [109, 0]
click at [639, 465] on icon "B" at bounding box center [632, 458] width 29 height 29
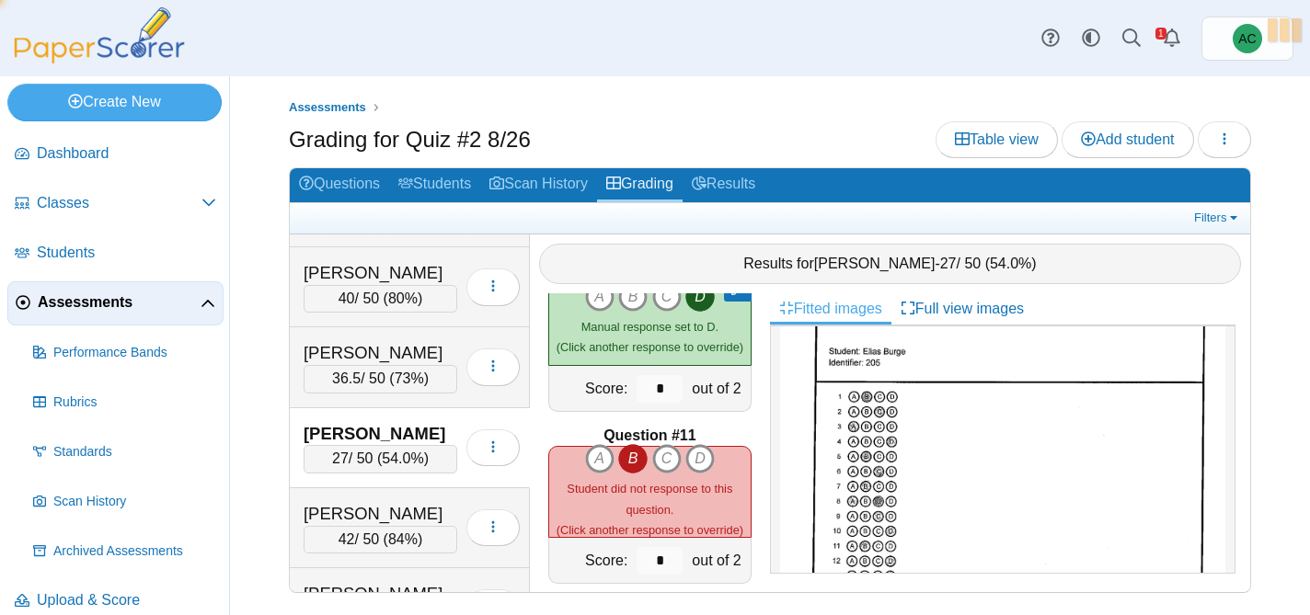
type input "*"
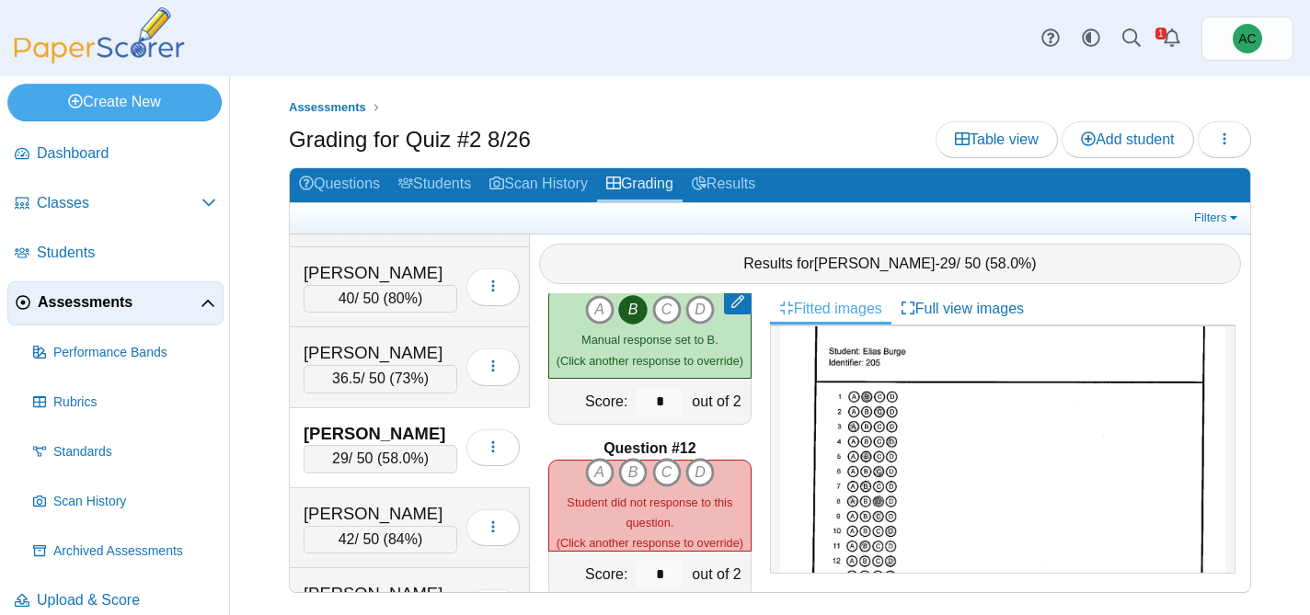
scroll to position [126, 0]
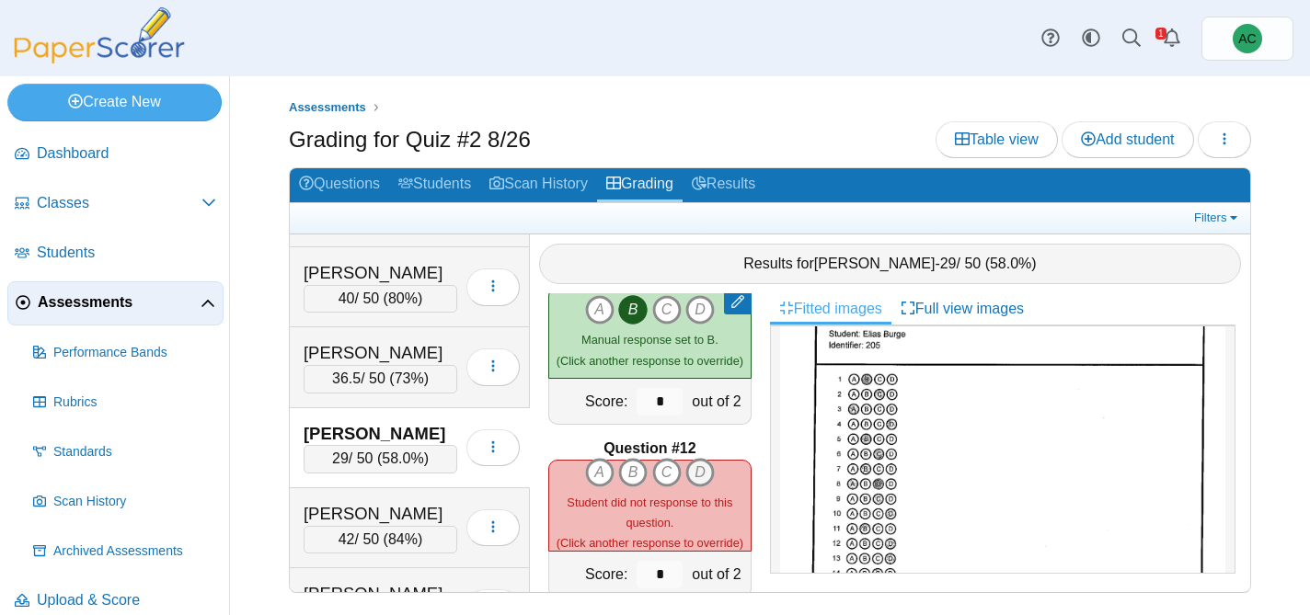
click at [706, 469] on icon "D" at bounding box center [699, 472] width 29 height 29
type input "*"
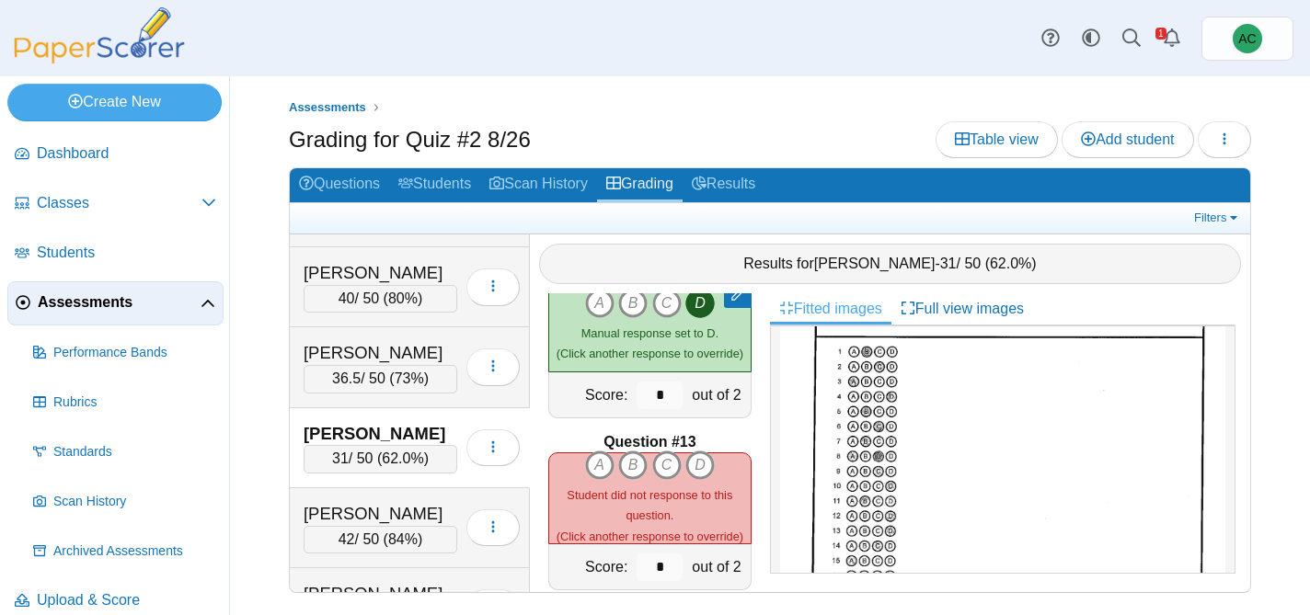
scroll to position [1949, 0]
click at [698, 463] on icon "D" at bounding box center [699, 464] width 29 height 29
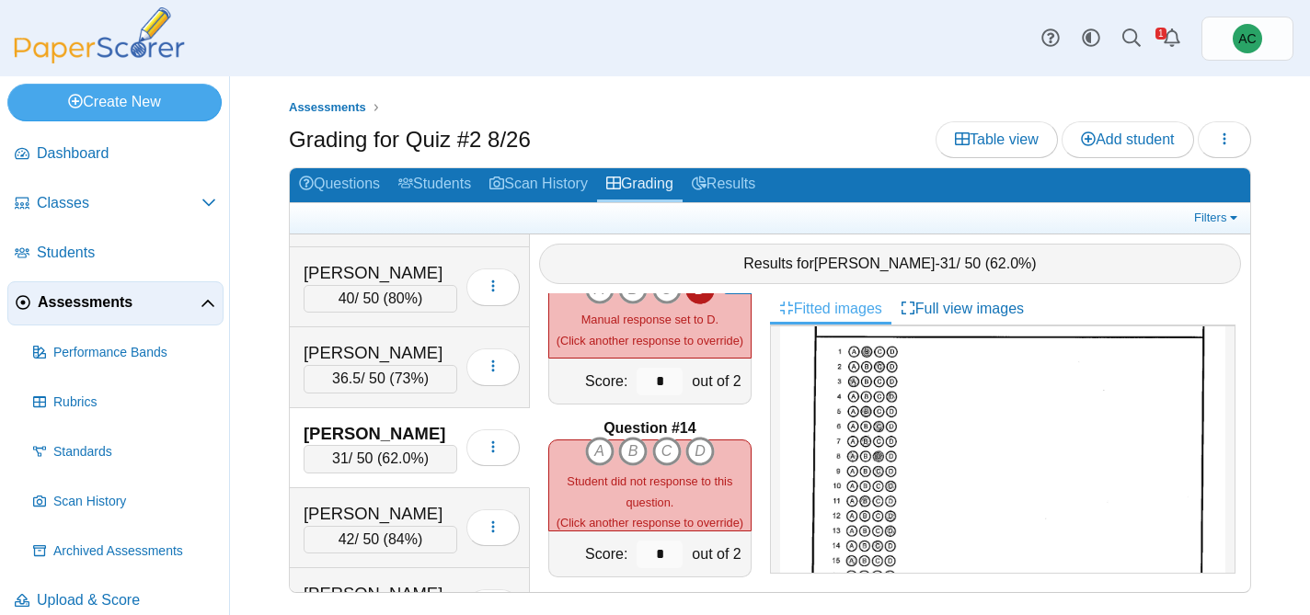
scroll to position [2144, 0]
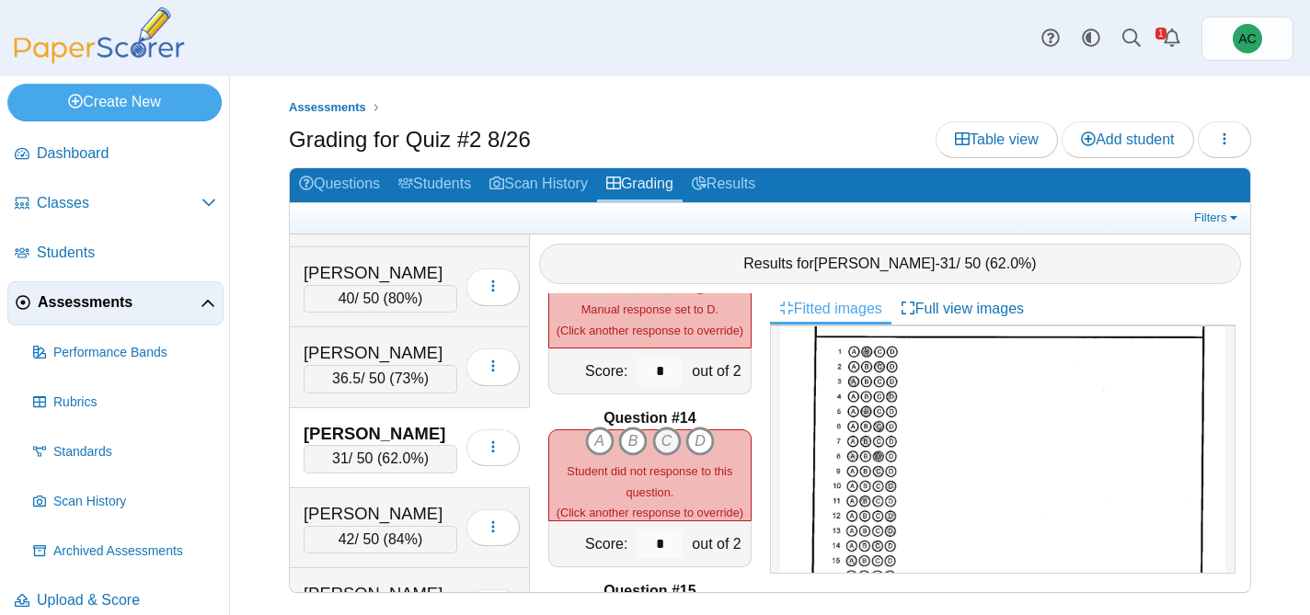
click at [666, 450] on icon "C" at bounding box center [666, 441] width 29 height 29
type input "*"
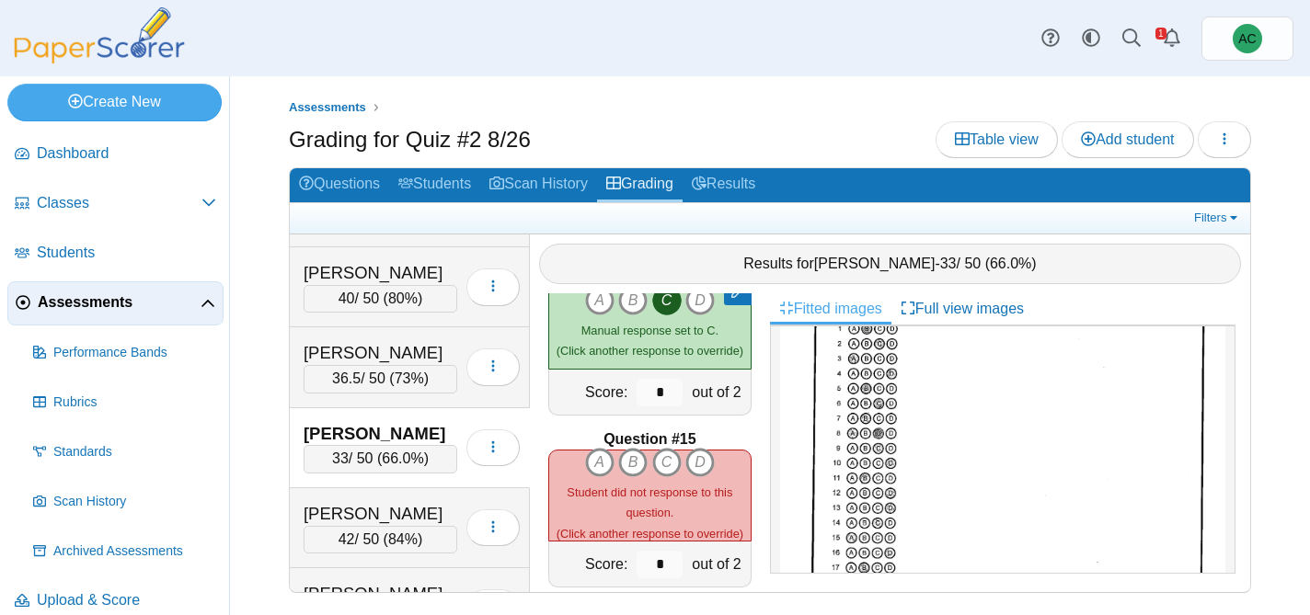
scroll to position [183, 0]
click at [598, 475] on icon "A" at bounding box center [599, 462] width 29 height 29
type input "*"
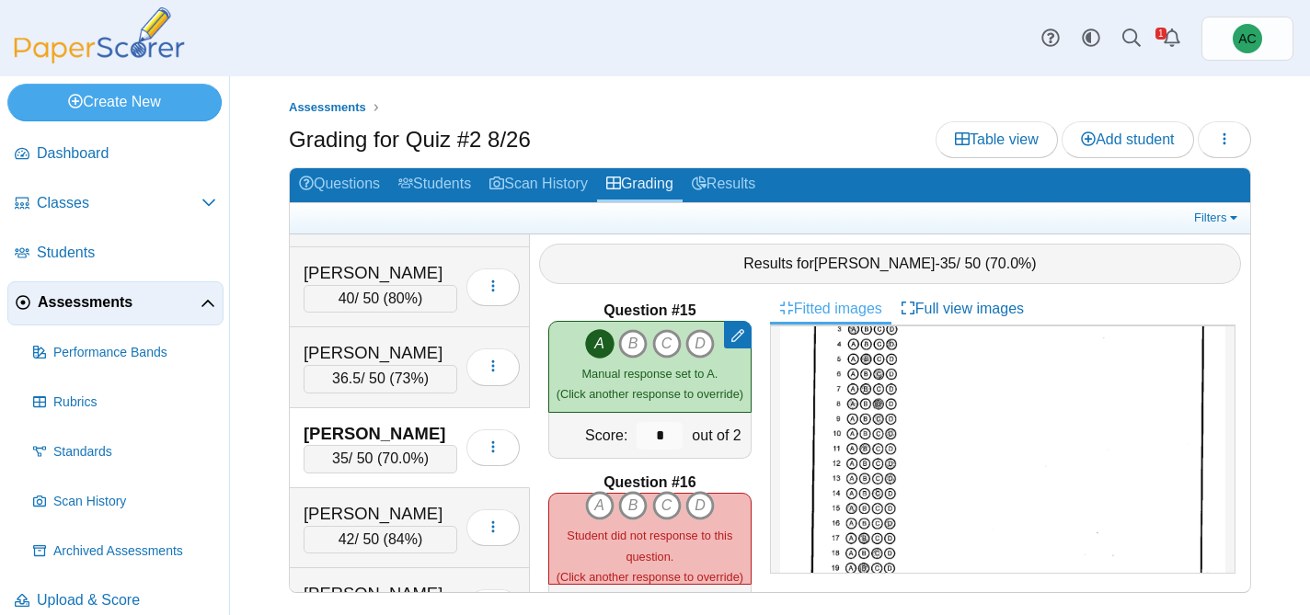
scroll to position [212, 0]
click at [703, 503] on icon "D" at bounding box center [699, 505] width 29 height 29
type input "*"
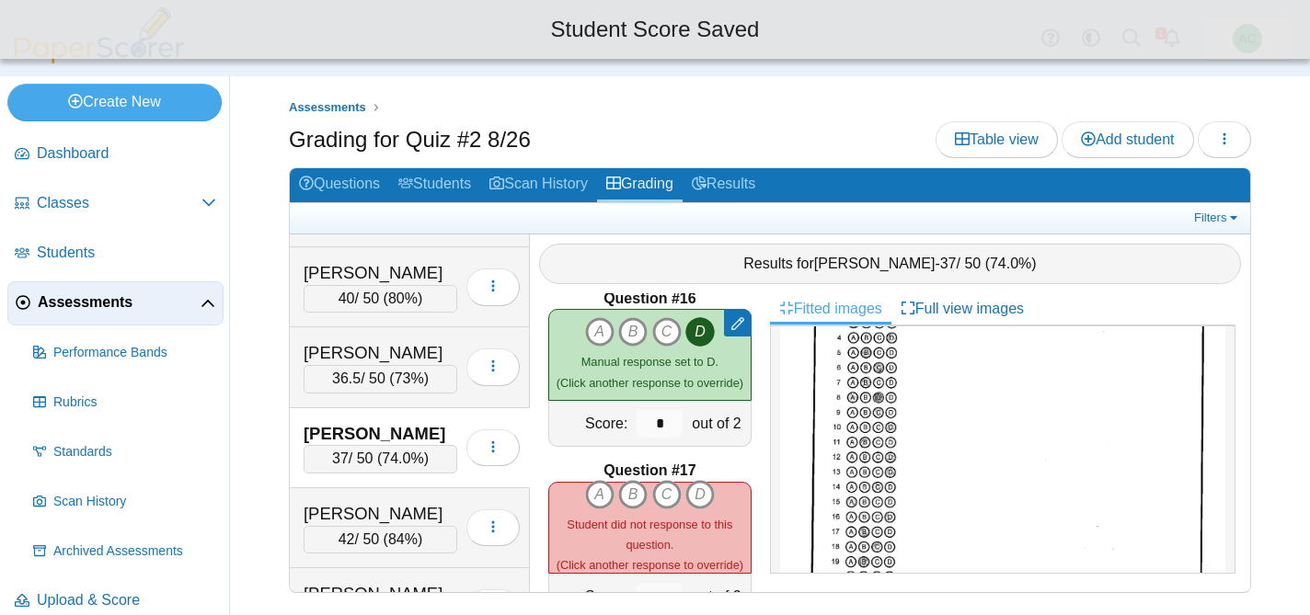
scroll to position [2642, 0]
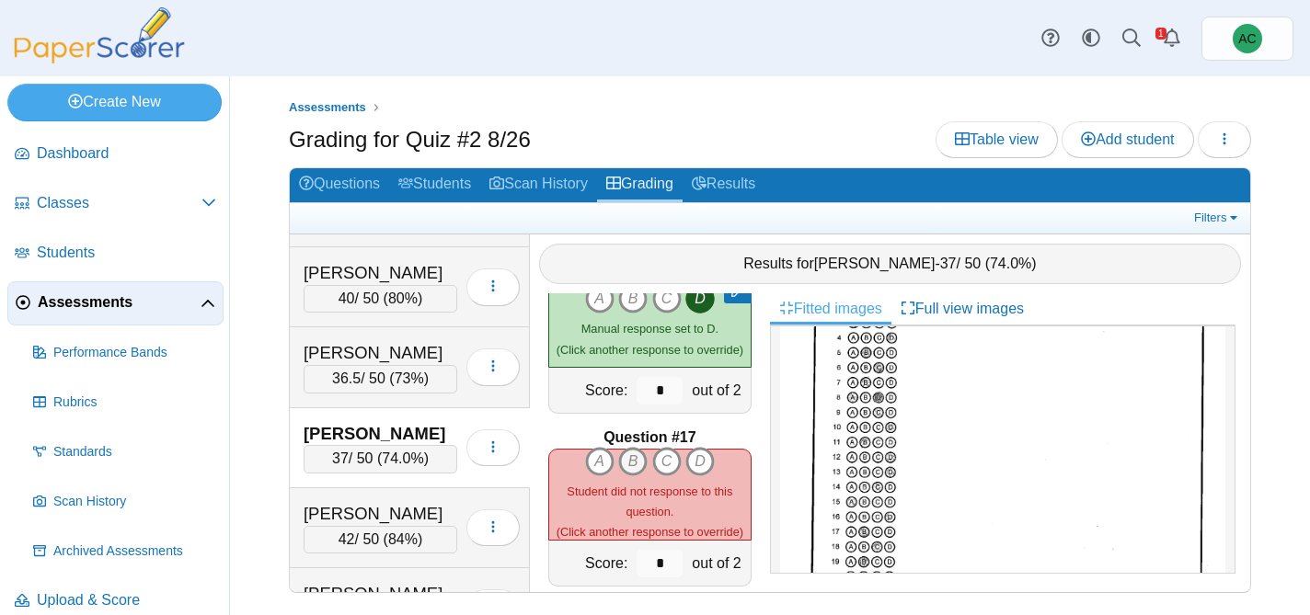
click at [637, 454] on icon "B" at bounding box center [632, 461] width 29 height 29
type input "*"
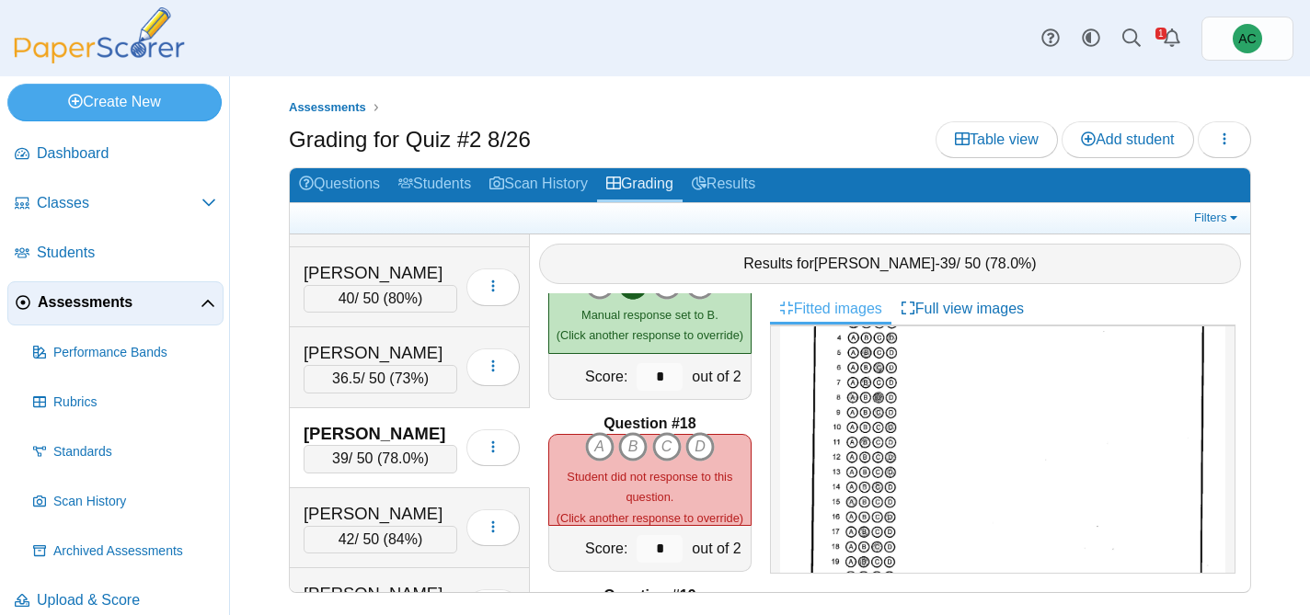
scroll to position [224, 0]
click at [664, 450] on icon "C" at bounding box center [666, 446] width 29 height 29
type input "*"
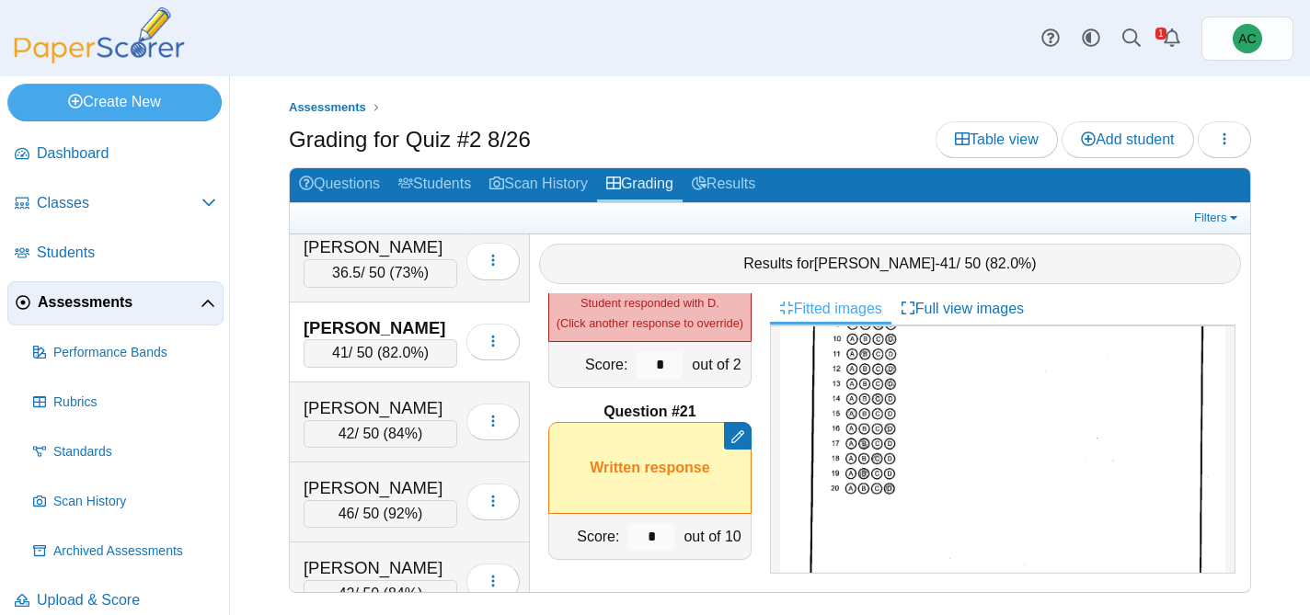
scroll to position [1457, 0]
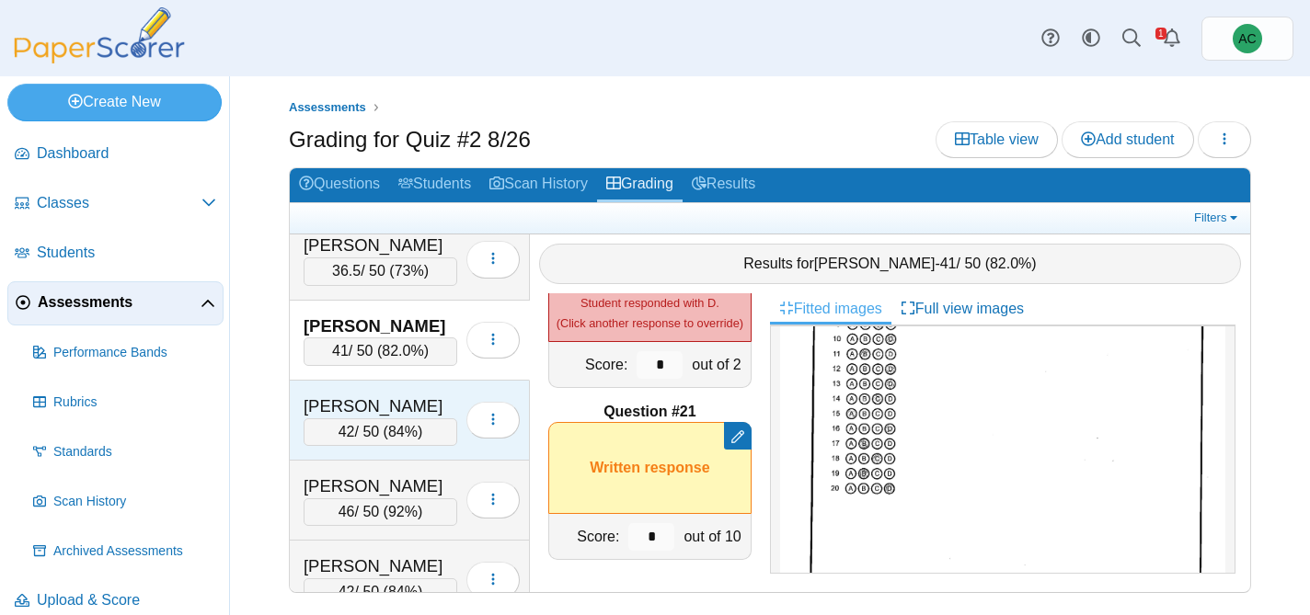
click at [382, 404] on div "Burton, Avery" at bounding box center [381, 407] width 154 height 24
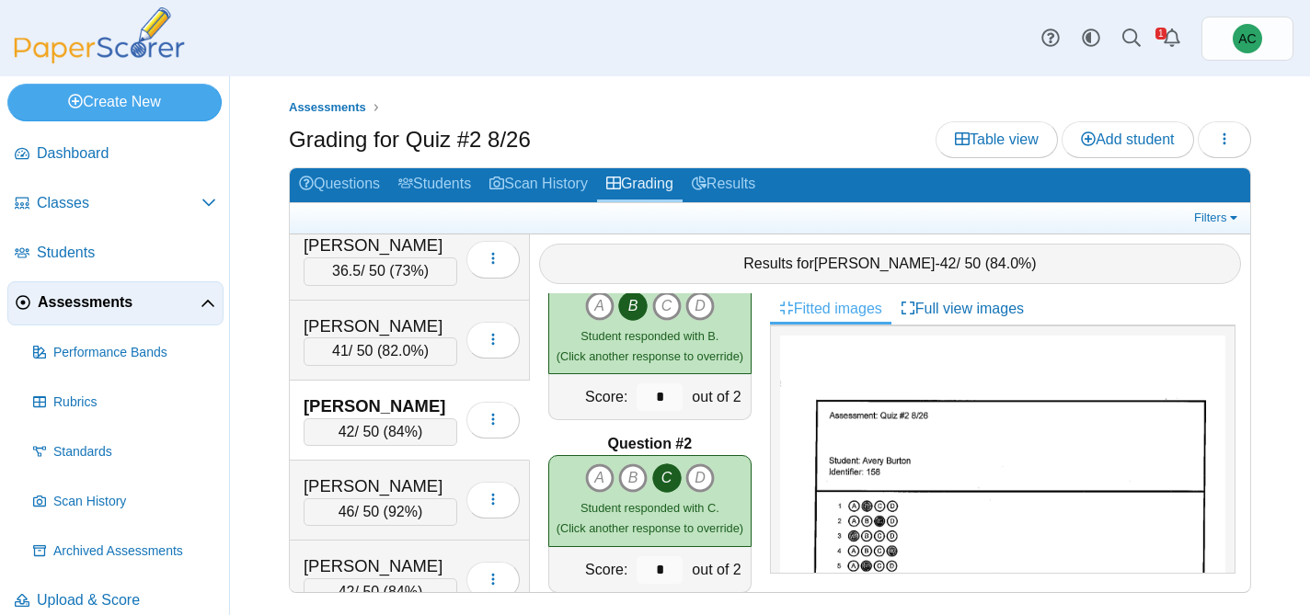
scroll to position [0, 0]
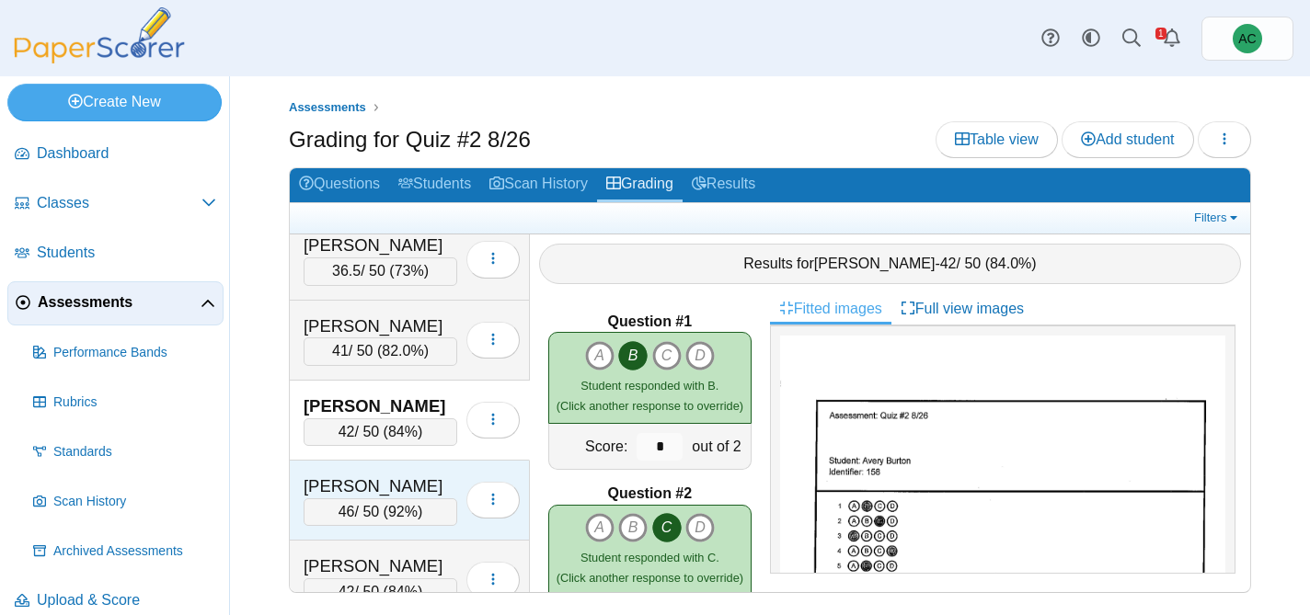
click at [390, 481] on div "Carnal, Nora" at bounding box center [381, 487] width 154 height 24
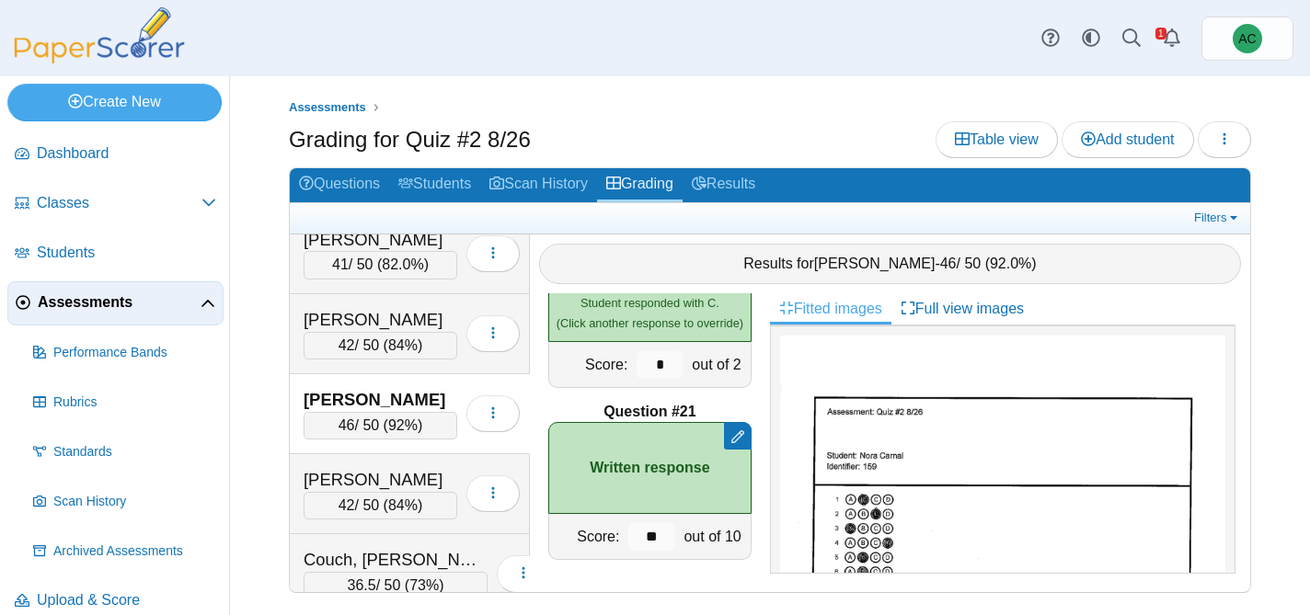
scroll to position [1559, 0]
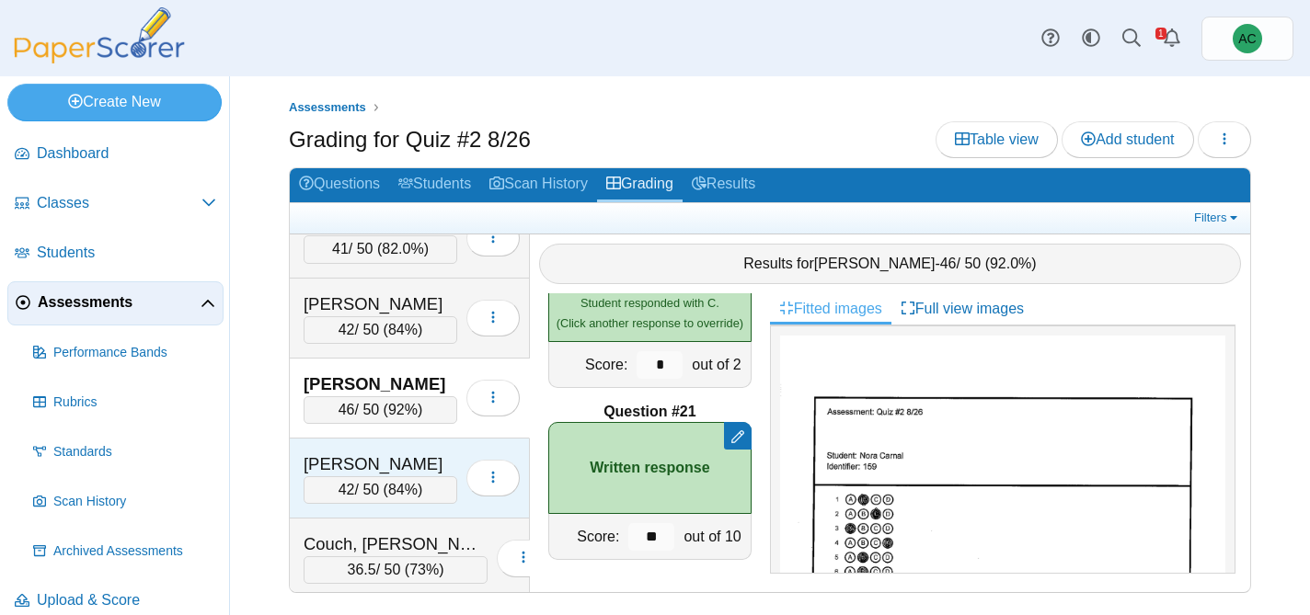
click at [372, 448] on div "Cooley, Lilyan 42 / 50 ( 84% ) Loading…" at bounding box center [410, 479] width 240 height 80
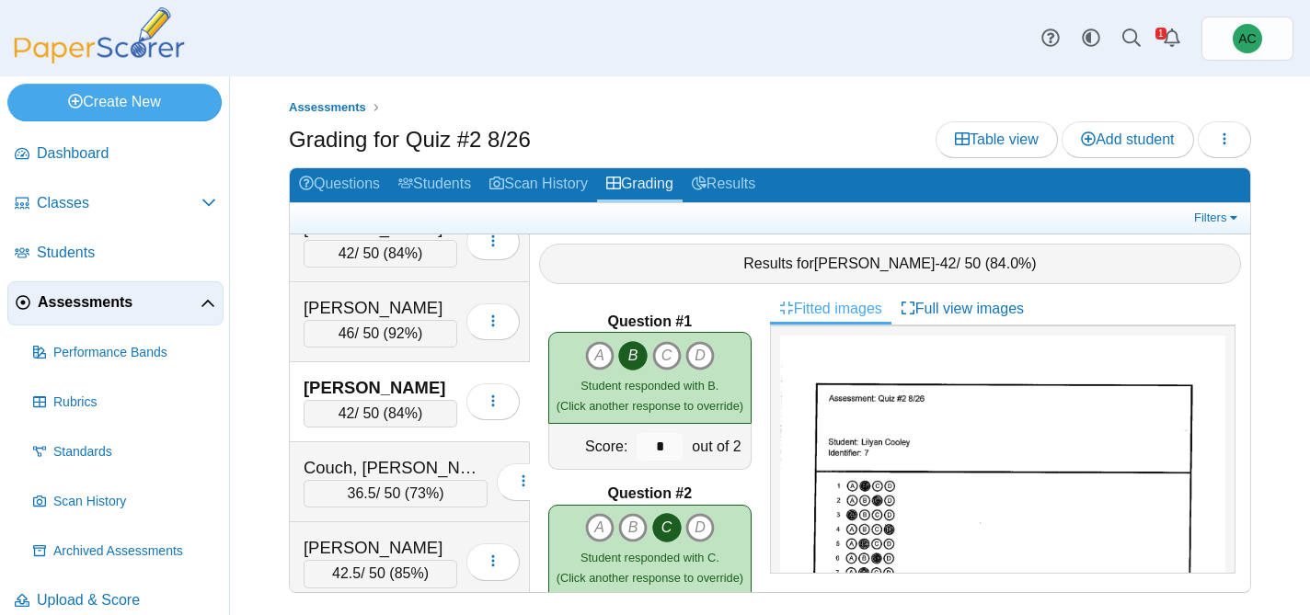
scroll to position [1637, 0]
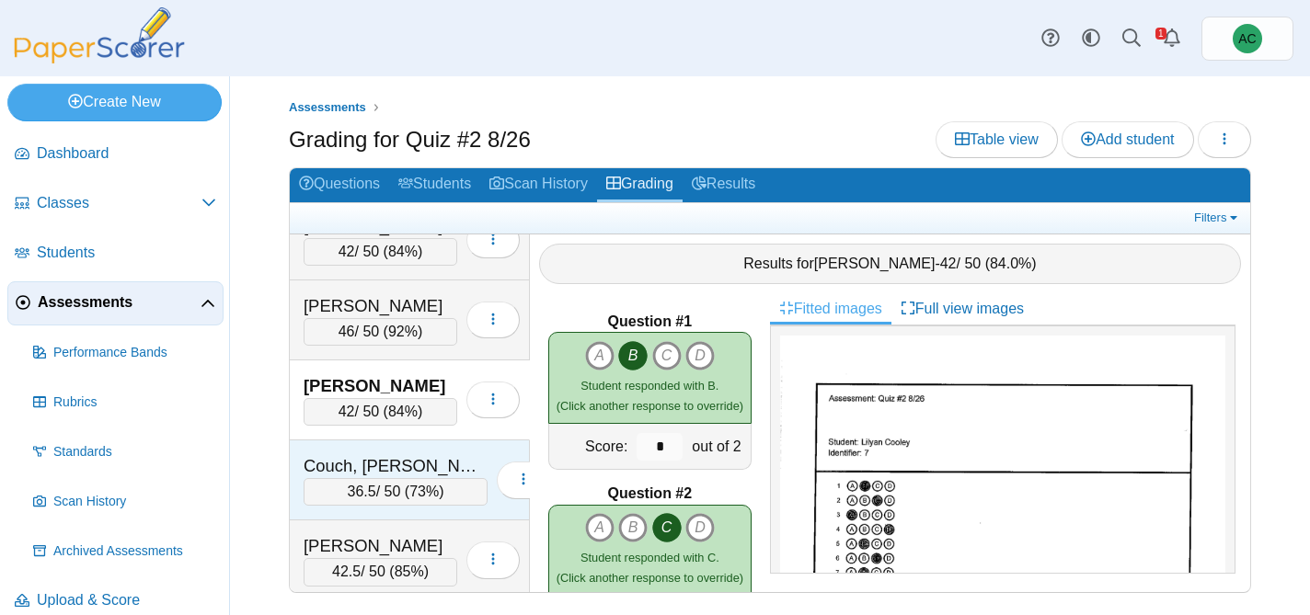
click at [371, 457] on div "Couch, Teagyn-Lynn" at bounding box center [396, 466] width 184 height 24
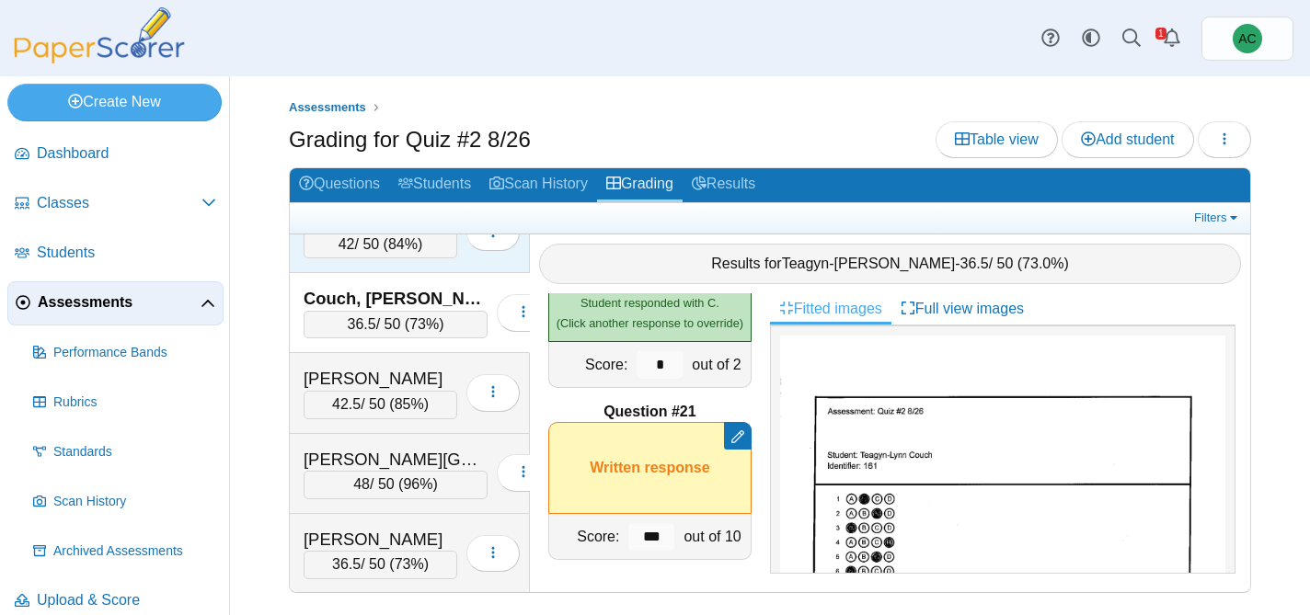
scroll to position [1849, 0]
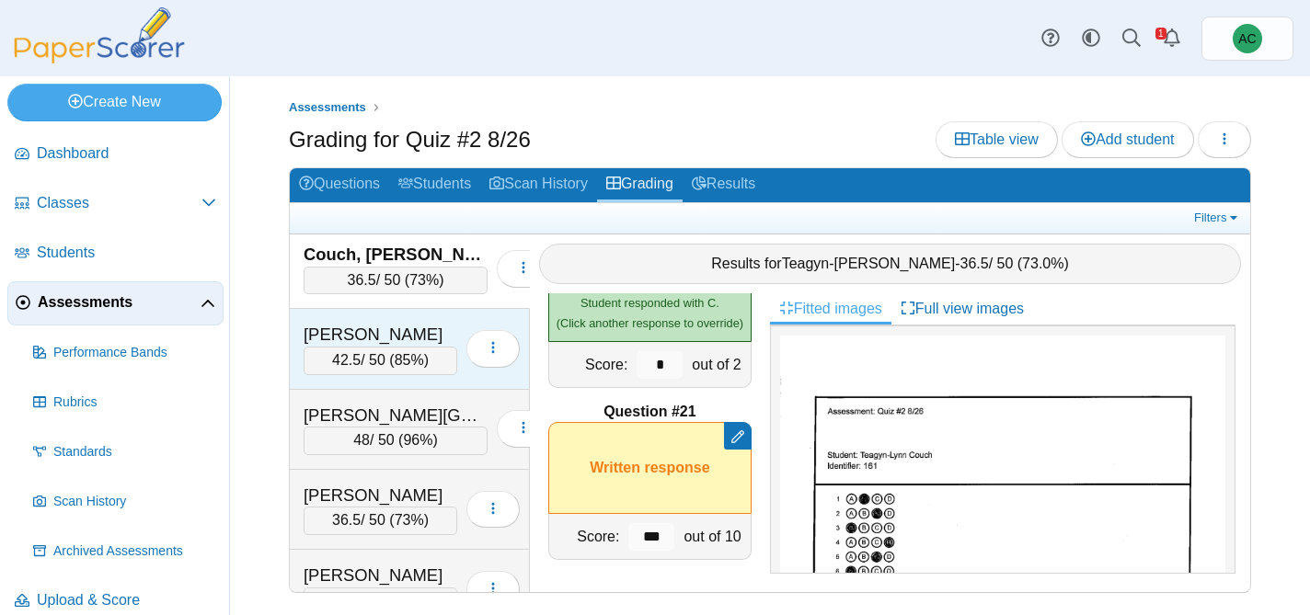
click at [325, 324] on div "Crowe, Bennett" at bounding box center [381, 335] width 154 height 24
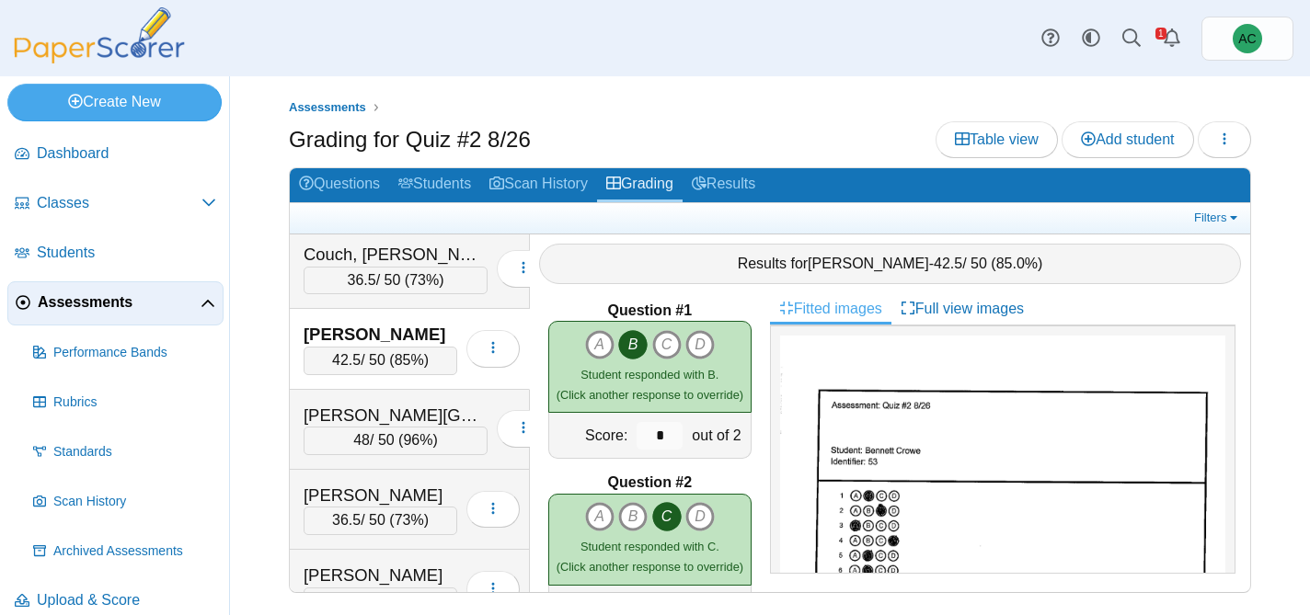
scroll to position [0, 0]
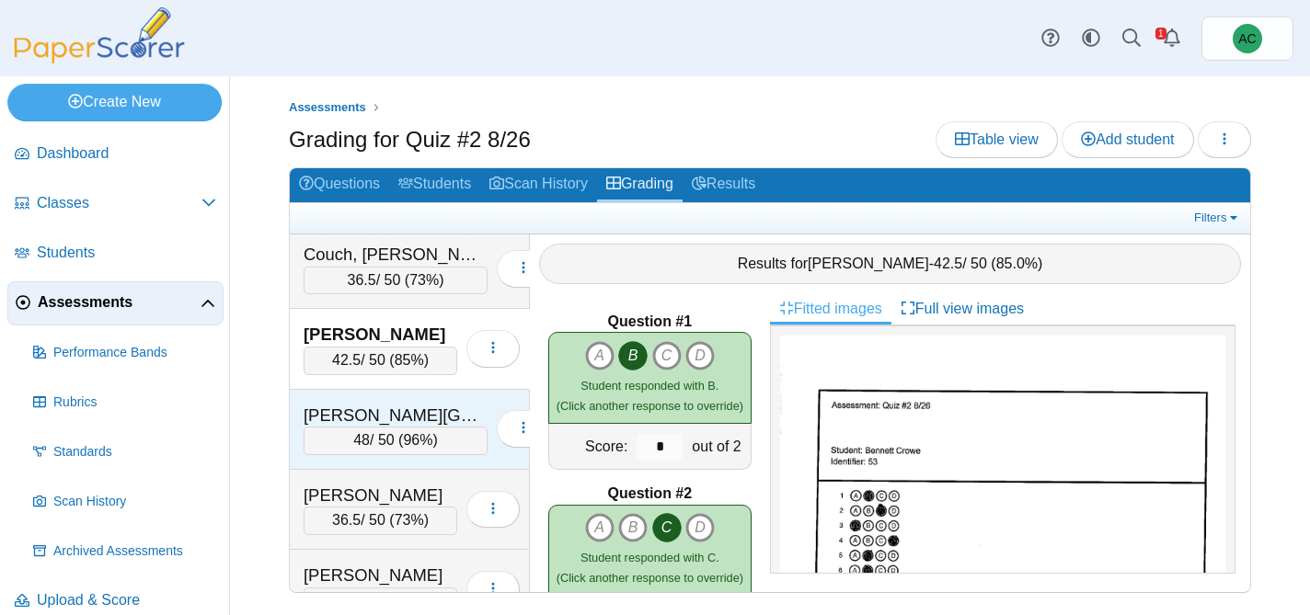
click at [412, 424] on div "Davies, Kinley" at bounding box center [396, 416] width 184 height 24
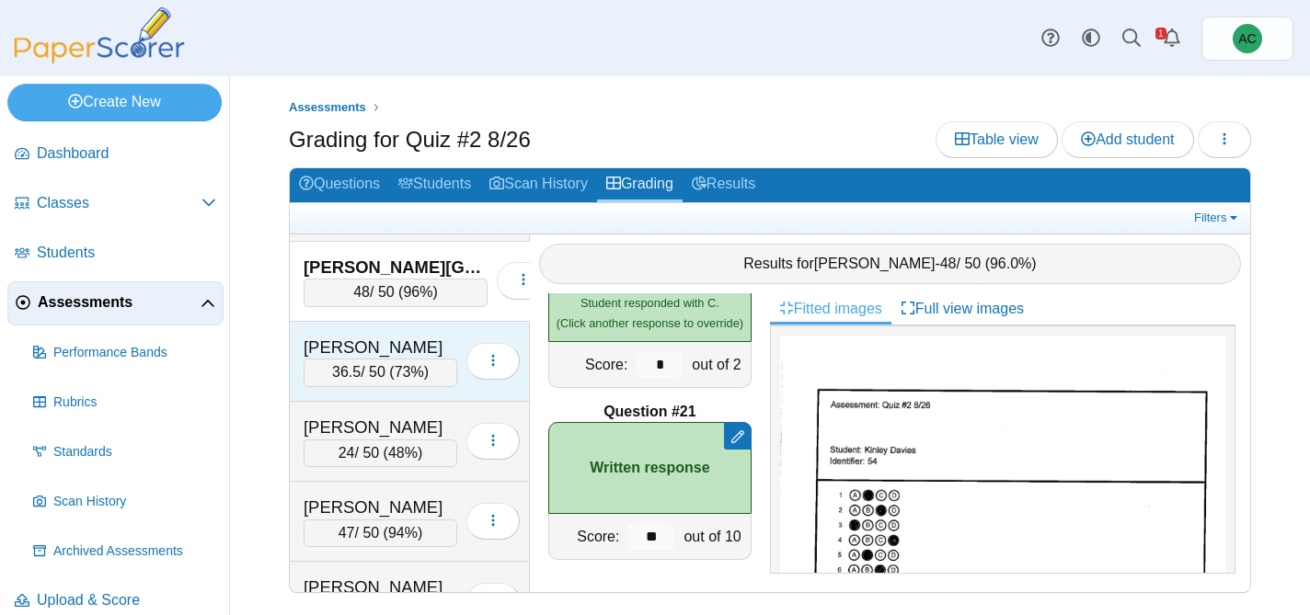
scroll to position [2017, 0]
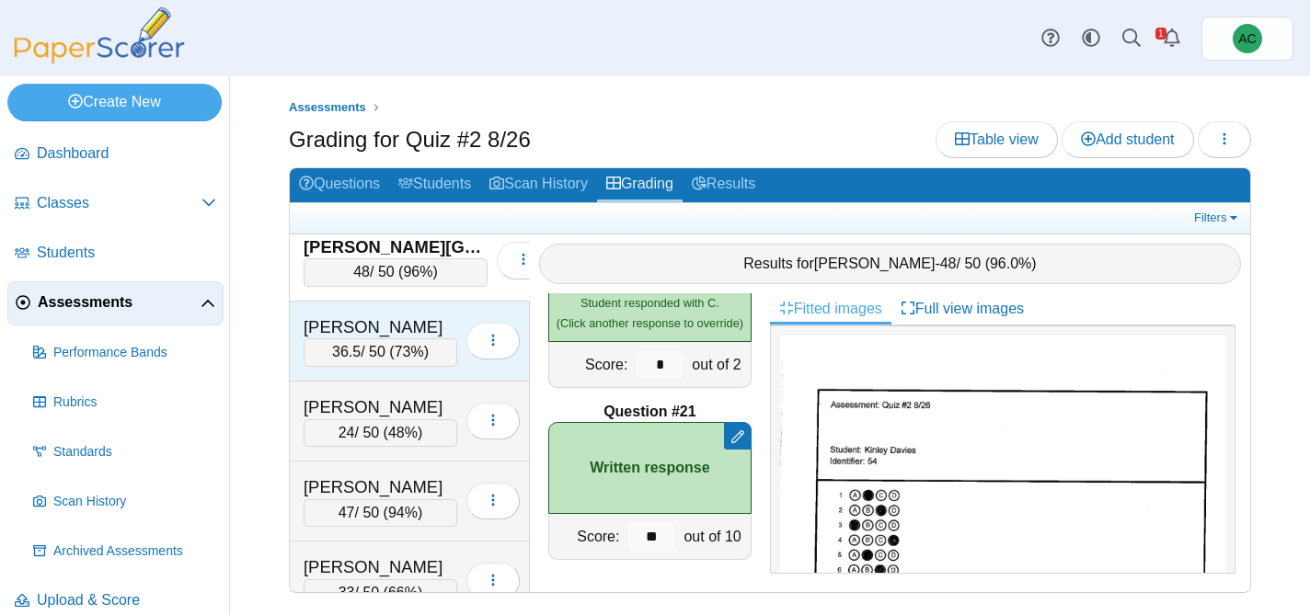
click at [350, 303] on div "Decker, Aubrey 36.5 / 50 ( 73% ) Loading…" at bounding box center [410, 342] width 240 height 80
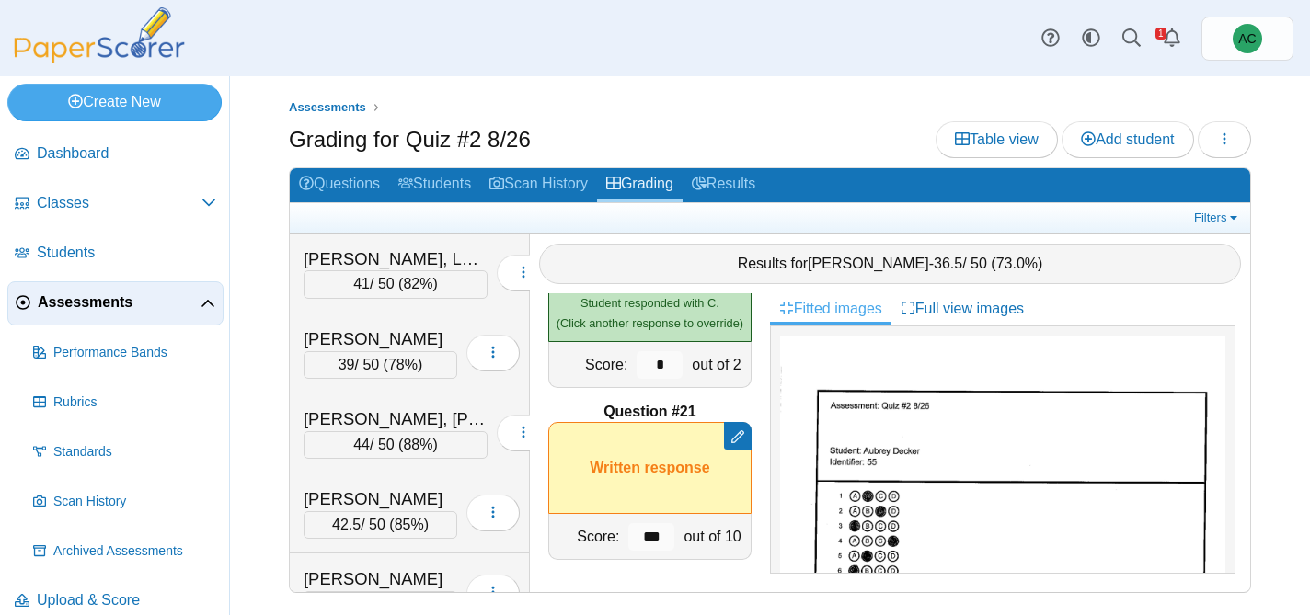
scroll to position [0, 0]
